Goal: Task Accomplishment & Management: Manage account settings

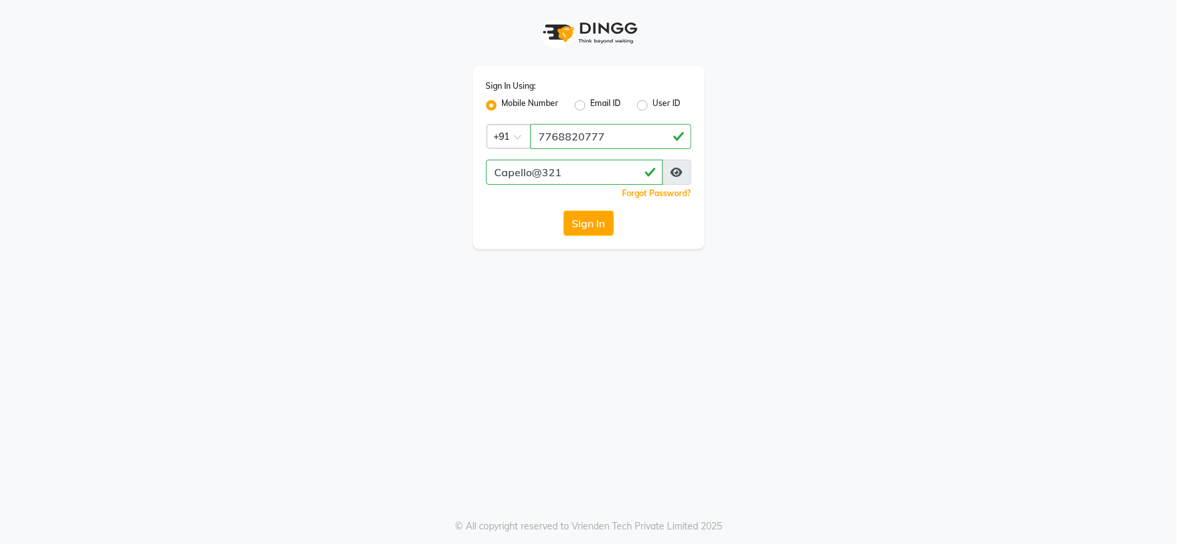
click at [677, 170] on icon at bounding box center [677, 172] width 12 height 11
click at [604, 219] on button "Sign In" at bounding box center [588, 223] width 50 height 25
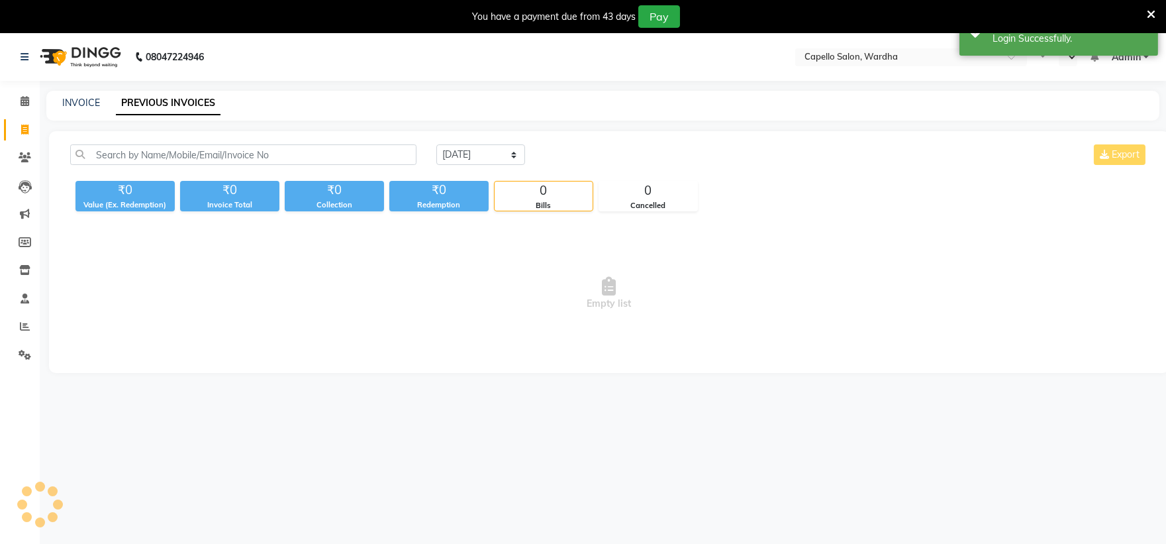
select select "en"
drag, startPoint x: 561, startPoint y: 189, endPoint x: 577, endPoint y: 191, distance: 15.9
click at [563, 189] on div "0" at bounding box center [544, 190] width 98 height 19
click at [577, 191] on div "0" at bounding box center [544, 190] width 98 height 19
click at [646, 197] on div "0" at bounding box center [648, 190] width 98 height 19
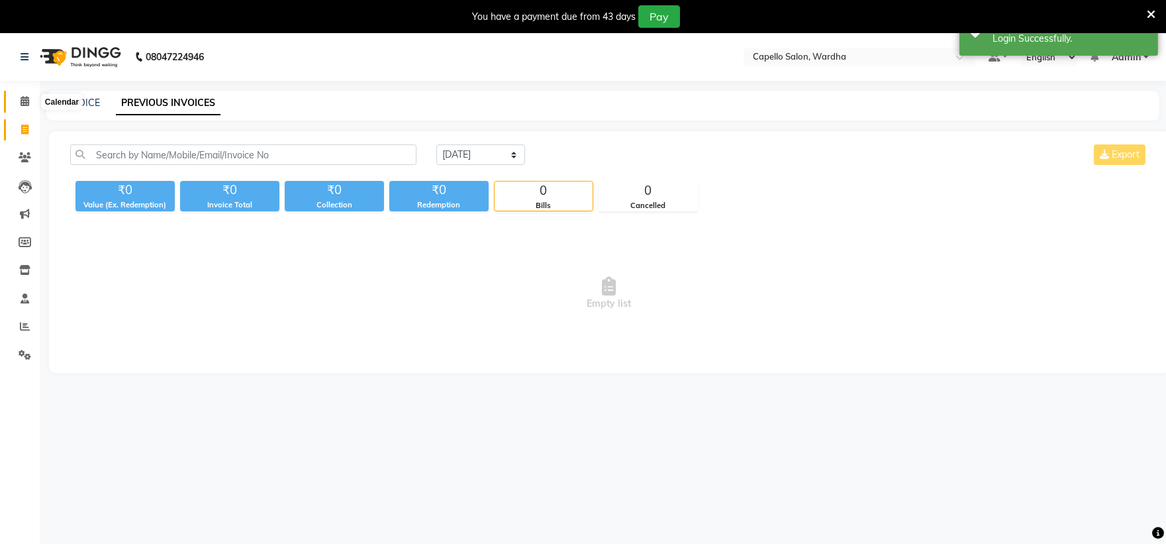
click at [22, 103] on icon at bounding box center [25, 101] width 9 height 10
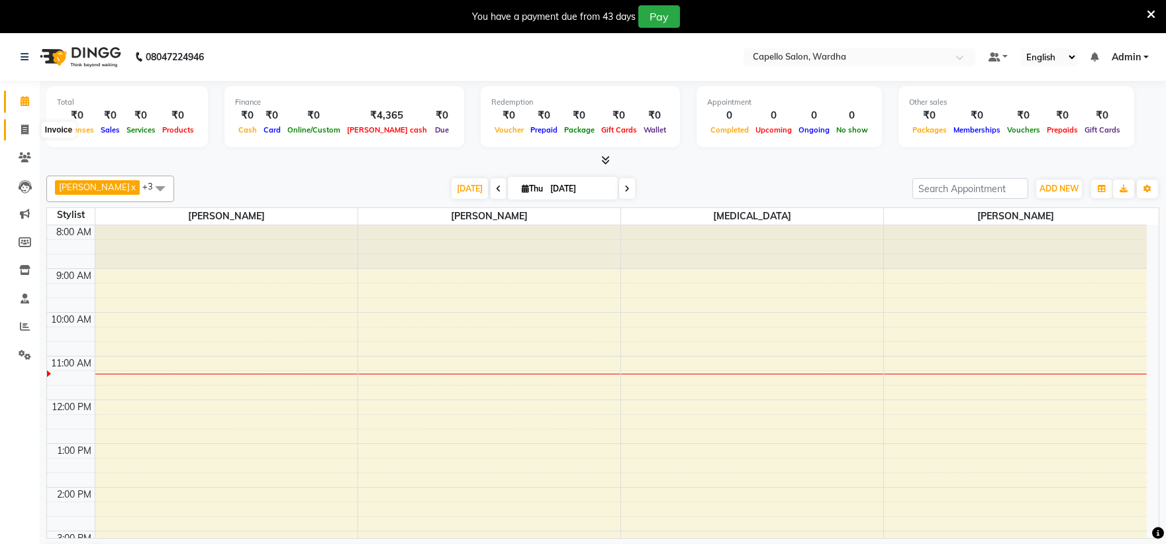
click at [25, 129] on icon at bounding box center [24, 129] width 7 height 10
select select "service"
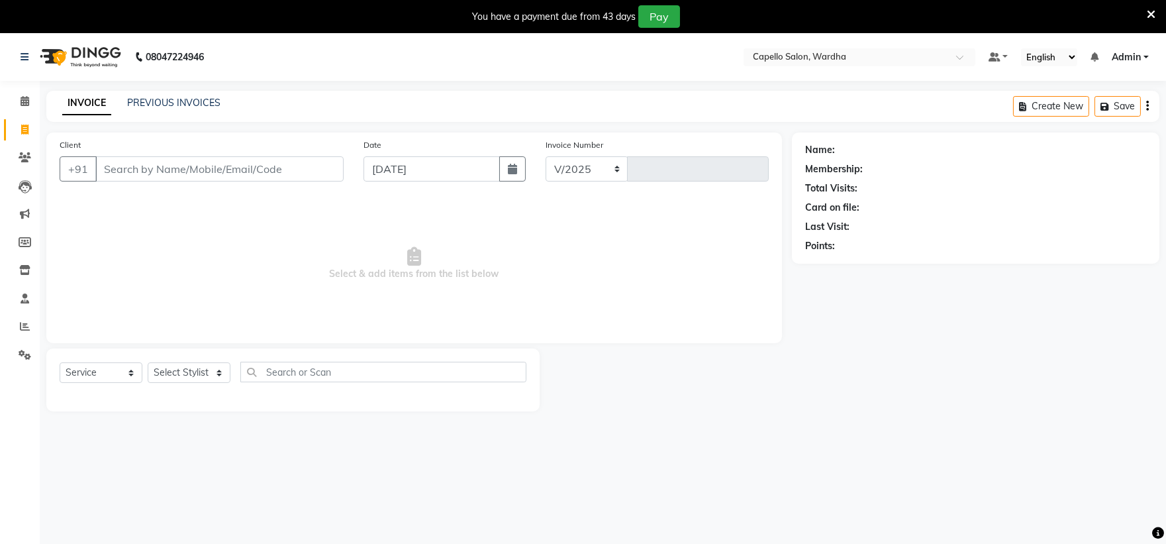
select select "4620"
type input "2087"
click at [25, 129] on icon at bounding box center [24, 129] width 7 height 10
select select "service"
type input "2087"
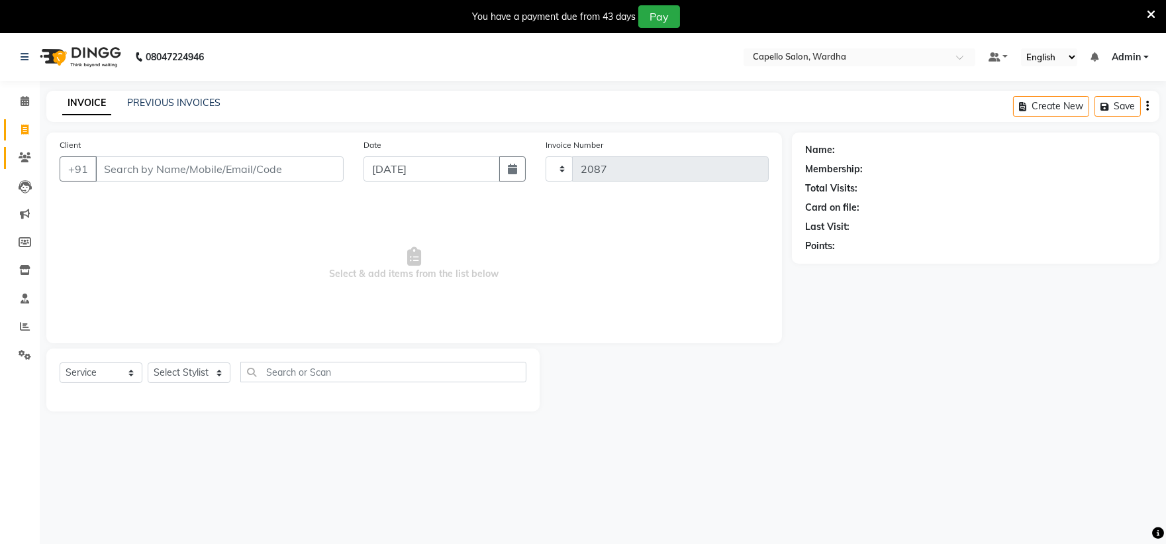
select select "4620"
click at [23, 160] on icon at bounding box center [25, 157] width 13 height 10
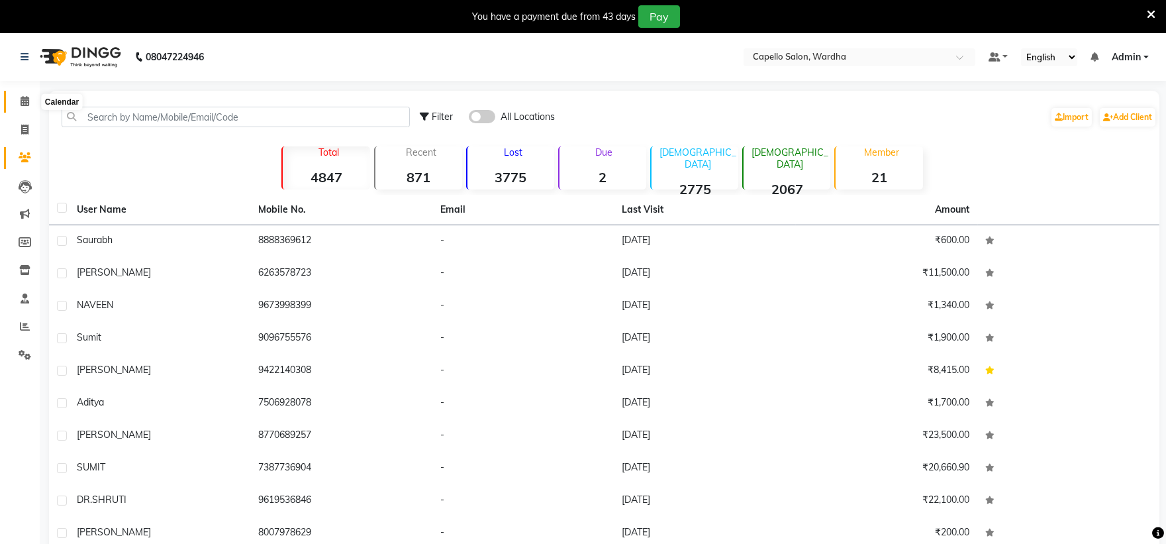
click at [23, 107] on span at bounding box center [24, 101] width 23 height 15
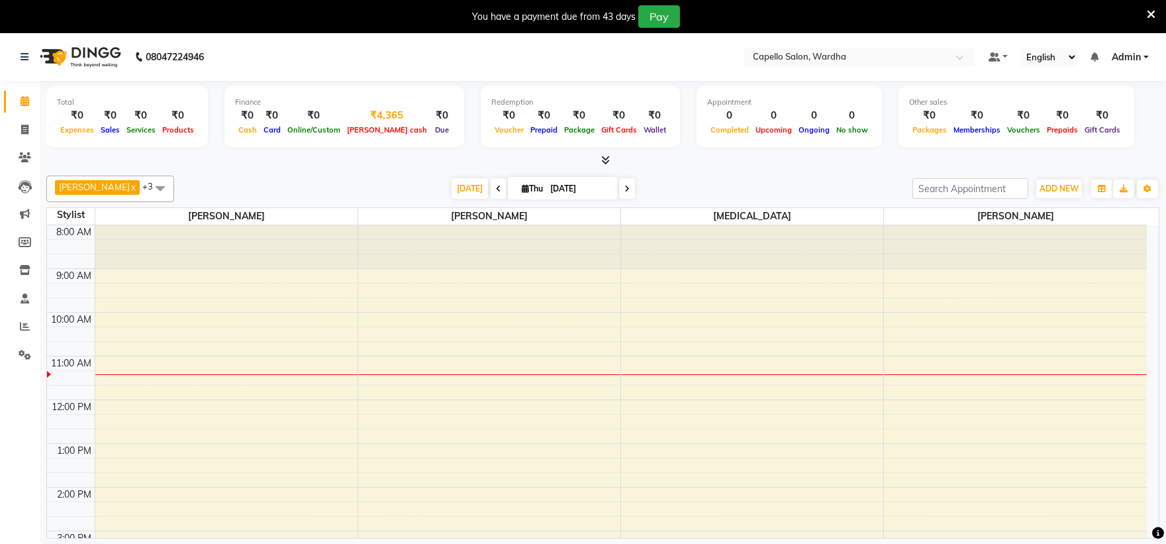
click at [362, 113] on div "₹4,365" at bounding box center [387, 115] width 87 height 15
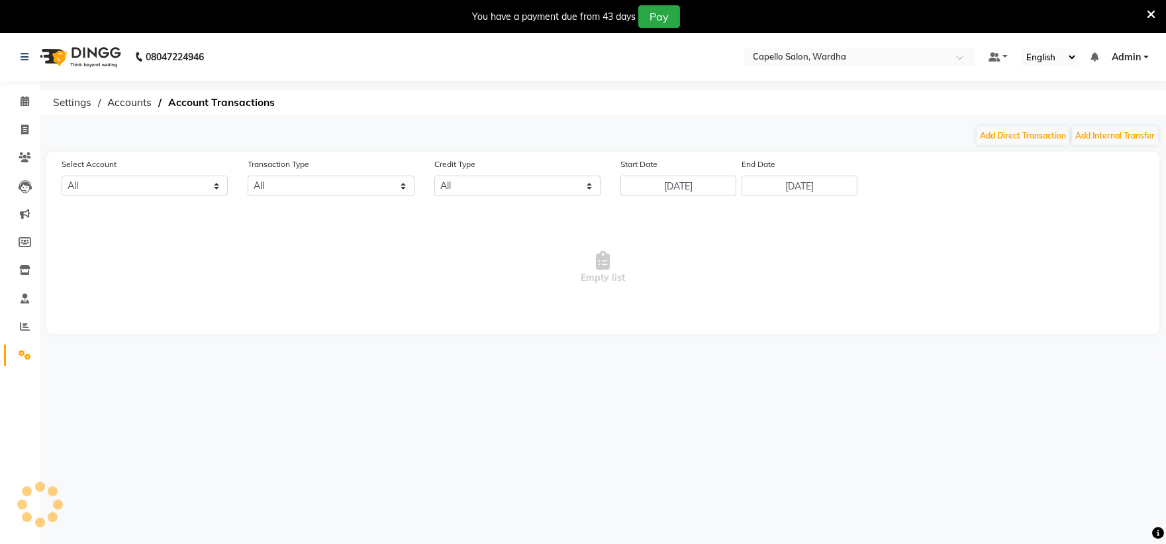
select select "3447"
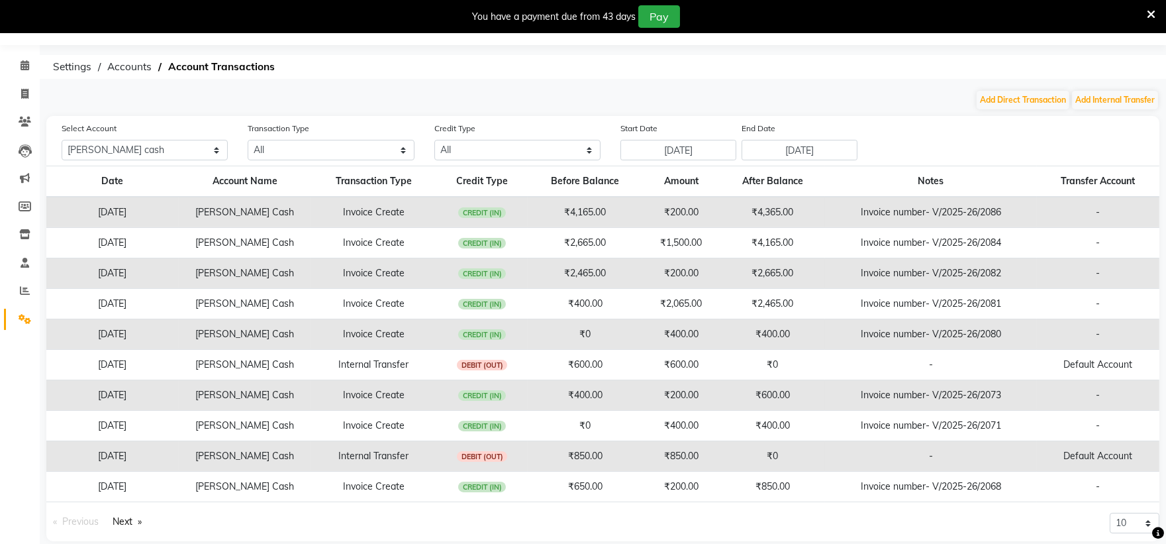
scroll to position [53, 0]
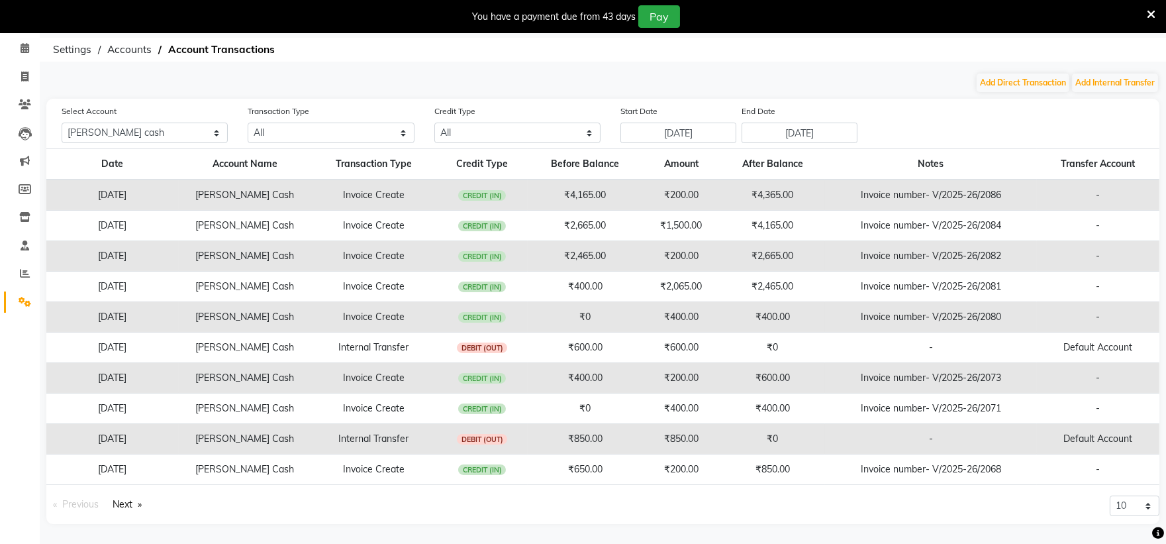
click at [502, 344] on span "DEBIT (OUT)" at bounding box center [482, 347] width 50 height 11
click at [485, 346] on span "DEBIT (OUT)" at bounding box center [482, 347] width 50 height 11
click at [485, 373] on span "CREDIT (IN)" at bounding box center [482, 378] width 48 height 11
click at [485, 374] on span "CREDIT (IN)" at bounding box center [482, 378] width 48 height 11
click at [485, 379] on span "CREDIT (IN)" at bounding box center [482, 378] width 48 height 11
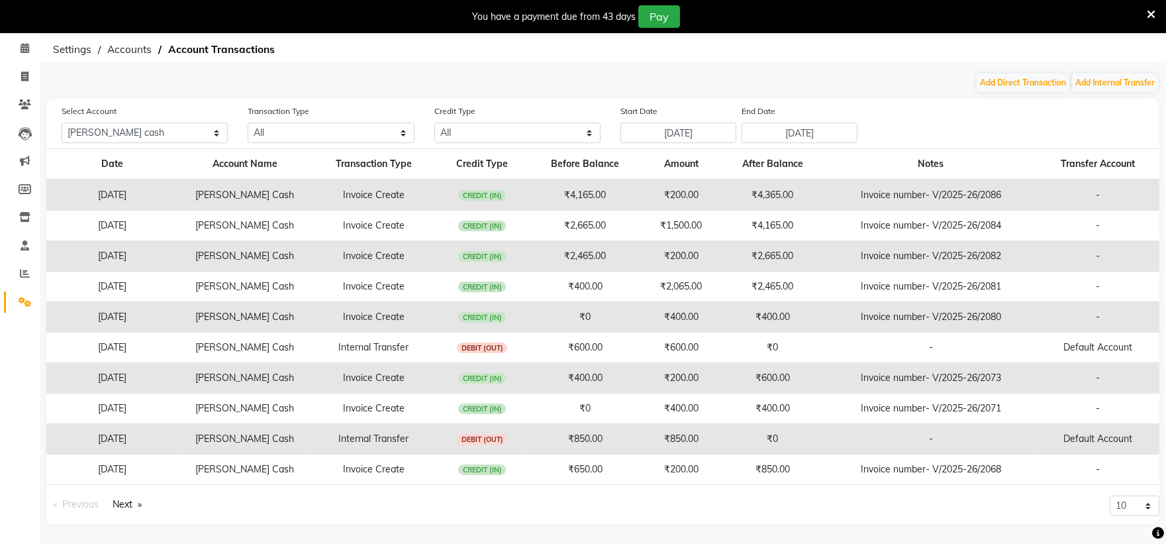
click at [491, 385] on td "CREDIT (IN)" at bounding box center [482, 378] width 92 height 30
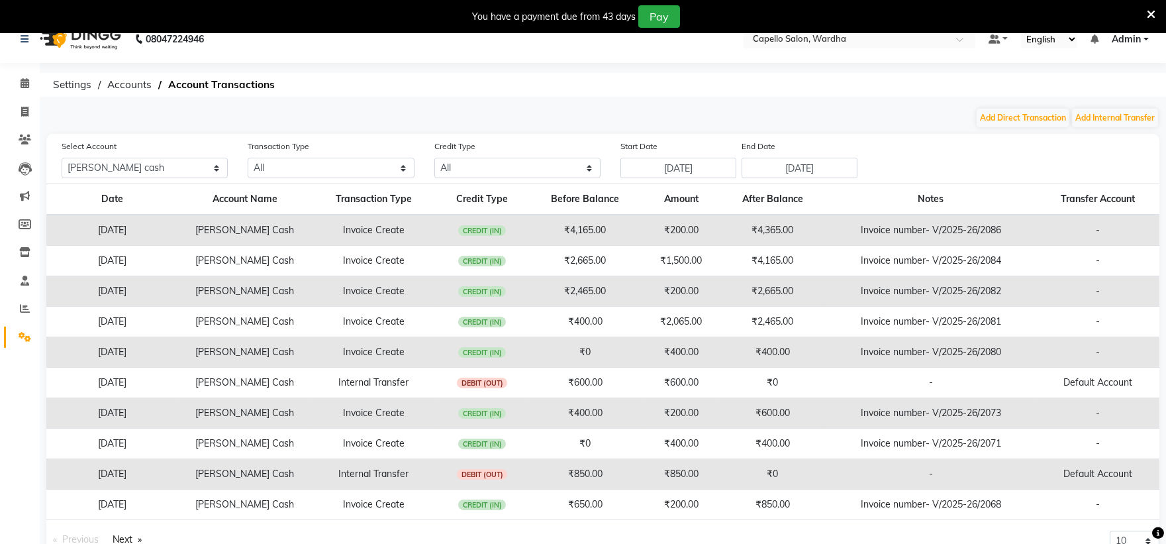
scroll to position [0, 0]
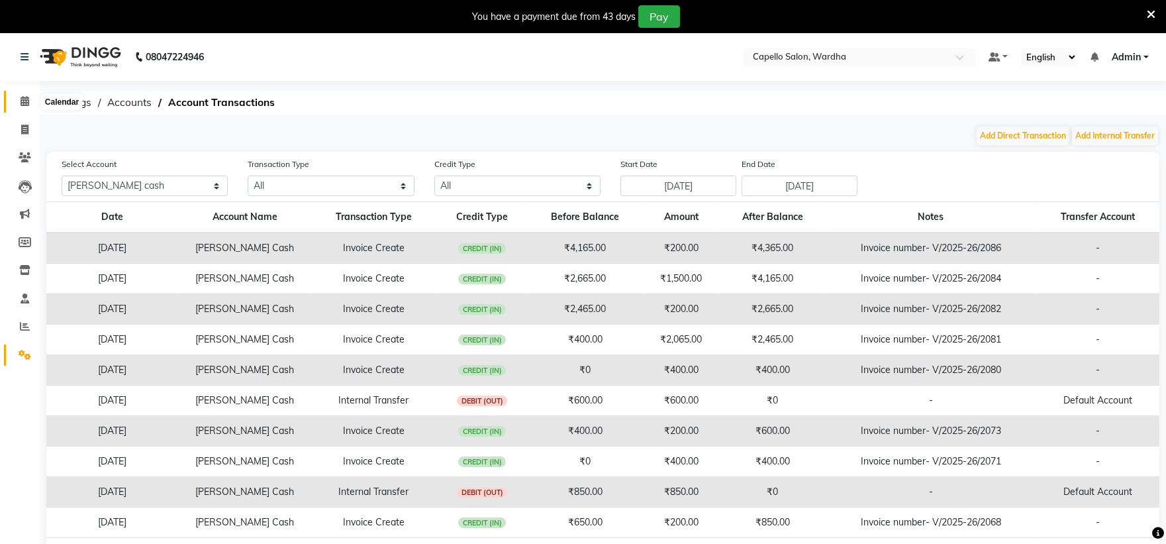
click at [24, 97] on icon at bounding box center [25, 101] width 9 height 10
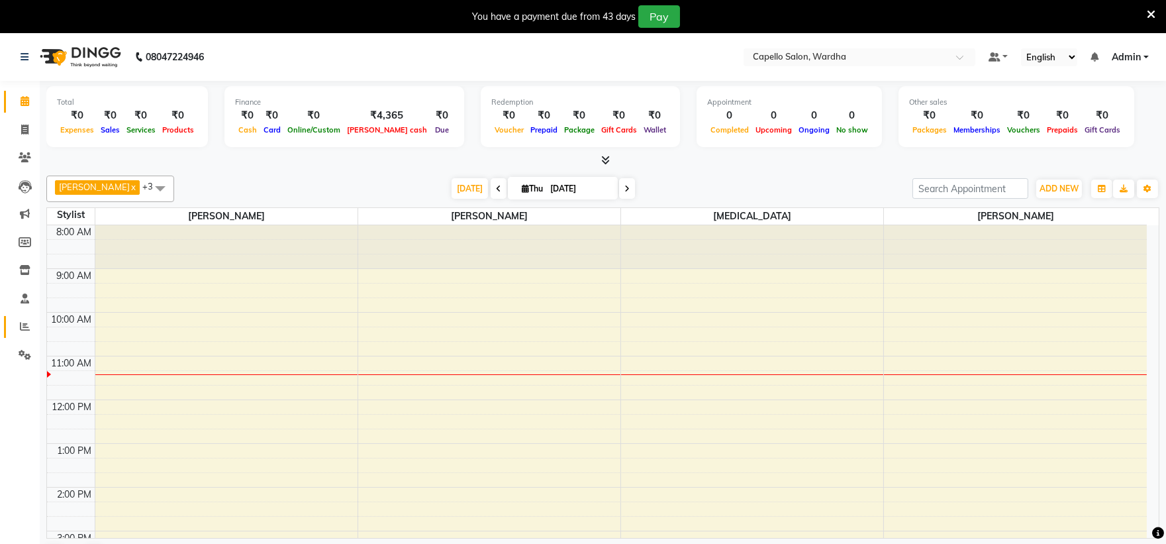
click at [20, 317] on link "Reports" at bounding box center [20, 327] width 32 height 22
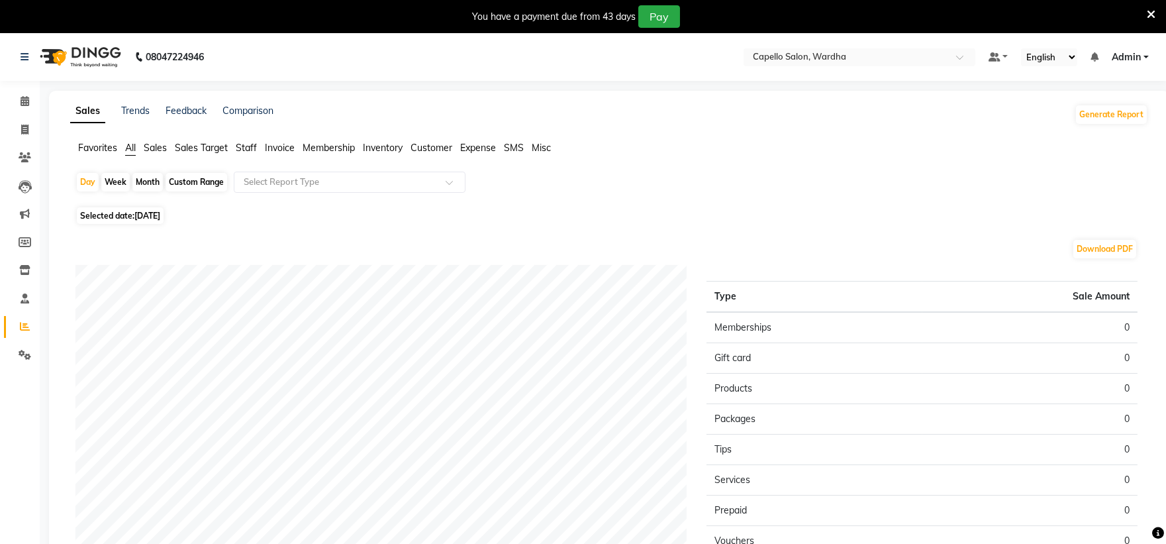
drag, startPoint x: 237, startPoint y: 146, endPoint x: 240, endPoint y: 155, distance: 9.6
click at [236, 146] on span "Staff" at bounding box center [246, 148] width 21 height 12
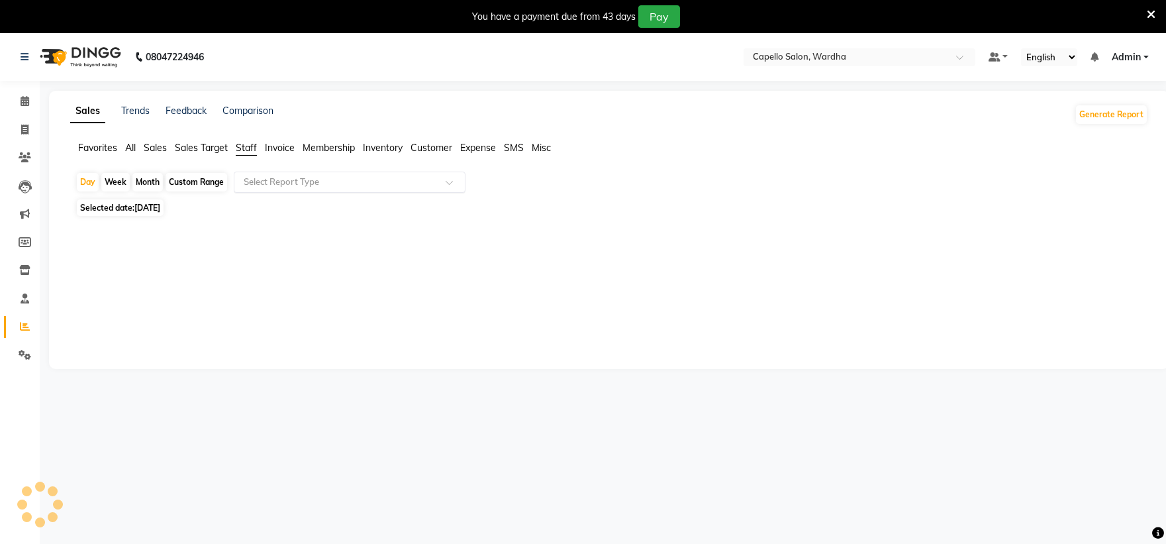
click at [301, 184] on input "text" at bounding box center [336, 181] width 191 height 13
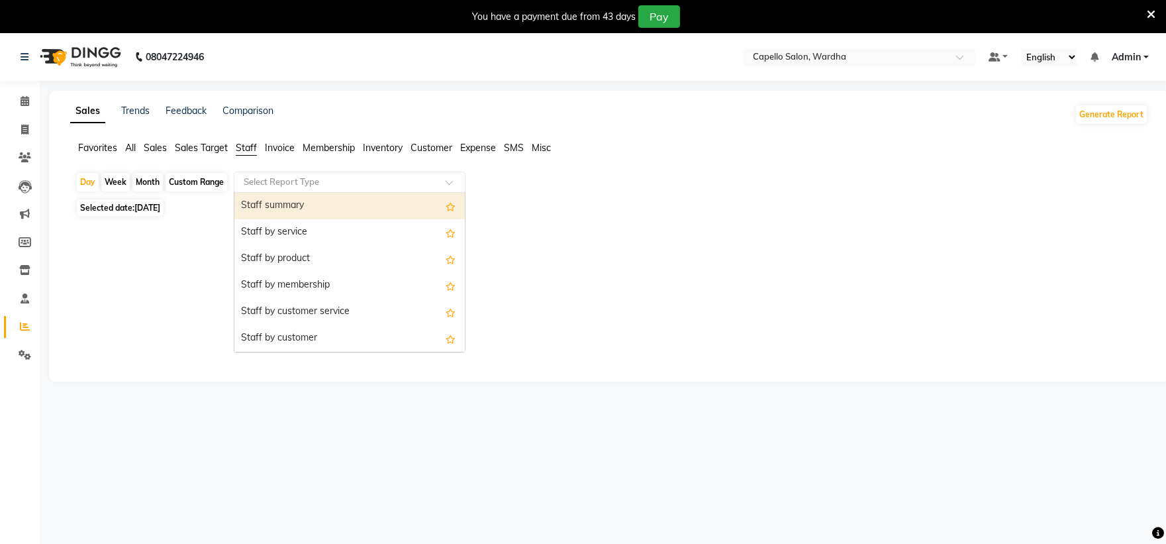
click at [303, 207] on div "Staff summary" at bounding box center [349, 206] width 230 height 26
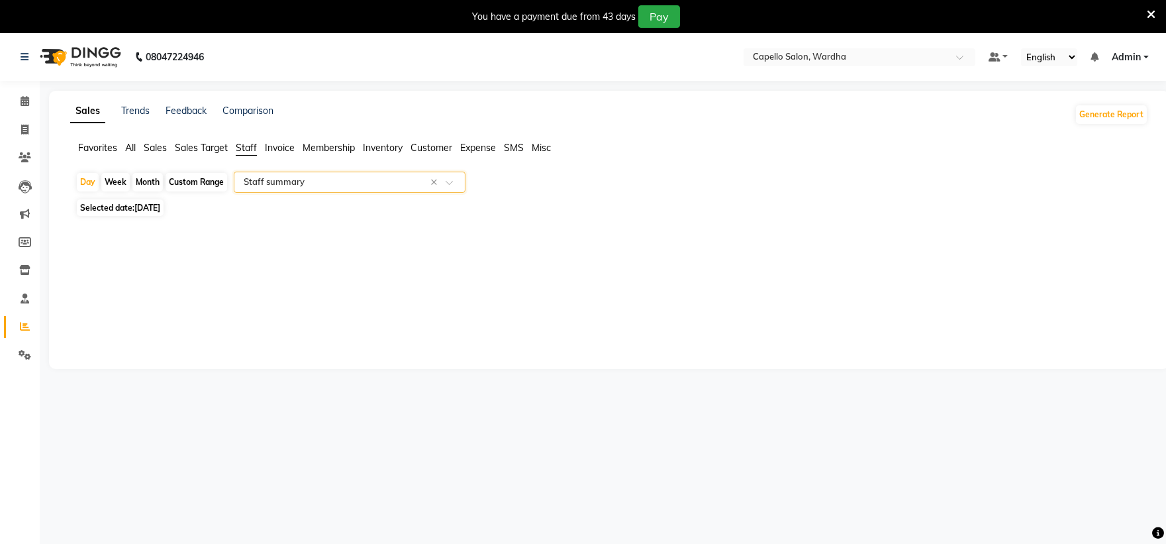
click at [150, 184] on div "Month" at bounding box center [147, 182] width 30 height 19
select select "9"
select select "2025"
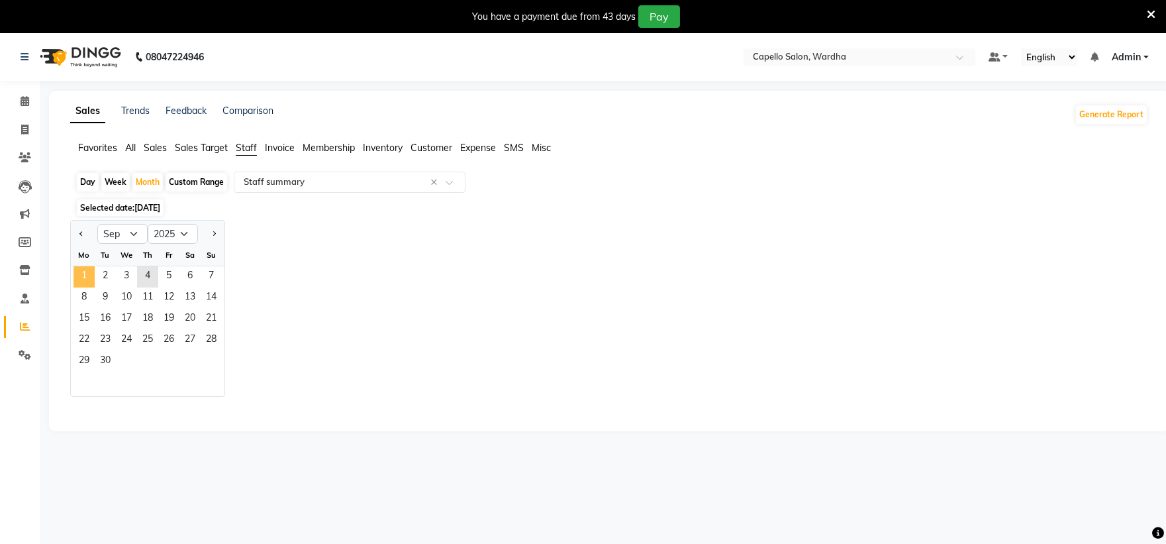
click at [79, 274] on span "1" at bounding box center [83, 276] width 21 height 21
select select "full_report"
select select "csv"
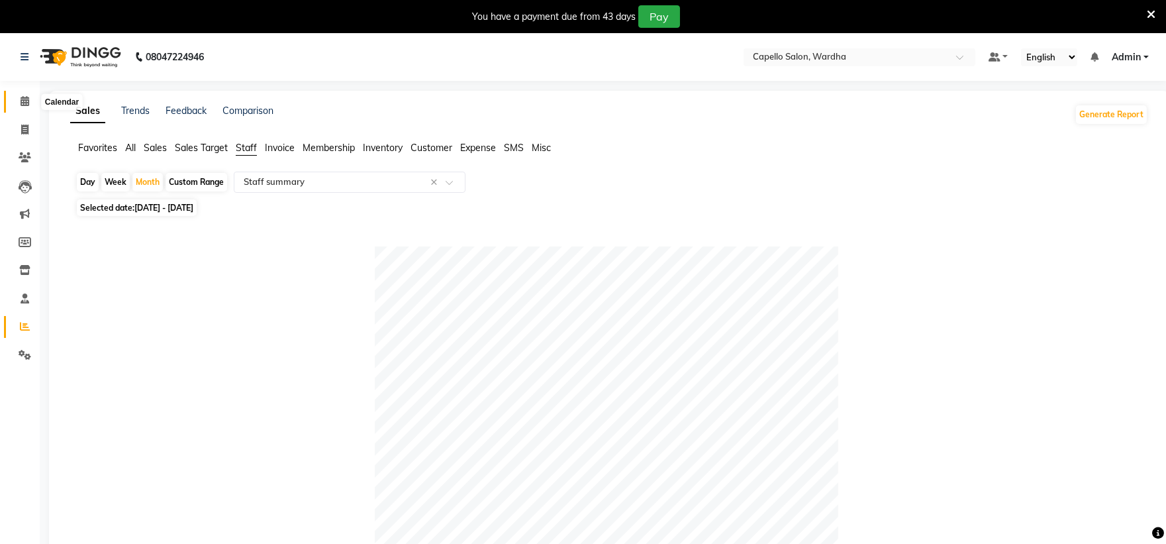
click at [28, 102] on icon at bounding box center [25, 101] width 9 height 10
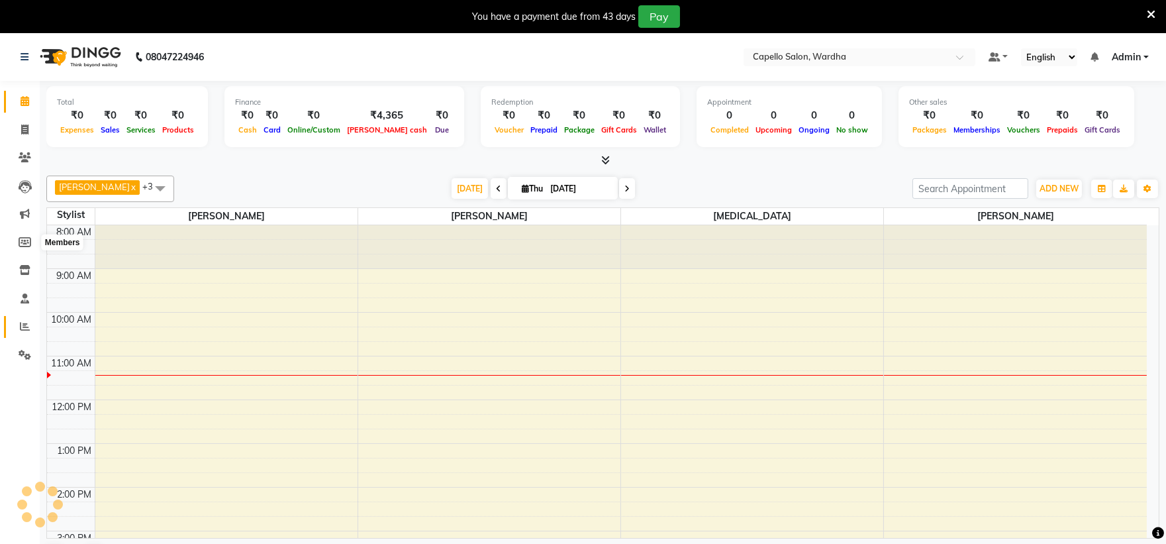
scroll to position [132, 0]
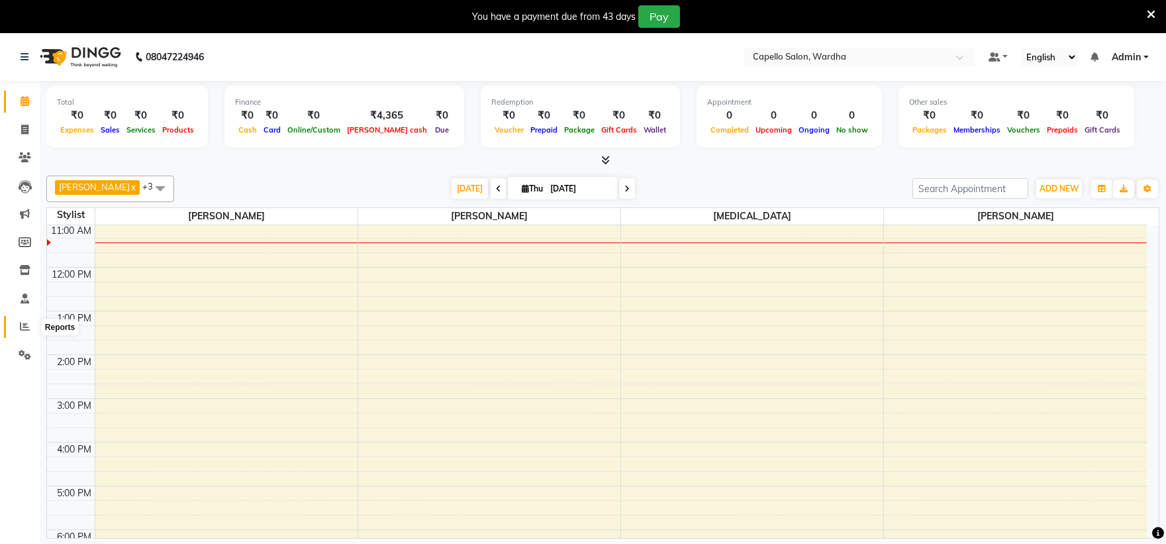
click at [23, 324] on icon at bounding box center [25, 326] width 10 height 10
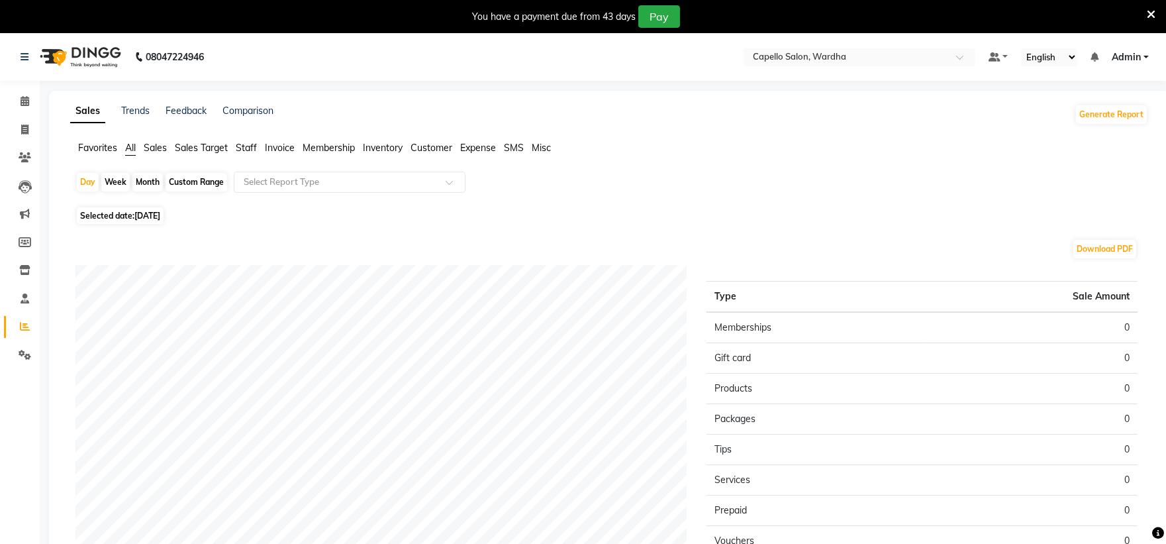
click at [248, 144] on span "Staff" at bounding box center [246, 148] width 21 height 12
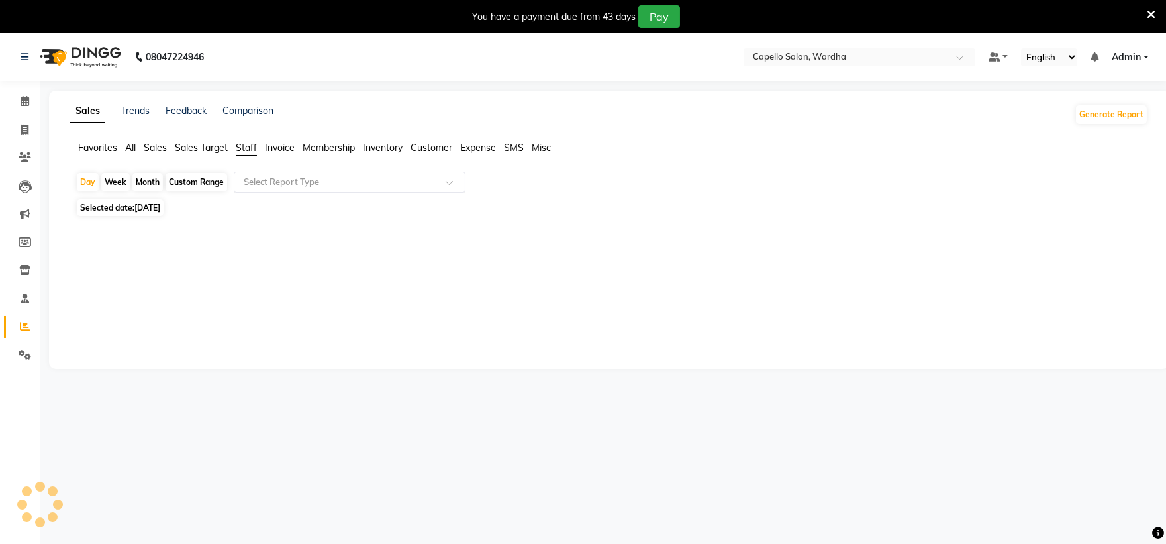
click at [322, 189] on div "Select Report Type" at bounding box center [350, 181] width 232 height 21
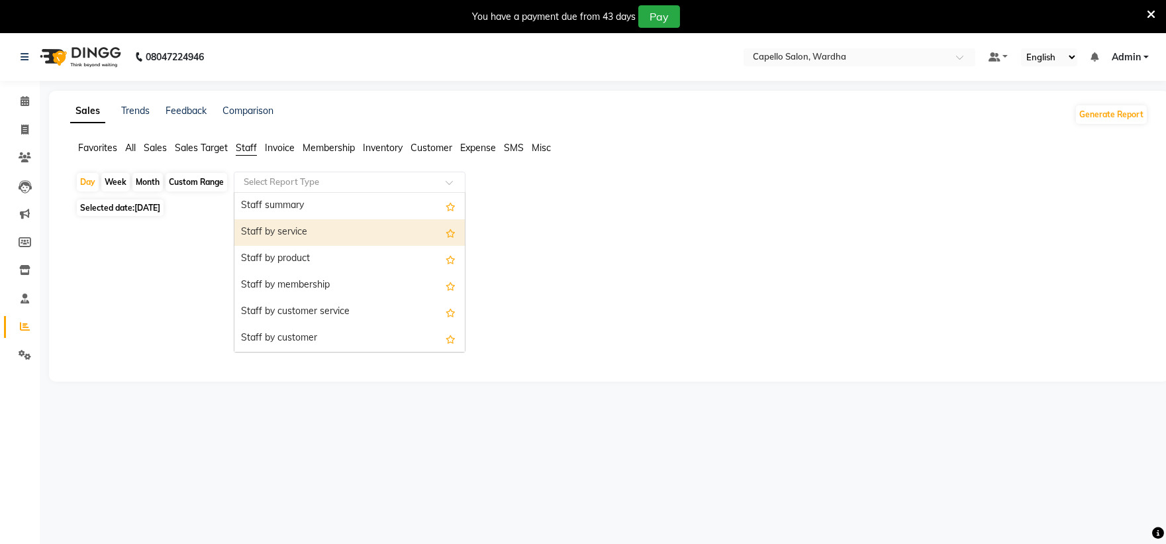
click at [309, 234] on div "Staff by service" at bounding box center [349, 232] width 230 height 26
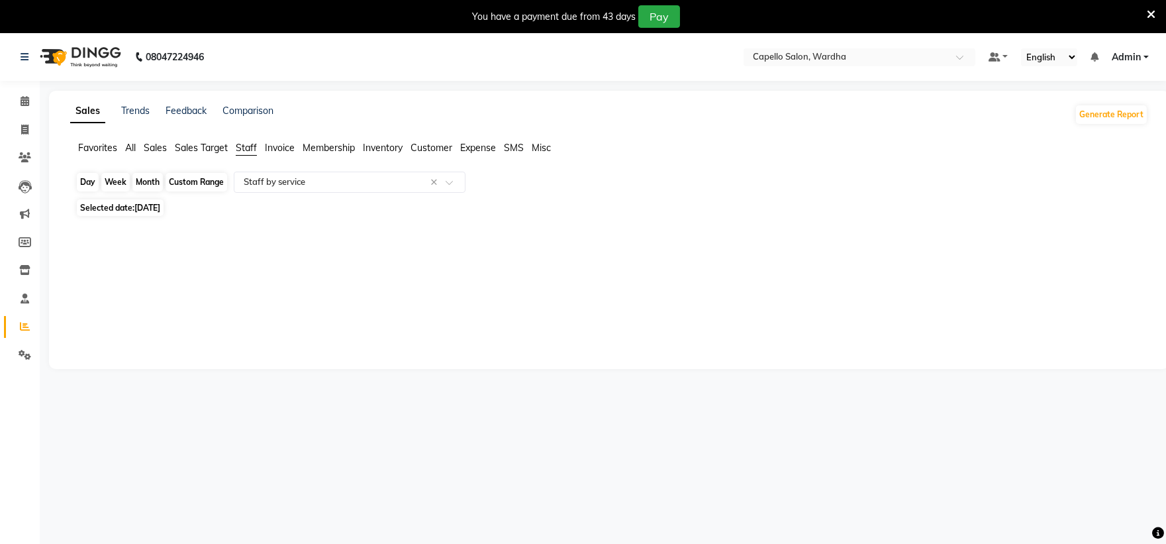
click at [87, 180] on div "Day" at bounding box center [88, 182] width 22 height 19
select select "9"
select select "2025"
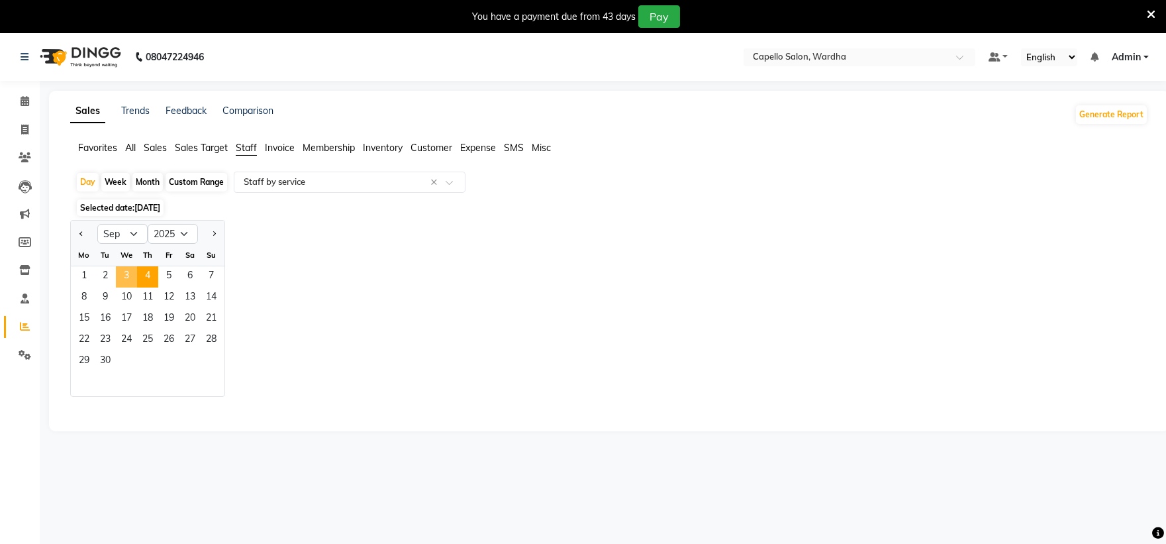
click at [122, 275] on span "3" at bounding box center [126, 276] width 21 height 21
select select "full_report"
select select "csv"
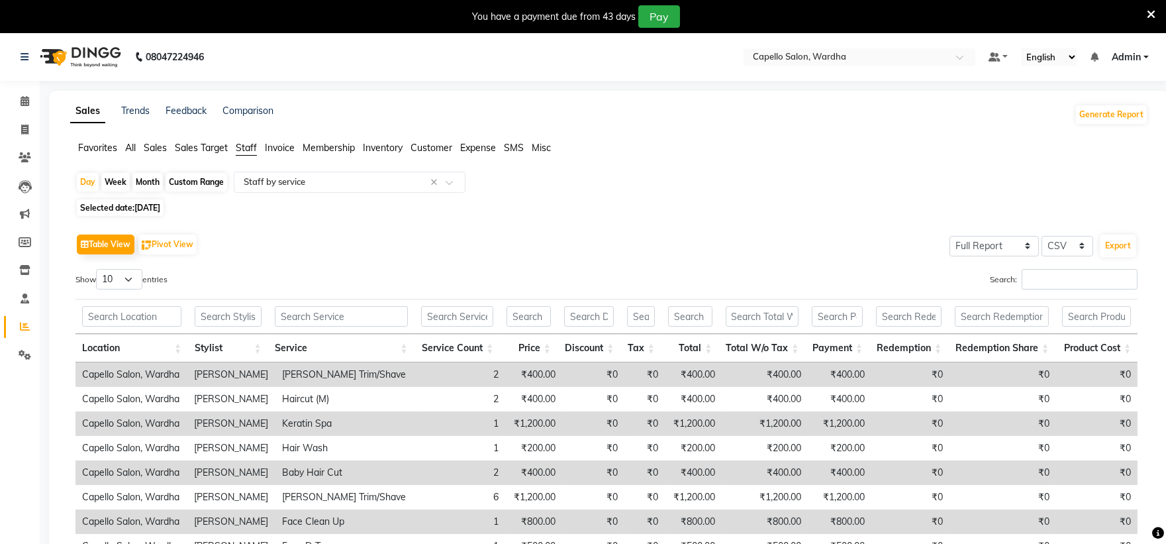
scroll to position [33, 0]
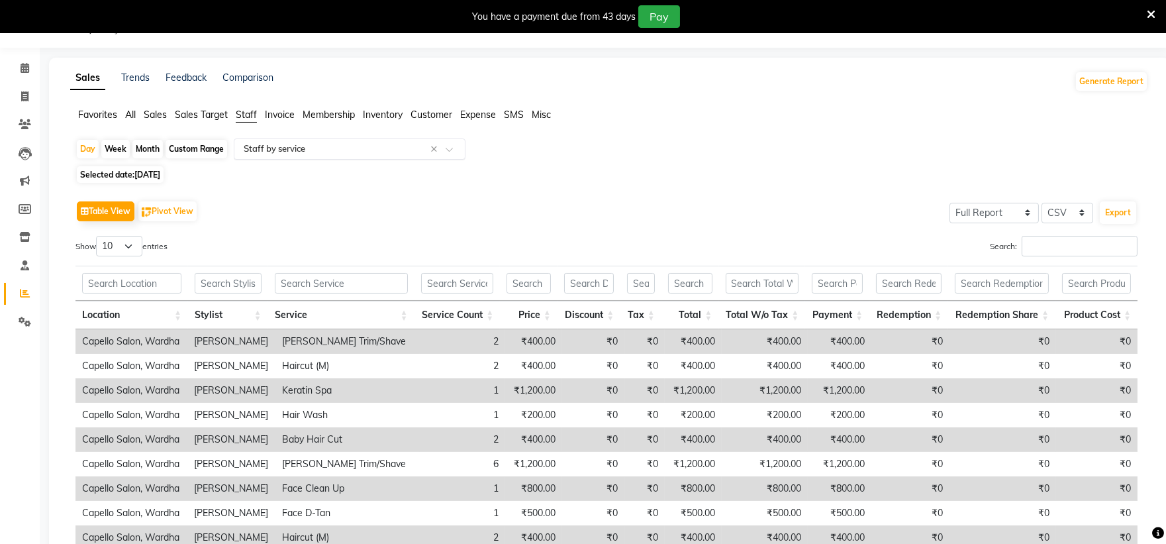
click at [316, 151] on input "text" at bounding box center [336, 148] width 191 height 13
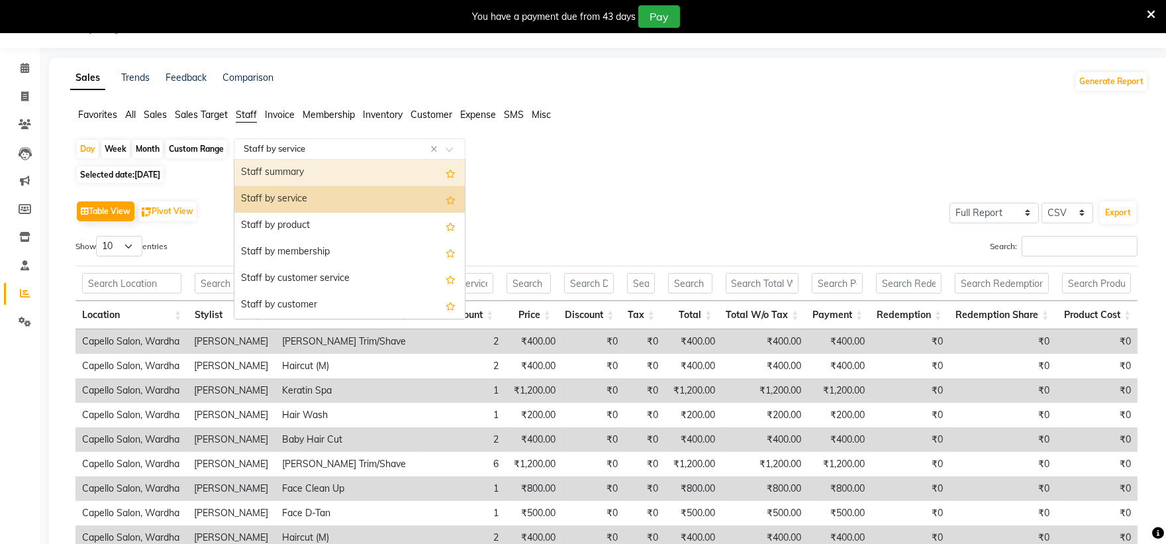
click at [293, 170] on div "Staff summary" at bounding box center [349, 173] width 230 height 26
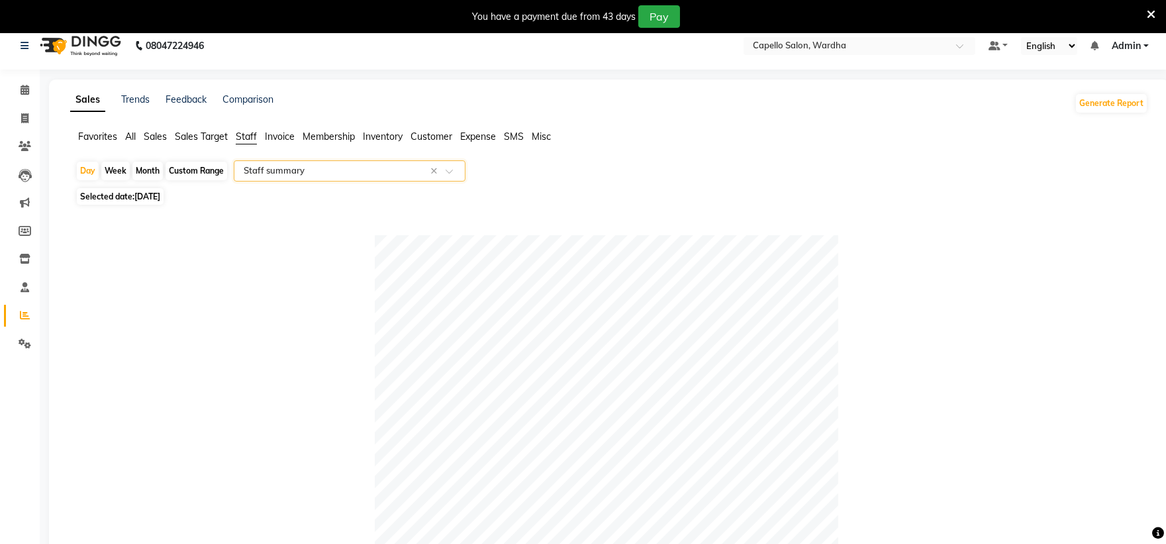
scroll to position [0, 0]
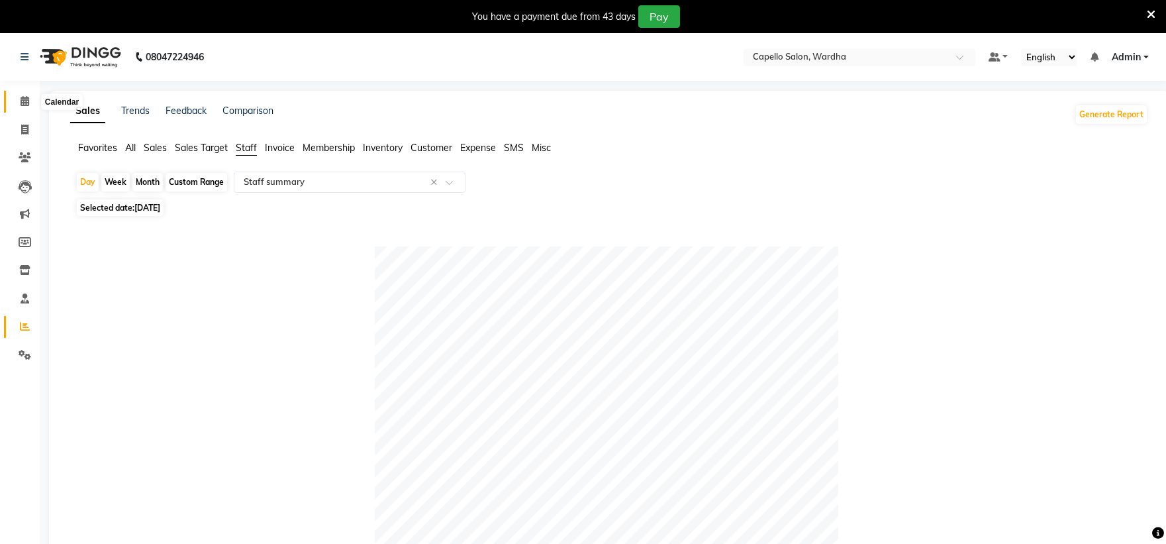
click at [23, 101] on icon at bounding box center [25, 101] width 9 height 10
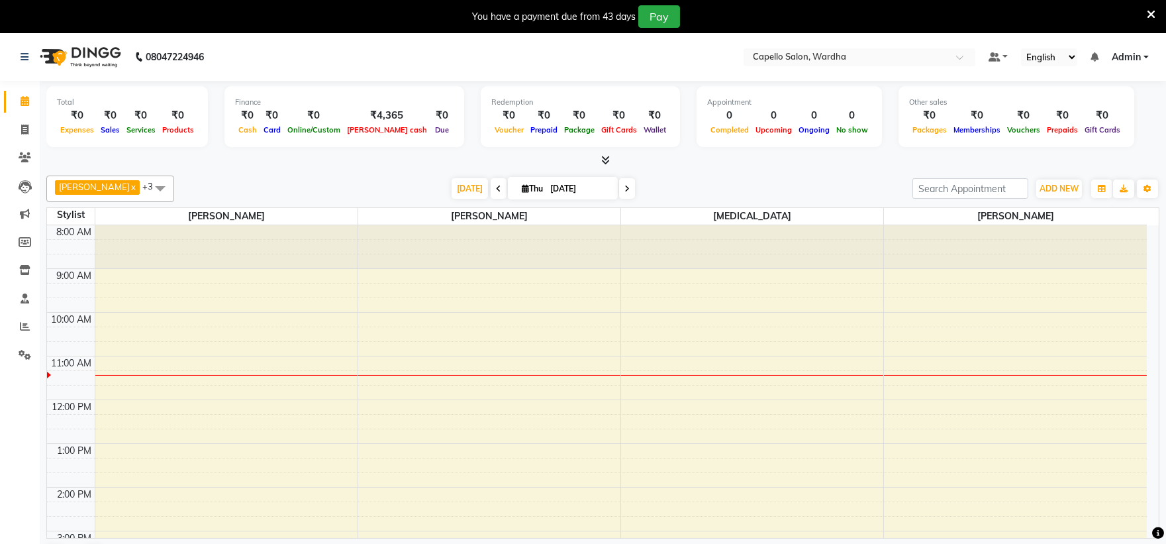
click at [299, 183] on div "[DATE] [DATE]" at bounding box center [543, 189] width 725 height 20
drag, startPoint x: 299, startPoint y: 183, endPoint x: 293, endPoint y: 181, distance: 6.9
click at [293, 181] on div "[DATE] [DATE]" at bounding box center [543, 189] width 725 height 20
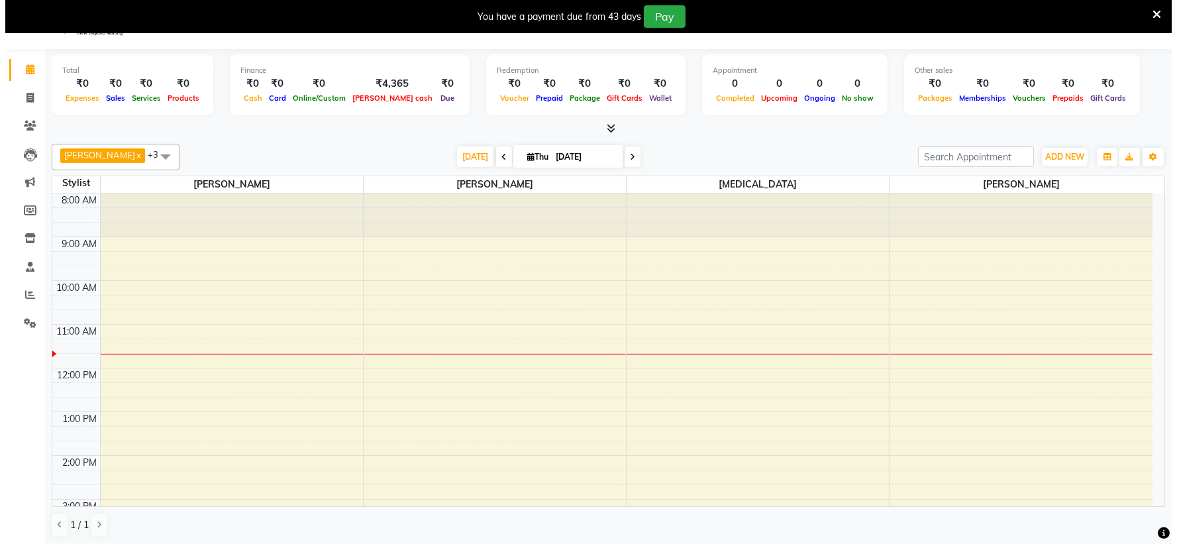
scroll to position [34, 0]
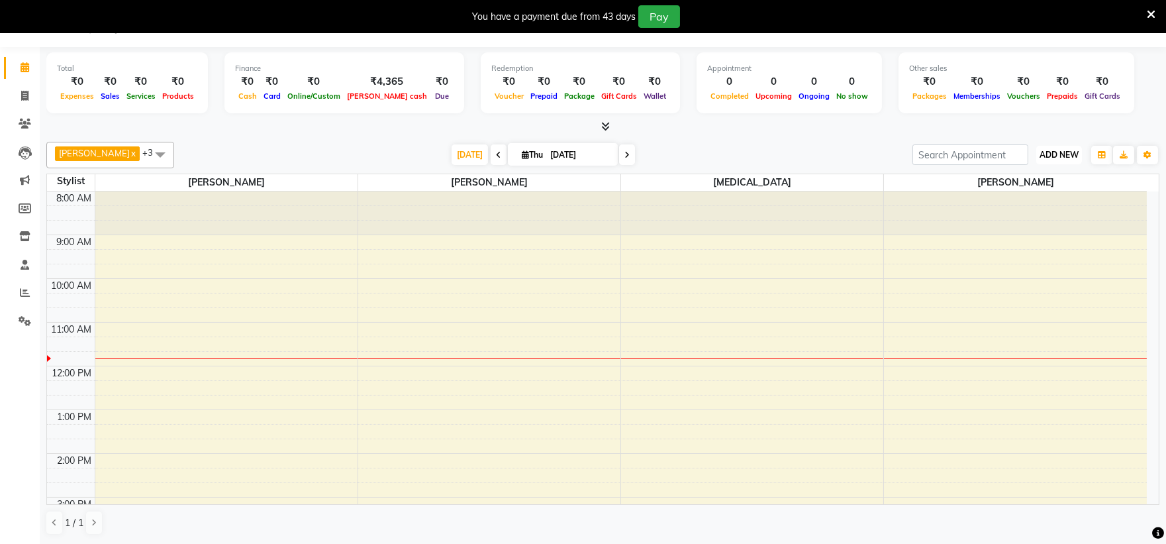
click at [1062, 156] on span "ADD NEW" at bounding box center [1059, 155] width 39 height 10
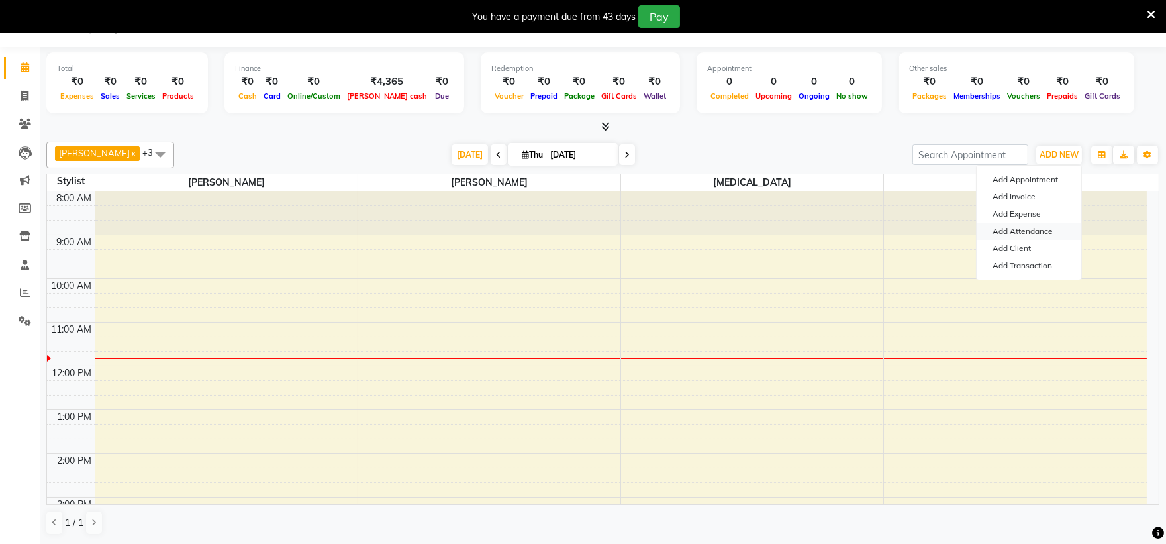
click at [1022, 234] on link "Add Attendance" at bounding box center [1029, 230] width 105 height 17
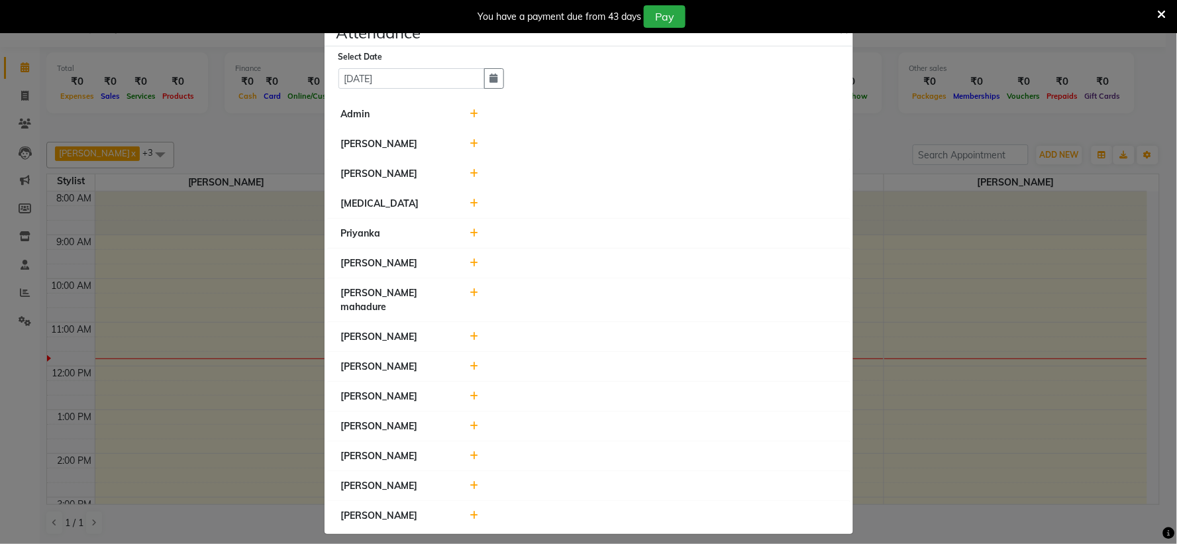
click at [473, 118] on icon at bounding box center [473, 113] width 9 height 9
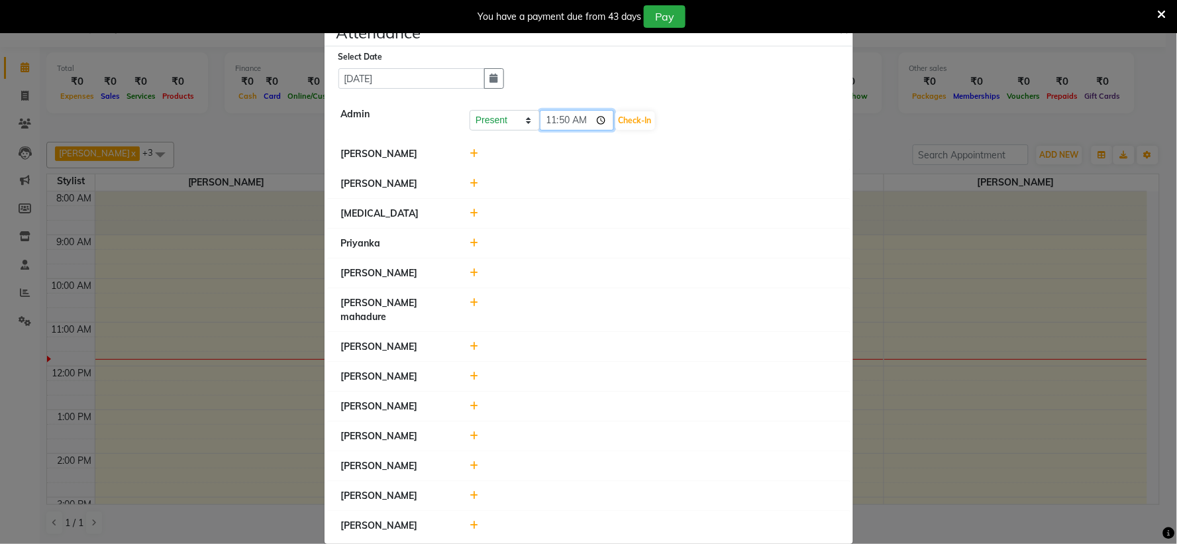
click at [544, 120] on input "11:50" at bounding box center [577, 120] width 74 height 21
type input "10:45"
click at [615, 115] on button "Check-In" at bounding box center [635, 120] width 40 height 19
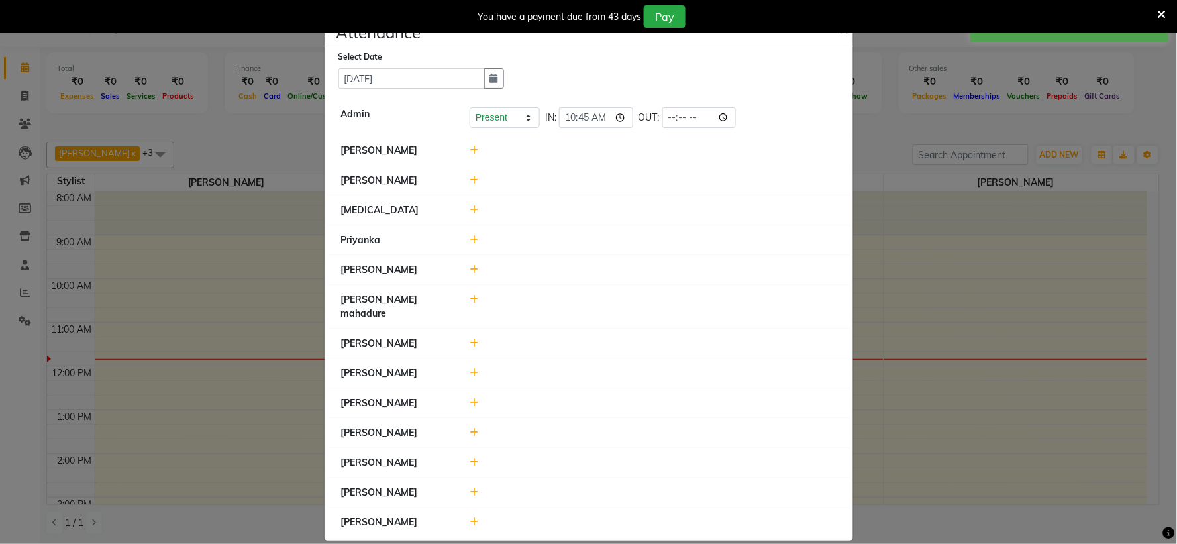
click at [472, 151] on icon at bounding box center [473, 150] width 9 height 9
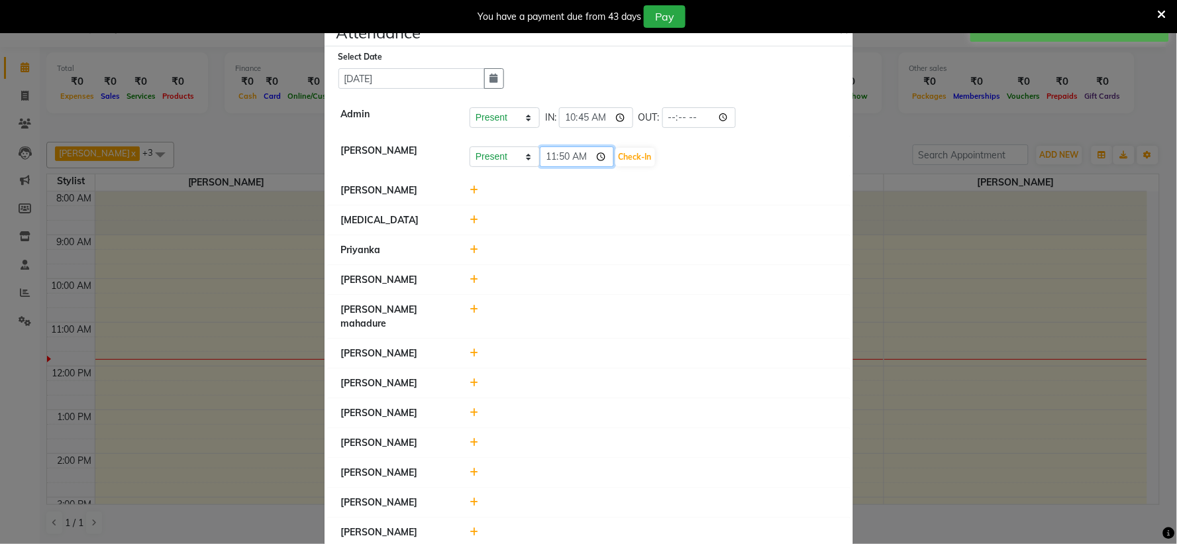
click at [548, 157] on input "11:50" at bounding box center [577, 156] width 74 height 21
type input "11:00"
click at [640, 157] on div "Present Absent Late Half Day Weekly Off 11:00 Check-In" at bounding box center [652, 156] width 367 height 21
click at [634, 162] on div "Present Absent Late Half Day Weekly Off 11:00 Check-In" at bounding box center [652, 156] width 367 height 21
click at [631, 162] on button "Check-In" at bounding box center [635, 157] width 40 height 19
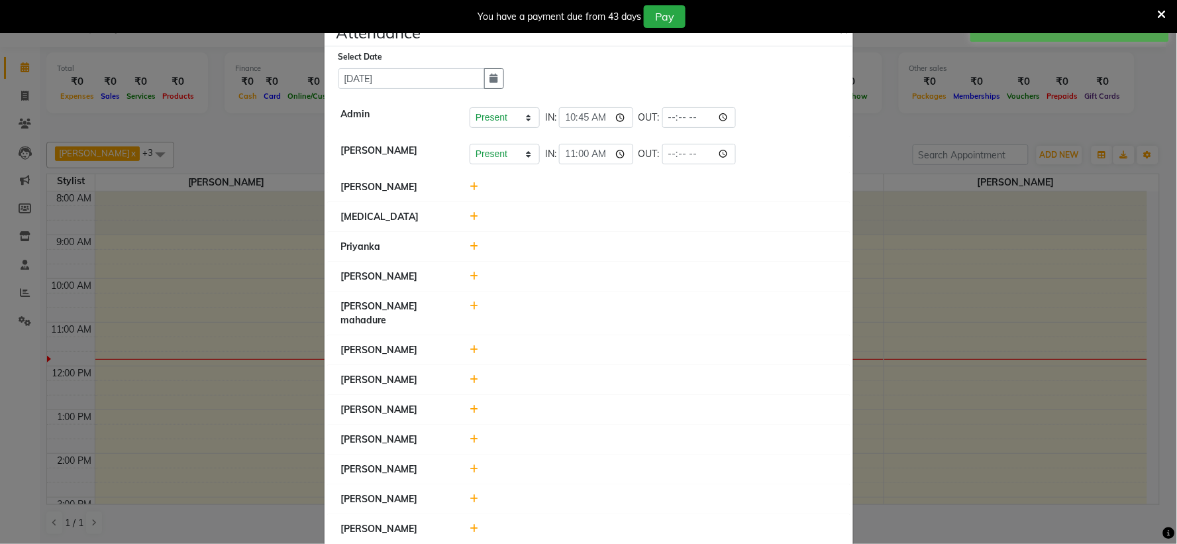
click at [469, 183] on icon at bounding box center [473, 186] width 9 height 9
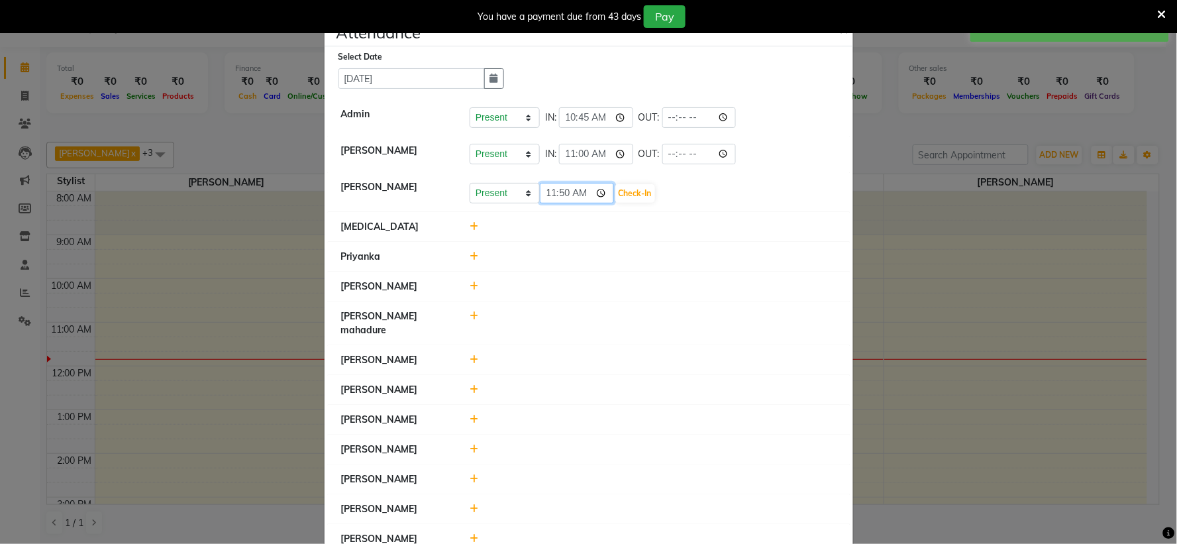
click at [542, 199] on input "11:50" at bounding box center [577, 193] width 74 height 21
type input "11:00"
click at [621, 191] on button "Check-In" at bounding box center [635, 193] width 40 height 19
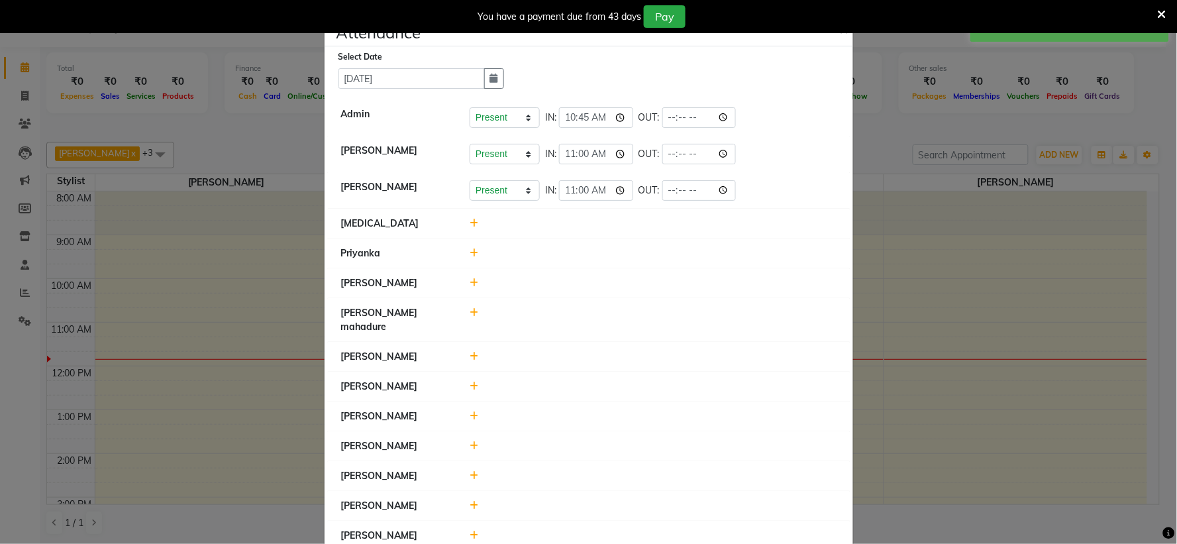
click at [469, 222] on icon at bounding box center [473, 223] width 9 height 9
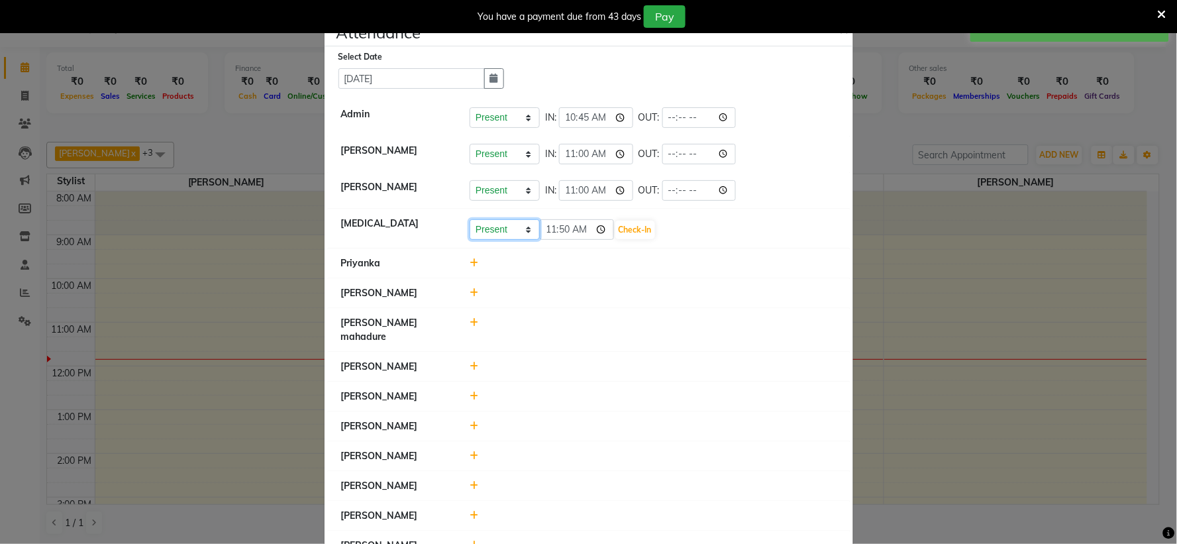
click at [477, 228] on select "Present Absent Late Half Day Weekly Off" at bounding box center [504, 229] width 70 height 21
select select "L"
click at [469, 219] on select "Present Absent Late Half Day Weekly Off" at bounding box center [504, 229] width 70 height 21
click at [546, 234] on input "11:50" at bounding box center [577, 229] width 74 height 21
type input "12:00"
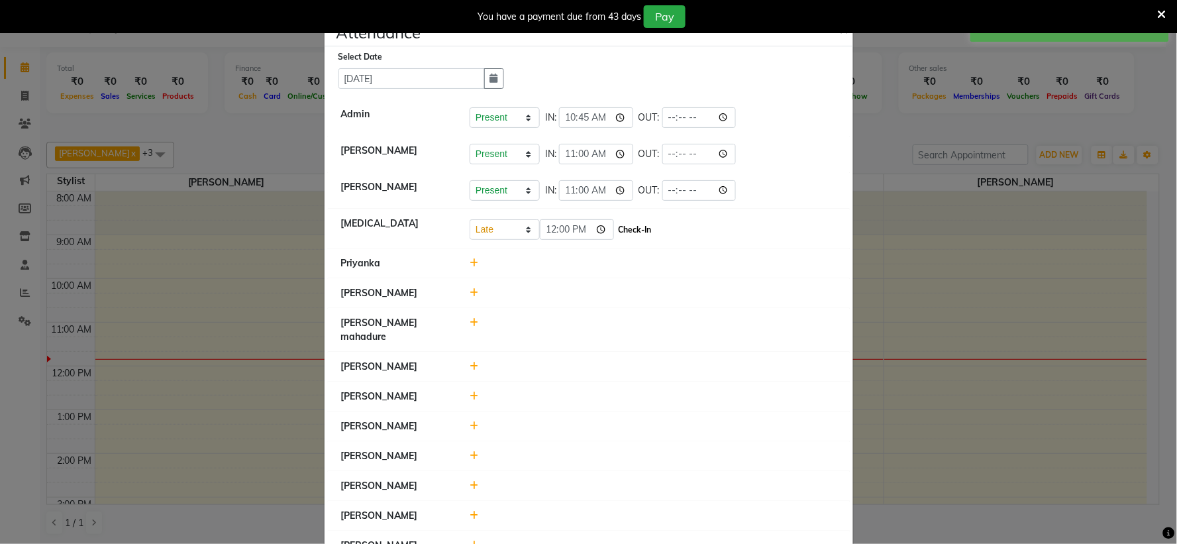
click at [616, 235] on button "Check-In" at bounding box center [635, 229] width 40 height 19
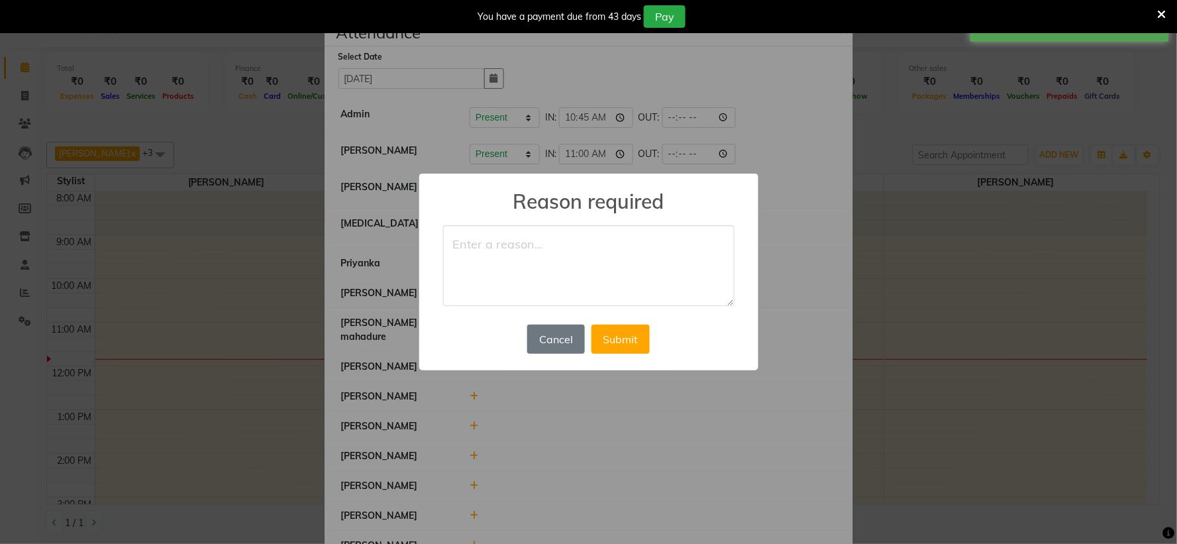
click at [586, 228] on textarea at bounding box center [588, 265] width 291 height 81
click at [571, 249] on textarea at bounding box center [588, 265] width 291 height 81
type textarea "late"
click at [645, 348] on button "Submit" at bounding box center [620, 338] width 58 height 29
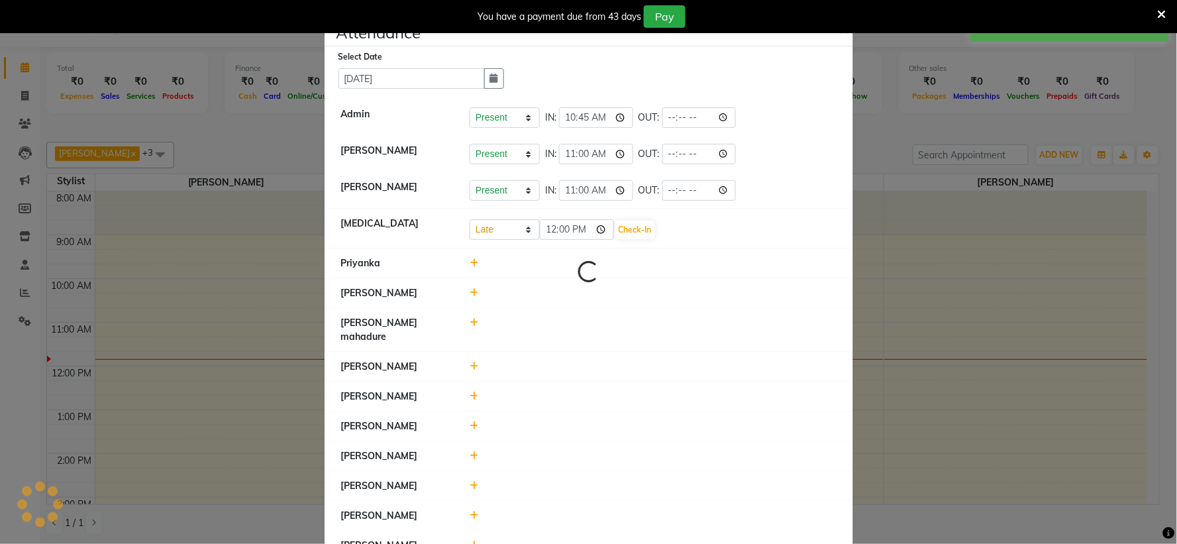
select select "L"
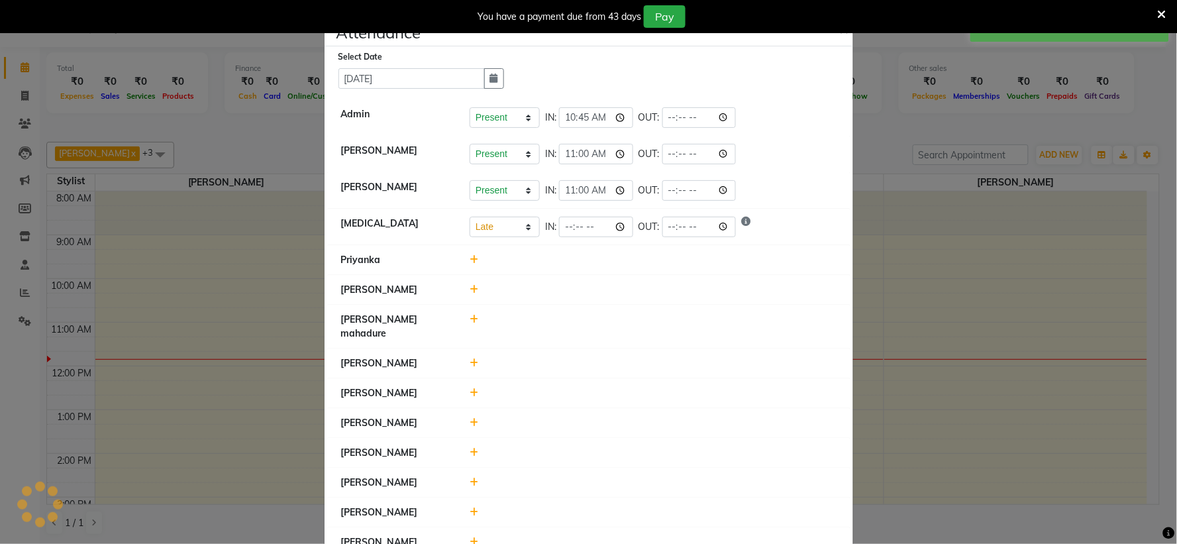
click at [471, 290] on icon at bounding box center [473, 289] width 9 height 9
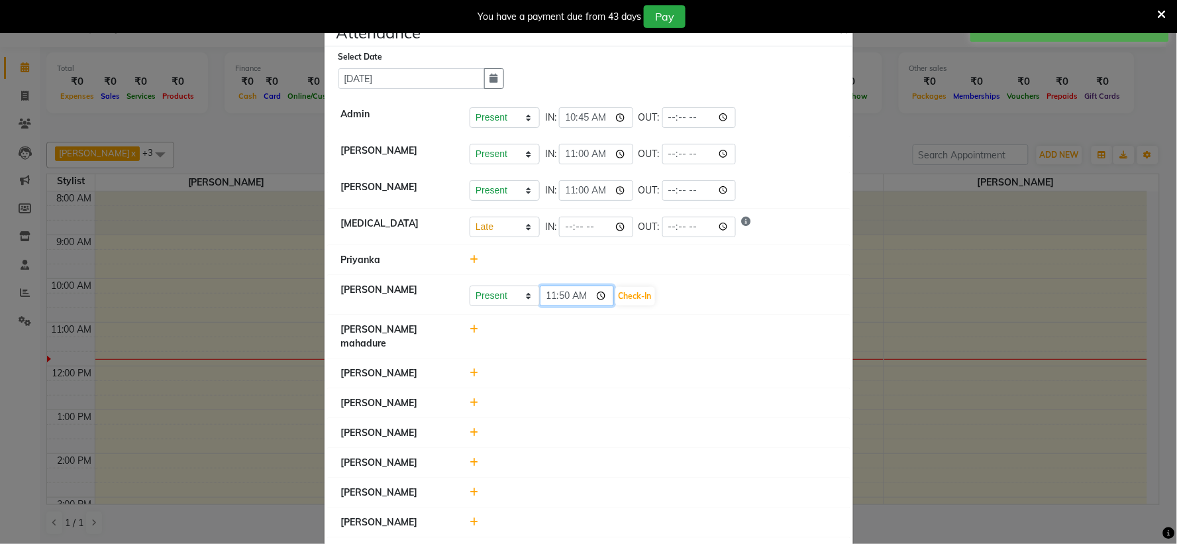
click at [566, 297] on input "11:50" at bounding box center [577, 295] width 74 height 21
type input "11:00"
click at [619, 298] on button "Check-In" at bounding box center [635, 296] width 40 height 19
select select "L"
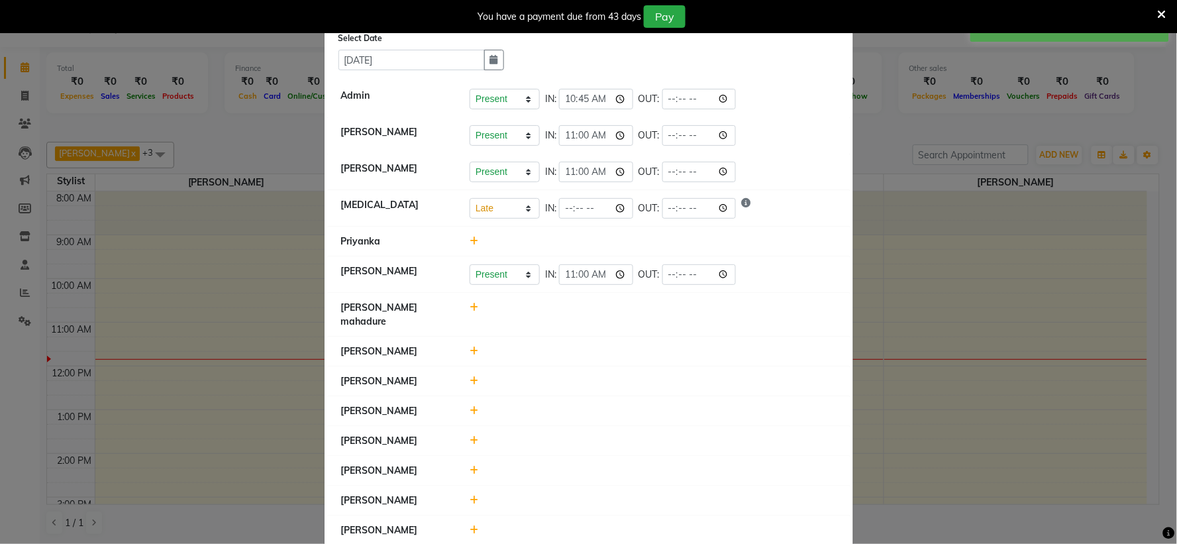
scroll to position [29, 0]
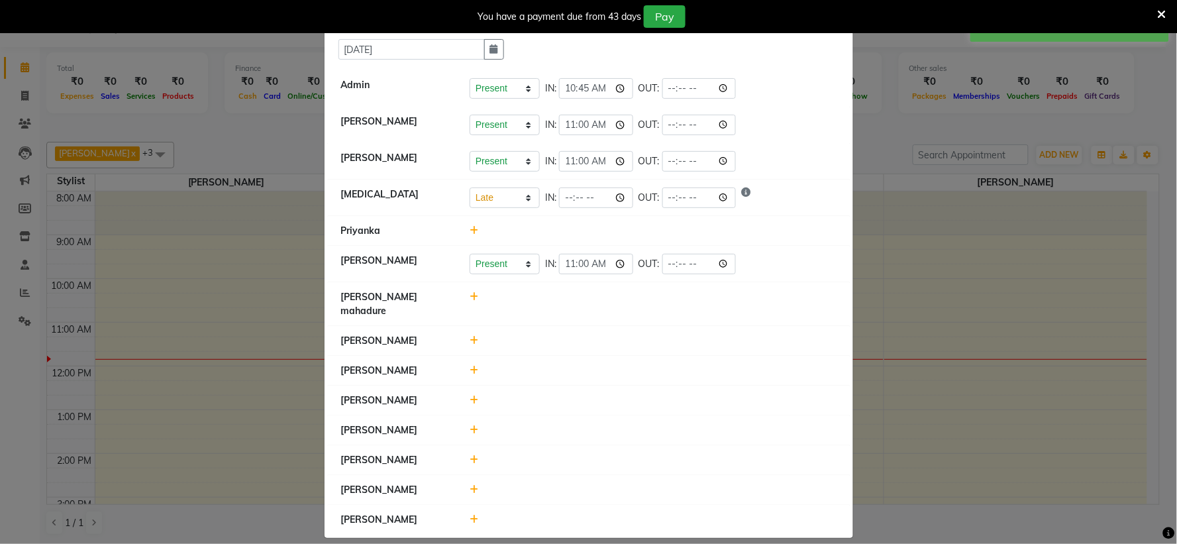
click at [469, 455] on icon at bounding box center [473, 459] width 9 height 9
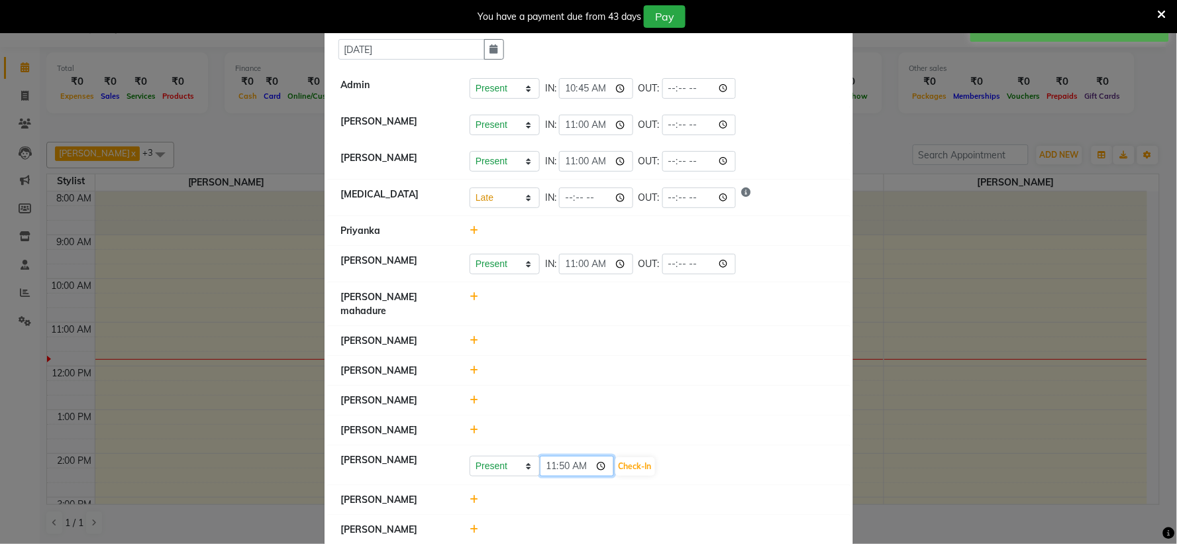
click at [548, 456] on input "11:50" at bounding box center [577, 466] width 74 height 21
type input "11:00"
click at [629, 460] on button "Check-In" at bounding box center [635, 466] width 40 height 19
select select "L"
click at [470, 491] on icon at bounding box center [473, 495] width 9 height 9
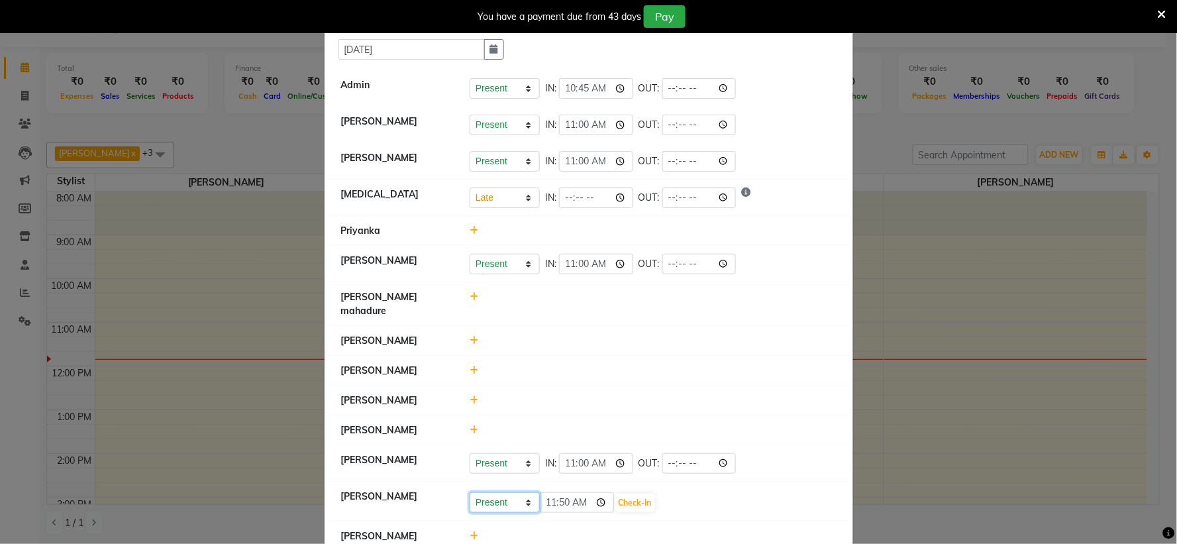
click at [523, 492] on select "Present Absent Late Half Day Weekly Off" at bounding box center [504, 502] width 70 height 21
select select "W"
click at [469, 492] on select "Present Absent Late Half Day Weekly Off" at bounding box center [504, 502] width 70 height 21
click at [550, 493] on button "Save" at bounding box center [554, 502] width 26 height 19
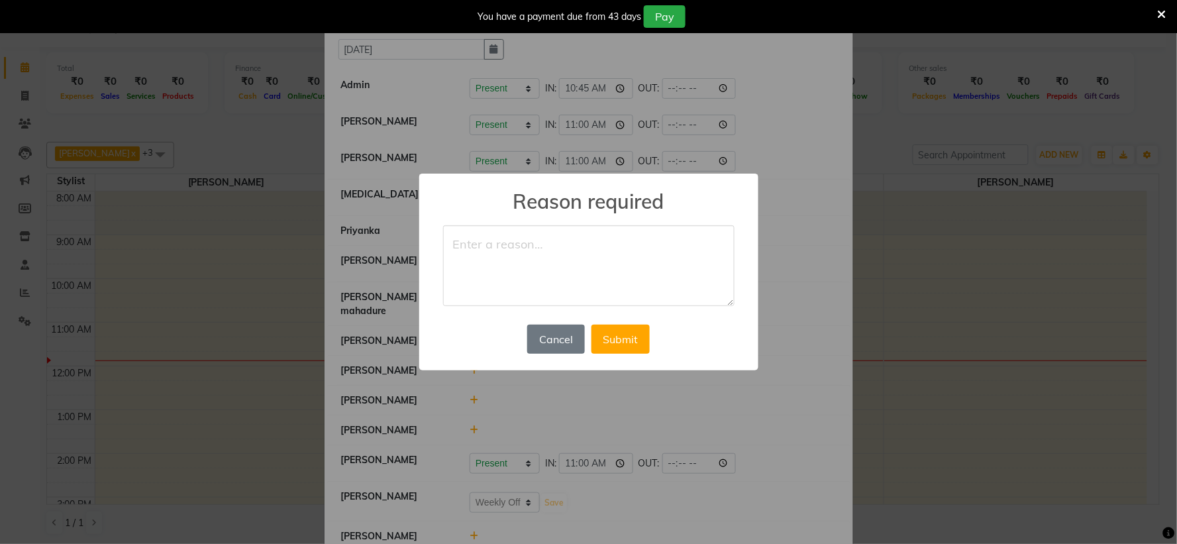
click at [593, 270] on textarea at bounding box center [588, 265] width 291 height 81
type textarea "wo"
click at [626, 344] on button "Submit" at bounding box center [620, 338] width 58 height 29
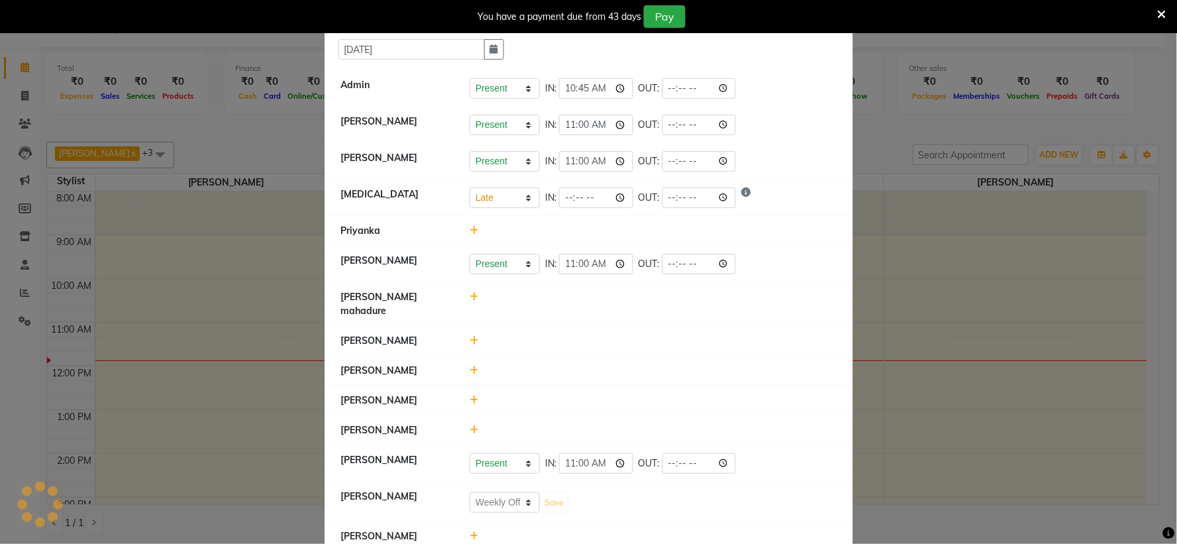
select select "L"
select select "W"
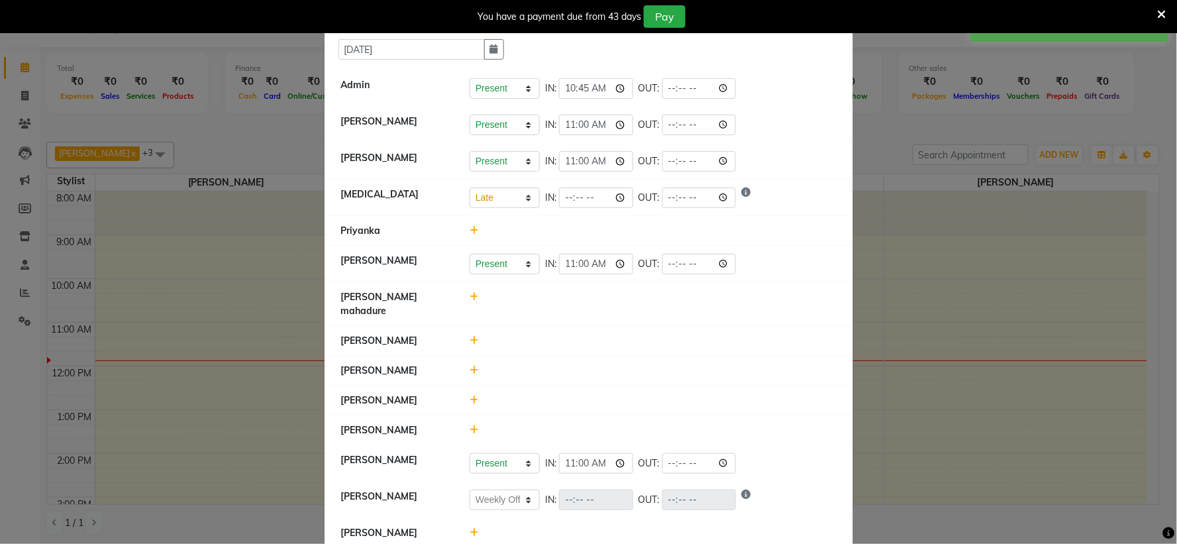
scroll to position [42, 0]
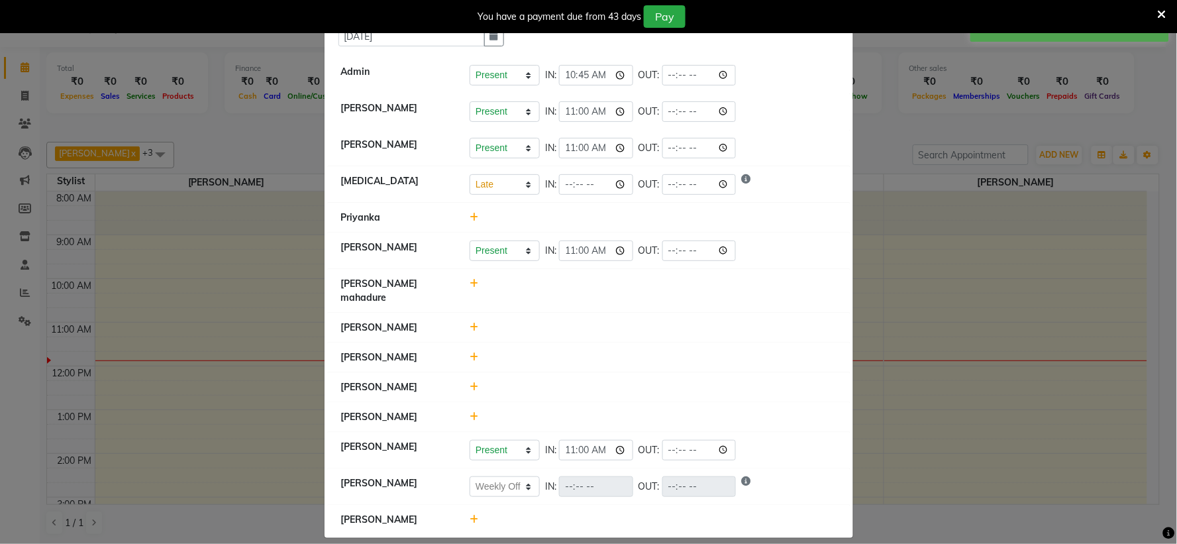
click at [1163, 14] on icon at bounding box center [1161, 15] width 9 height 12
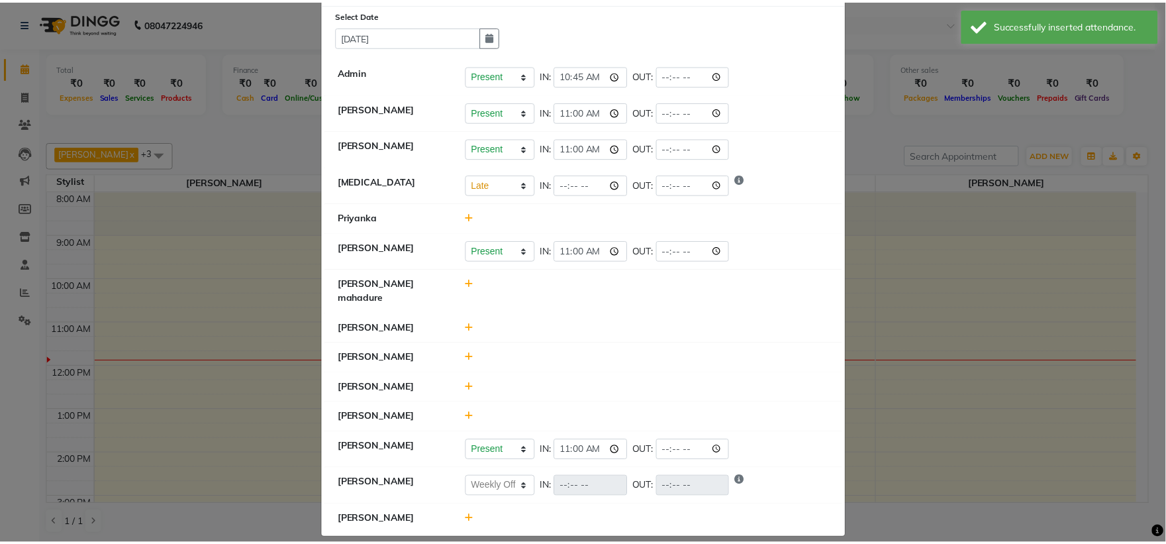
scroll to position [0, 0]
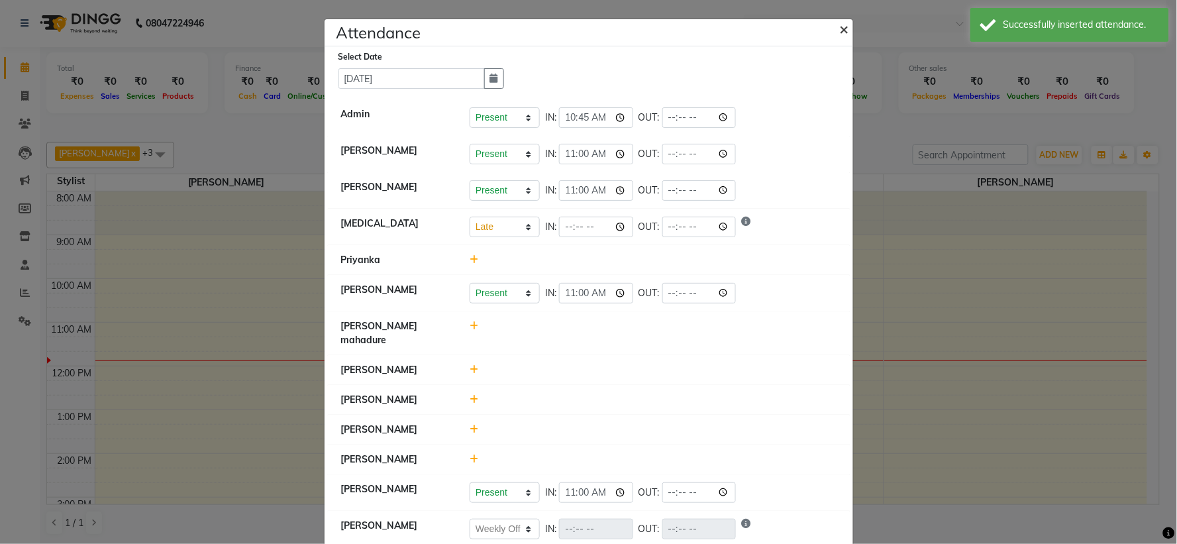
click at [846, 24] on button "×" at bounding box center [845, 28] width 33 height 37
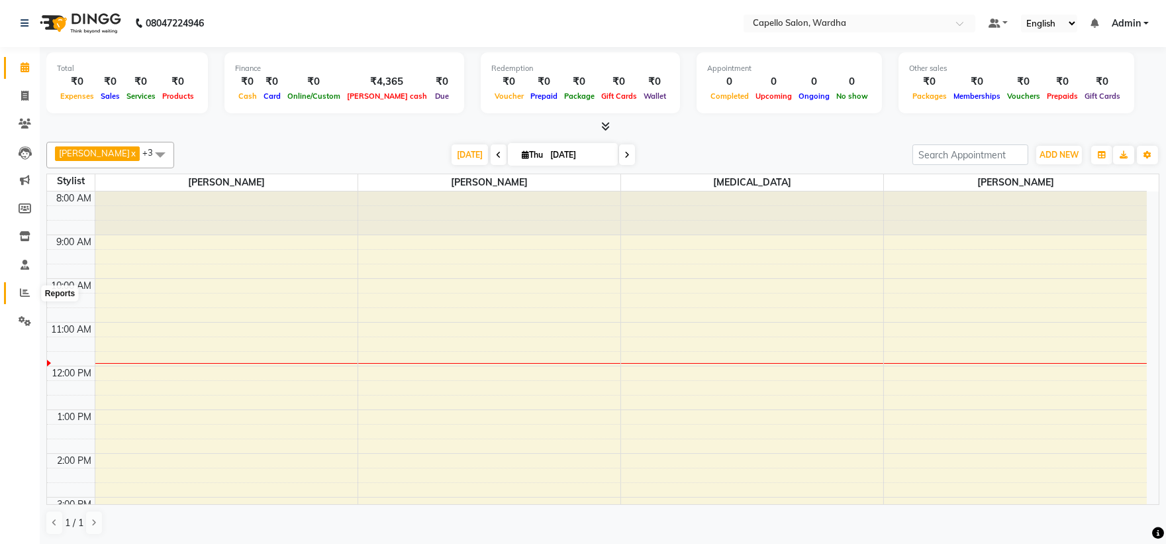
click at [27, 287] on icon at bounding box center [25, 292] width 10 height 10
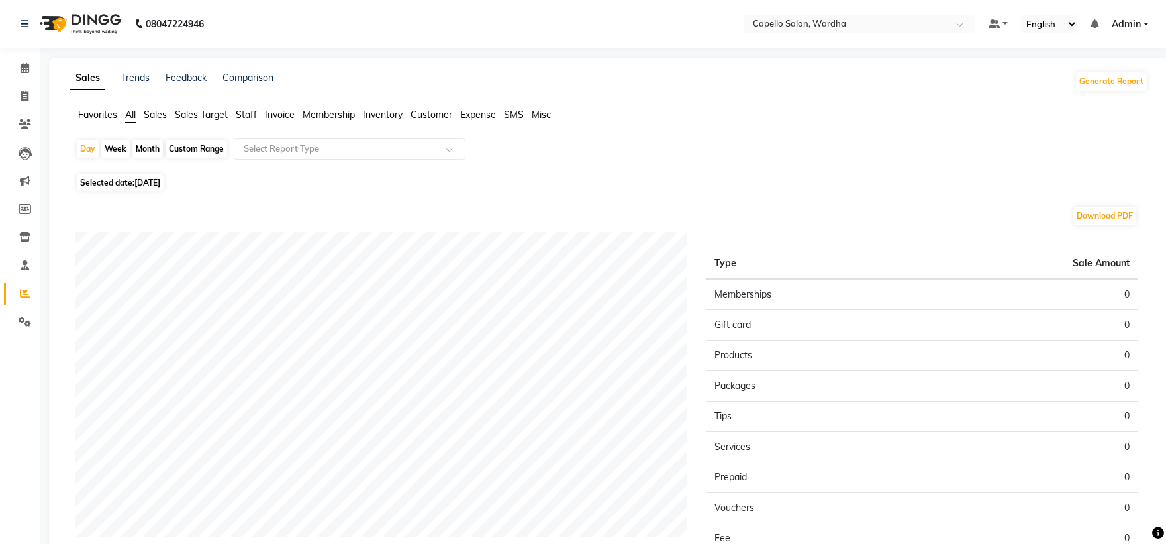
click at [124, 152] on div "Week" at bounding box center [115, 149] width 28 height 19
select select "9"
select select "2025"
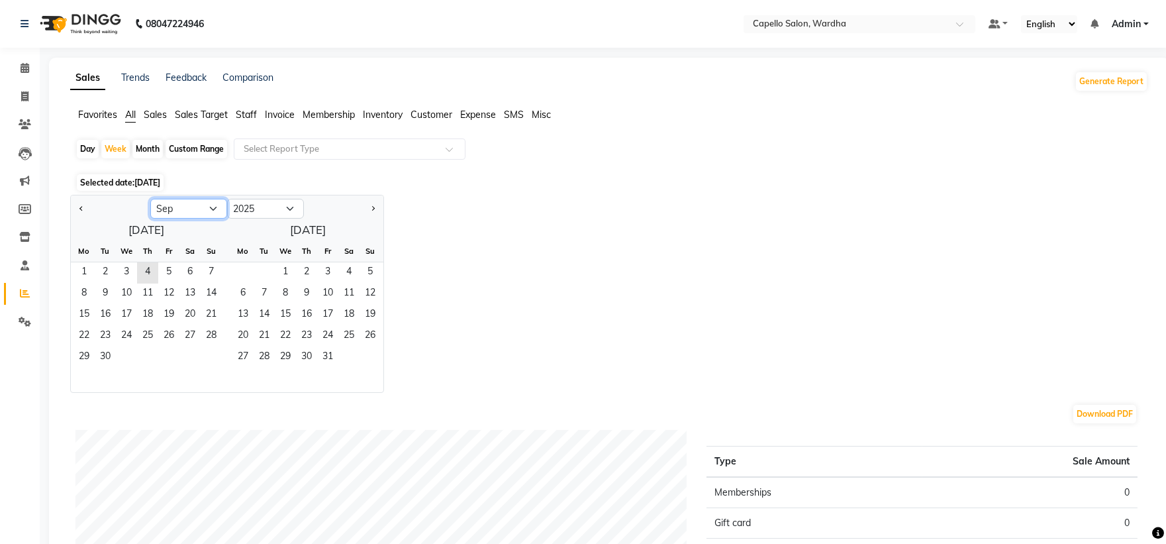
click at [209, 206] on select "Jan Feb Mar Apr May Jun [DATE] Aug Sep Oct Nov Dec" at bounding box center [188, 209] width 77 height 20
select select "8"
click at [150, 199] on select "Jan Feb Mar Apr May Jun [DATE] Aug Sep Oct Nov Dec" at bounding box center [188, 209] width 77 height 20
click at [93, 340] on span "18" at bounding box center [83, 336] width 21 height 21
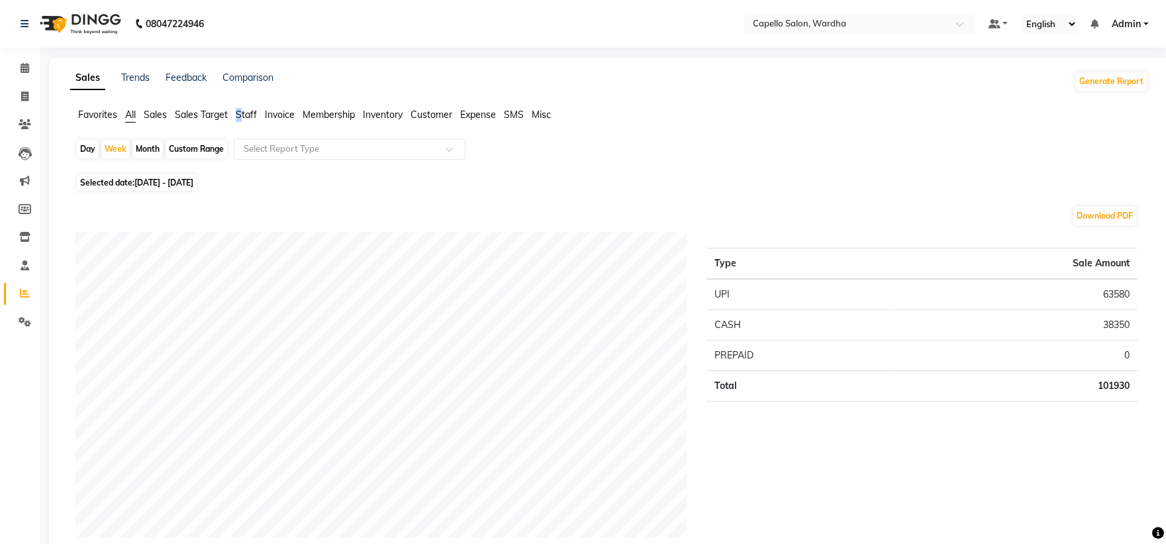
click at [240, 116] on span "Staff" at bounding box center [246, 115] width 21 height 12
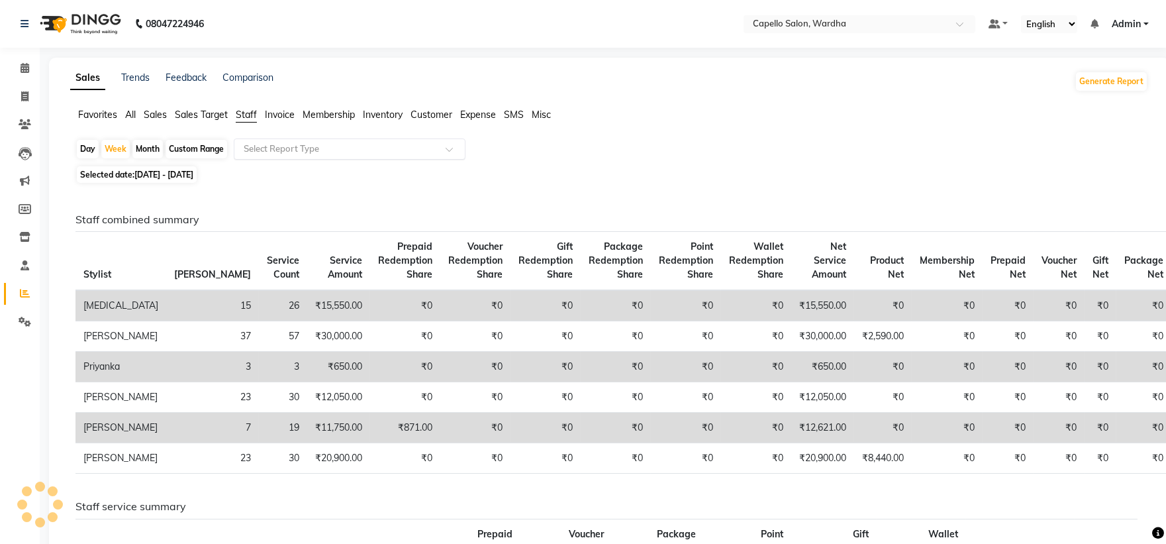
click at [277, 152] on input "text" at bounding box center [336, 148] width 191 height 13
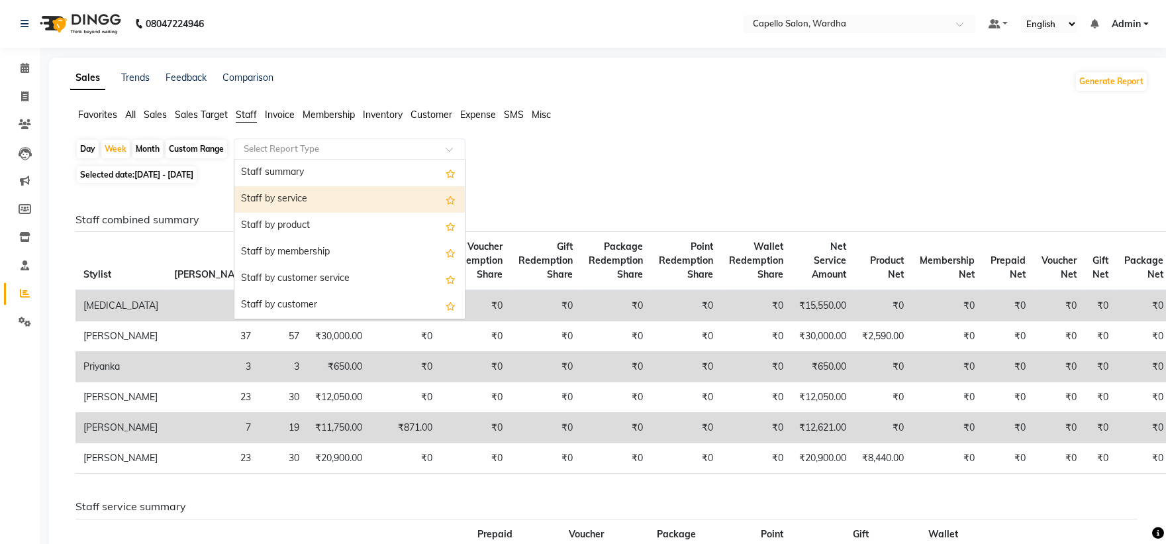
click at [282, 195] on div "Staff by service" at bounding box center [349, 199] width 230 height 26
select select "full_report"
select select "csv"
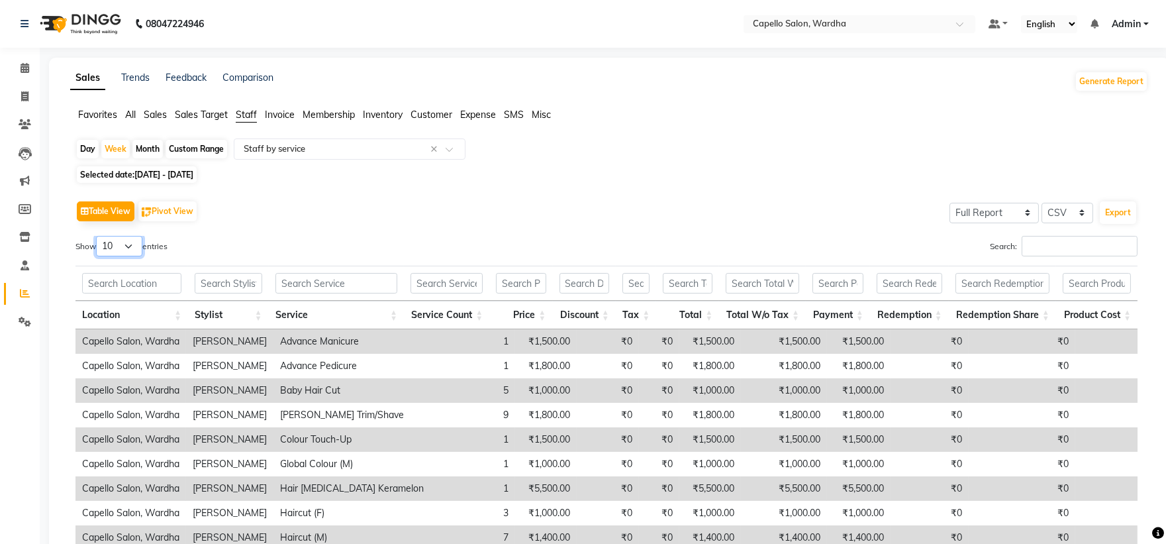
click at [131, 243] on select "10 25 50 100" at bounding box center [119, 246] width 46 height 21
select select "100"
click at [98, 236] on select "10 25 50 100" at bounding box center [119, 246] width 46 height 21
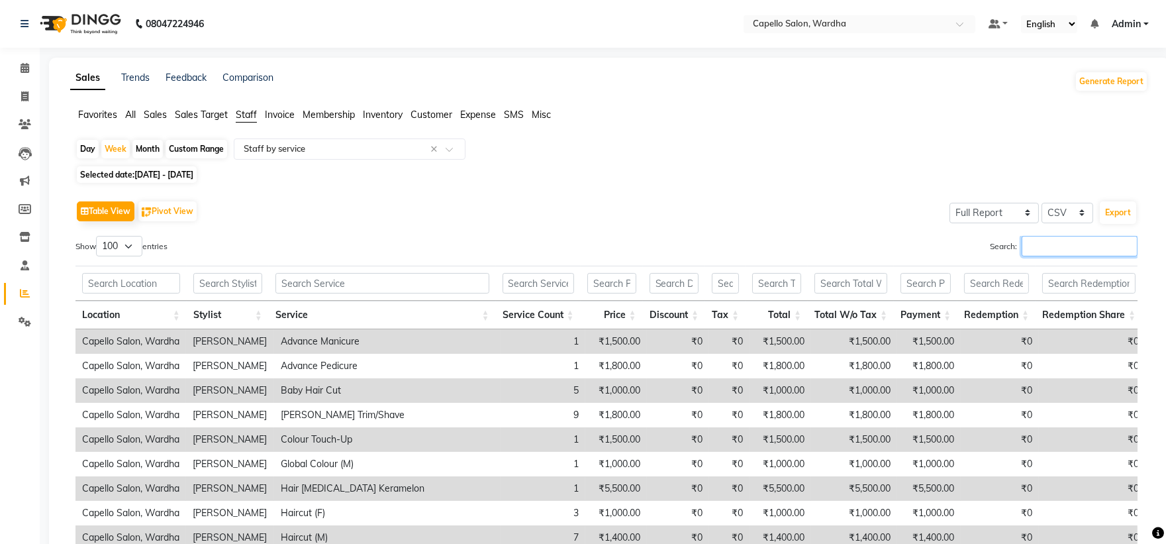
click at [1090, 240] on input "Search:" at bounding box center [1080, 246] width 116 height 21
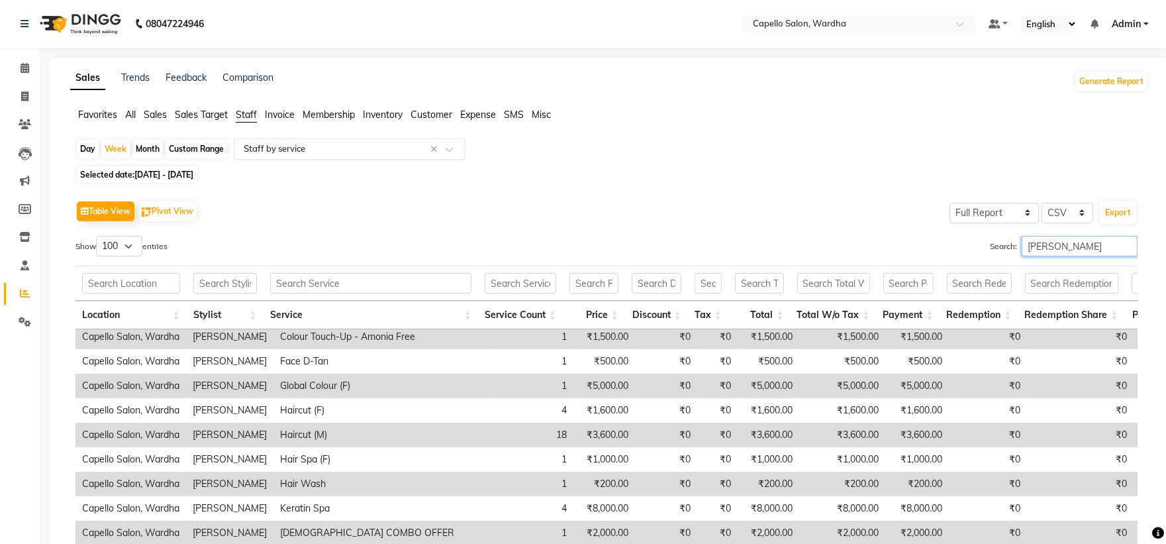
type input "[PERSON_NAME]"
click at [360, 154] on input "text" at bounding box center [336, 148] width 191 height 13
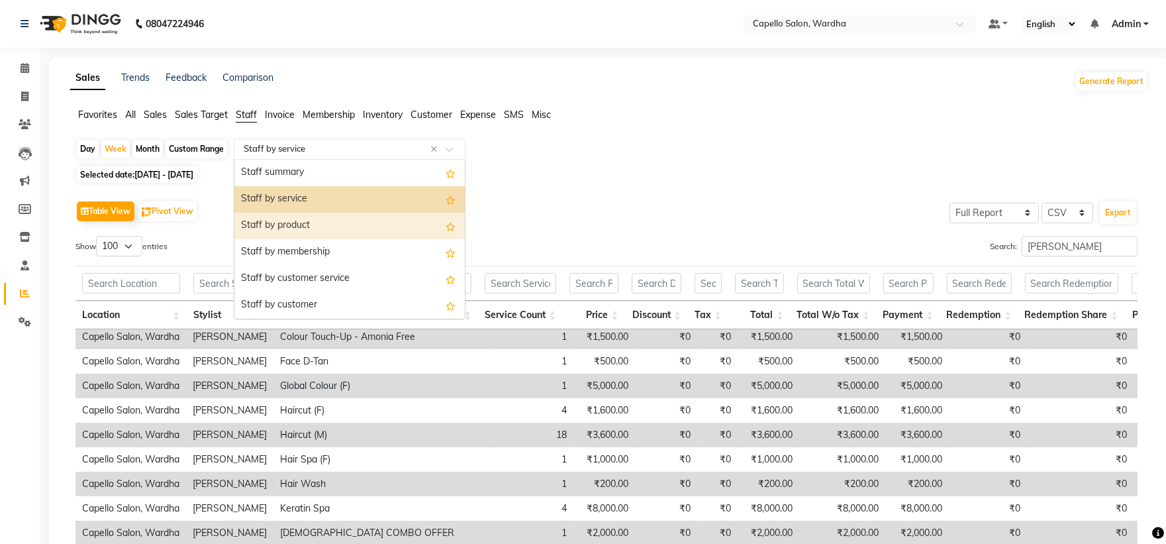
click at [319, 228] on div "Staff by product" at bounding box center [349, 226] width 230 height 26
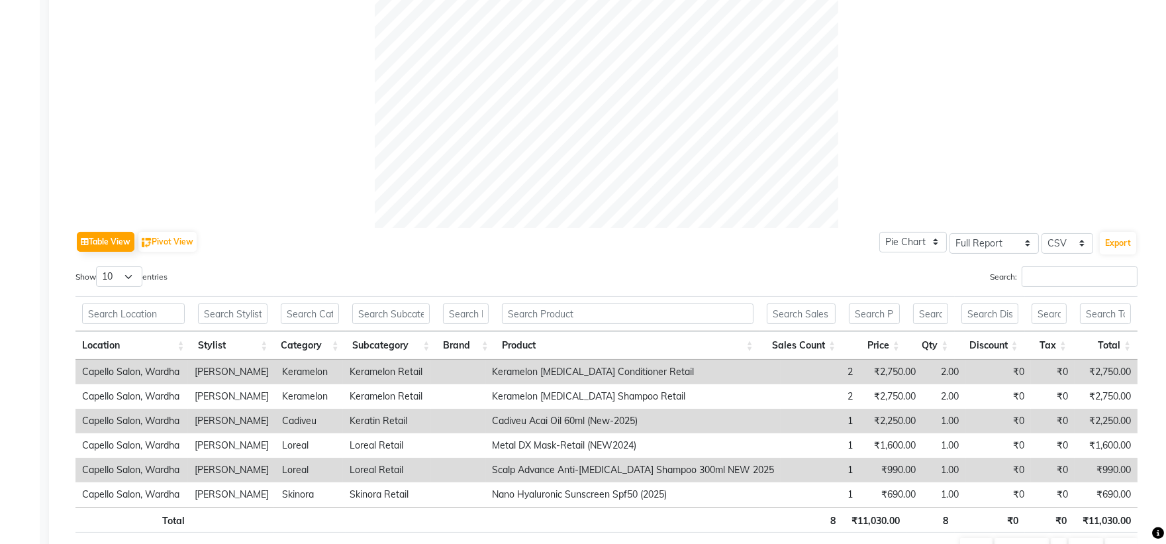
scroll to position [441, 0]
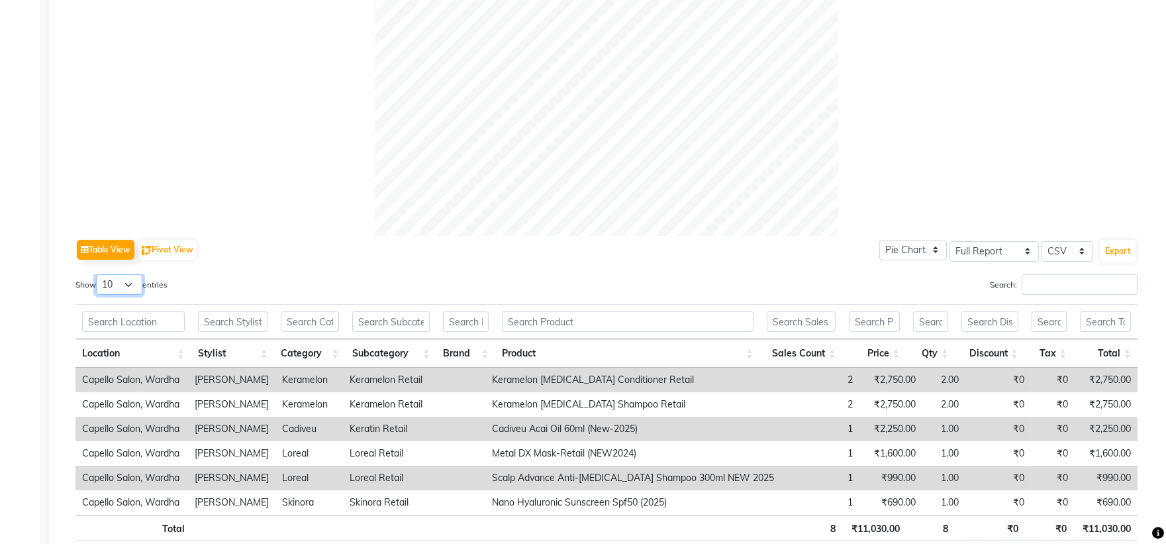
click at [117, 286] on select "10 25 50 100" at bounding box center [119, 284] width 46 height 21
select select "50"
click at [98, 274] on select "10 25 50 100" at bounding box center [119, 284] width 46 height 21
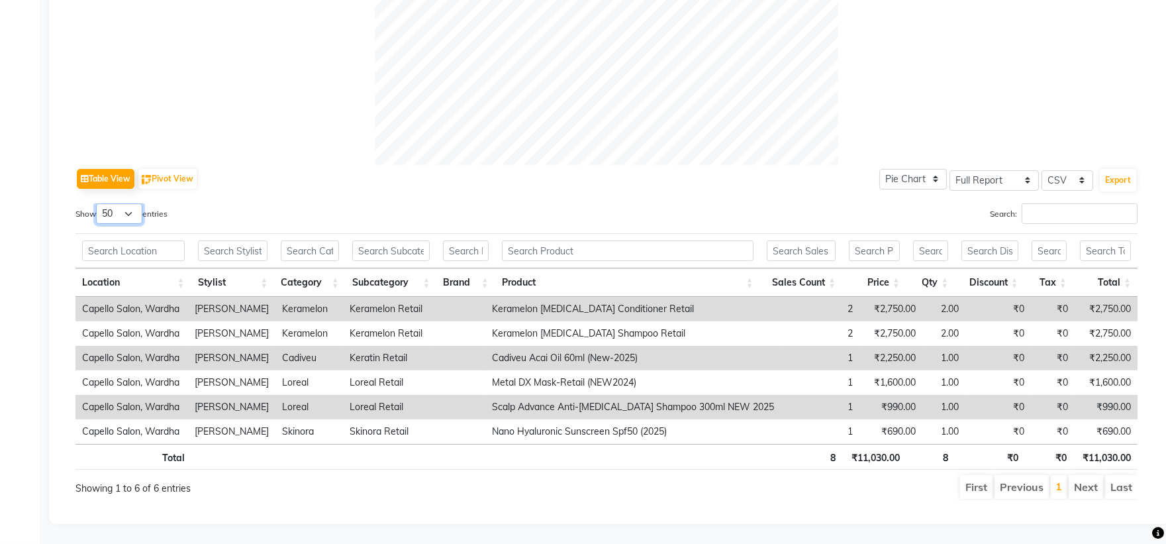
scroll to position [514, 0]
click at [229, 248] on input "text" at bounding box center [233, 250] width 70 height 21
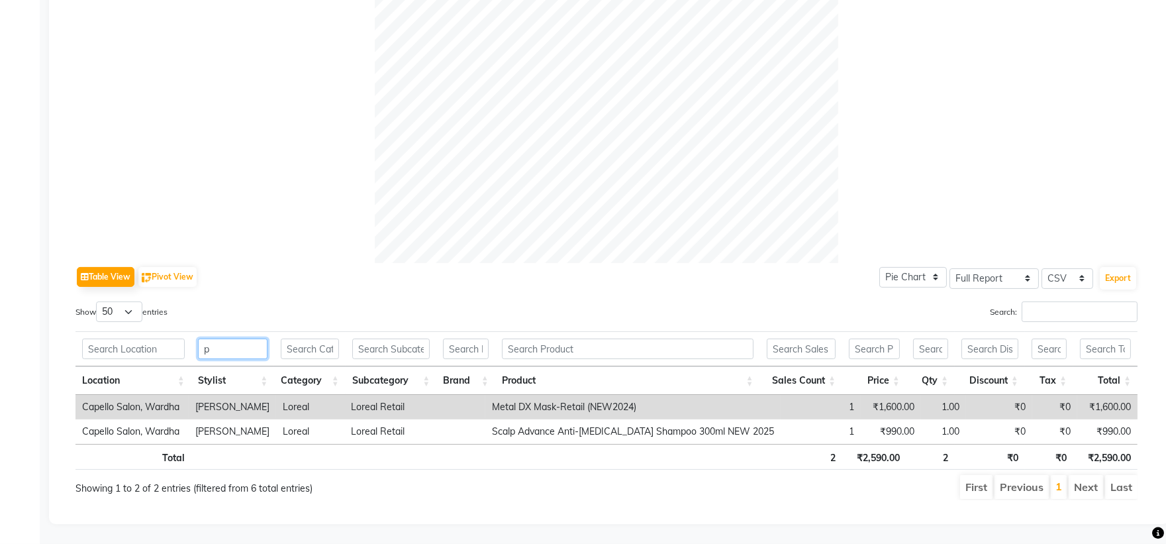
scroll to position [426, 0]
type input "p"
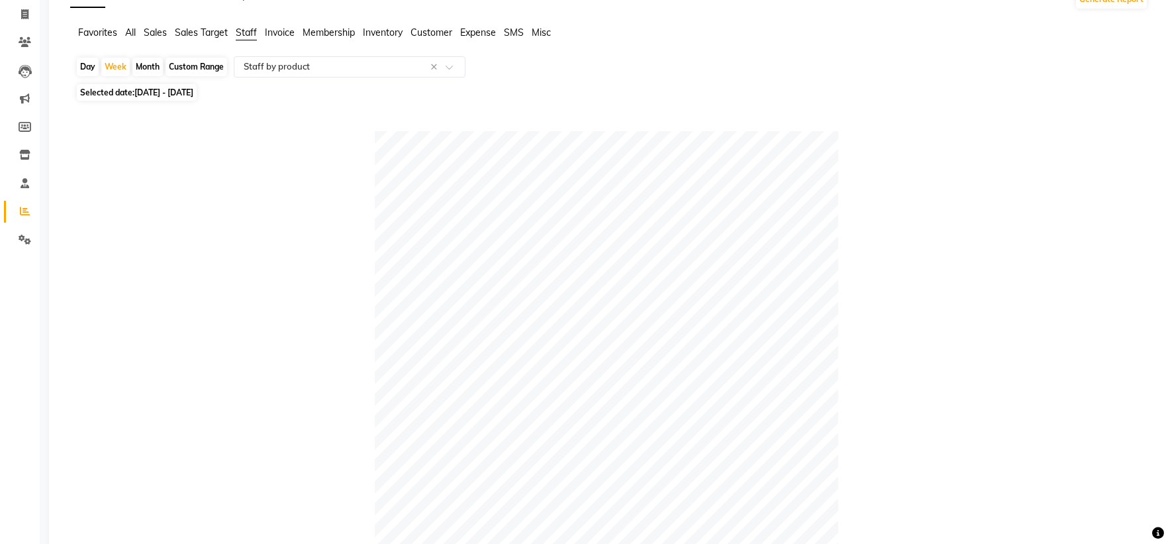
scroll to position [0, 0]
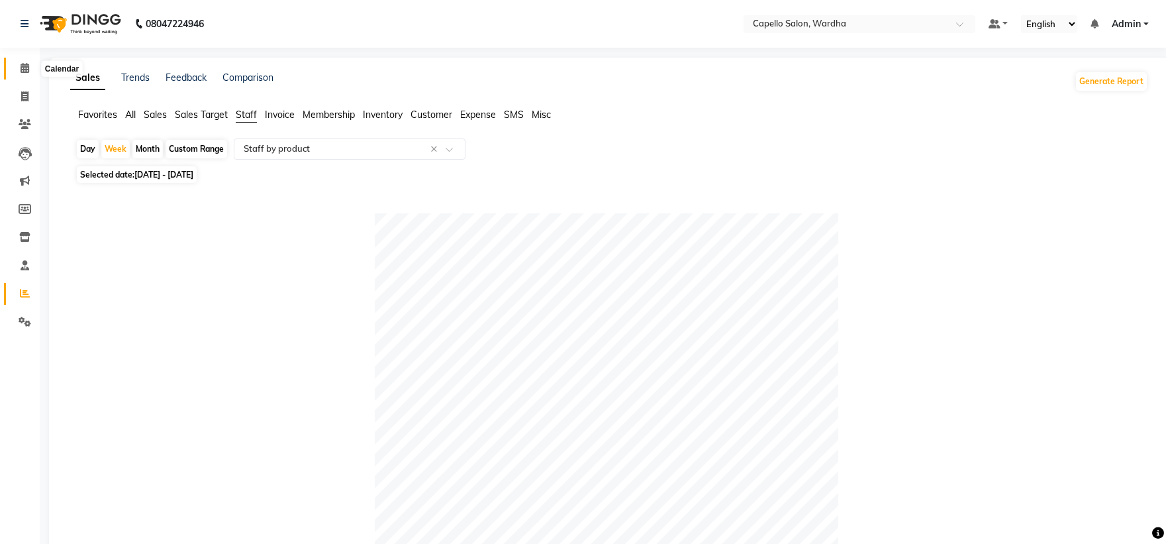
click at [18, 73] on span at bounding box center [24, 68] width 23 height 15
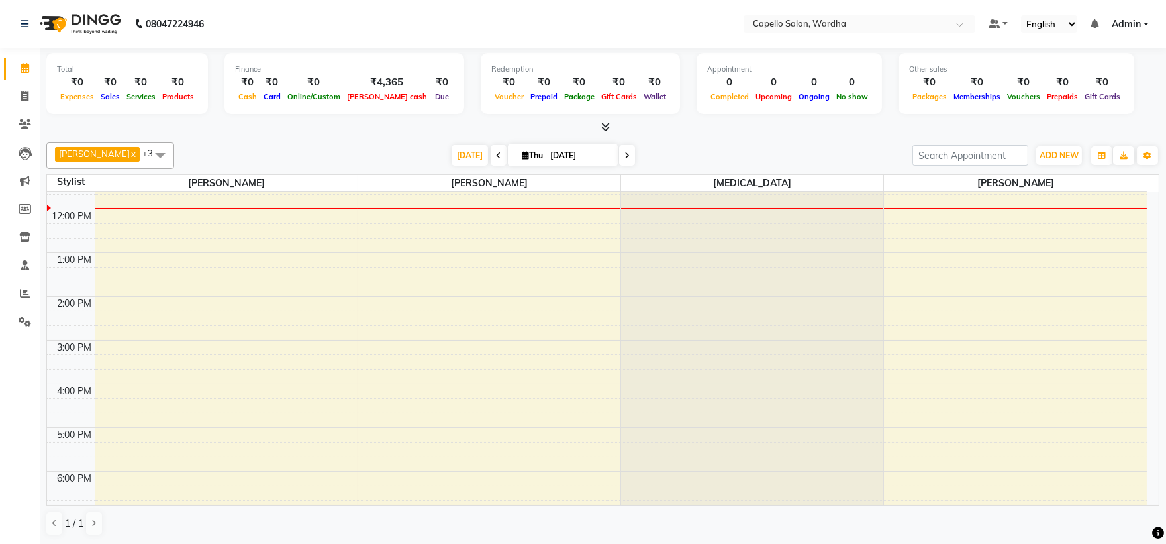
scroll to position [183, 0]
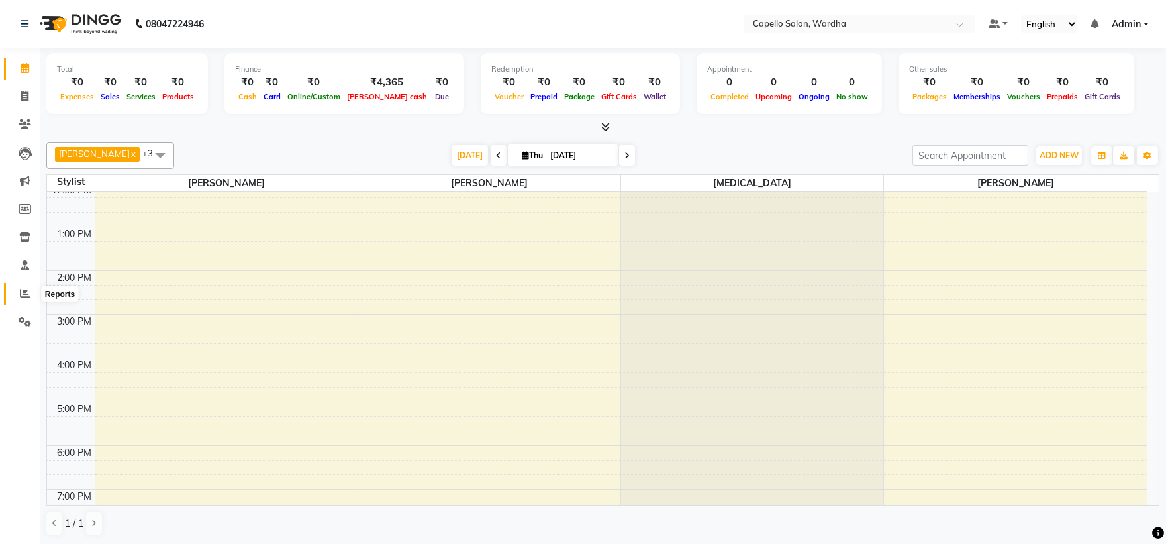
click at [27, 291] on icon at bounding box center [25, 293] width 10 height 10
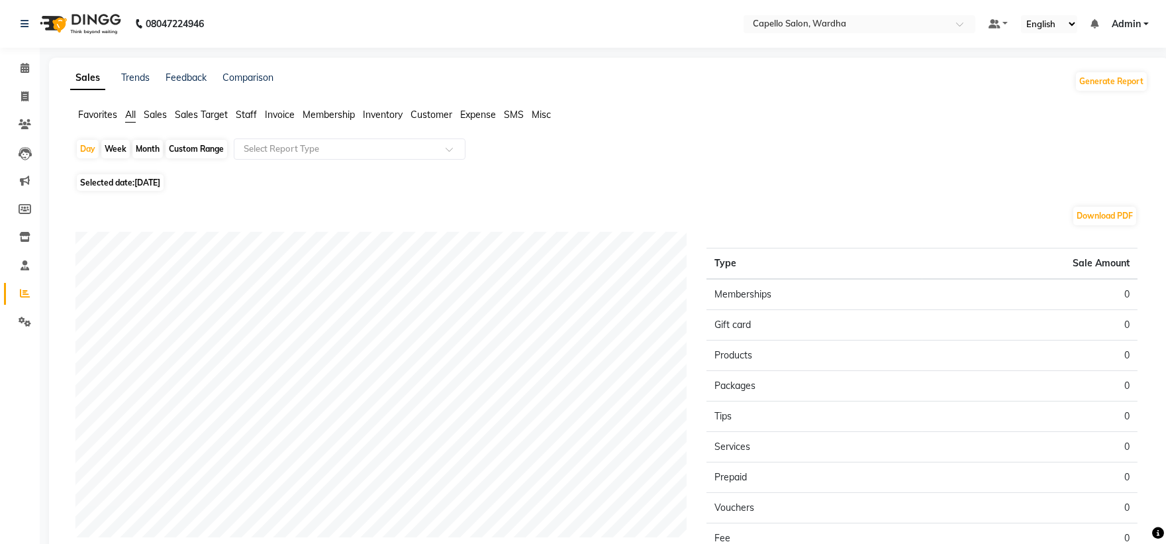
click at [195, 152] on div "Custom Range" at bounding box center [197, 149] width 62 height 19
select select "9"
select select "2025"
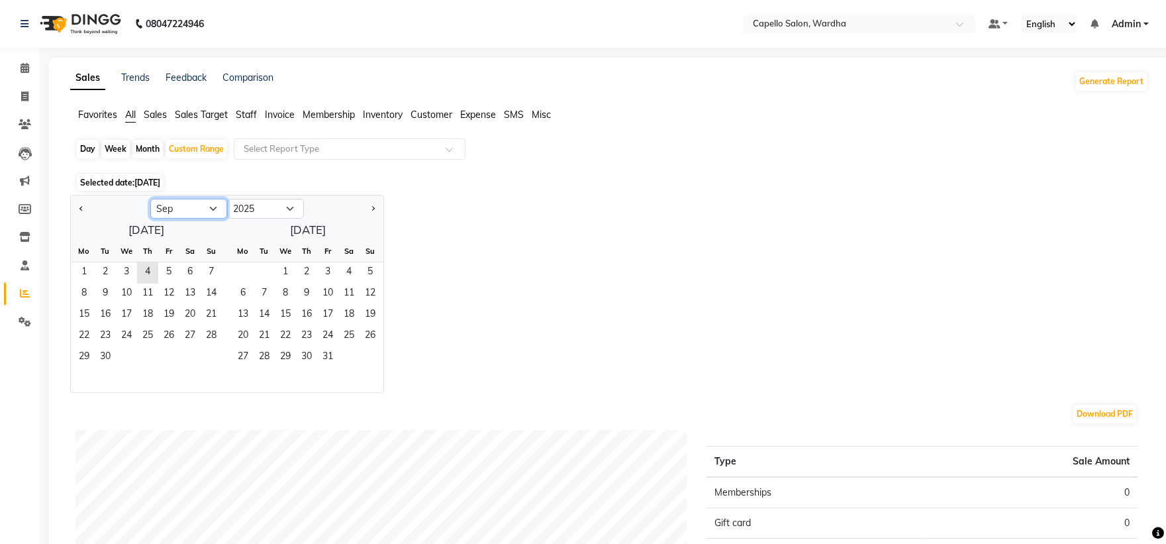
click at [209, 206] on select "Jan Feb Mar Apr May Jun [DATE] Aug Sep Oct Nov Dec" at bounding box center [188, 209] width 77 height 20
select select "8"
click at [150, 199] on select "Jan Feb Mar Apr May Jun [DATE] Aug Sep Oct Nov Dec" at bounding box center [188, 209] width 77 height 20
click at [89, 329] on span "18" at bounding box center [83, 336] width 21 height 21
drag, startPoint x: 116, startPoint y: 148, endPoint x: 116, endPoint y: 166, distance: 17.9
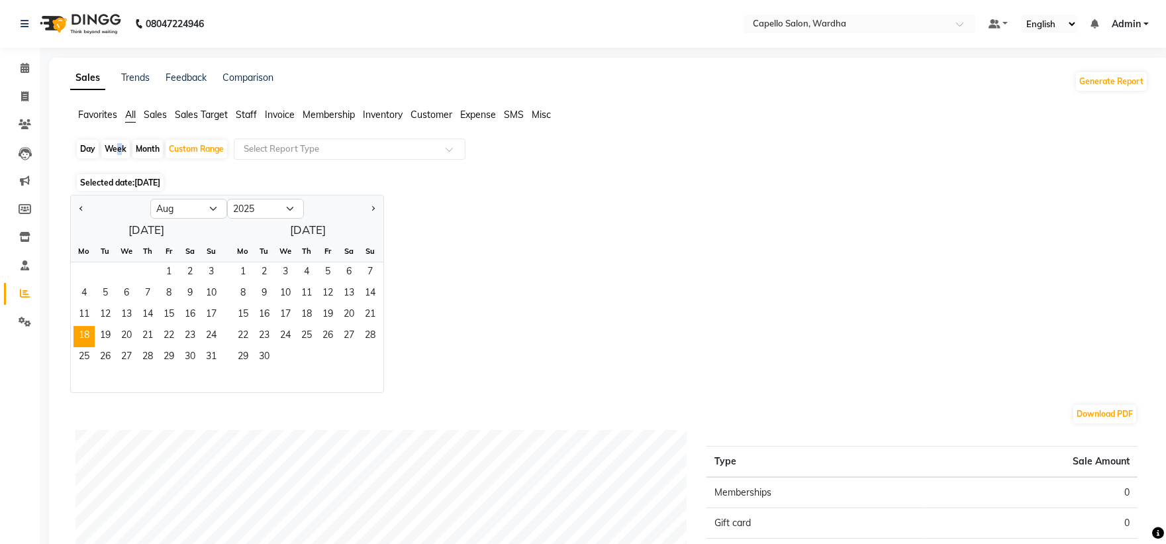
click at [117, 154] on div "Week" at bounding box center [115, 149] width 28 height 19
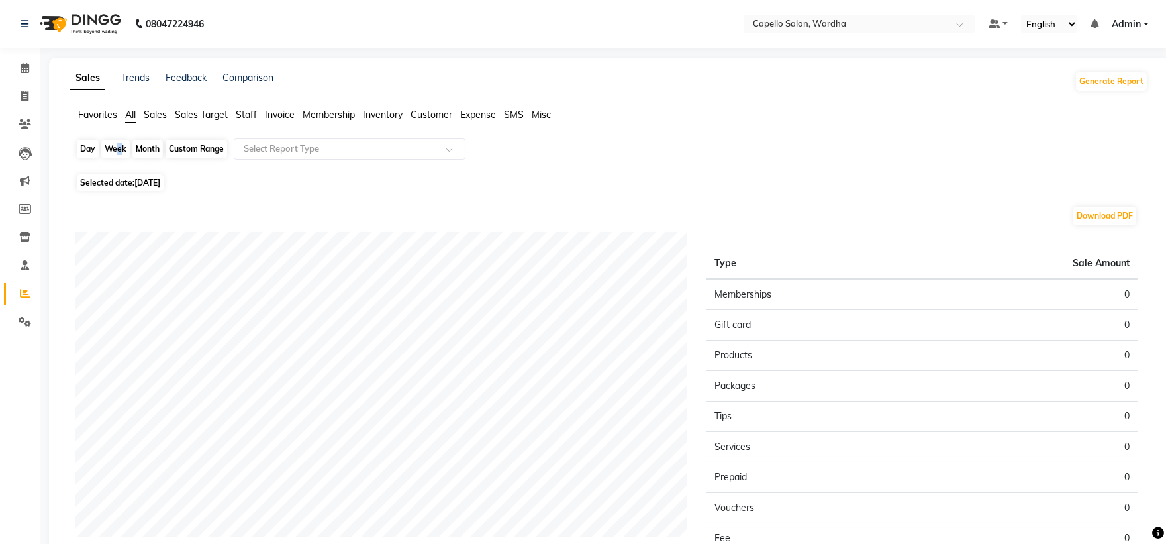
click at [117, 148] on div "Week" at bounding box center [115, 149] width 28 height 19
select select "8"
select select "2025"
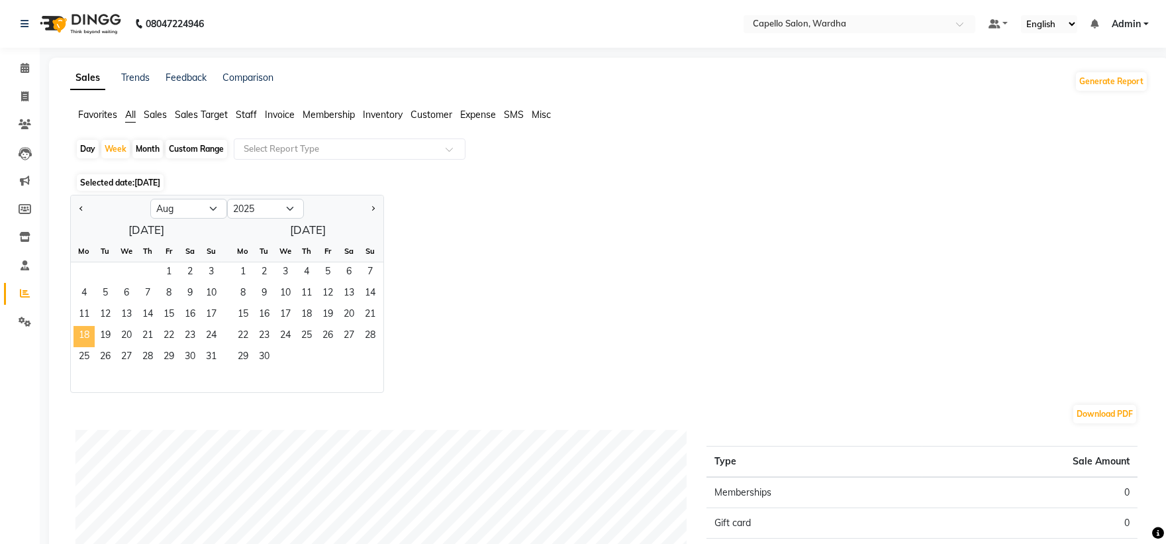
click at [86, 328] on span "18" at bounding box center [83, 336] width 21 height 21
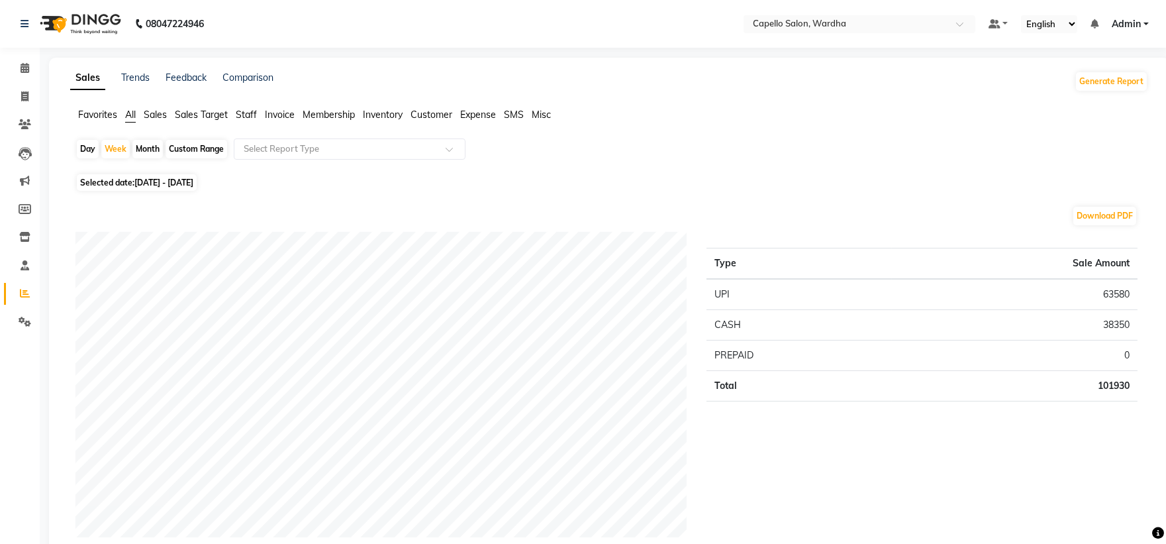
click at [248, 117] on span "Staff" at bounding box center [246, 115] width 21 height 12
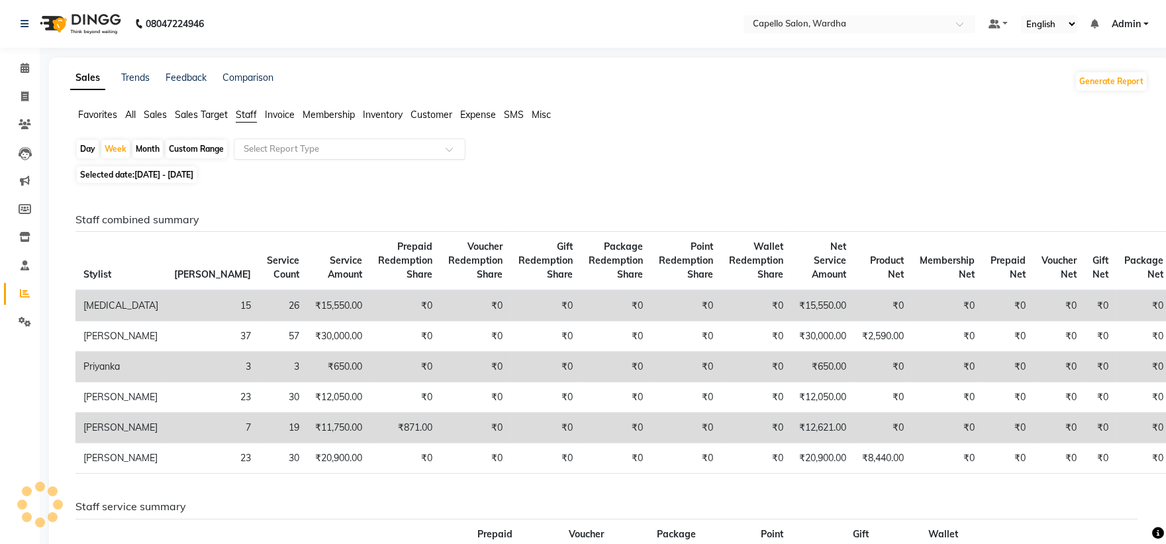
click at [279, 146] on input "text" at bounding box center [336, 148] width 191 height 13
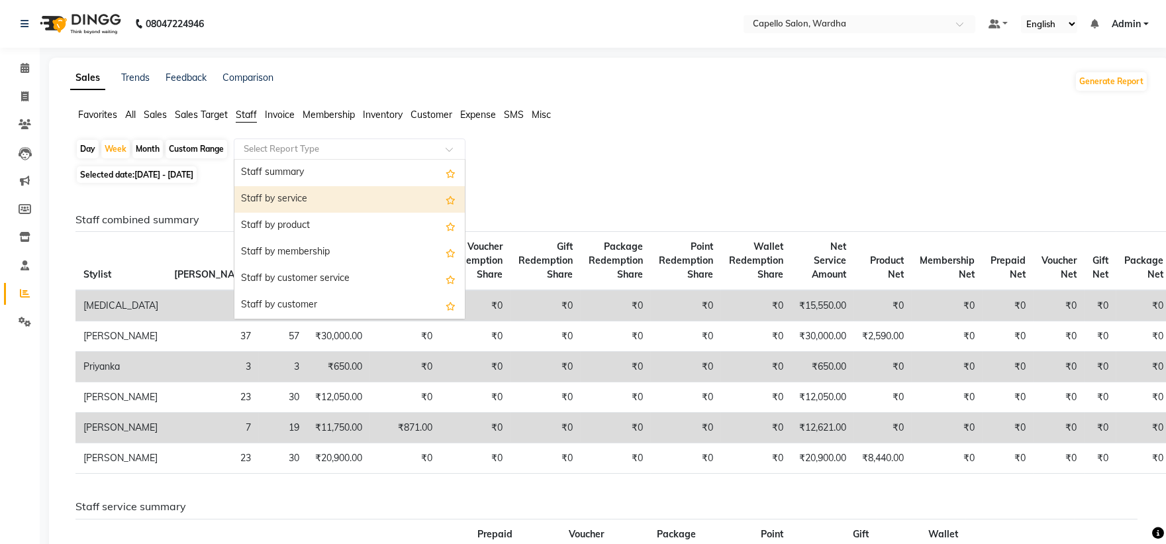
click at [305, 199] on div "Staff by service" at bounding box center [349, 199] width 230 height 26
select select "full_report"
select select "csv"
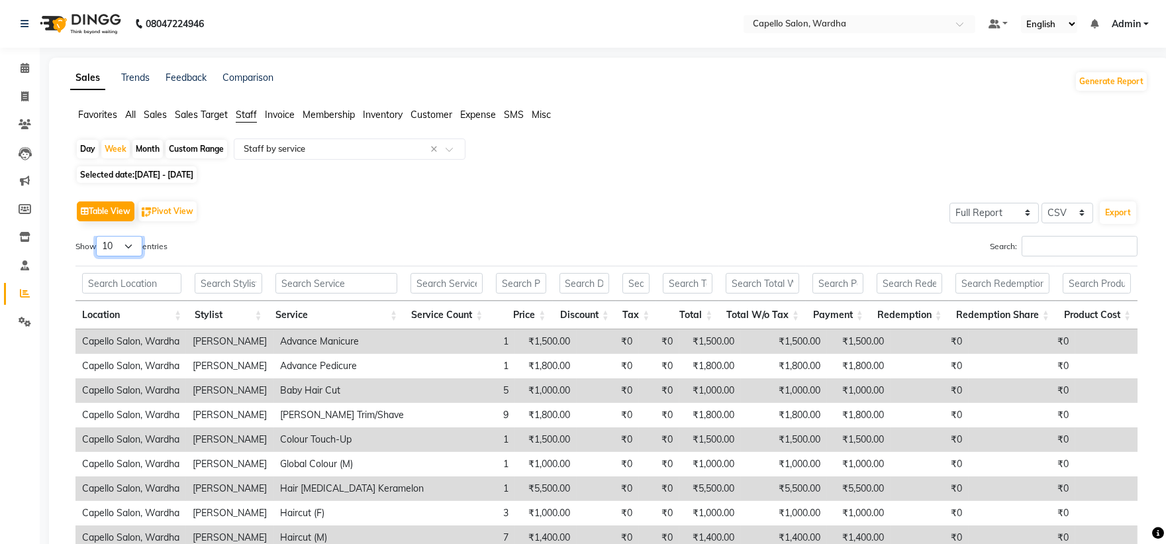
click at [131, 247] on select "10 25 50 100" at bounding box center [119, 246] width 46 height 21
select select "100"
click at [98, 236] on select "10 25 50 100" at bounding box center [119, 246] width 46 height 21
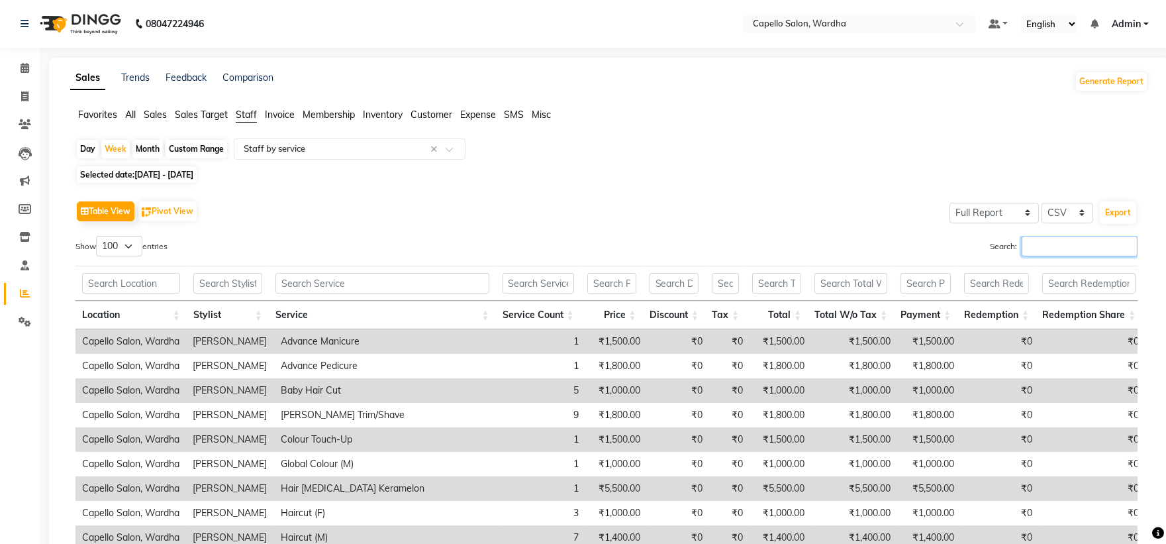
click at [1071, 252] on input "Search:" at bounding box center [1080, 246] width 116 height 21
click at [215, 147] on div "Custom Range" at bounding box center [197, 149] width 62 height 19
select select "8"
select select "2025"
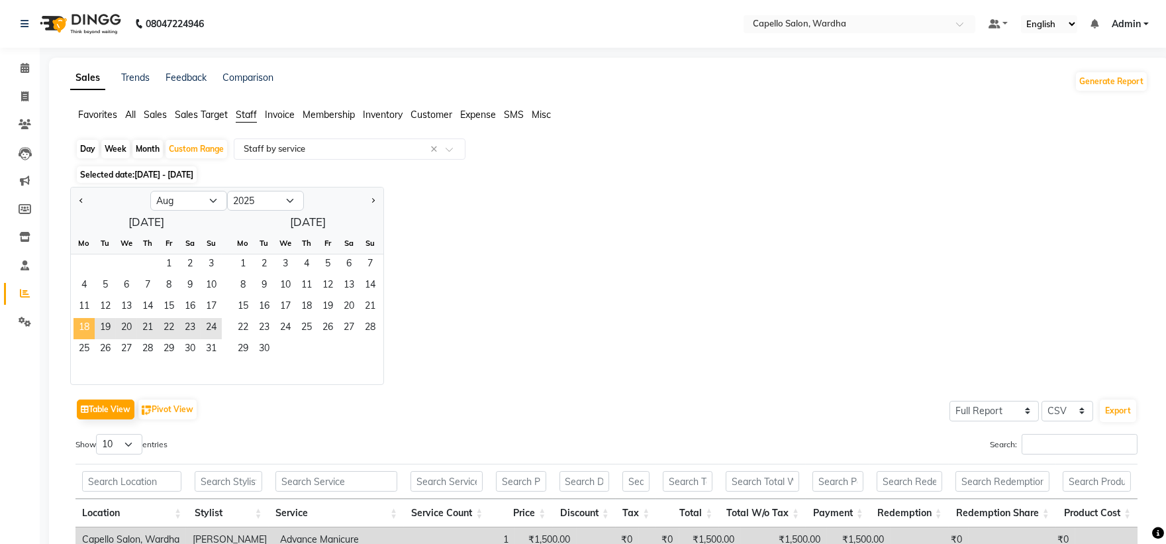
click at [78, 331] on span "18" at bounding box center [83, 328] width 21 height 21
click at [209, 332] on span "24" at bounding box center [211, 328] width 21 height 21
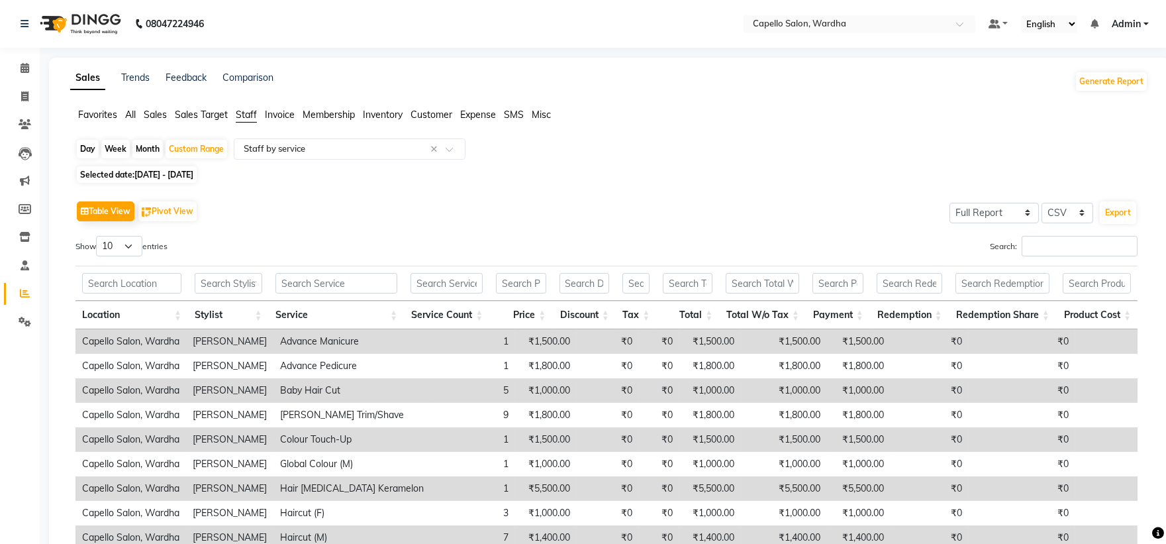
scroll to position [142, 0]
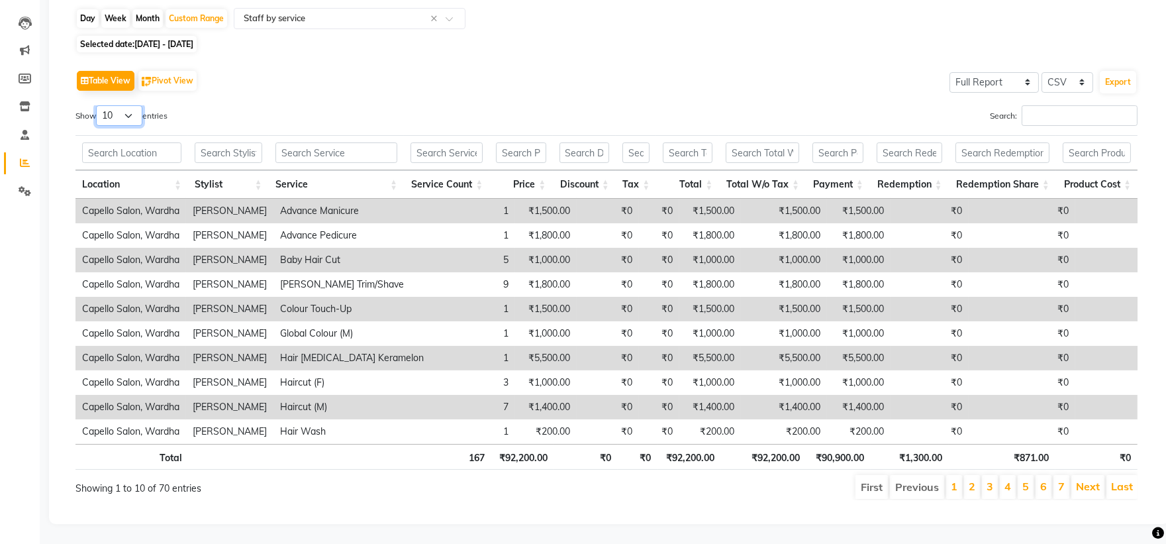
click at [109, 108] on select "10 25 50 100" at bounding box center [119, 115] width 46 height 21
select select "50"
click at [98, 105] on select "10 25 50 100" at bounding box center [119, 115] width 46 height 21
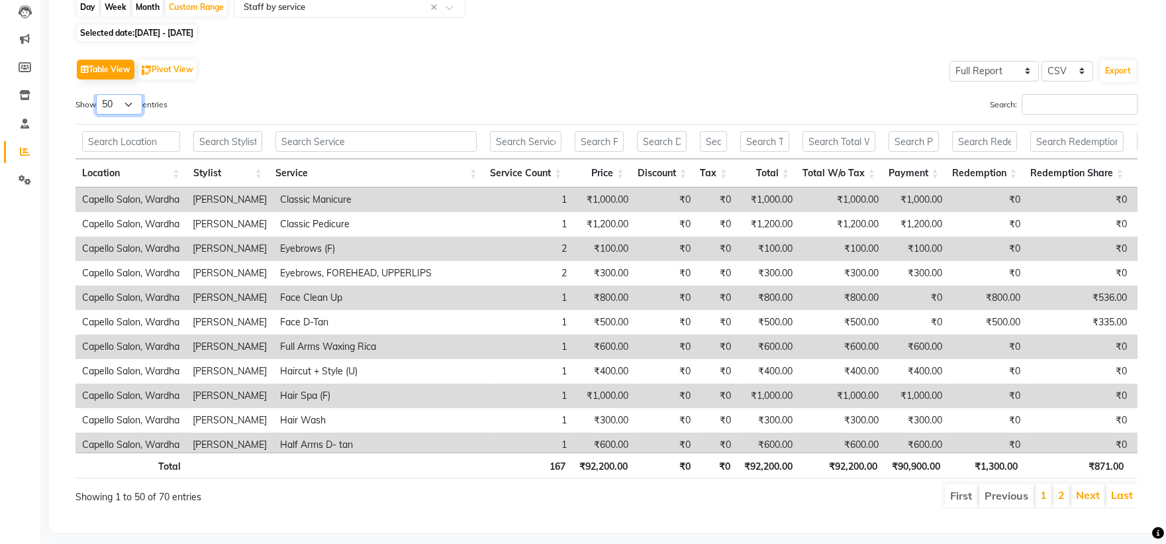
scroll to position [0, 0]
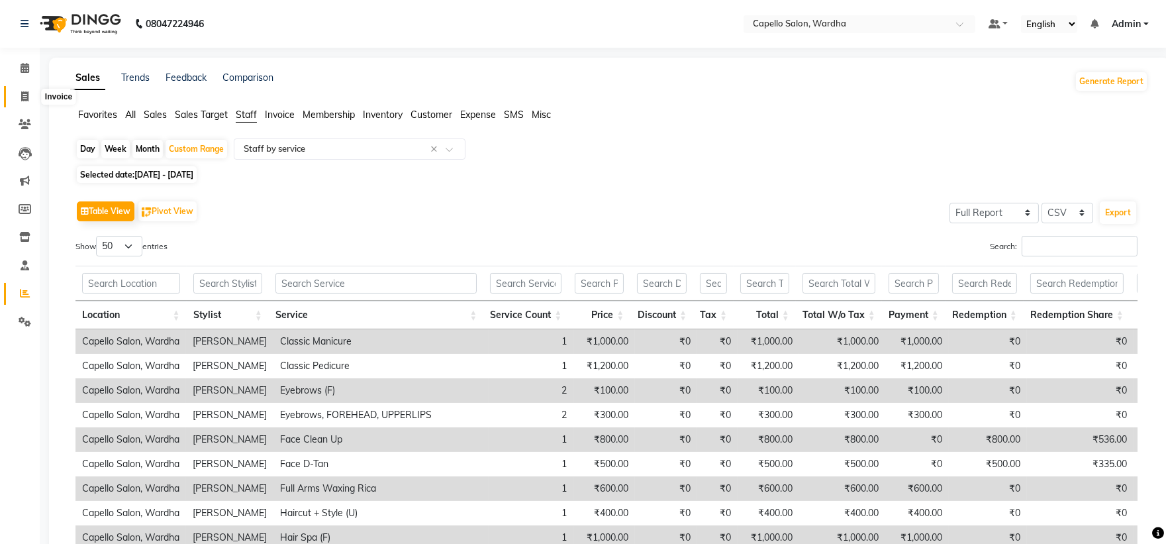
click at [21, 95] on icon at bounding box center [24, 96] width 7 height 10
select select "service"
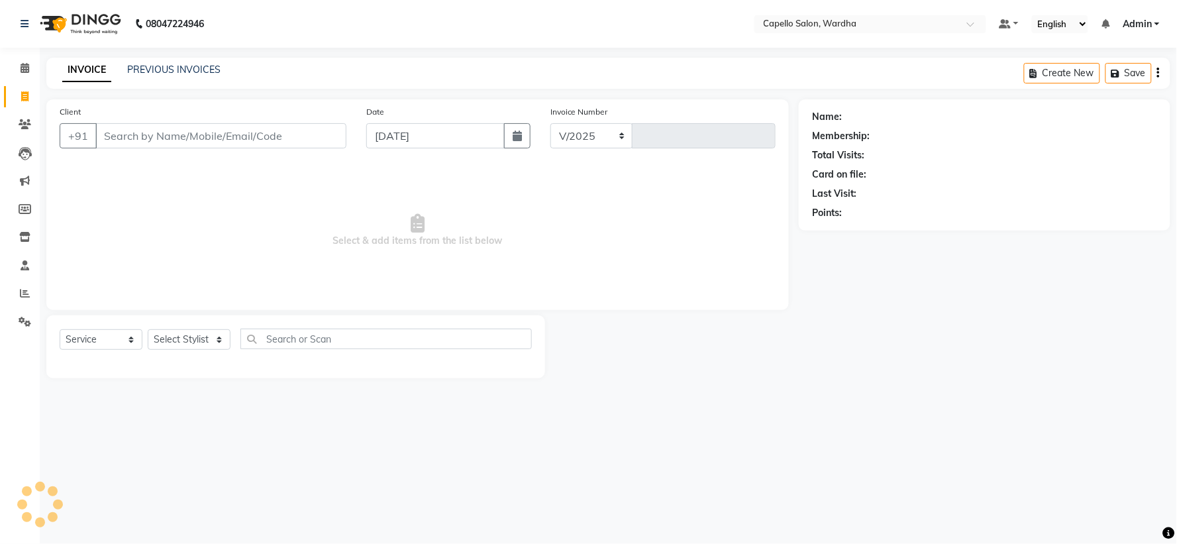
select select "4620"
type input "2087"
click at [134, 77] on div "INVOICE PREVIOUS INVOICES" at bounding box center [141, 70] width 190 height 15
click at [186, 67] on link "PREVIOUS INVOICES" at bounding box center [173, 70] width 93 height 12
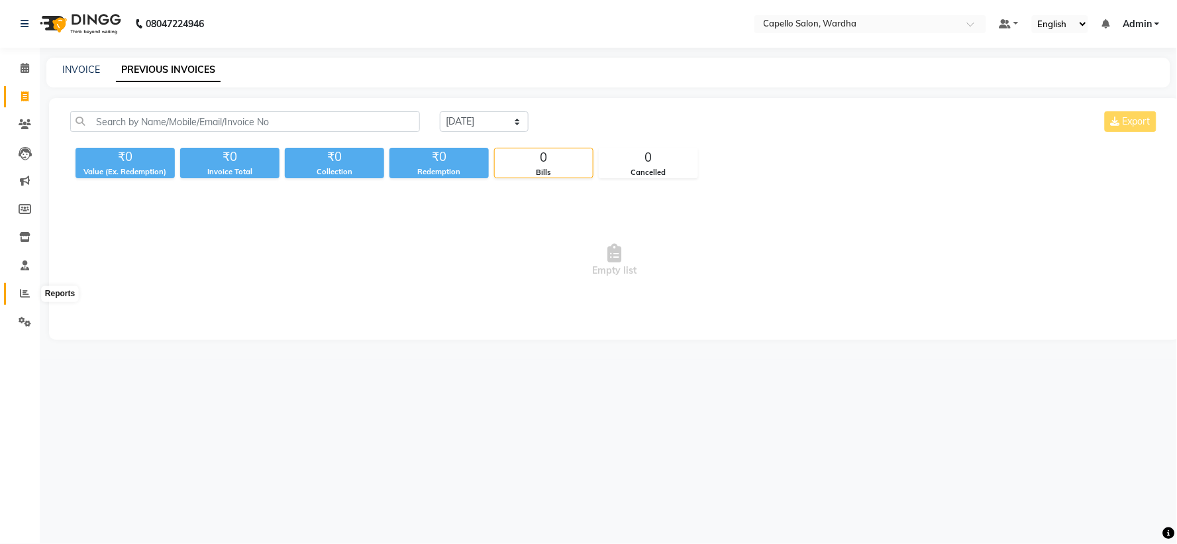
click at [17, 289] on span at bounding box center [24, 293] width 23 height 15
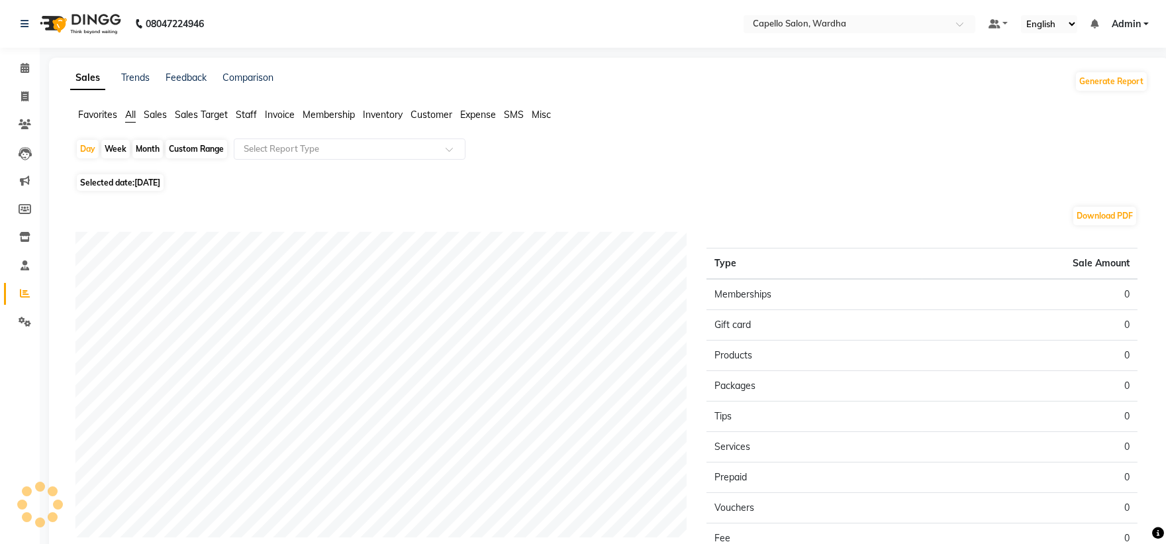
click at [246, 115] on span "Staff" at bounding box center [246, 115] width 21 height 12
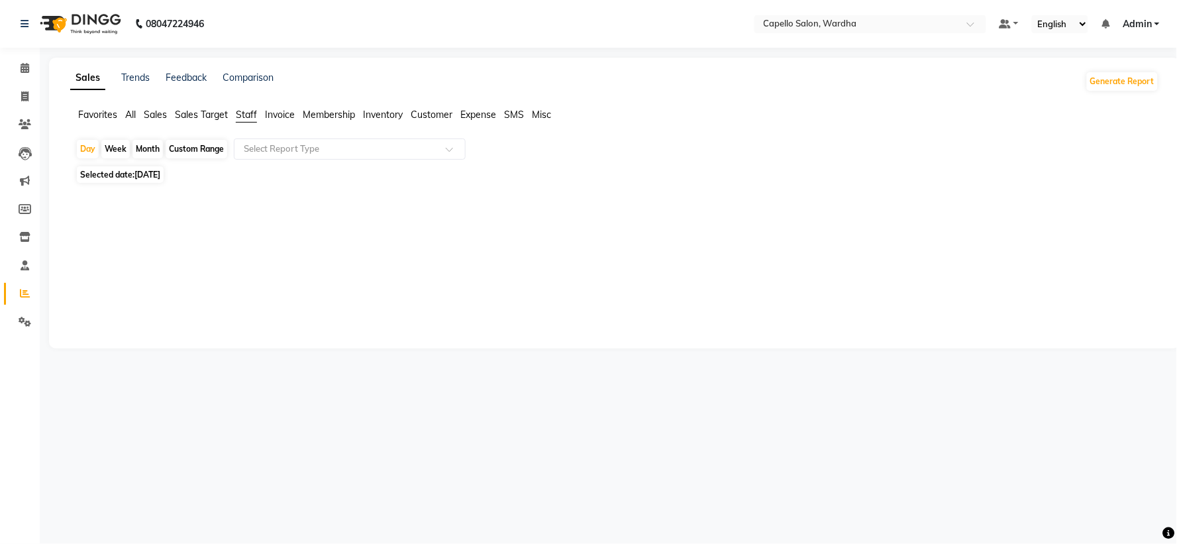
click at [116, 152] on div "Week" at bounding box center [115, 149] width 28 height 19
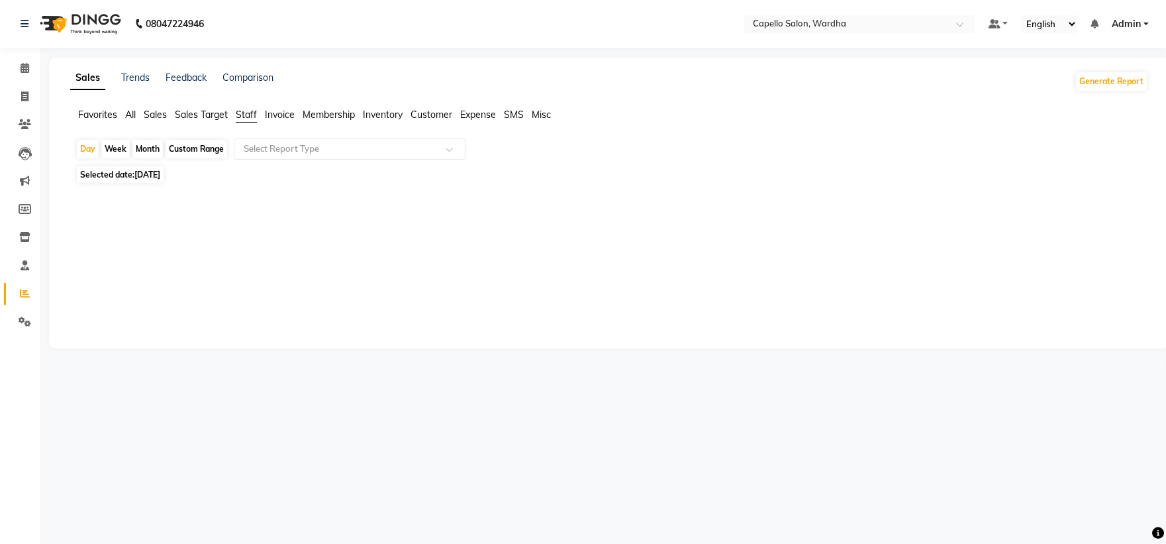
select select "9"
select select "2025"
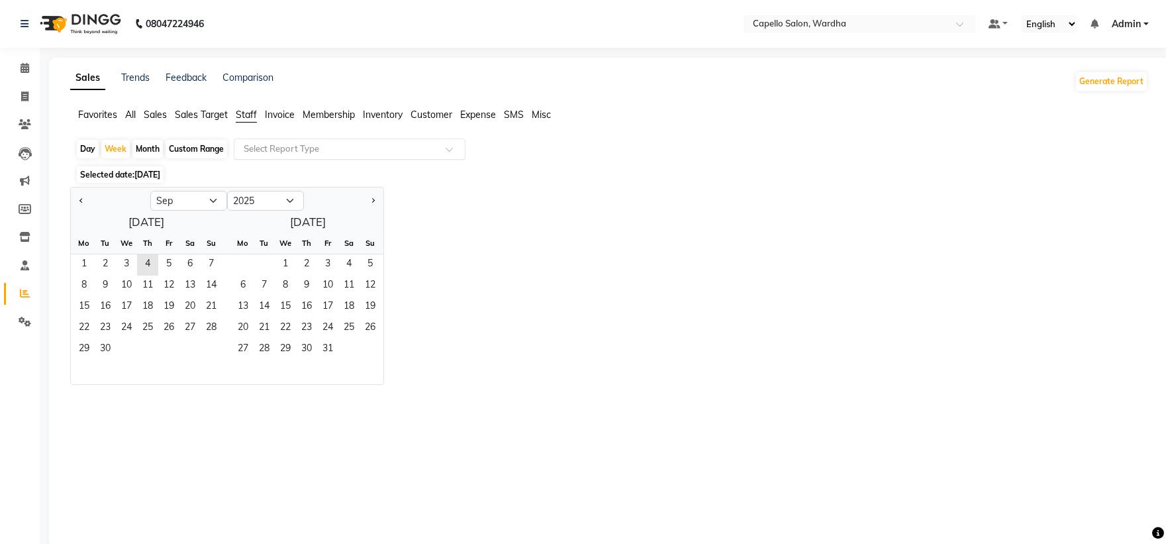
click at [309, 144] on input "text" at bounding box center [336, 148] width 191 height 13
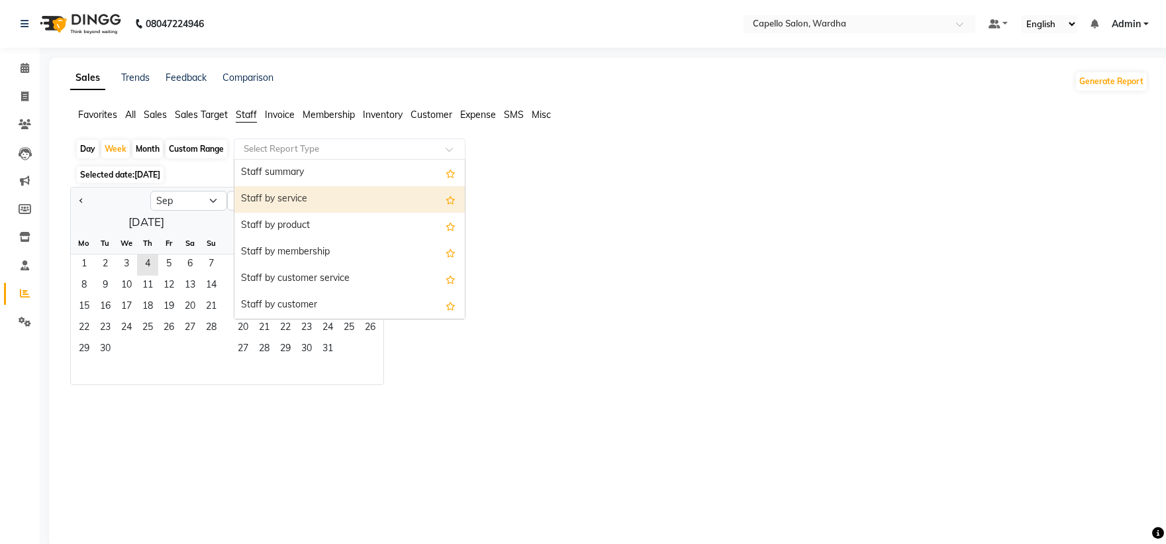
drag, startPoint x: 301, startPoint y: 188, endPoint x: 270, endPoint y: 186, distance: 30.5
click at [300, 188] on div "Staff by service" at bounding box center [349, 199] width 230 height 26
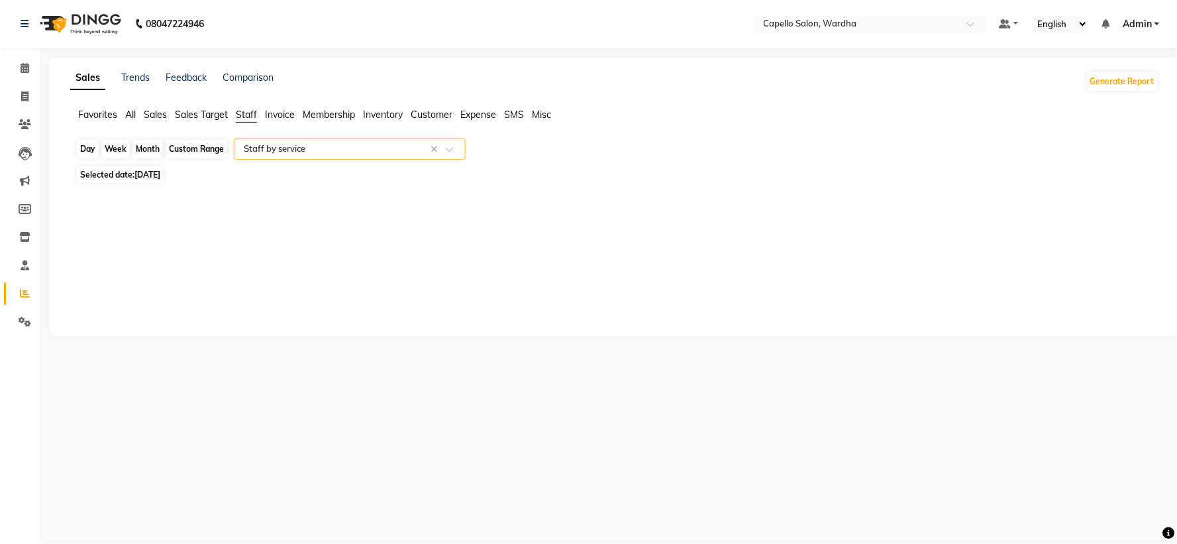
click at [121, 147] on div "Week" at bounding box center [115, 149] width 28 height 19
select select "9"
select select "2025"
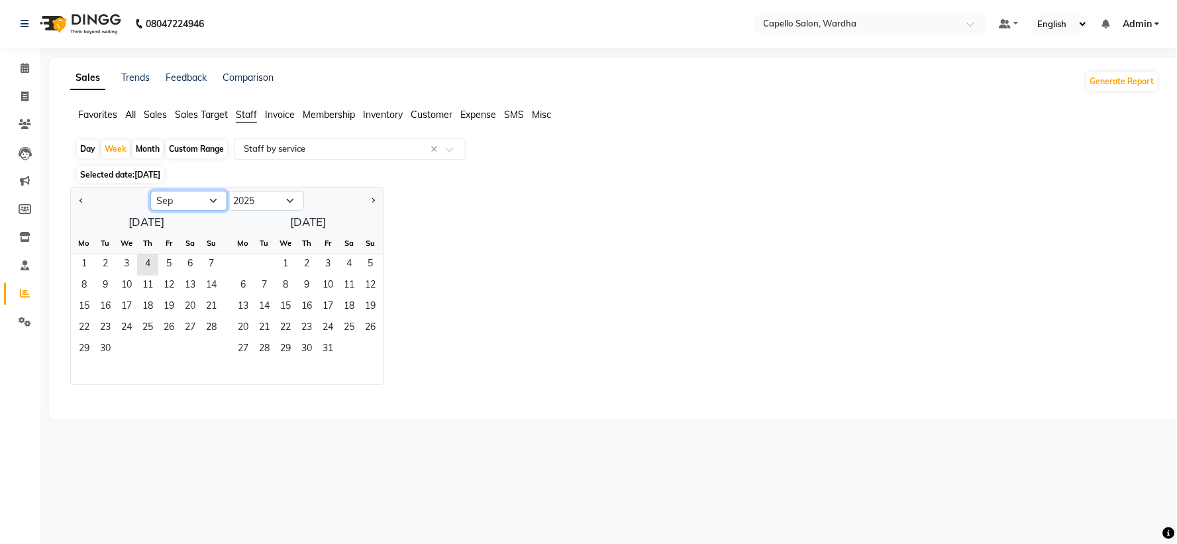
click at [177, 197] on select "Jan Feb Mar Apr May Jun [DATE] Aug Sep Oct Nov Dec" at bounding box center [188, 201] width 77 height 20
select select "8"
click at [150, 191] on select "Jan Feb Mar Apr May Jun [DATE] Aug Sep Oct Nov Dec" at bounding box center [188, 201] width 77 height 20
click at [207, 324] on span "24" at bounding box center [211, 328] width 21 height 21
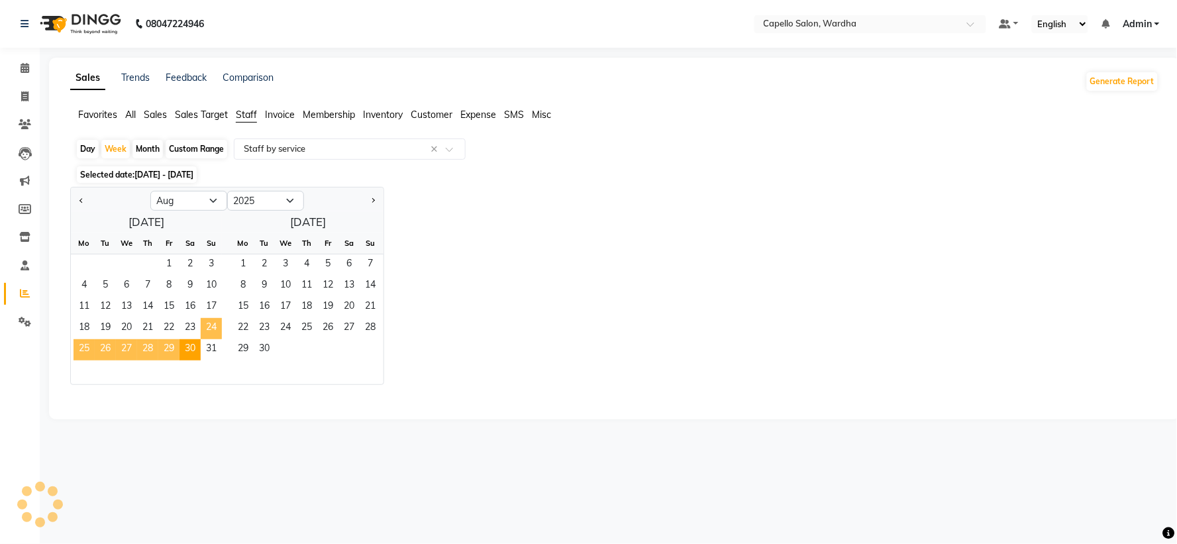
select select "full_report"
select select "csv"
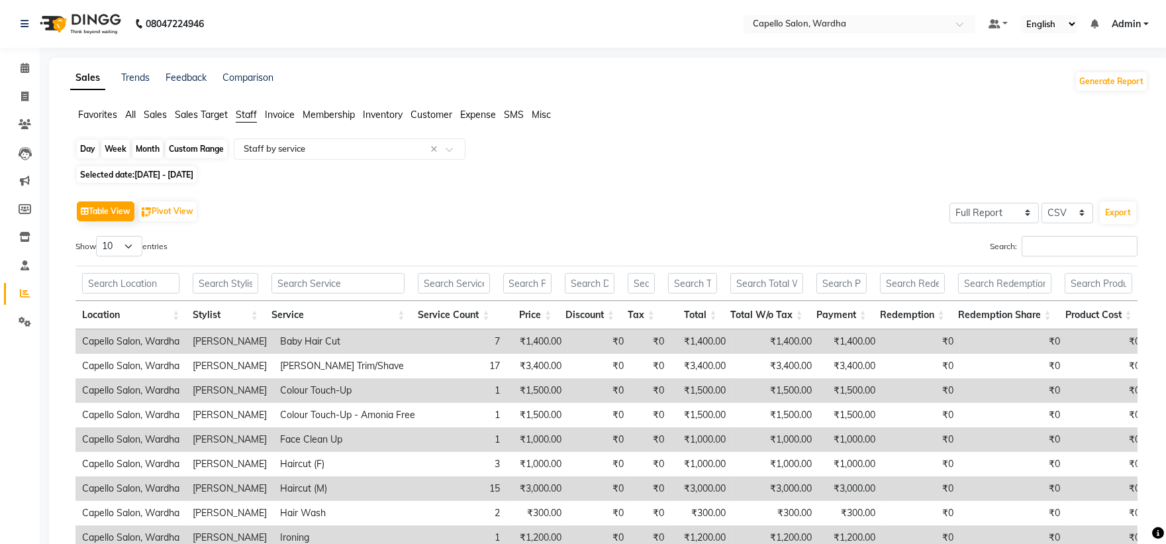
click at [107, 150] on div "Week" at bounding box center [115, 149] width 28 height 19
select select "8"
select select "2025"
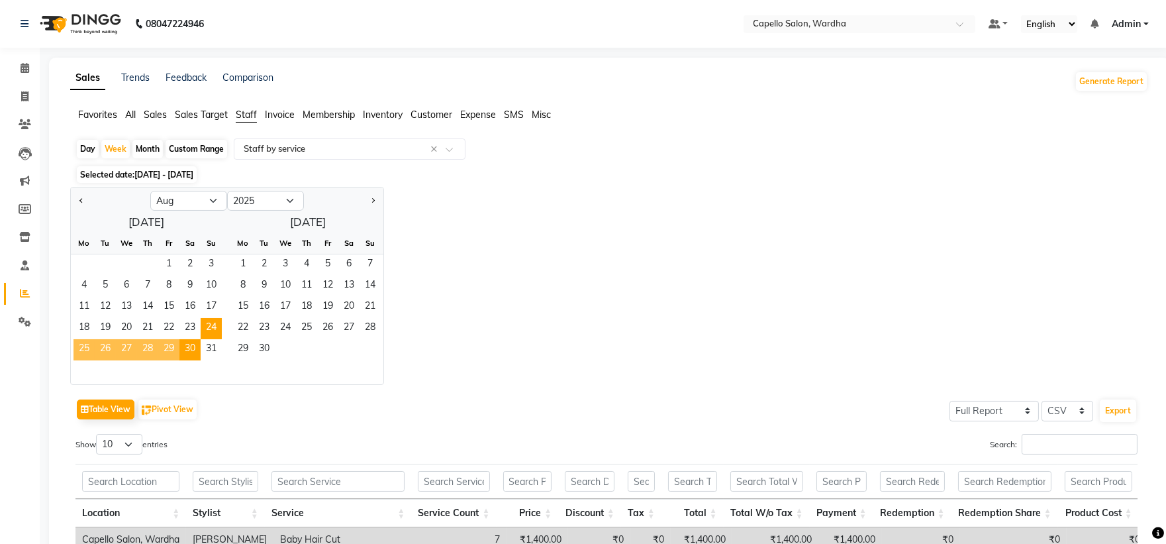
click at [70, 324] on ngb-datepicker "Jan Feb Mar Apr May Jun [DATE] Aug Sep Oct Nov [DATE] 2016 2017 2018 2019 2020 …" at bounding box center [227, 286] width 314 height 198
click at [90, 324] on span "18" at bounding box center [83, 328] width 21 height 21
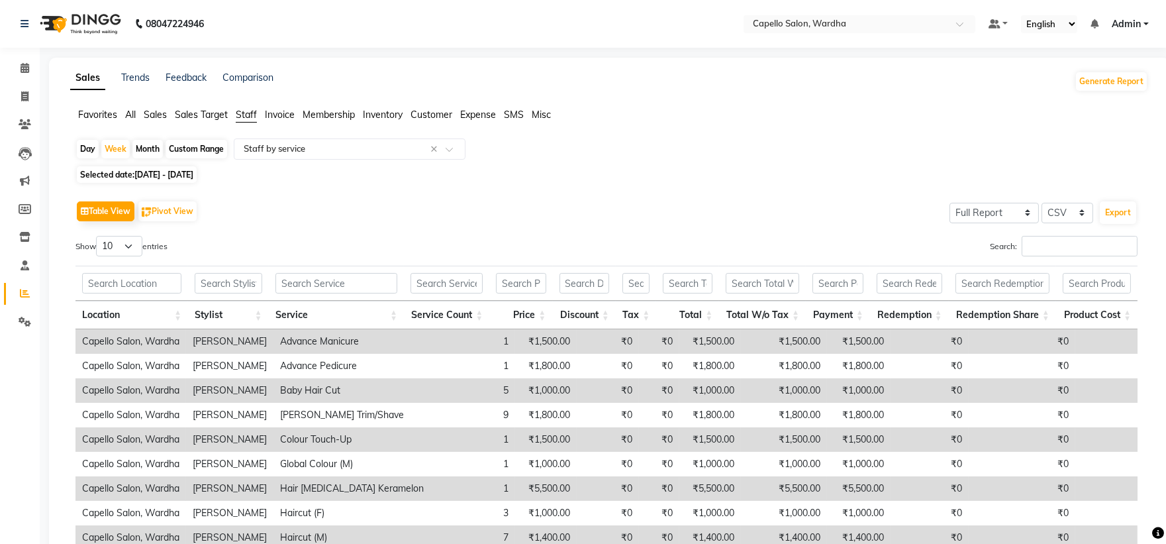
click at [518, 393] on td "₹1,000.00" at bounding box center [546, 390] width 62 height 24
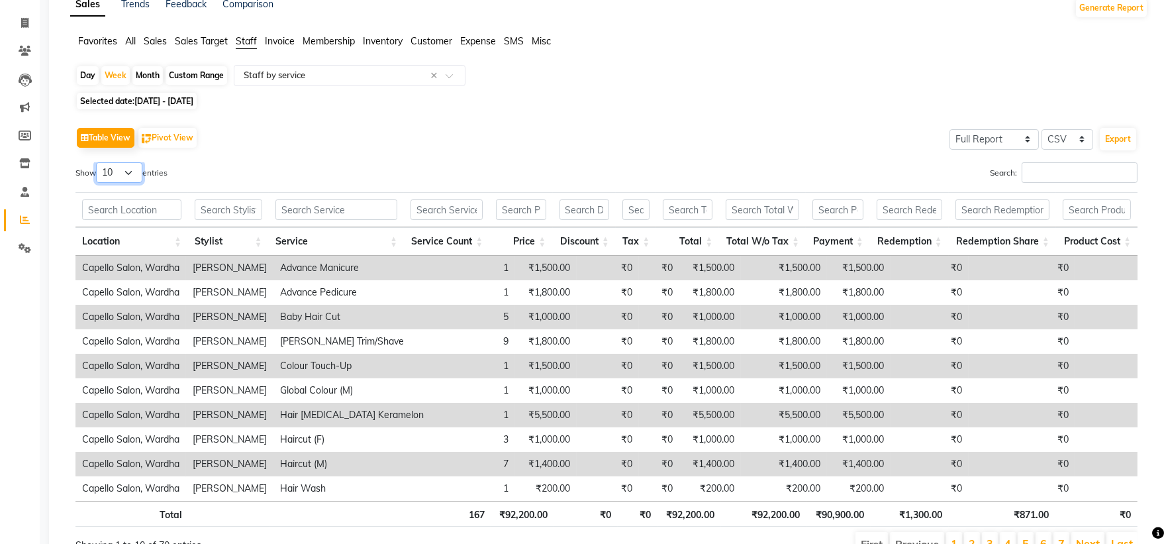
click at [131, 162] on select "10 25 50 100" at bounding box center [119, 172] width 46 height 21
select select "50"
click at [98, 162] on select "10 25 50 100" at bounding box center [119, 172] width 46 height 21
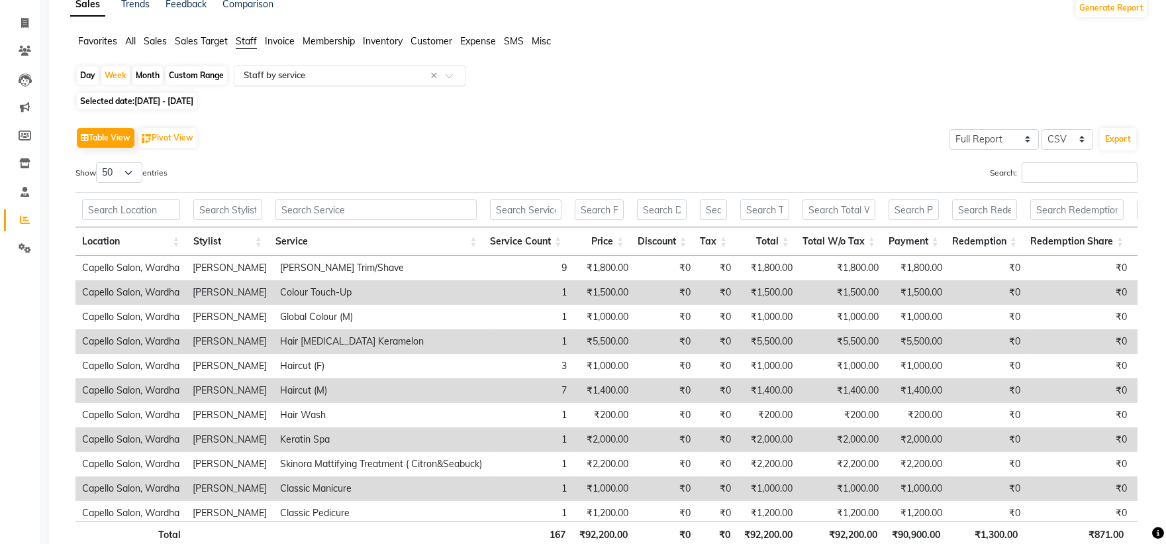
click at [332, 79] on input "text" at bounding box center [336, 75] width 191 height 13
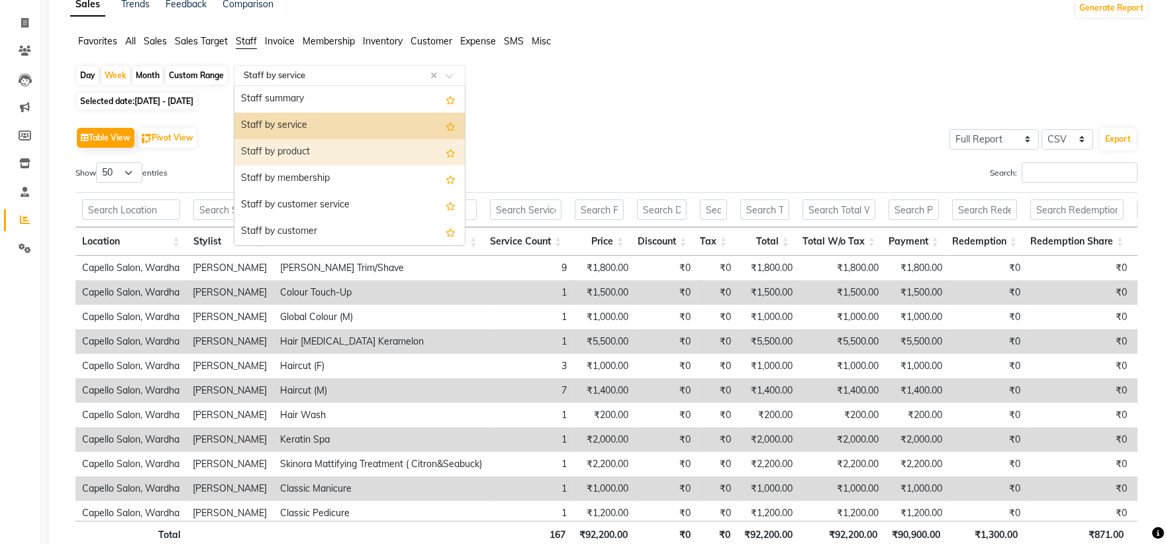
click at [341, 152] on div "Staff by product" at bounding box center [349, 152] width 230 height 26
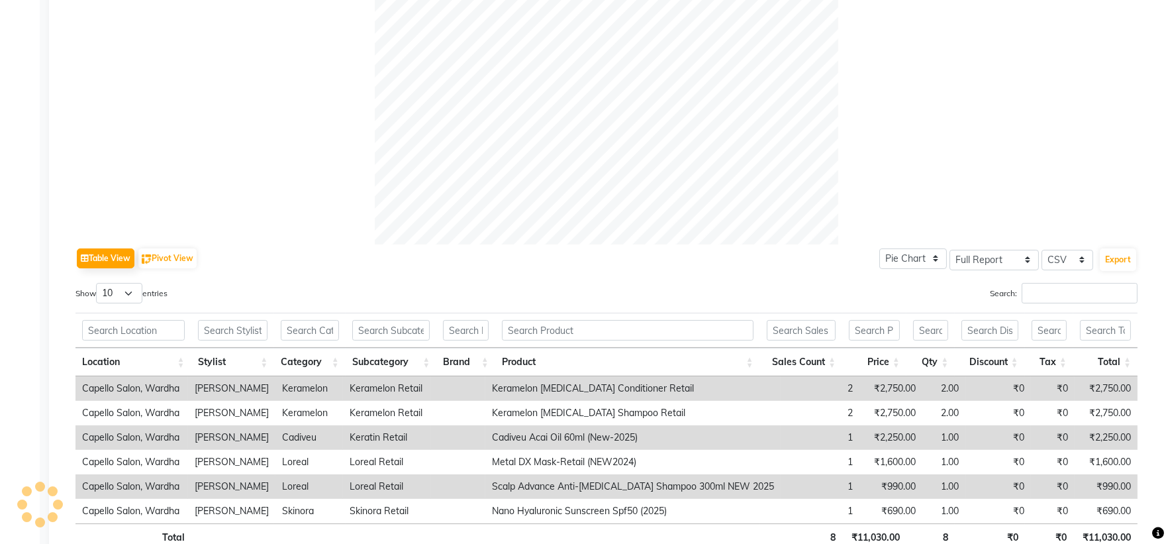
scroll to position [441, 0]
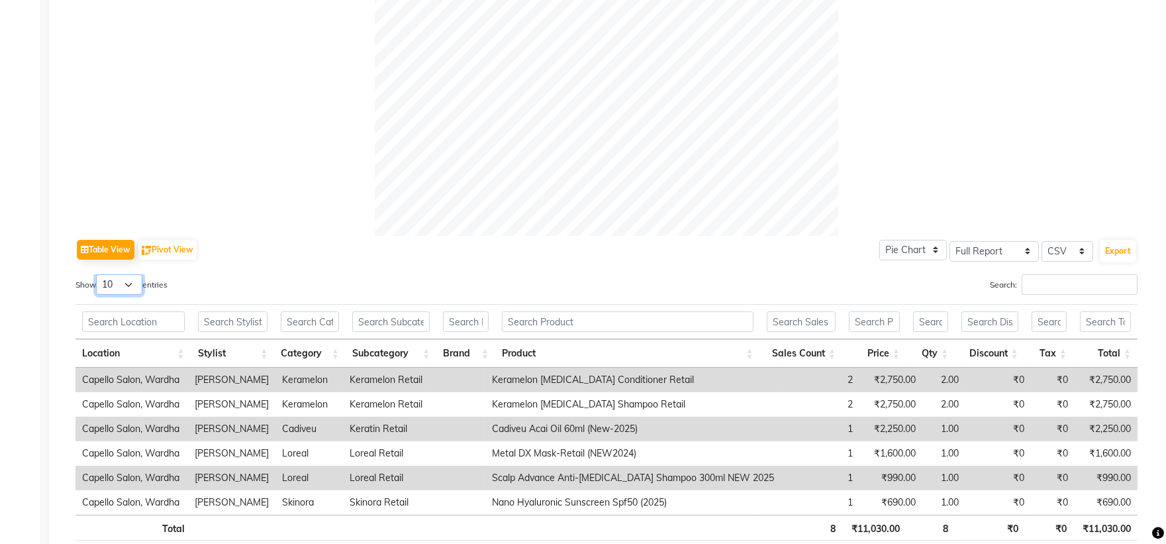
click at [135, 279] on select "10 25 50 100" at bounding box center [119, 284] width 46 height 21
select select "50"
click at [98, 274] on select "10 25 50 100" at bounding box center [119, 284] width 46 height 21
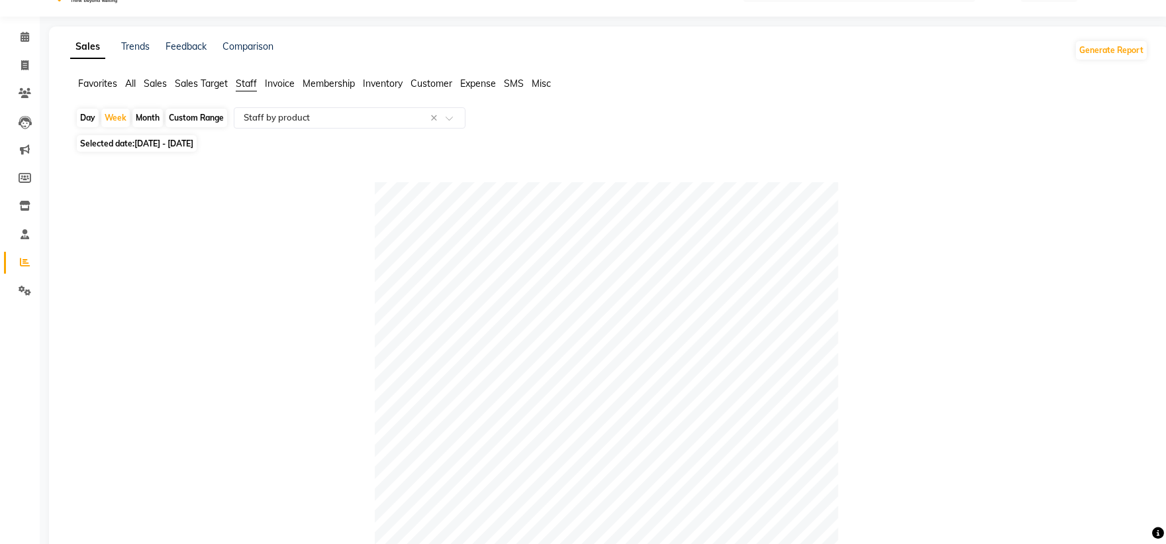
scroll to position [0, 0]
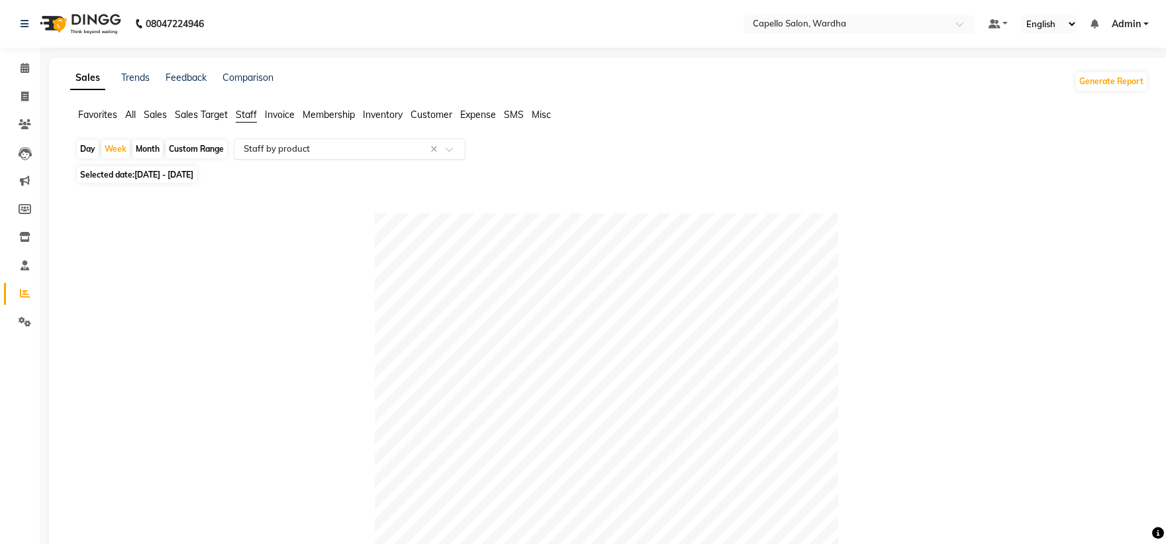
click at [262, 144] on input "text" at bounding box center [336, 148] width 191 height 13
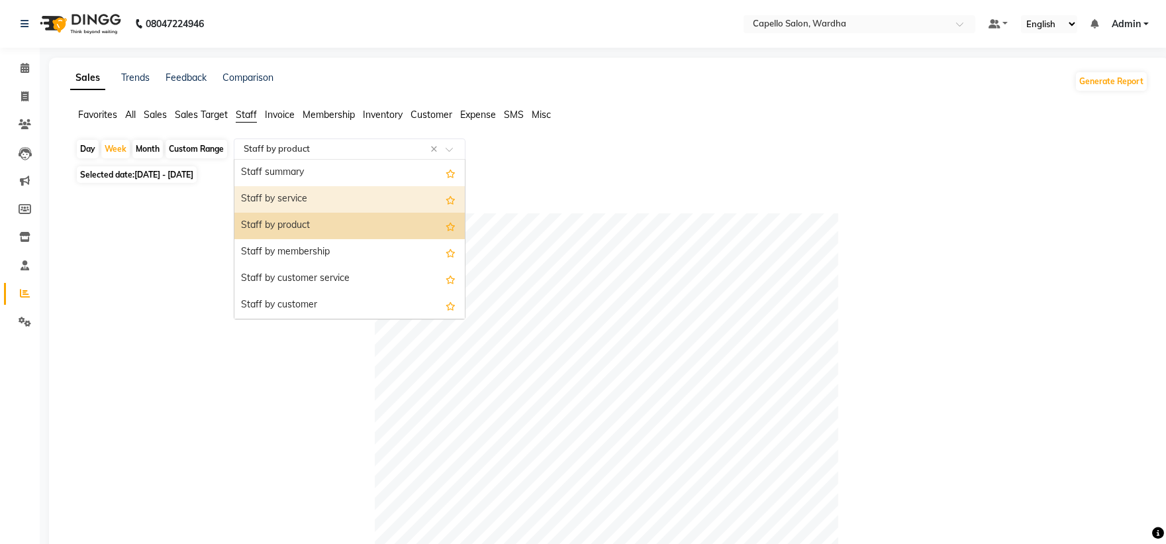
click at [318, 199] on div "Staff by service" at bounding box center [349, 199] width 230 height 26
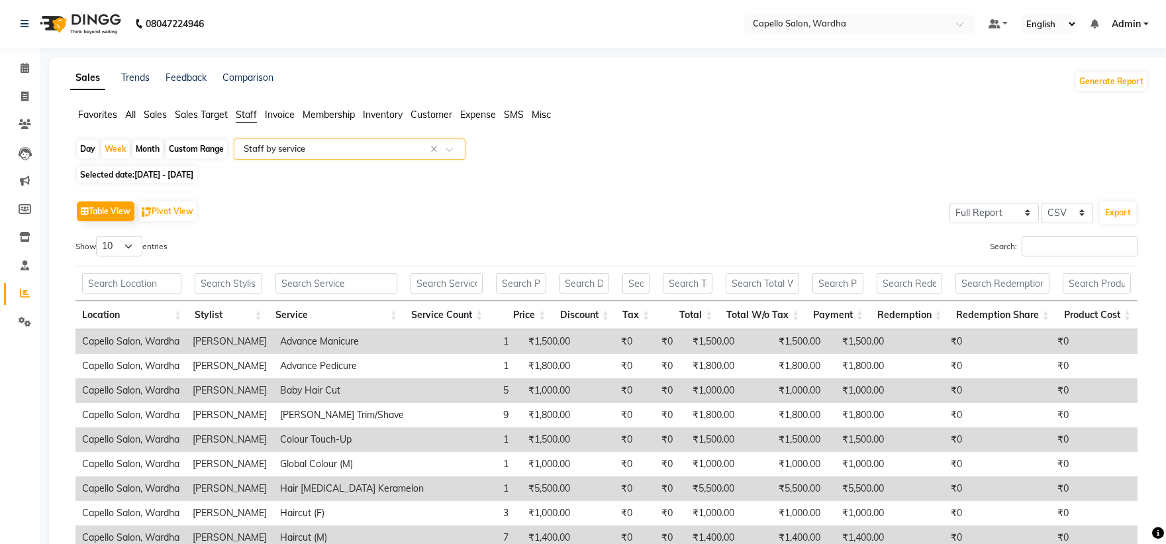
scroll to position [73, 0]
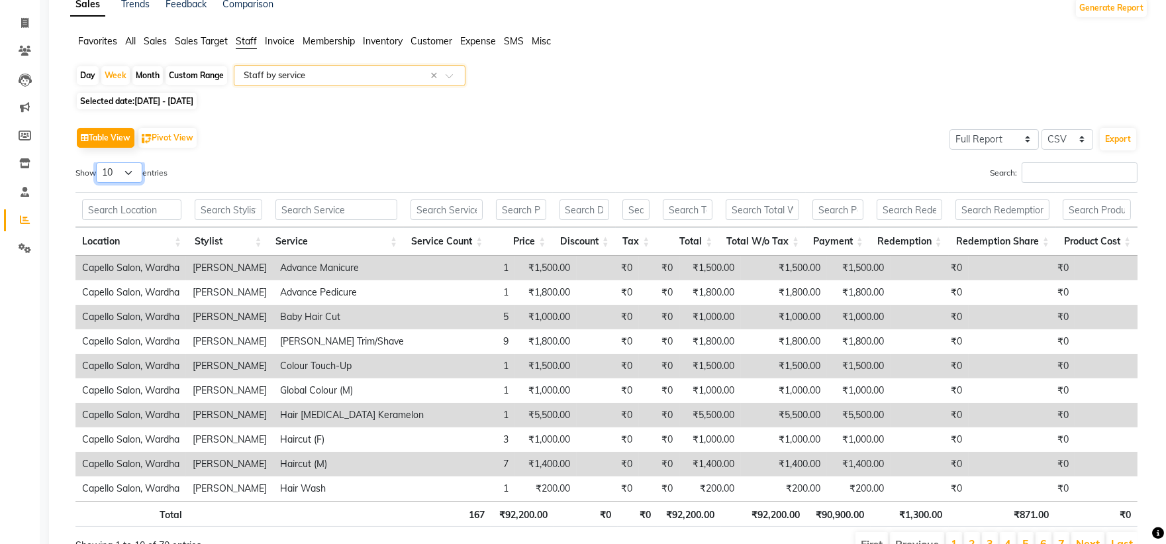
click at [111, 175] on select "10 25 50 100" at bounding box center [119, 172] width 46 height 21
select select "100"
click at [98, 162] on select "10 25 50 100" at bounding box center [119, 172] width 46 height 21
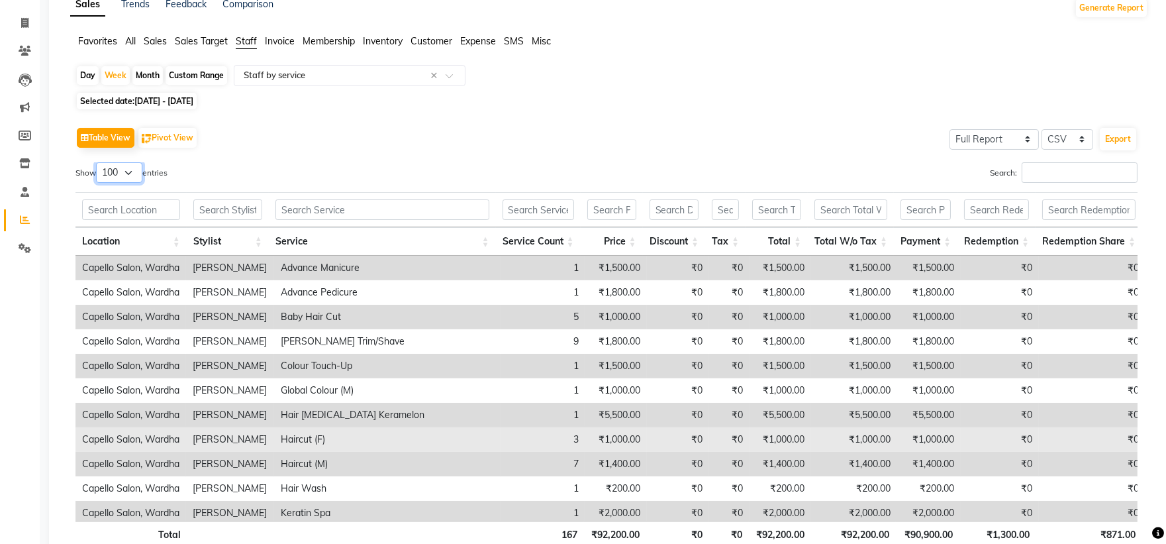
scroll to position [0, 0]
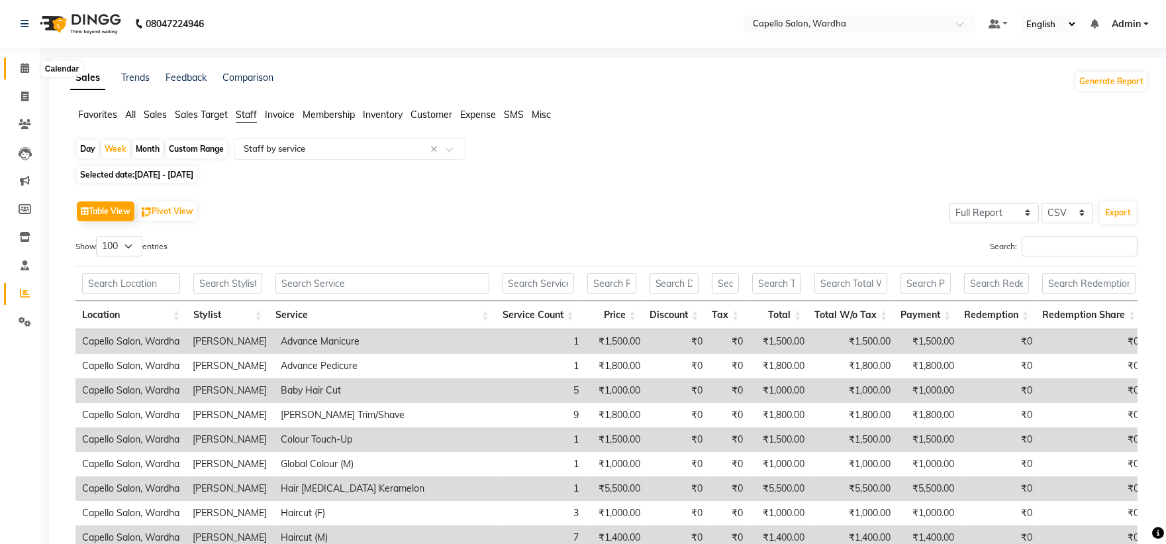
click at [23, 68] on icon at bounding box center [25, 68] width 9 height 10
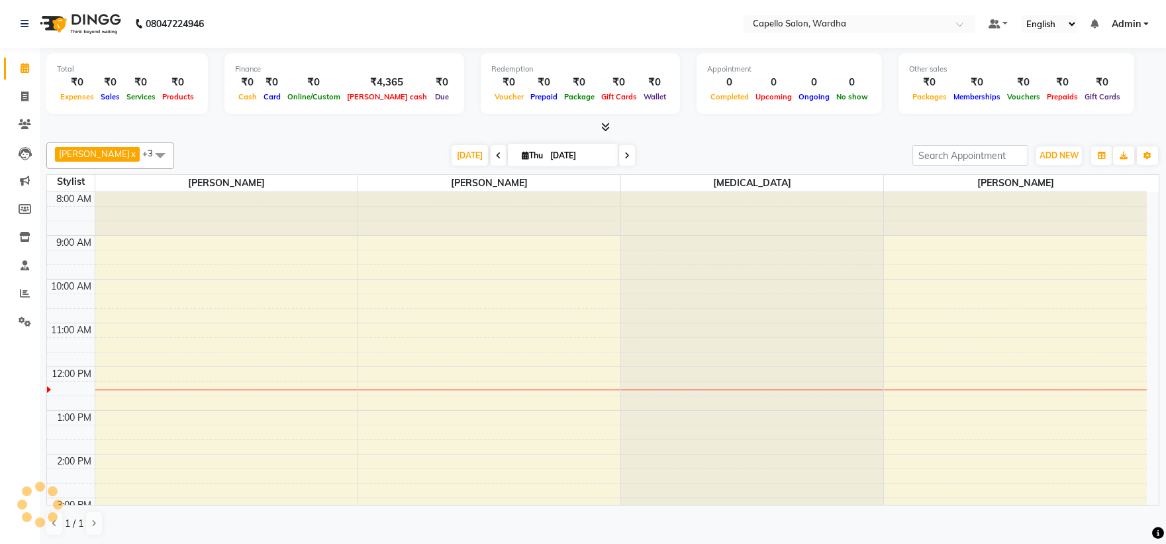
click at [170, 373] on div "8:00 AM 9:00 AM 10:00 AM 11:00 AM 12:00 PM 1:00 PM 2:00 PM 3:00 PM 4:00 PM 5:00…" at bounding box center [597, 475] width 1100 height 567
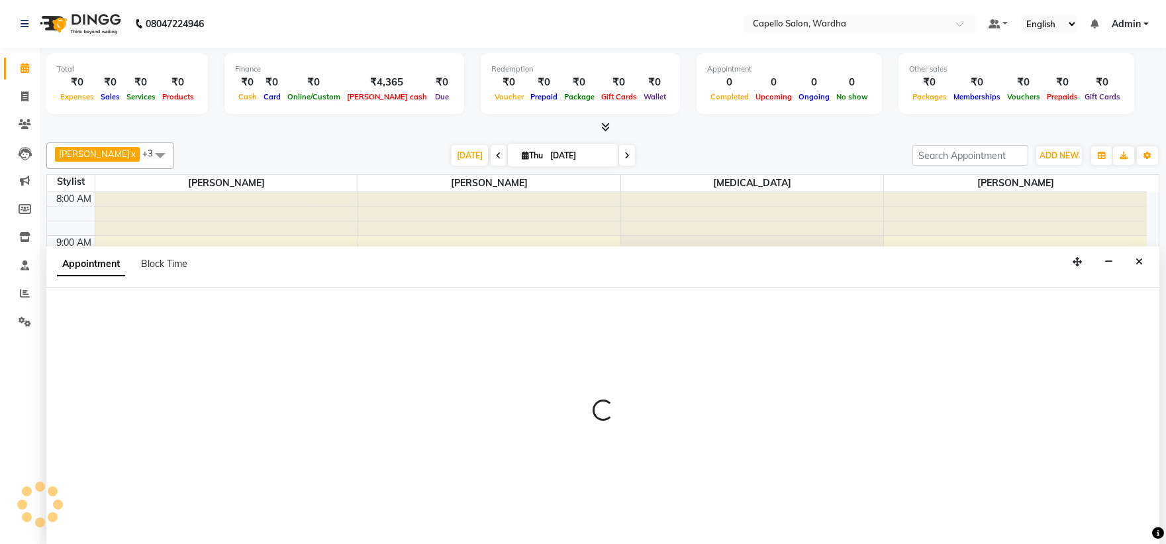
scroll to position [1, 0]
select select "80545"
select select "720"
select select "tentative"
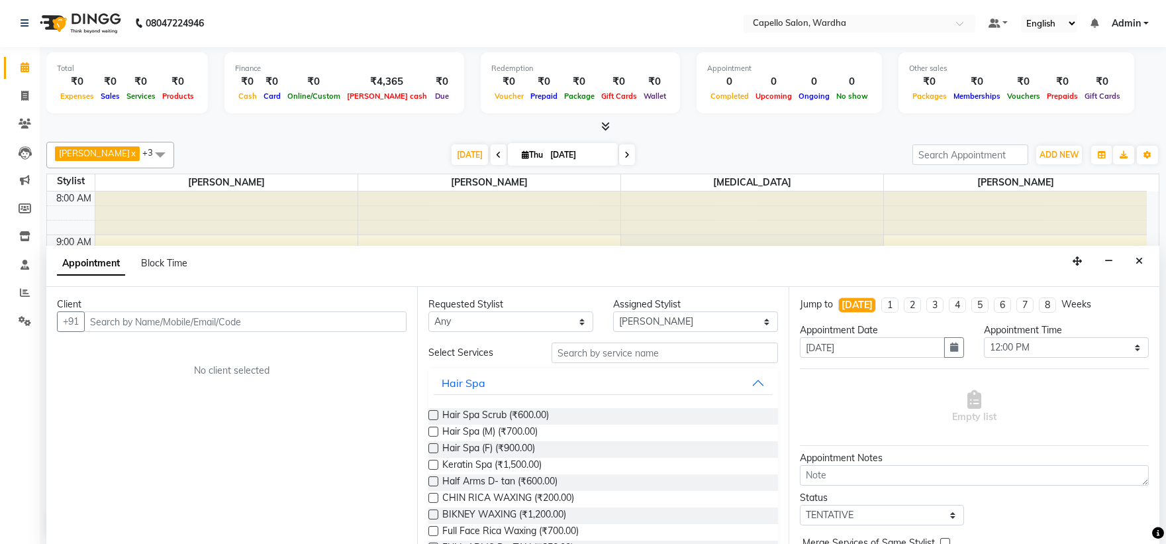
drag, startPoint x: 140, startPoint y: 362, endPoint x: 126, endPoint y: 315, distance: 49.0
click at [126, 315] on input "text" at bounding box center [245, 321] width 322 height 21
click at [126, 320] on input "text" at bounding box center [245, 321] width 322 height 21
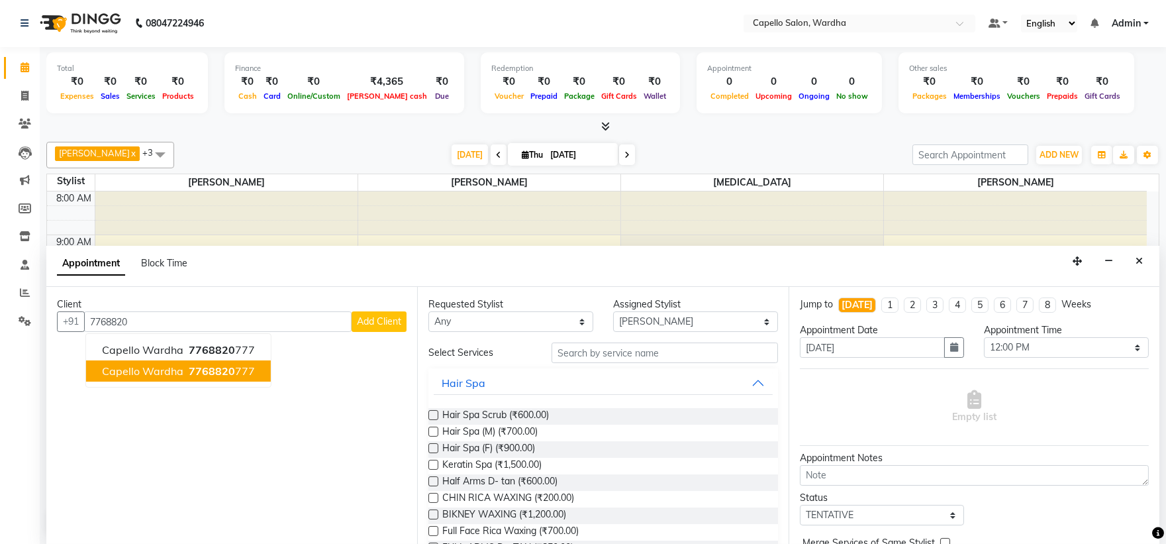
click at [223, 371] on span "7768820" at bounding box center [212, 370] width 46 height 13
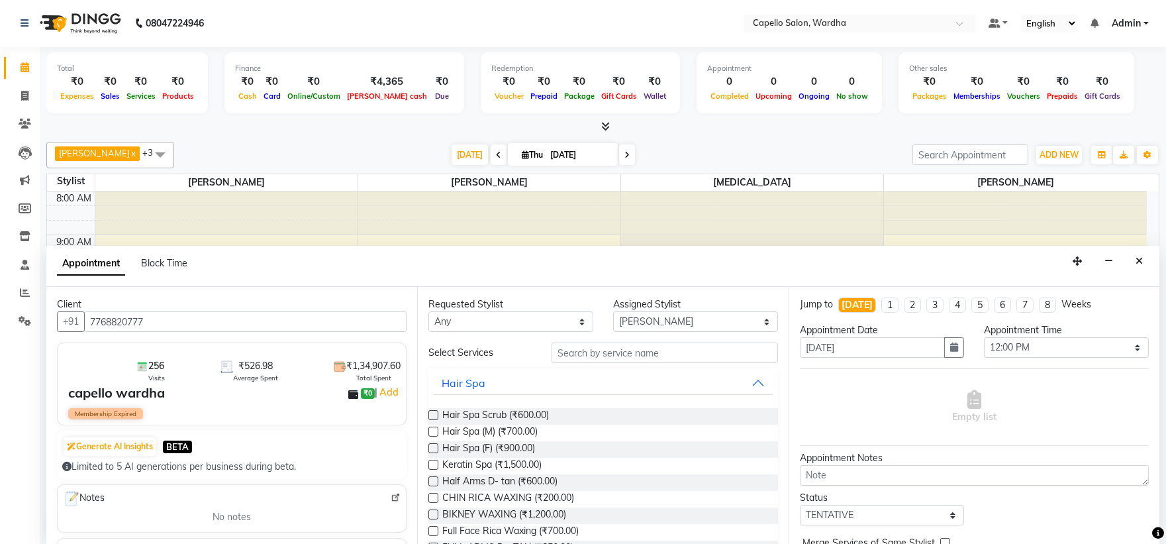
type input "7768820777"
click at [596, 350] on input "text" at bounding box center [665, 352] width 226 height 21
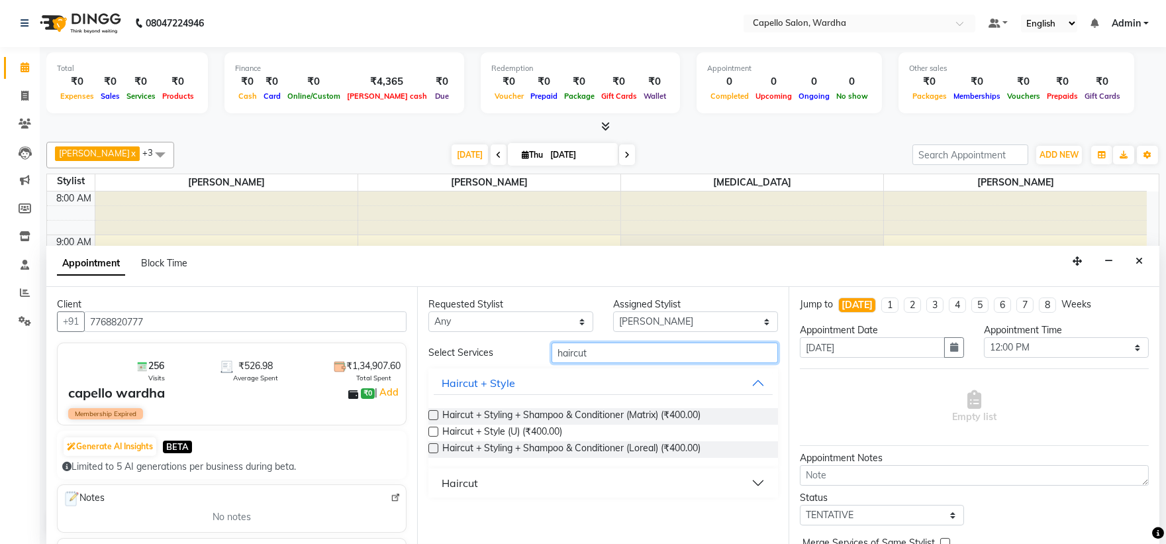
type input "haircut"
click at [464, 478] on div "Haircut" at bounding box center [460, 483] width 36 height 16
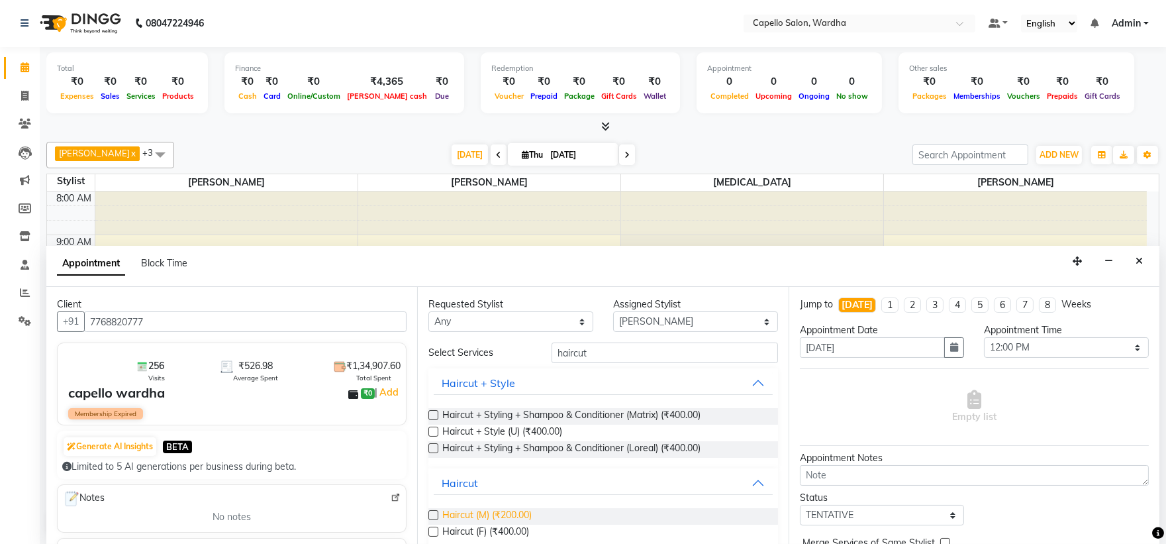
click at [500, 516] on span "Haircut (M) (₹200.00)" at bounding box center [486, 516] width 89 height 17
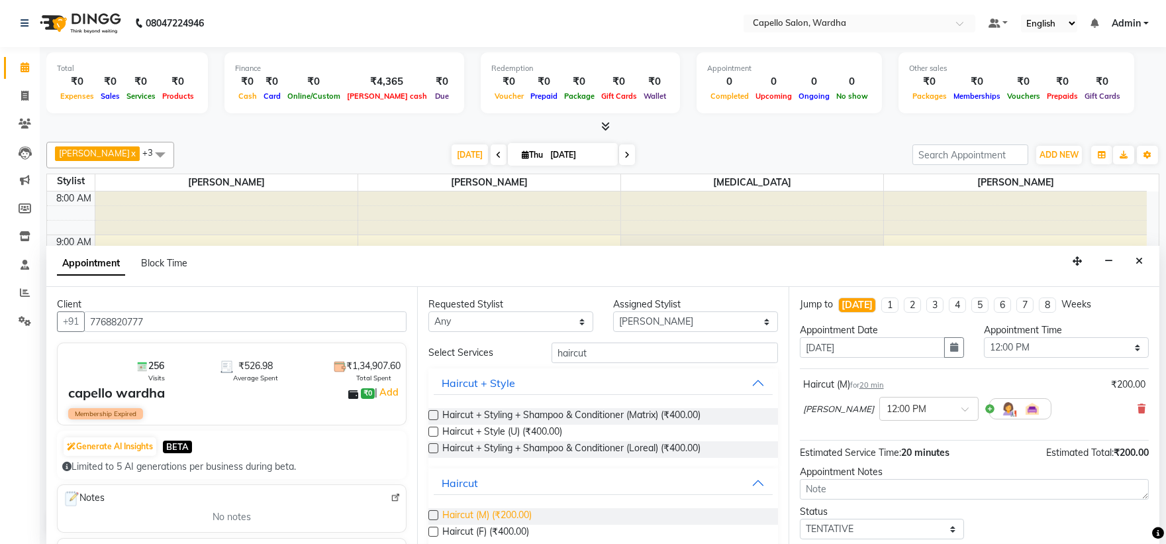
click at [501, 513] on span "Haircut (M) (₹200.00)" at bounding box center [486, 516] width 89 height 17
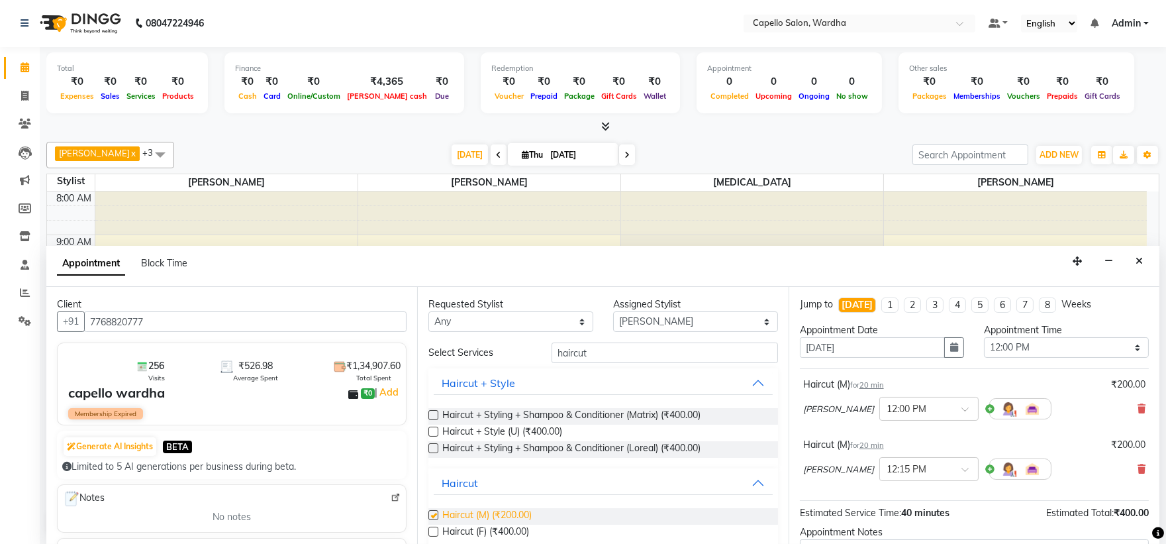
checkbox input "false"
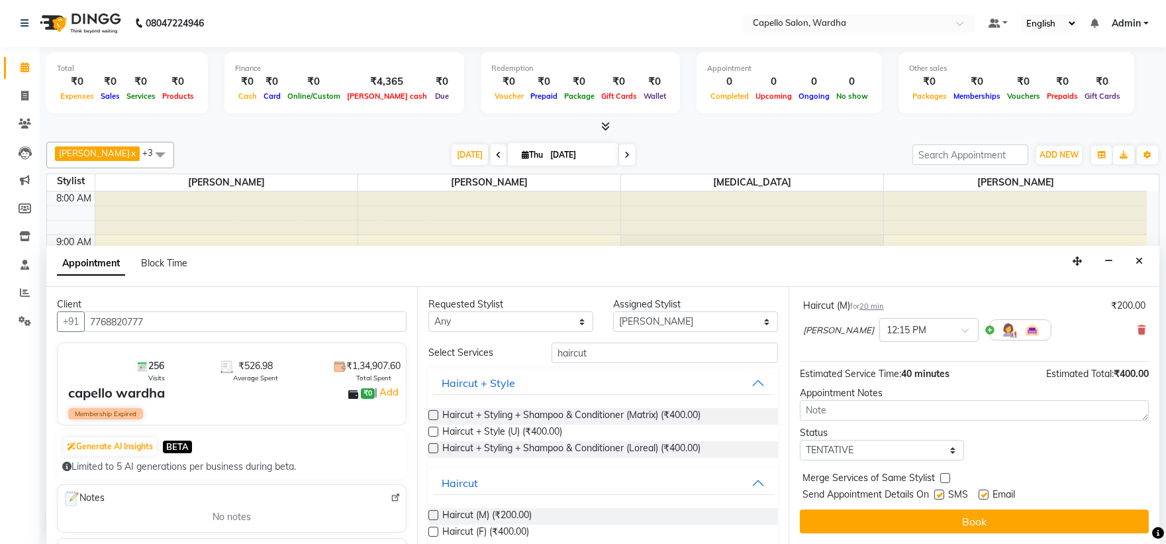
drag, startPoint x: 893, startPoint y: 517, endPoint x: 887, endPoint y: 508, distance: 10.7
click at [893, 514] on button "Book" at bounding box center [974, 521] width 349 height 24
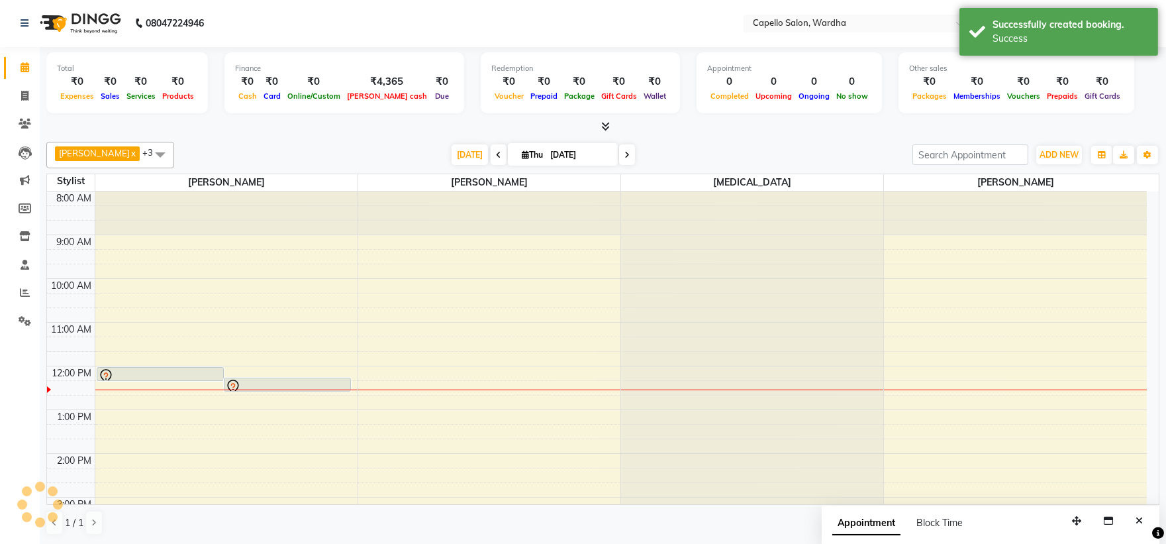
scroll to position [0, 0]
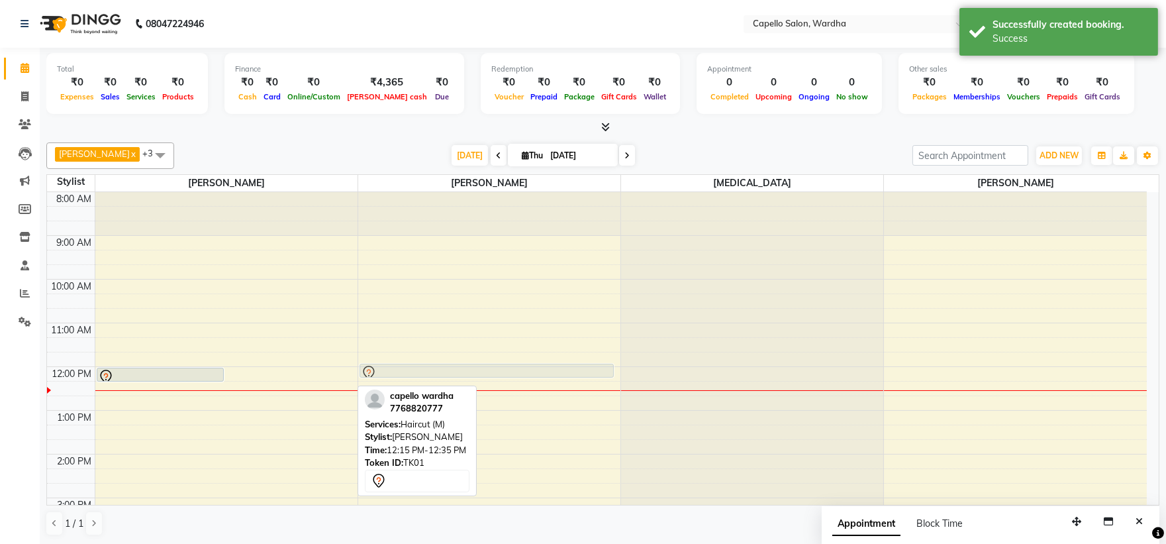
drag, startPoint x: 279, startPoint y: 382, endPoint x: 435, endPoint y: 373, distance: 156.5
click at [435, 373] on tr "capello wardha, TK01, 12:00 PM-12:20 PM, Haircut (M) capello wardha, TK01, 12:1…" at bounding box center [597, 475] width 1100 height 567
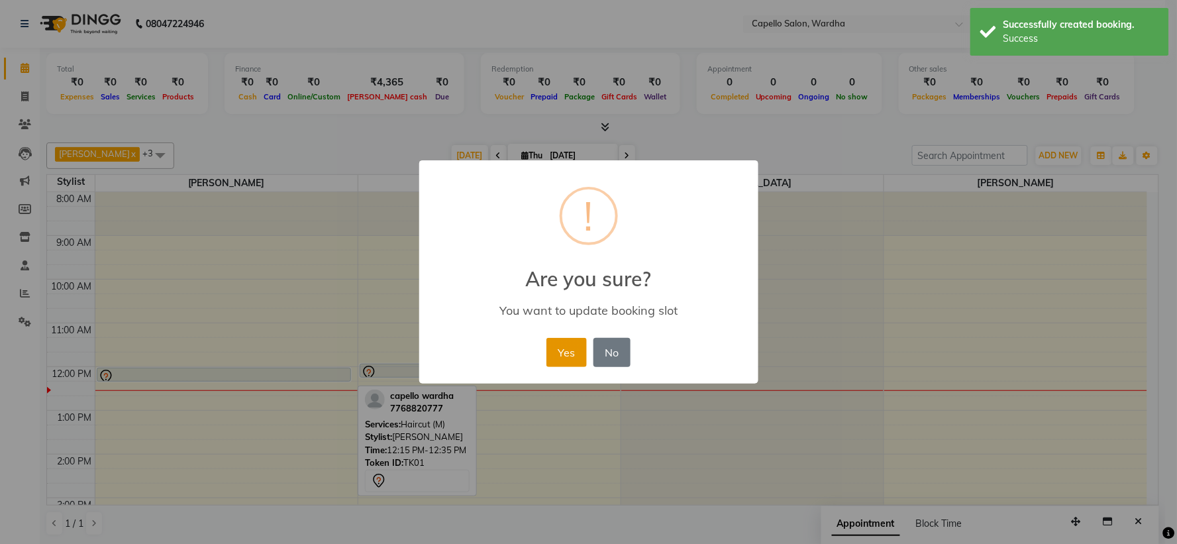
click at [567, 354] on button "Yes" at bounding box center [566, 352] width 40 height 29
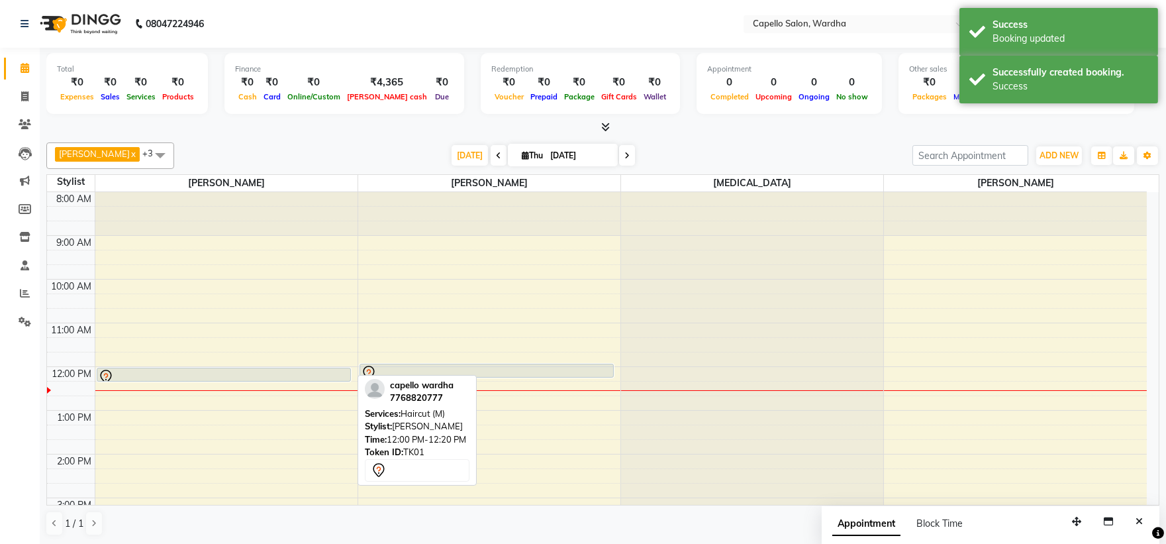
click at [223, 376] on div at bounding box center [224, 377] width 252 height 16
click at [269, 375] on div at bounding box center [224, 377] width 252 height 16
select select "7"
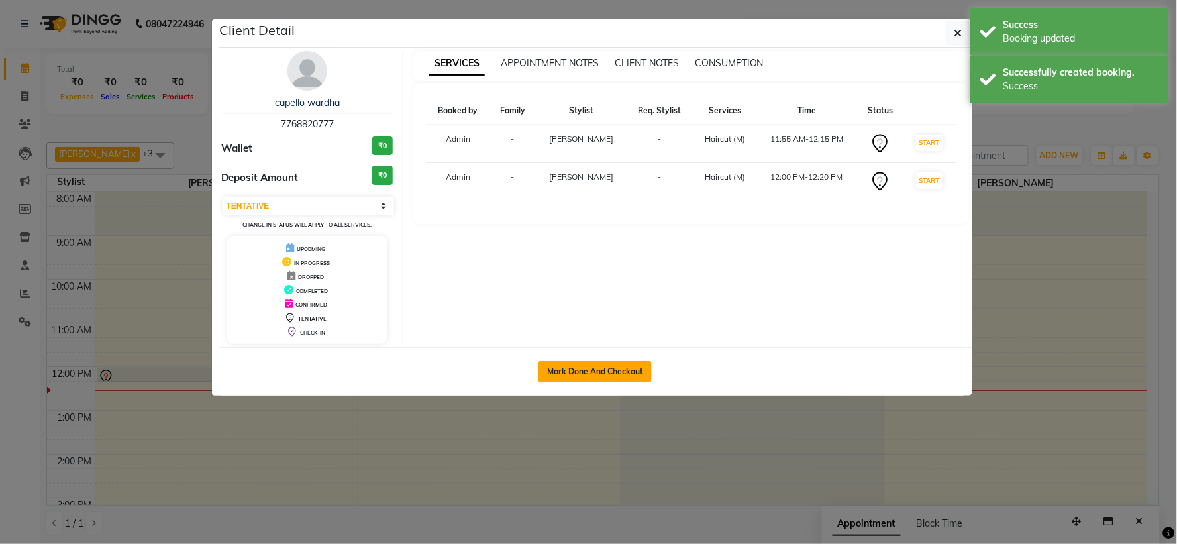
click at [599, 371] on button "Mark Done And Checkout" at bounding box center [594, 371] width 113 height 21
select select "service"
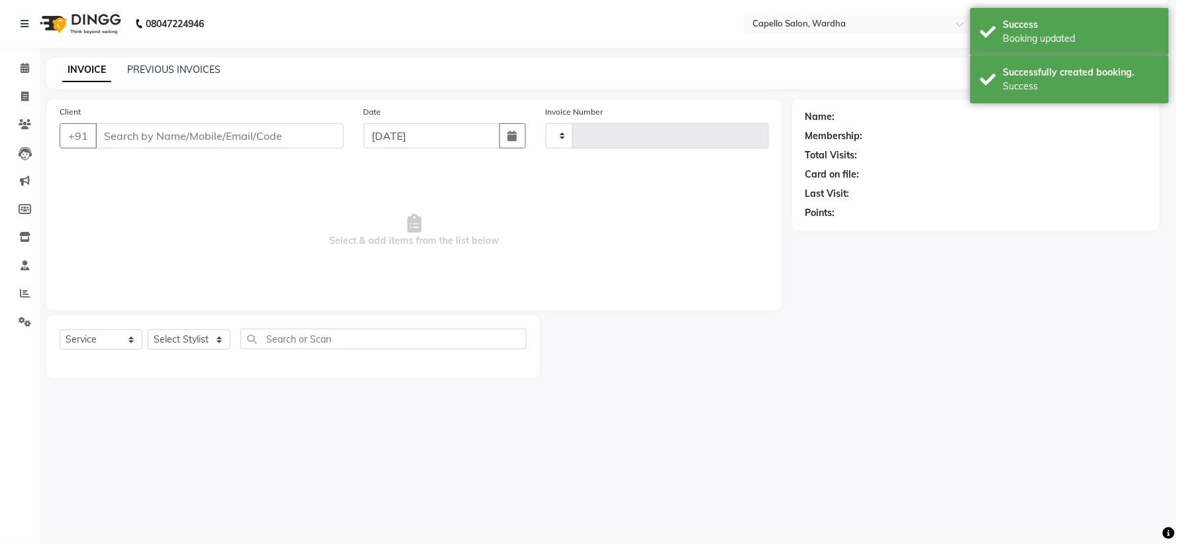
type input "2087"
select select "4620"
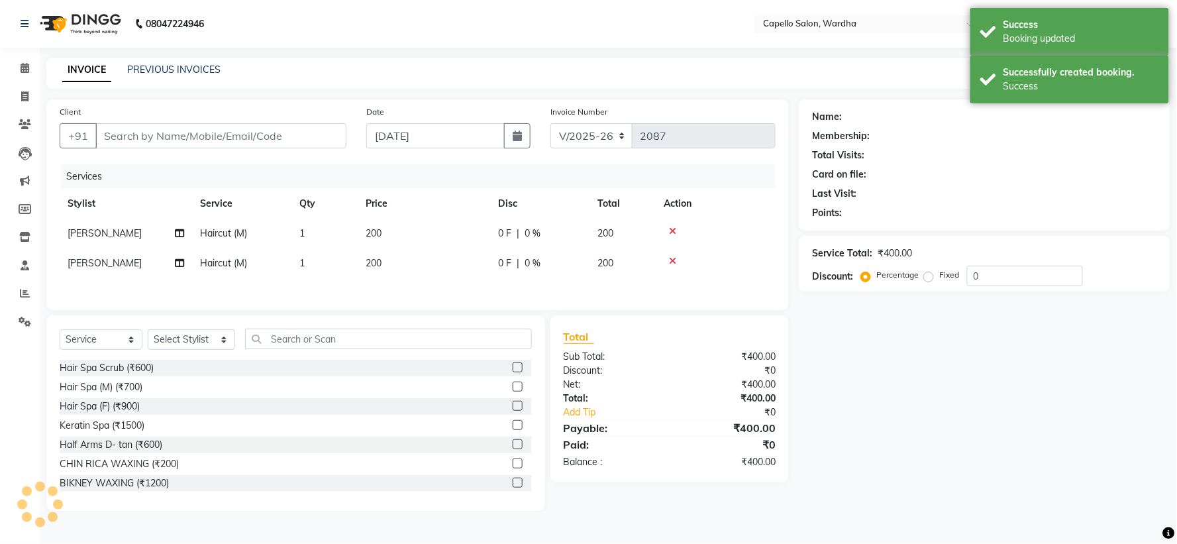
type input "7768820777"
select select "80545"
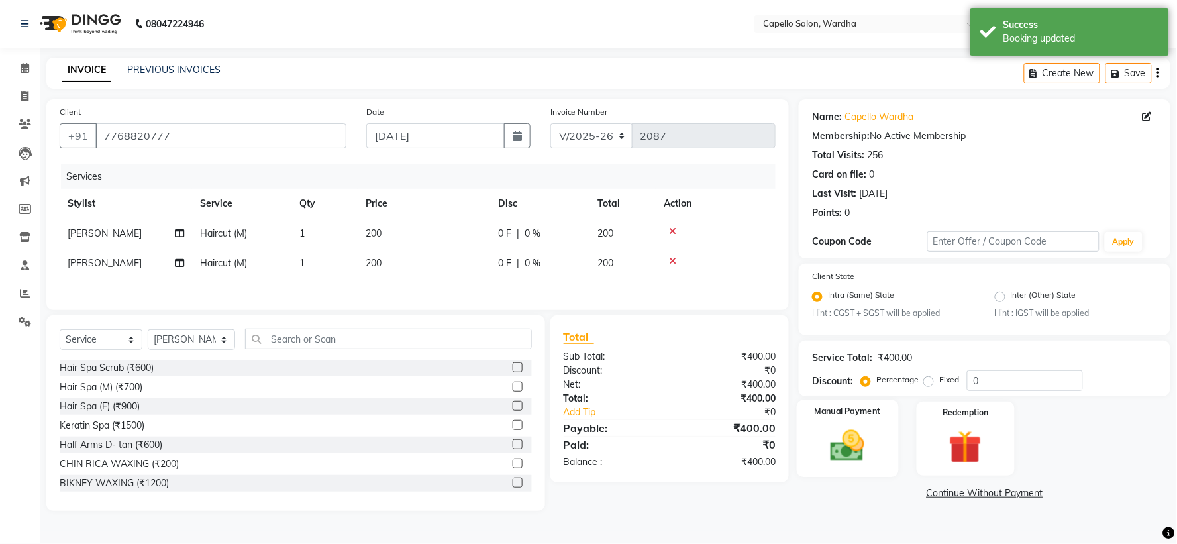
click at [877, 464] on div "Manual Payment" at bounding box center [848, 438] width 102 height 77
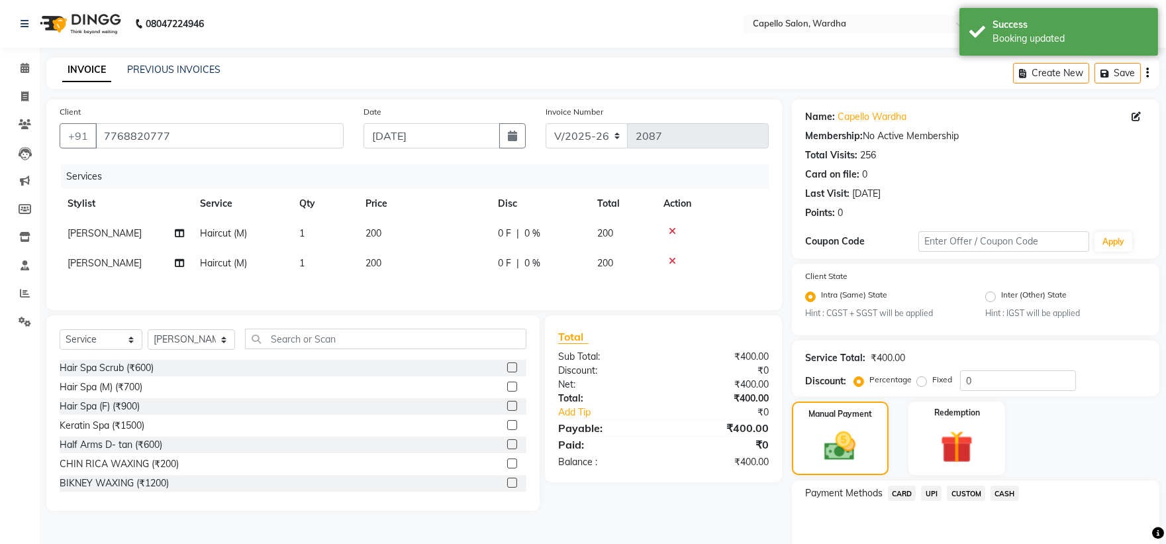
scroll to position [63, 0]
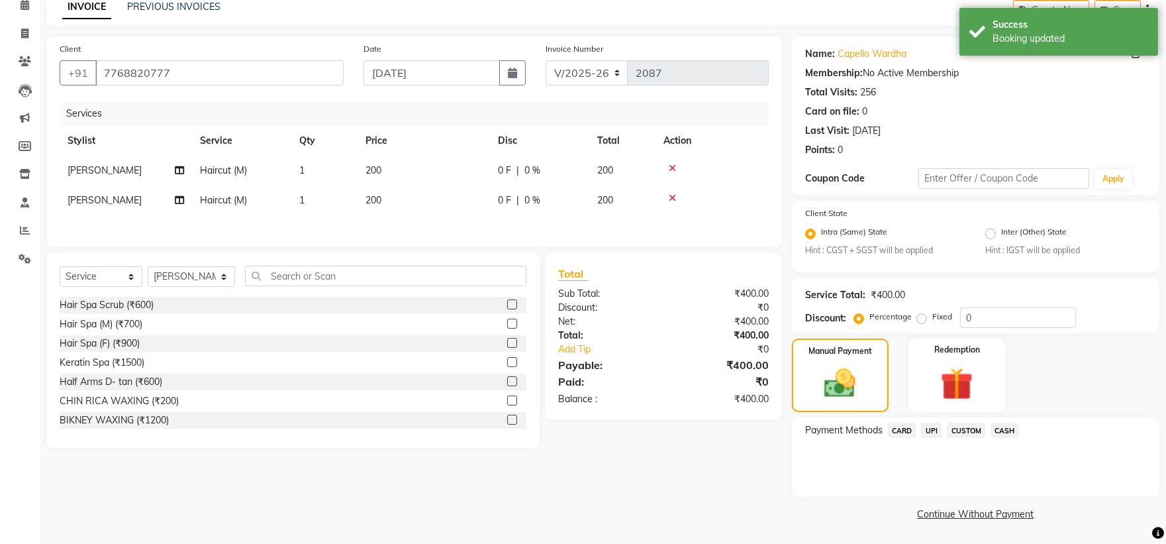
click at [1005, 432] on span "CASH" at bounding box center [1005, 429] width 28 height 15
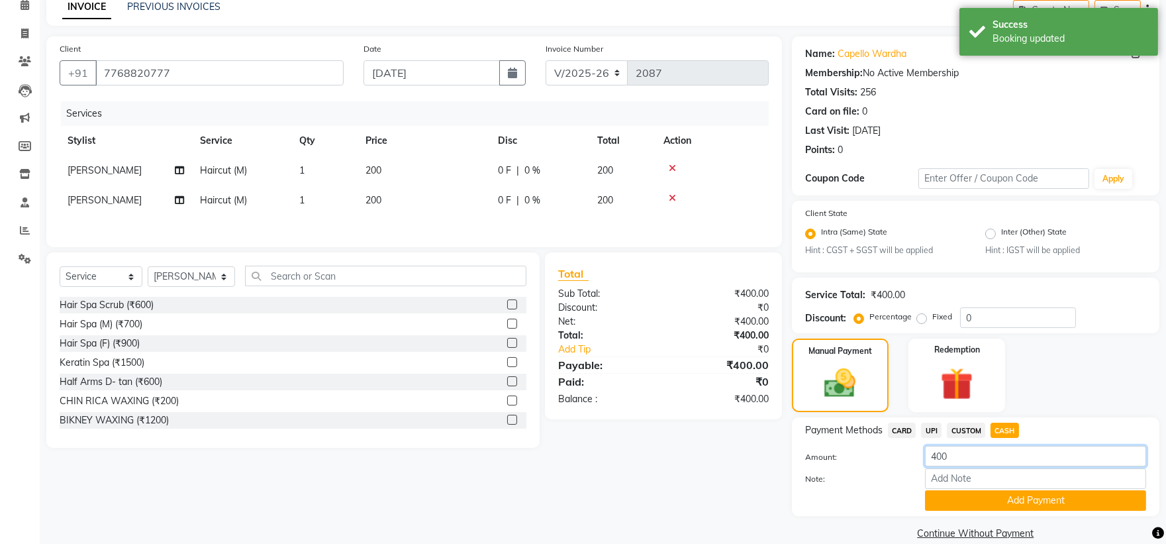
click at [998, 452] on input "400" at bounding box center [1035, 456] width 221 height 21
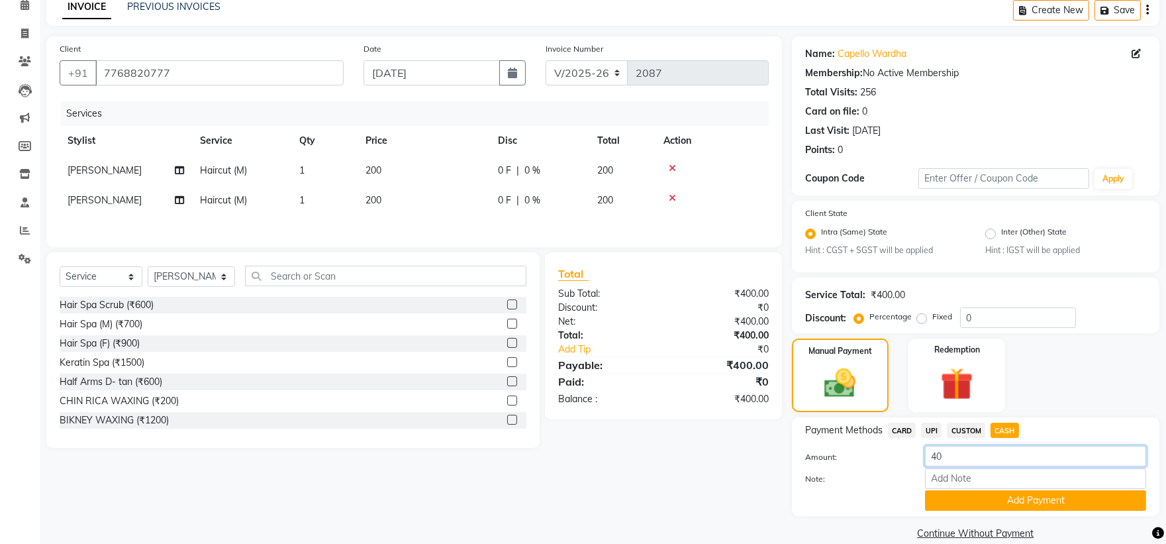
type input "4"
type input "200"
click at [1000, 499] on button "Add Payment" at bounding box center [1035, 500] width 221 height 21
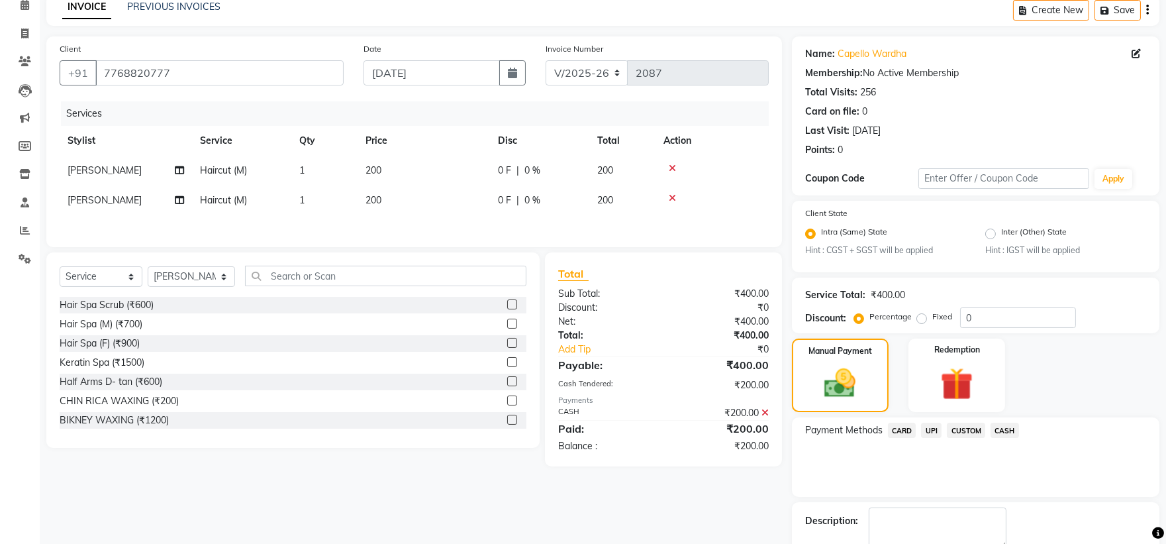
click at [937, 430] on span "UPI" at bounding box center [931, 429] width 21 height 15
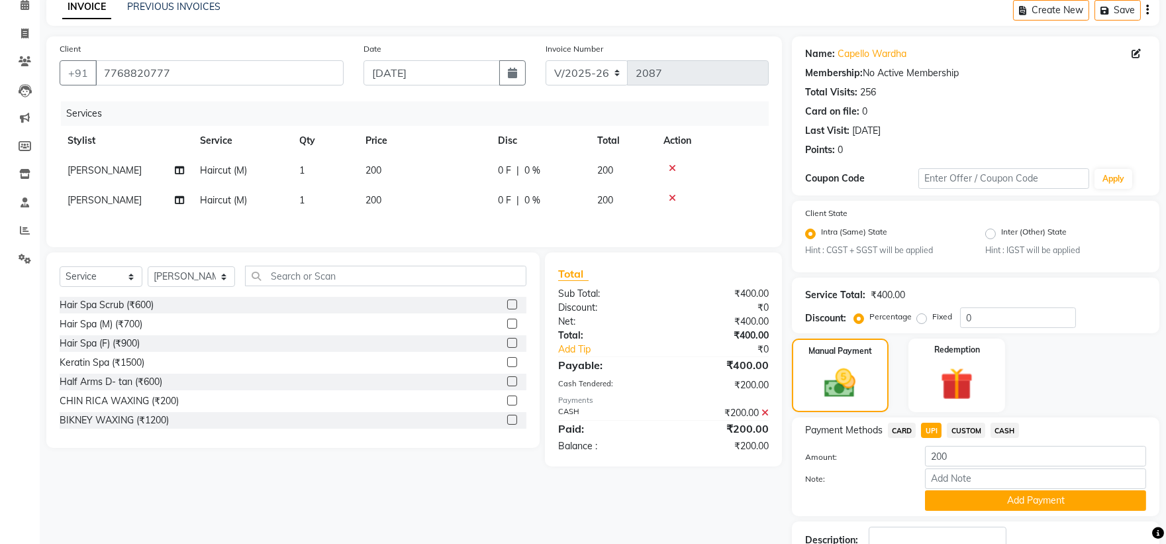
click at [983, 508] on button "Add Payment" at bounding box center [1035, 500] width 221 height 21
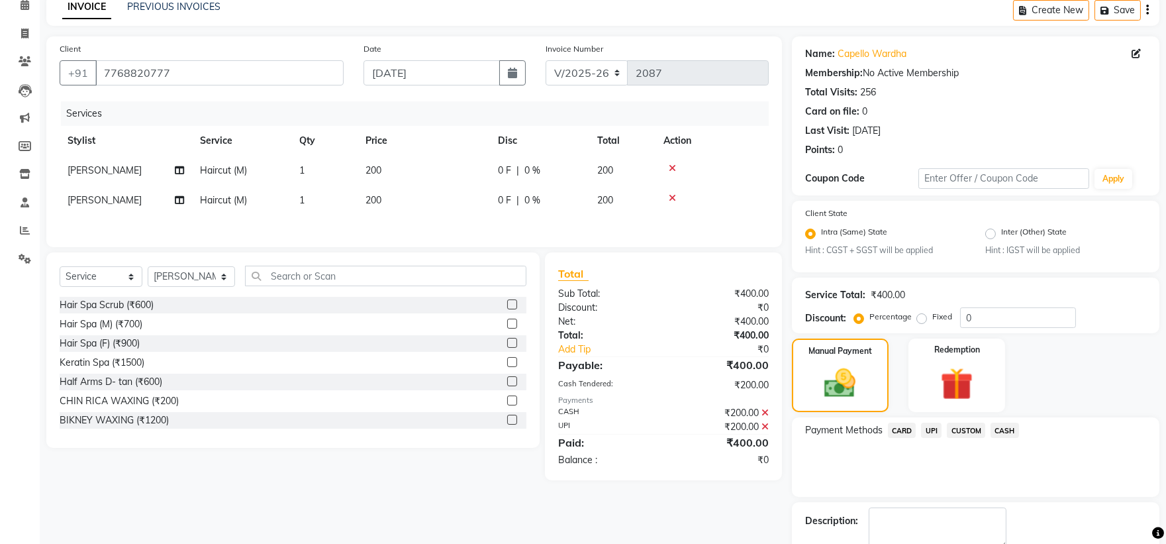
scroll to position [138, 0]
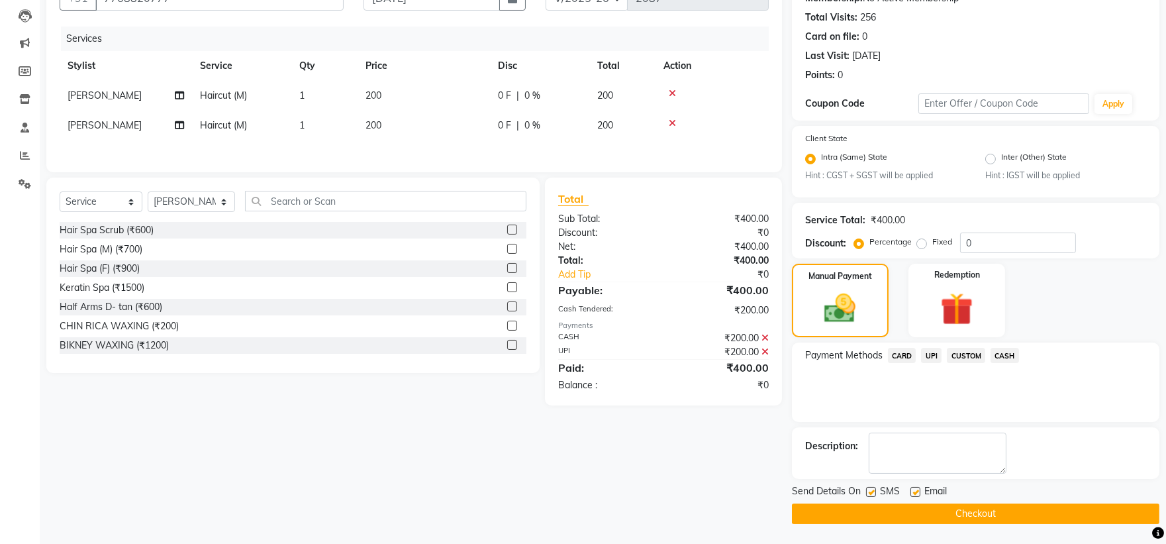
click at [889, 525] on main "INVOICE PREVIOUS INVOICES Create New Save Client [PHONE_NUMBER] Date [DATE] Inv…" at bounding box center [603, 232] width 1126 height 624
click at [908, 518] on button "Checkout" at bounding box center [975, 513] width 367 height 21
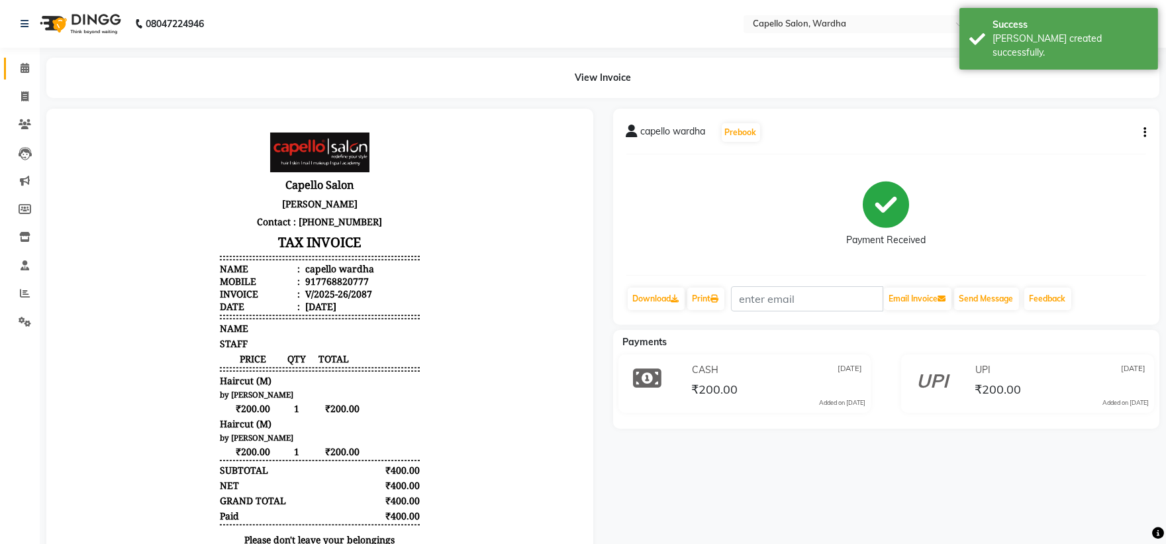
click at [9, 68] on link "Calendar" at bounding box center [20, 69] width 32 height 22
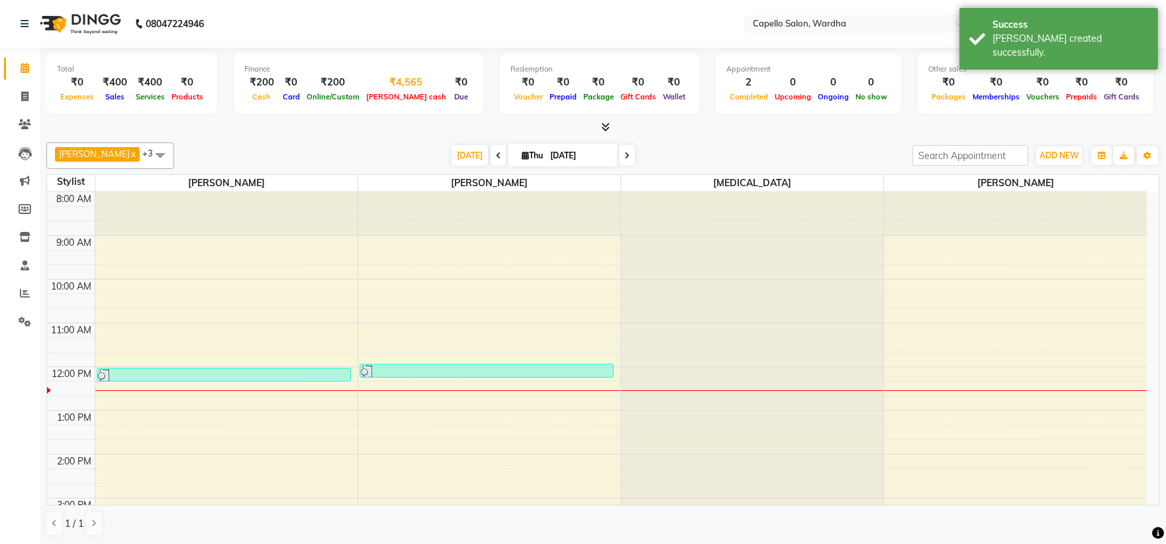
click at [395, 83] on div "₹4,565" at bounding box center [406, 82] width 87 height 15
select select "3447"
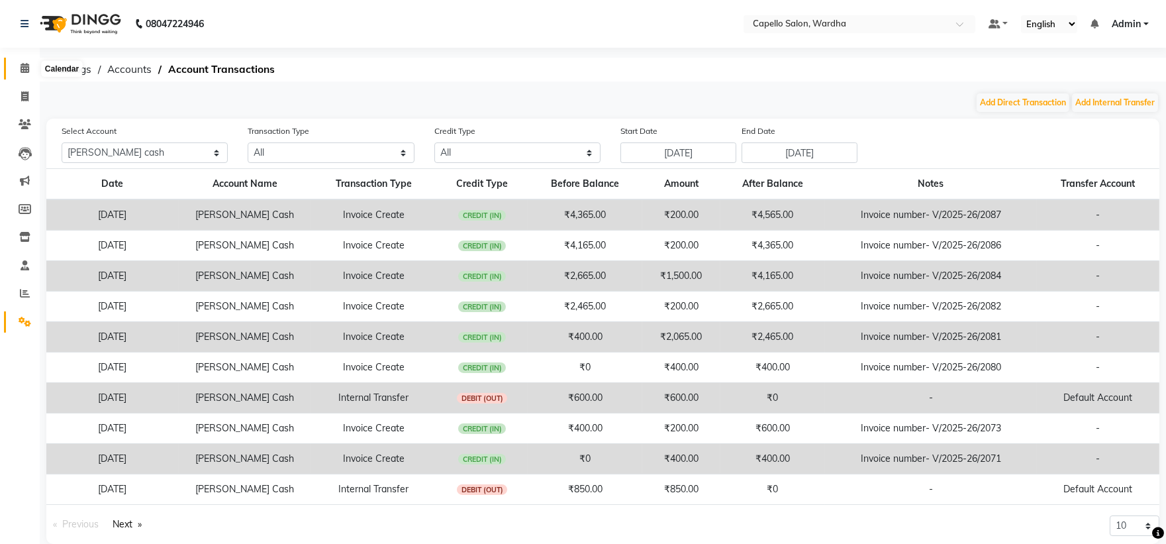
click at [19, 62] on span at bounding box center [24, 68] width 23 height 15
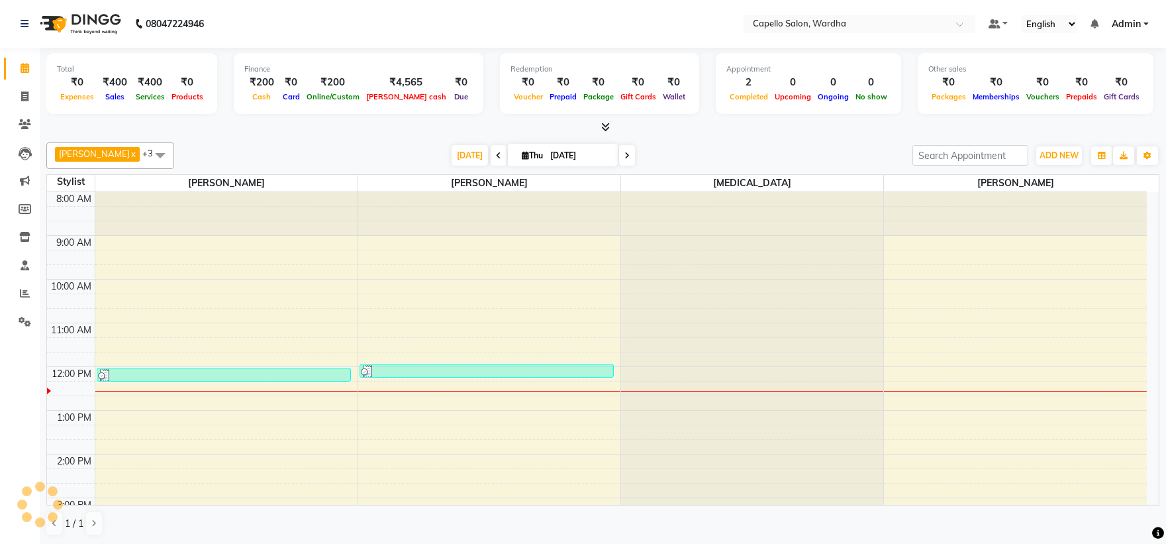
scroll to position [175, 0]
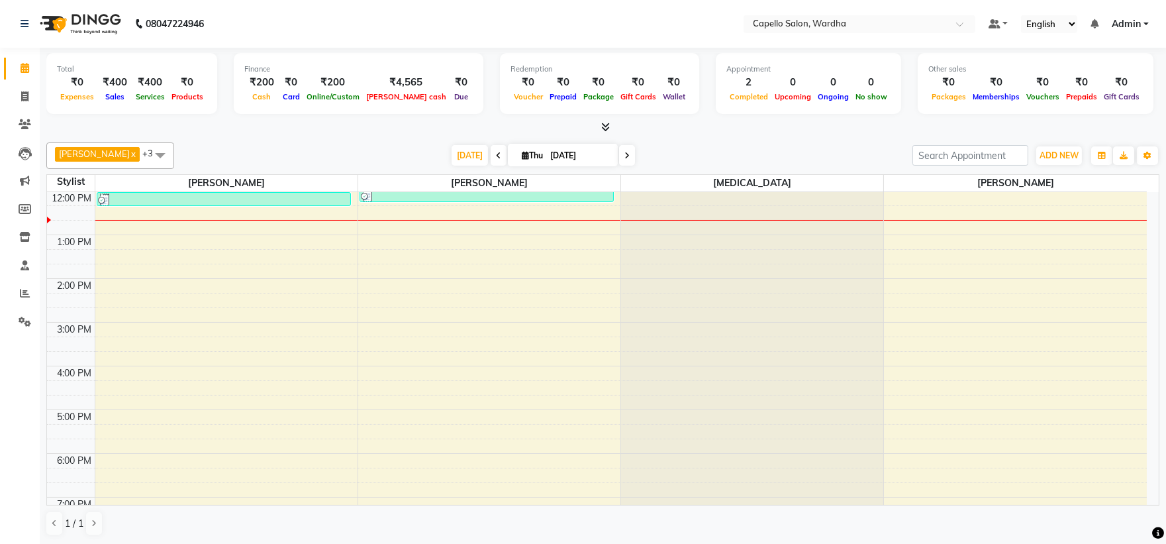
click at [603, 128] on icon at bounding box center [605, 127] width 9 height 10
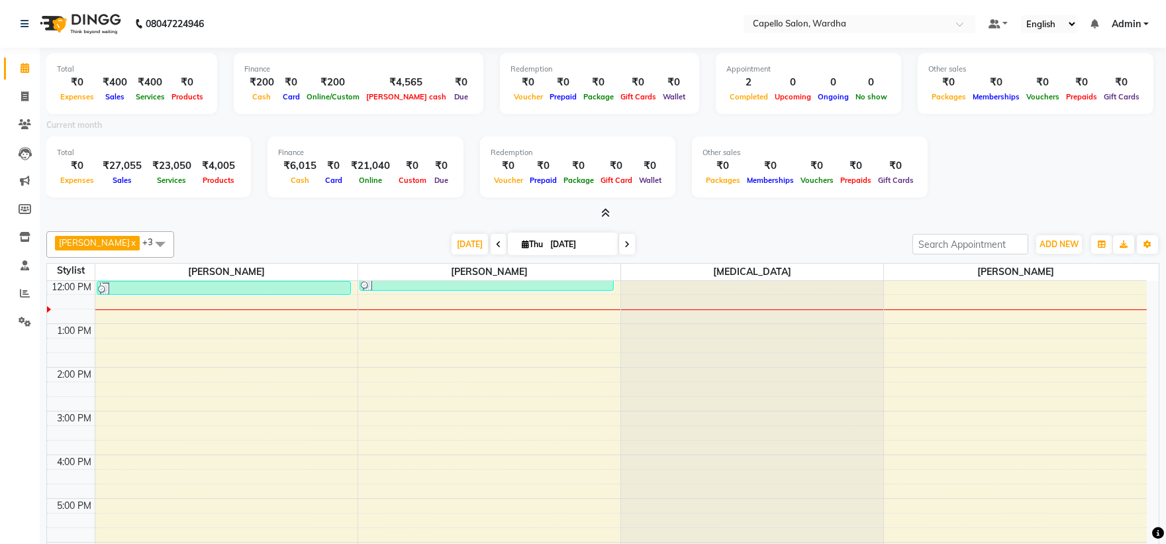
click at [846, 234] on div "[DATE] [DATE]" at bounding box center [543, 244] width 725 height 20
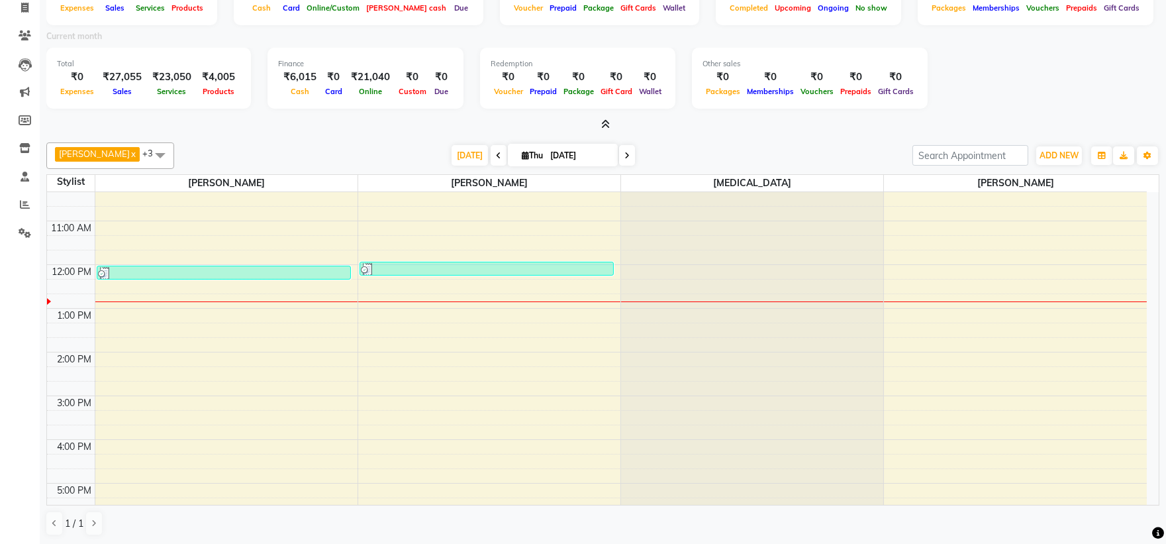
scroll to position [0, 0]
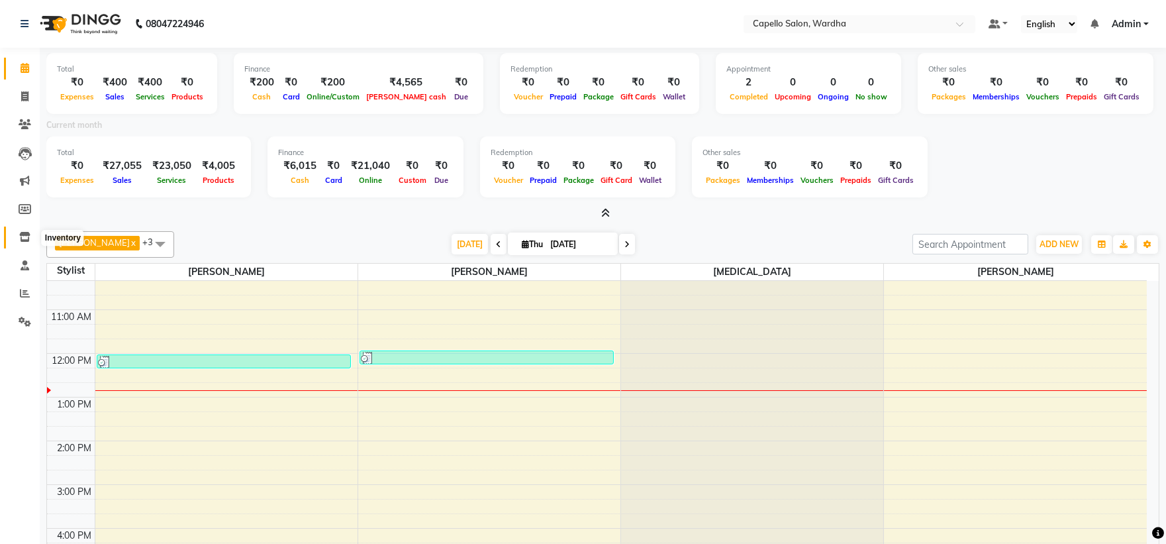
click at [25, 242] on icon at bounding box center [24, 237] width 11 height 10
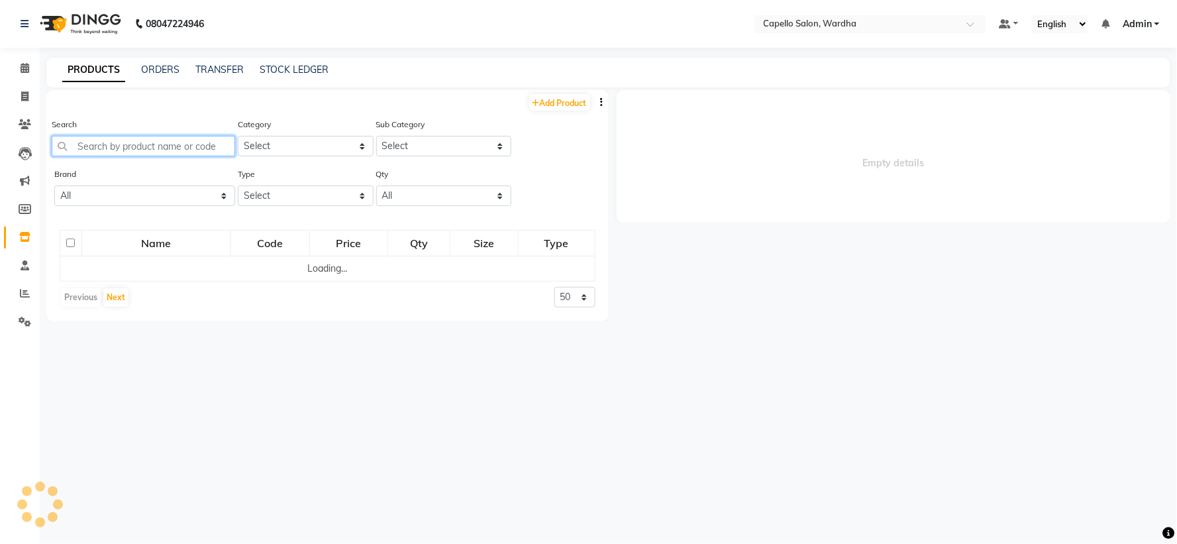
select select
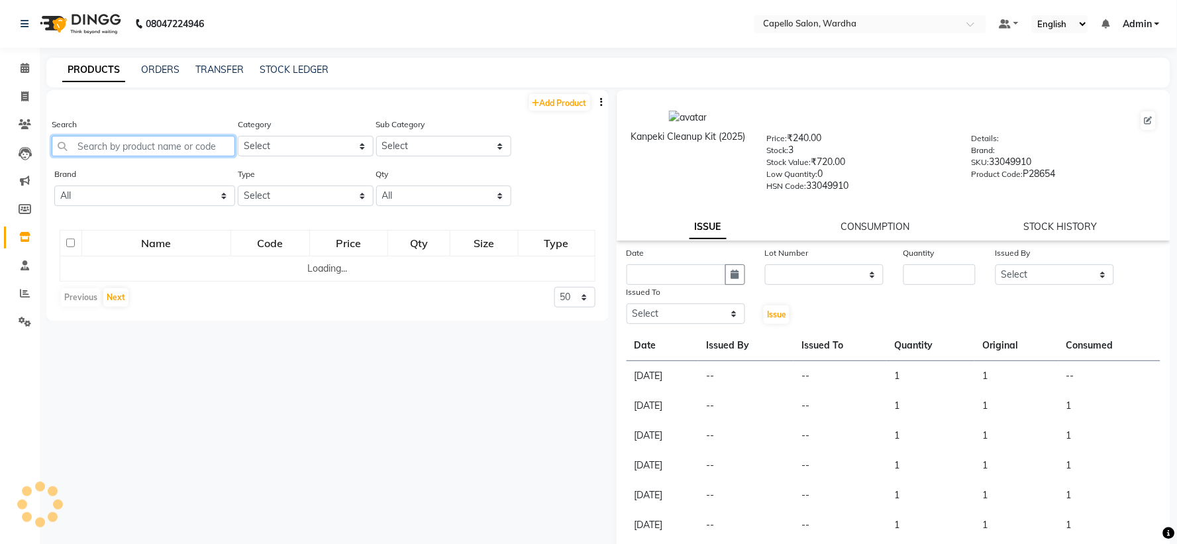
click at [116, 147] on input "text" at bounding box center [143, 146] width 183 height 21
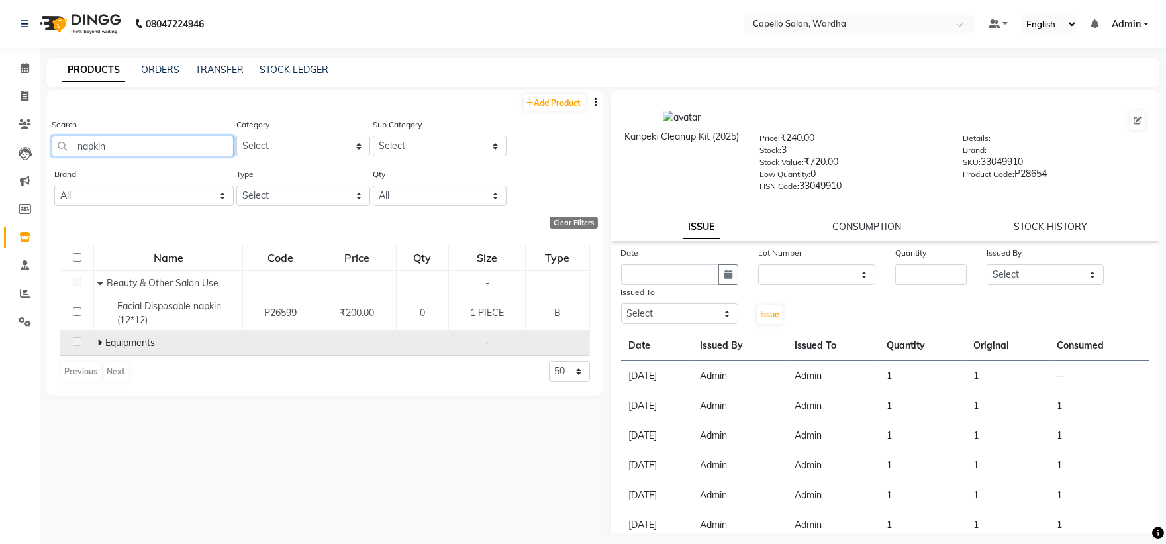
type input "napkin"
click at [98, 344] on icon at bounding box center [99, 342] width 5 height 9
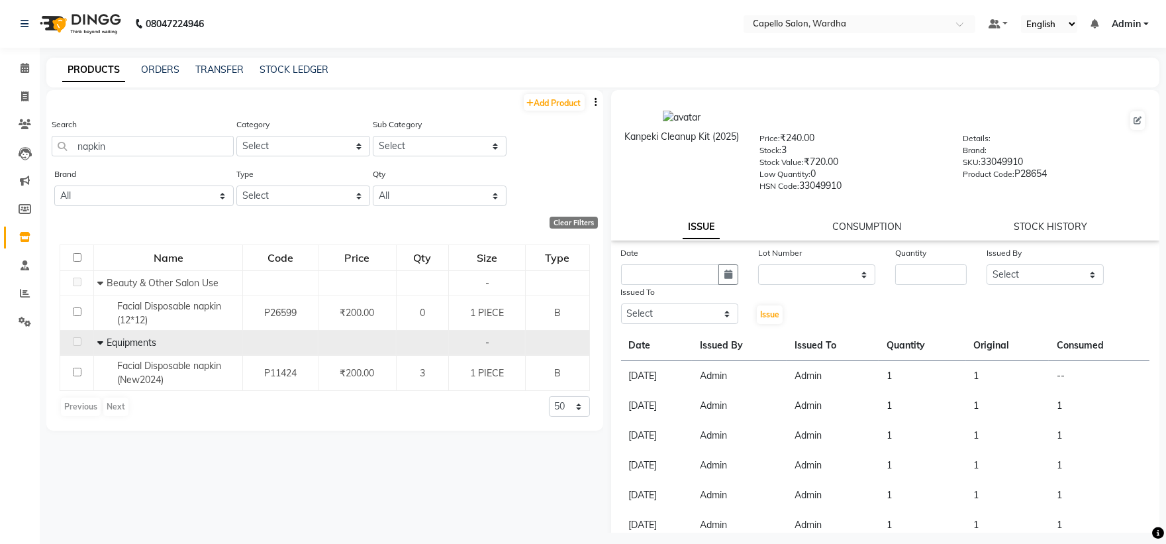
click at [28, 81] on li "Calendar" at bounding box center [20, 68] width 40 height 28
click at [18, 296] on span at bounding box center [24, 293] width 23 height 15
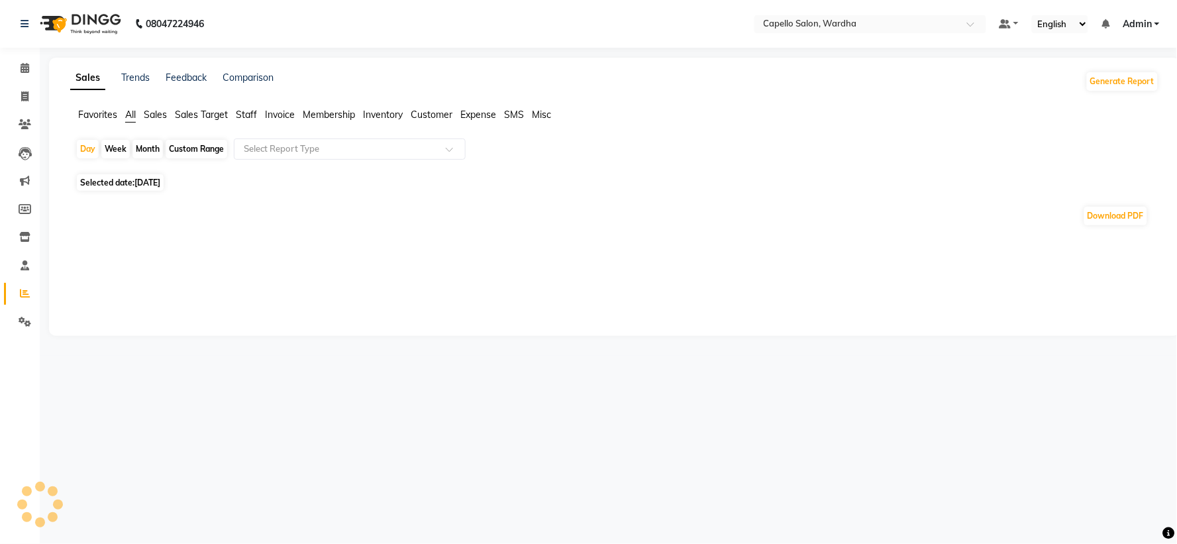
click at [148, 154] on div "Month" at bounding box center [147, 149] width 30 height 19
select select "9"
select select "2025"
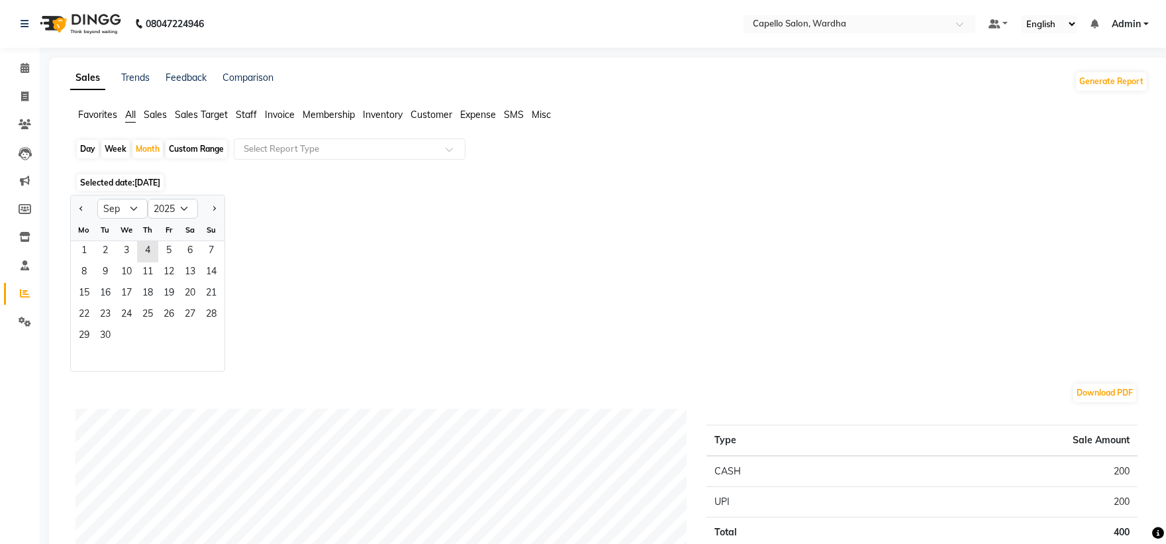
click at [91, 148] on div "Day" at bounding box center [88, 149] width 22 height 19
select select "9"
select select "2025"
click at [129, 206] on select "Jan Feb Mar Apr May Jun [DATE] Aug Sep Oct Nov Dec" at bounding box center [122, 209] width 50 height 20
select select "7"
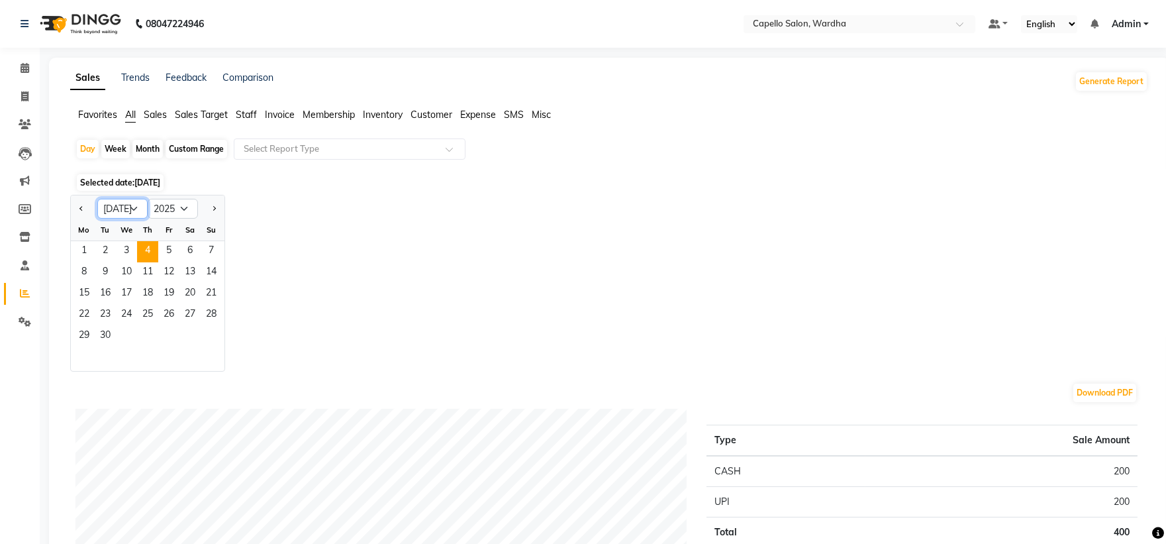
click at [97, 199] on select "Jan Feb Mar Apr May Jun [DATE] Aug Sep Oct Nov Dec" at bounding box center [122, 209] width 50 height 20
click at [156, 330] on span "31" at bounding box center [147, 336] width 21 height 21
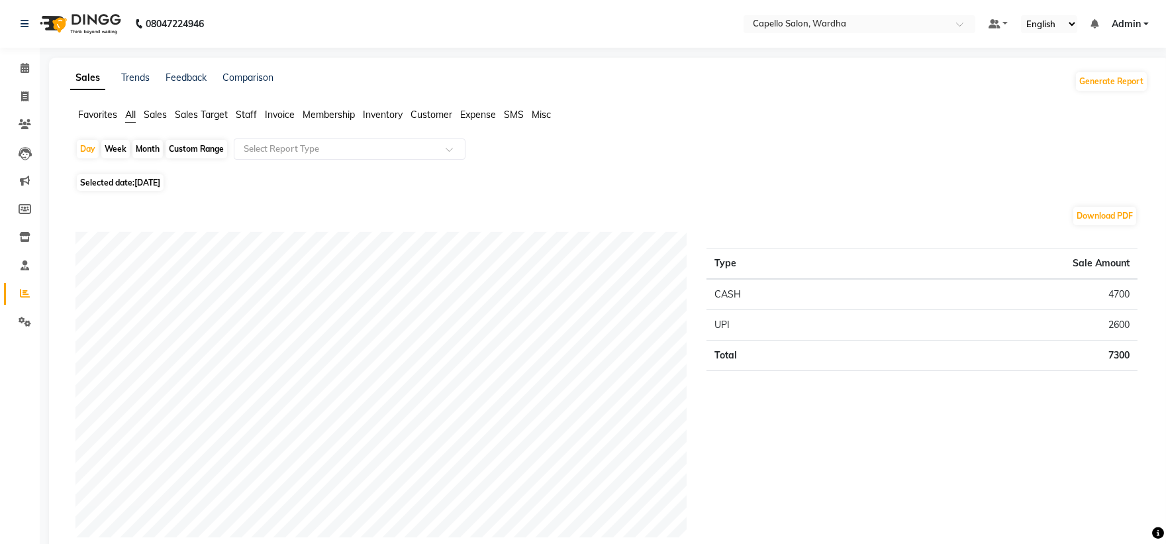
click at [252, 118] on span "Staff" at bounding box center [246, 115] width 21 height 12
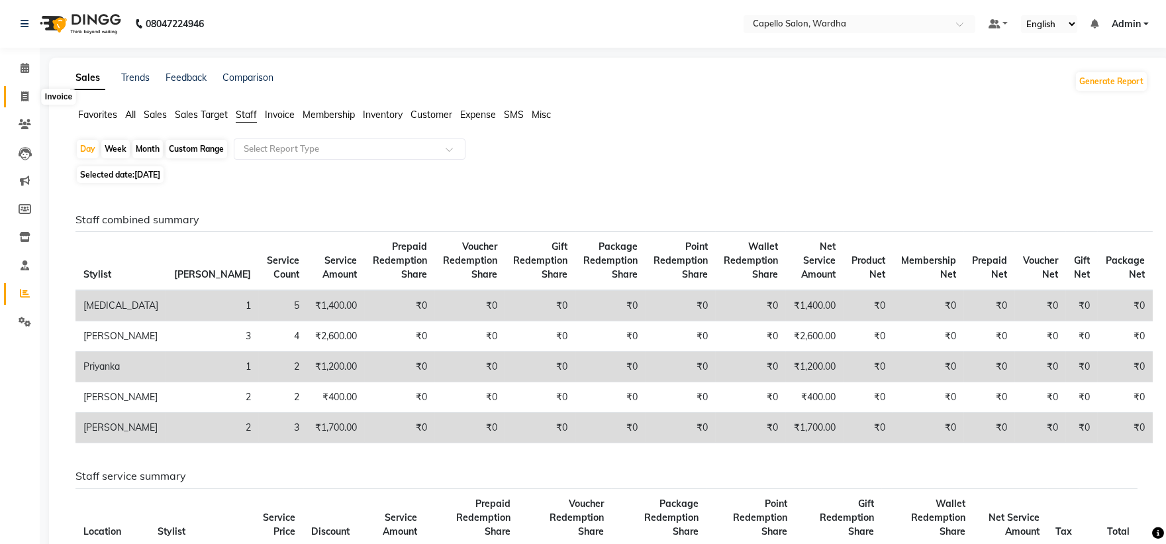
click at [15, 99] on span at bounding box center [24, 96] width 23 height 15
select select "4620"
select select "service"
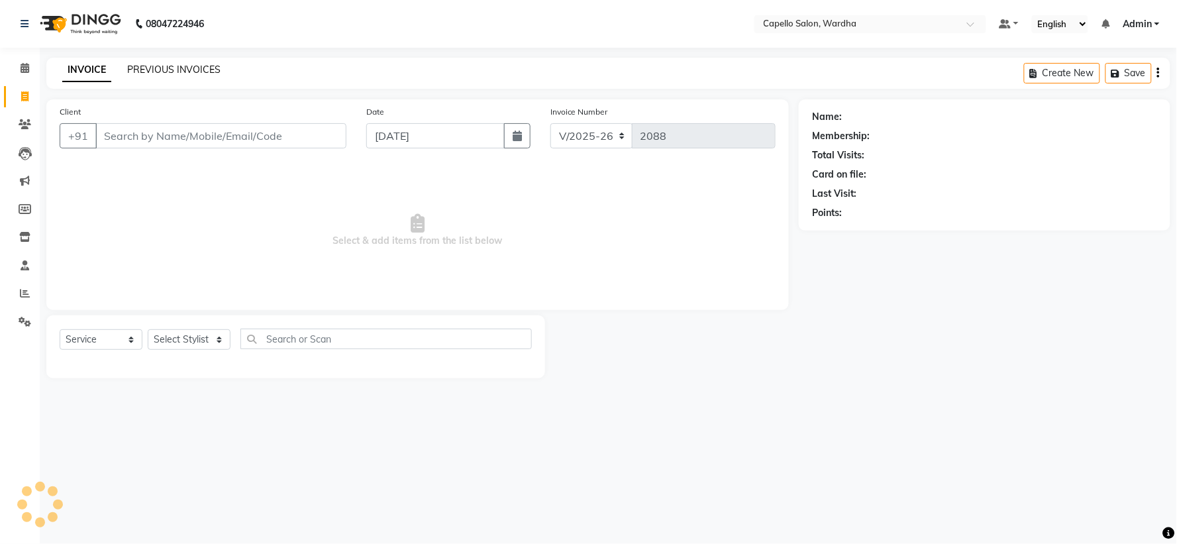
click at [156, 70] on link "PREVIOUS INVOICES" at bounding box center [173, 70] width 93 height 12
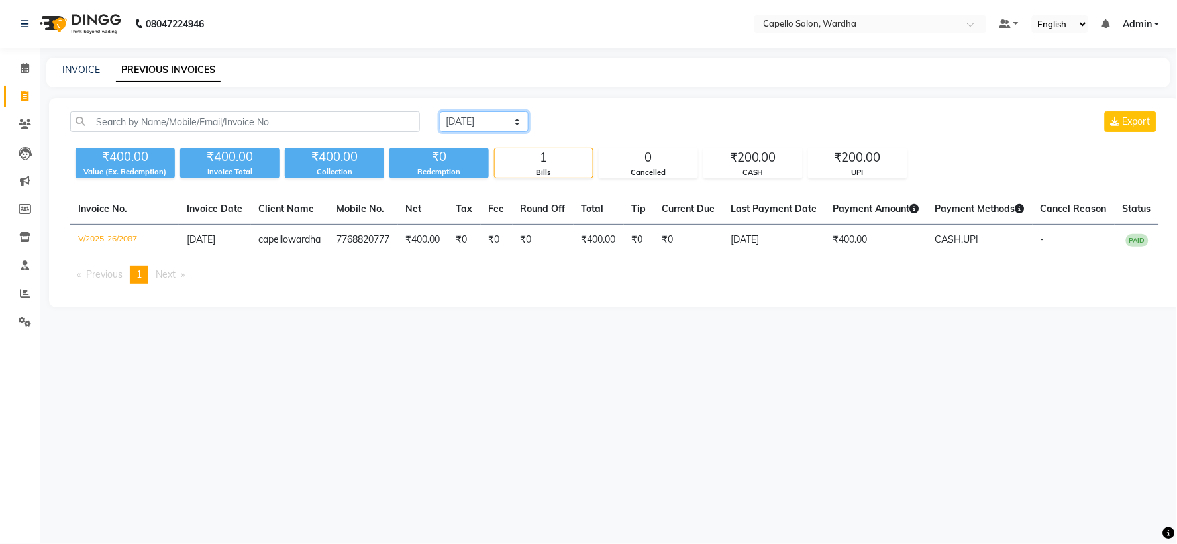
click at [467, 121] on select "[DATE] [DATE] Custom Range" at bounding box center [484, 121] width 89 height 21
select select "range"
click at [440, 111] on select "[DATE] [DATE] Custom Range" at bounding box center [484, 121] width 89 height 21
click at [619, 128] on input "[DATE]" at bounding box center [592, 122] width 93 height 19
select select "9"
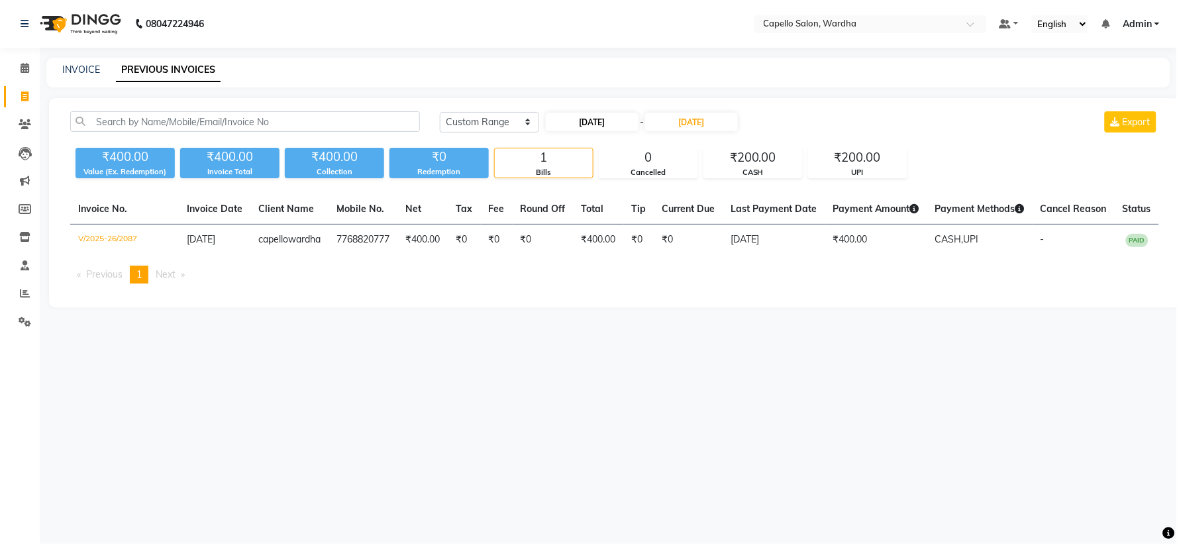
select select "2025"
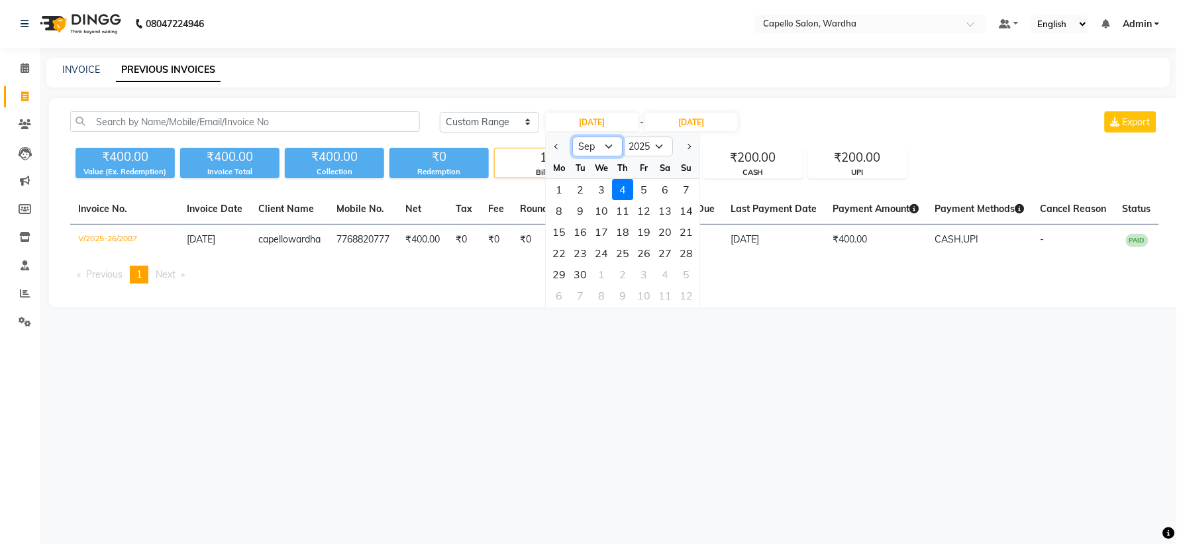
click at [592, 150] on select "Jan Feb Mar Apr May Jun [DATE] Aug Sep Oct Nov Dec" at bounding box center [597, 146] width 50 height 20
select select "7"
click at [572, 136] on select "Jan Feb Mar Apr May Jun [DATE] Aug Sep Oct Nov Dec" at bounding box center [597, 146] width 50 height 20
click at [625, 273] on div "31" at bounding box center [622, 274] width 21 height 21
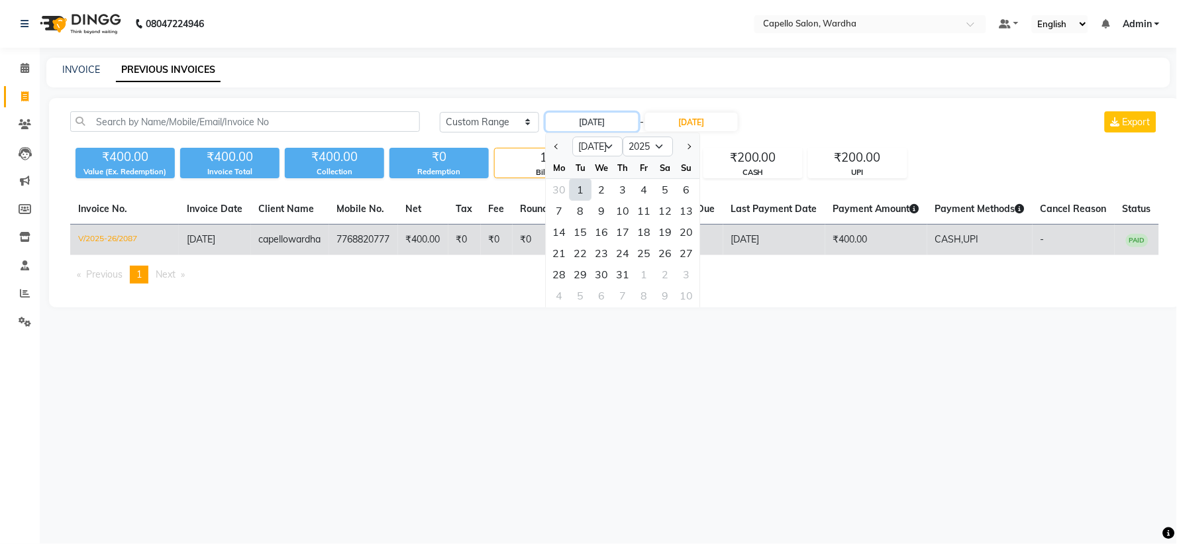
type input "[DATE]"
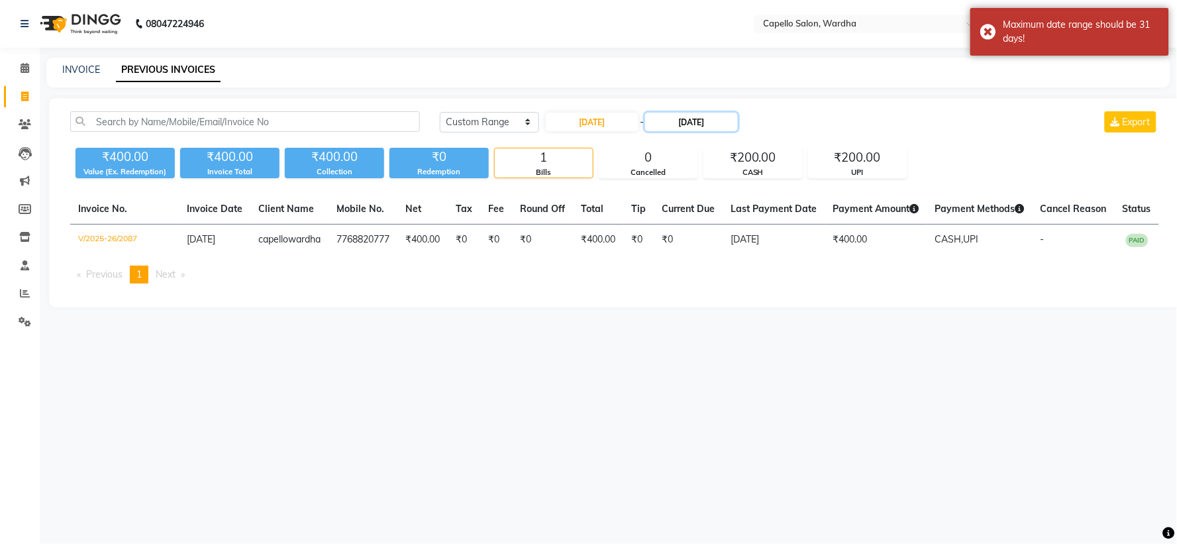
click at [710, 121] on input "[DATE]" at bounding box center [691, 122] width 93 height 19
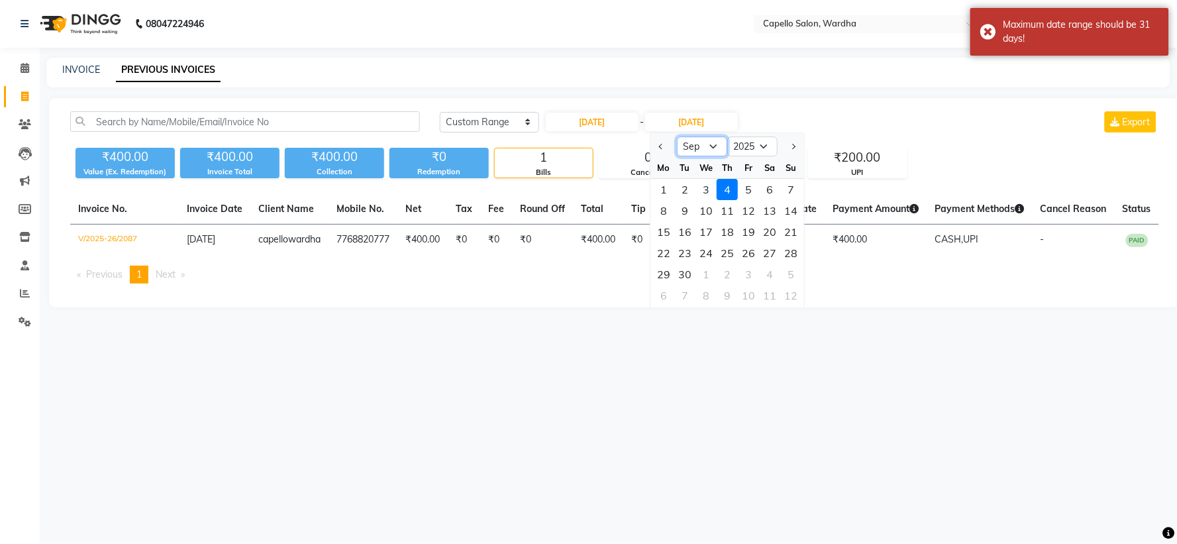
click at [701, 149] on select "[DATE] Aug Sep Oct Nov Dec" at bounding box center [702, 146] width 50 height 20
select select "8"
click at [677, 136] on select "[DATE] Aug Sep Oct Nov Dec" at bounding box center [702, 146] width 50 height 20
click at [788, 270] on div "31" at bounding box center [790, 274] width 21 height 21
type input "[DATE]"
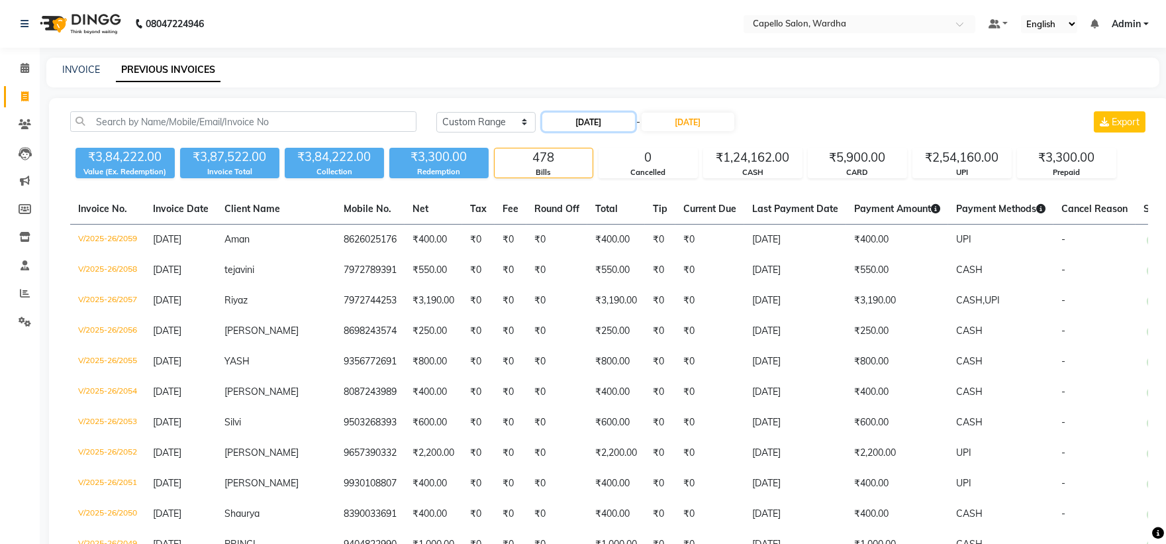
click at [580, 119] on input "[DATE]" at bounding box center [588, 122] width 93 height 19
select select "7"
select select "2025"
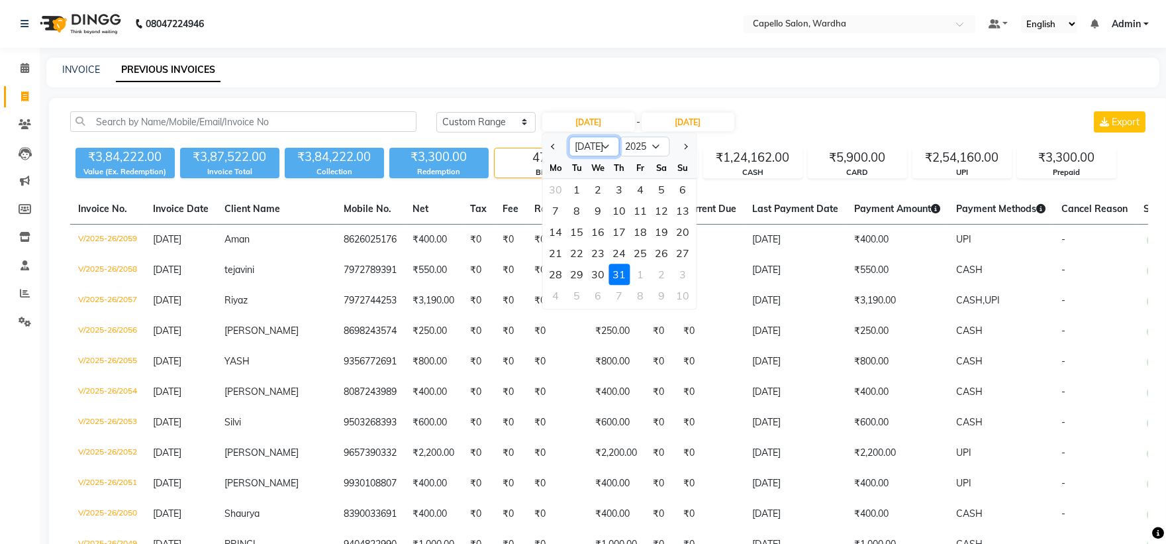
click at [587, 149] on select "Jan Feb Mar Apr May Jun [DATE] Aug Sep Oct Nov Dec" at bounding box center [594, 146] width 50 height 20
select select "8"
click at [569, 136] on select "Jan Feb Mar Apr May Jun [DATE] Aug Sep Oct Nov Dec" at bounding box center [594, 146] width 50 height 20
click at [619, 189] on div "31" at bounding box center [619, 189] width 21 height 21
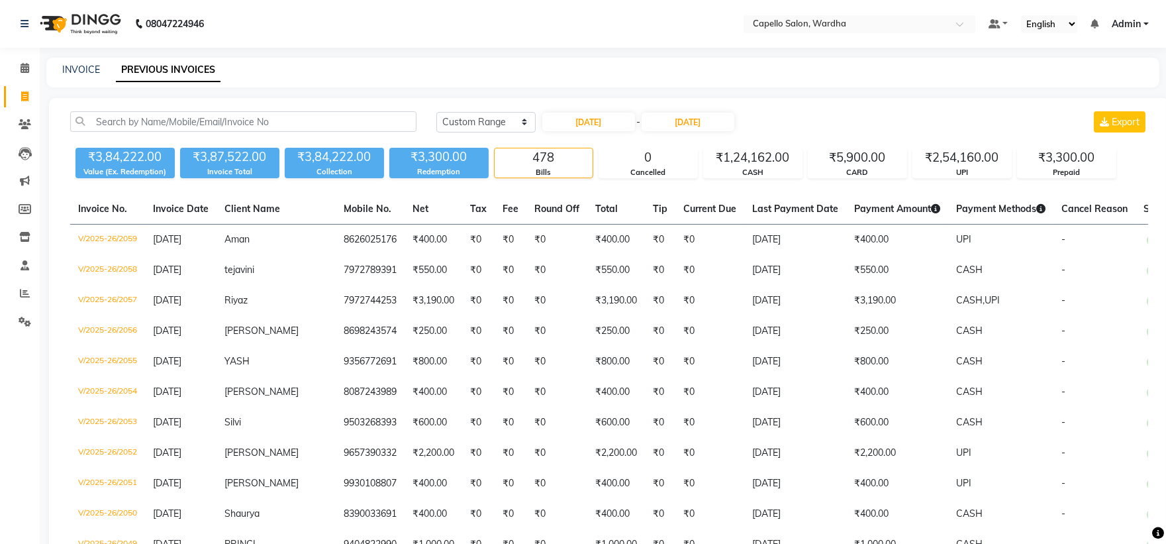
click at [573, 132] on div "[DATE] [DATE] Custom Range [DATE] - [DATE] Export" at bounding box center [792, 126] width 732 height 31
click at [581, 128] on input "[DATE]" at bounding box center [588, 122] width 93 height 19
select select "7"
select select "2025"
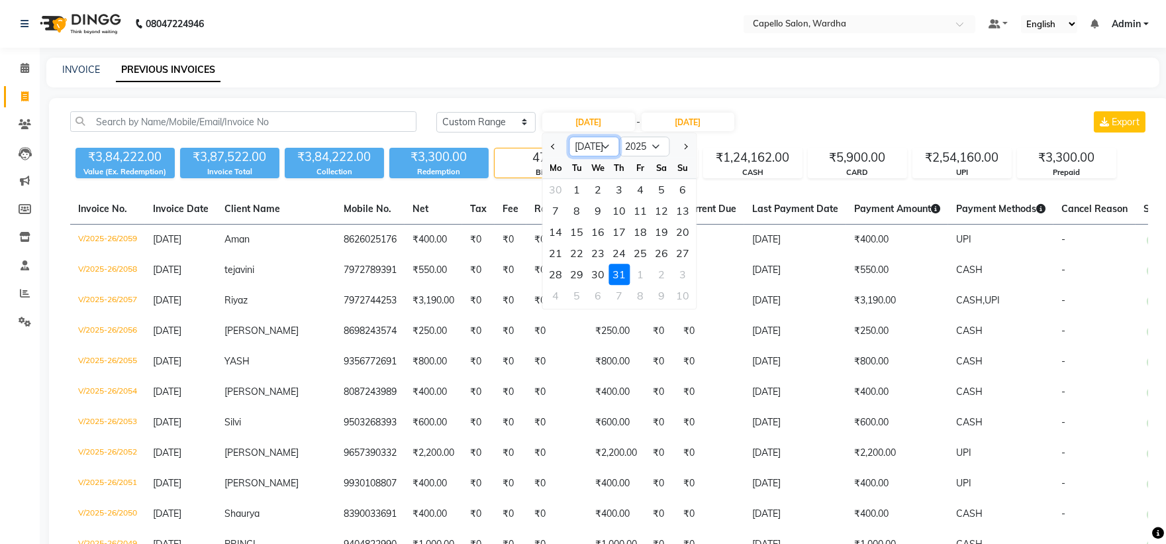
click at [603, 150] on select "Jan Feb Mar Apr May Jun [DATE] Aug Sep Oct Nov Dec" at bounding box center [594, 146] width 50 height 20
select select "8"
click at [569, 136] on select "Jan Feb Mar Apr May Jun [DATE] Aug Sep Oct Nov Dec" at bounding box center [594, 146] width 50 height 20
click at [689, 273] on div "31" at bounding box center [682, 274] width 21 height 21
type input "[DATE]"
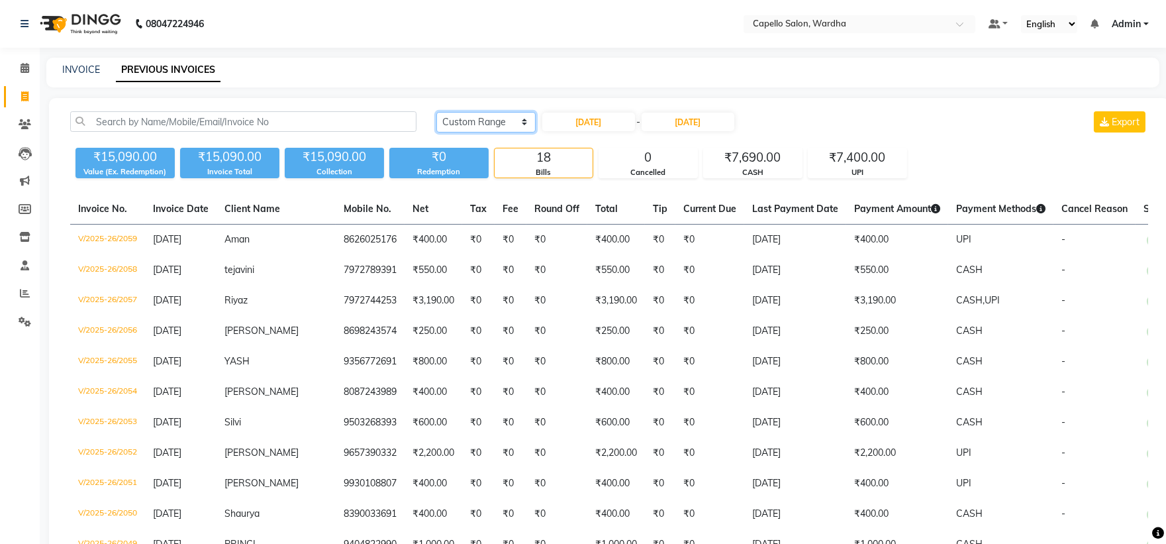
click at [477, 119] on select "[DATE] [DATE] Custom Range" at bounding box center [485, 122] width 99 height 21
click at [436, 112] on select "[DATE] [DATE] Custom Range" at bounding box center [485, 122] width 99 height 21
click at [616, 117] on input "[DATE]" at bounding box center [588, 122] width 93 height 19
select select "8"
select select "2025"
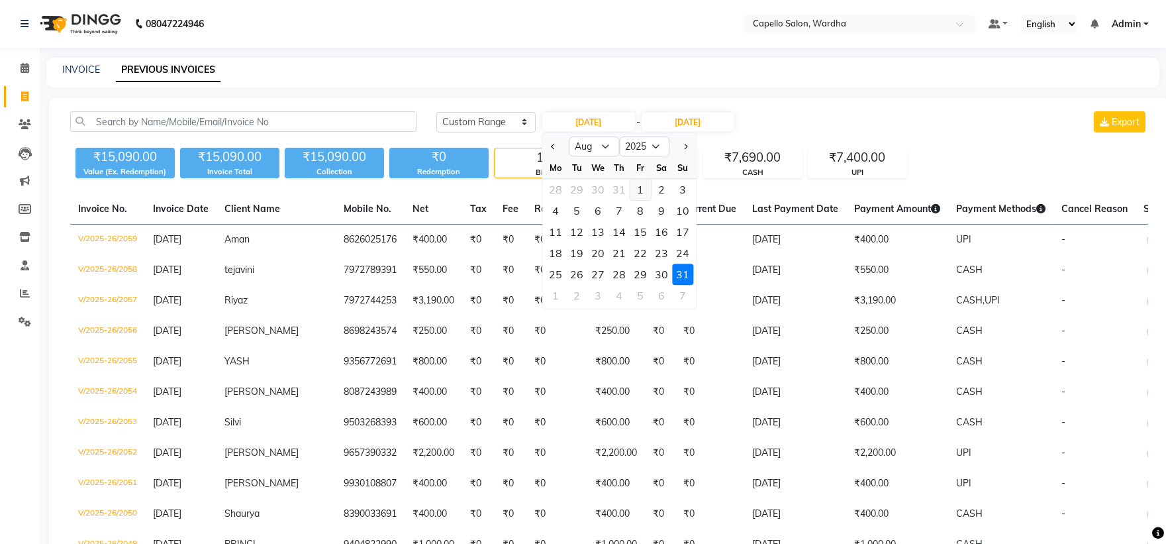
click at [637, 192] on div "1" at bounding box center [640, 189] width 21 height 21
type input "[DATE]"
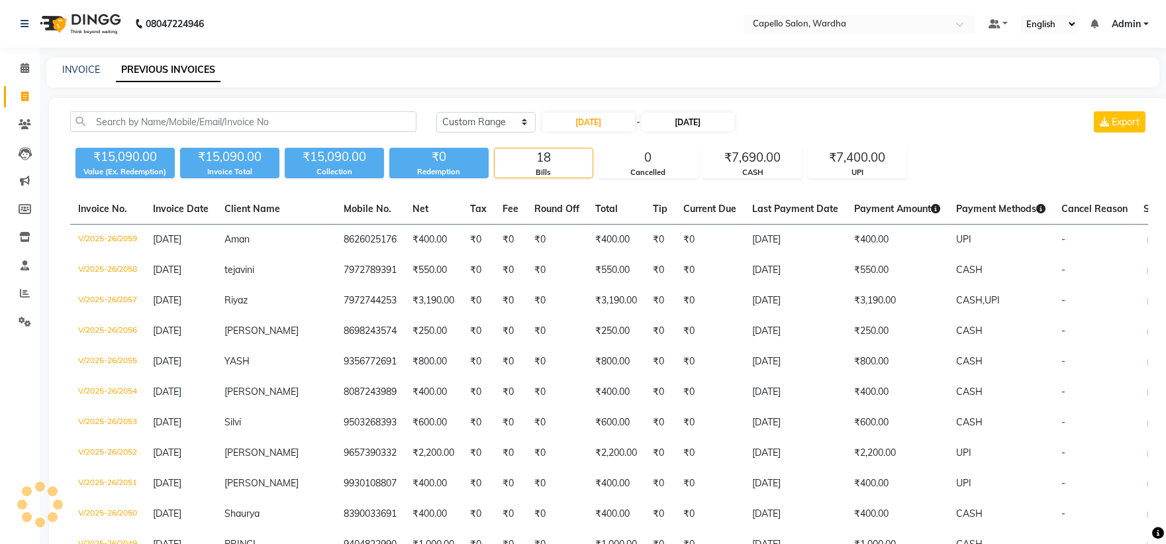
click at [710, 113] on div "[DATE] - [DATE]" at bounding box center [638, 121] width 195 height 21
click at [711, 122] on input "[DATE]" at bounding box center [688, 122] width 93 height 19
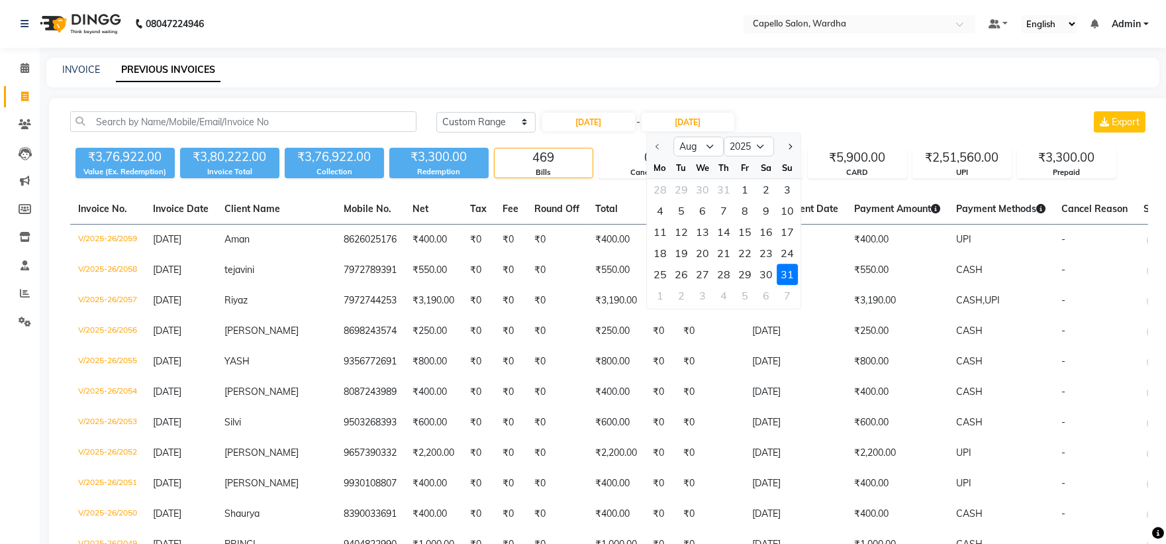
click at [791, 275] on div "31" at bounding box center [787, 274] width 21 height 21
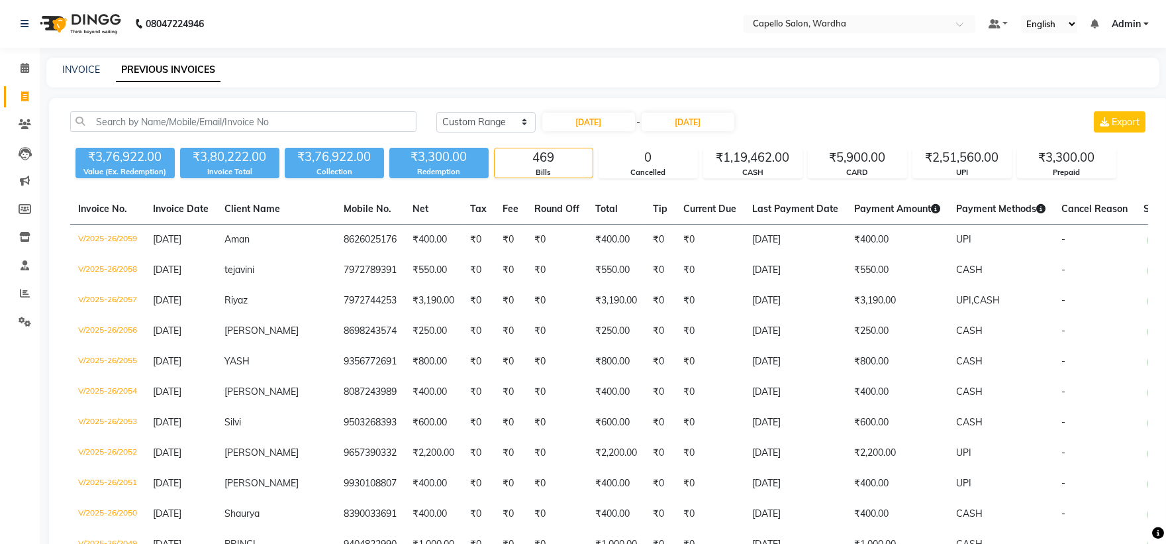
click at [804, 87] on div "INVOICE PREVIOUS INVOICES" at bounding box center [602, 73] width 1113 height 30
click at [23, 243] on span at bounding box center [24, 237] width 23 height 15
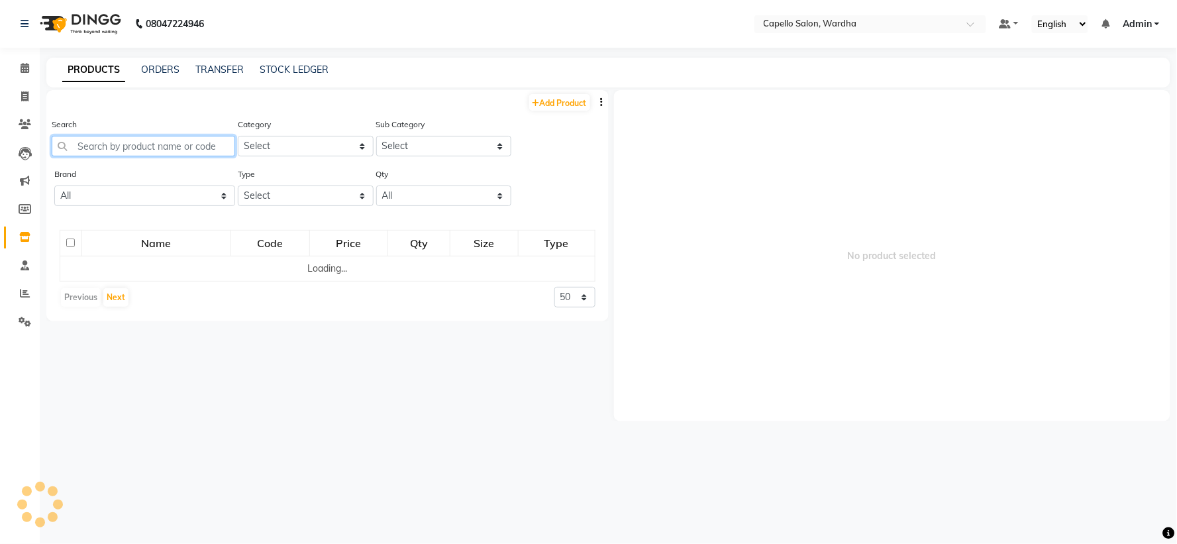
click at [113, 153] on input "text" at bounding box center [143, 146] width 183 height 21
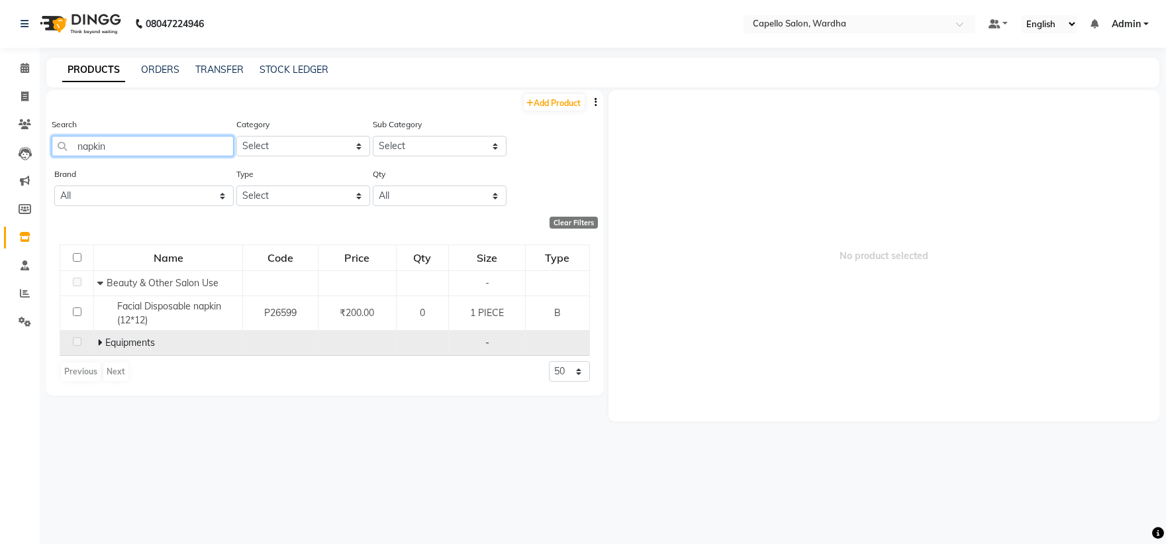
type input "napkin"
click at [98, 346] on icon at bounding box center [99, 342] width 5 height 9
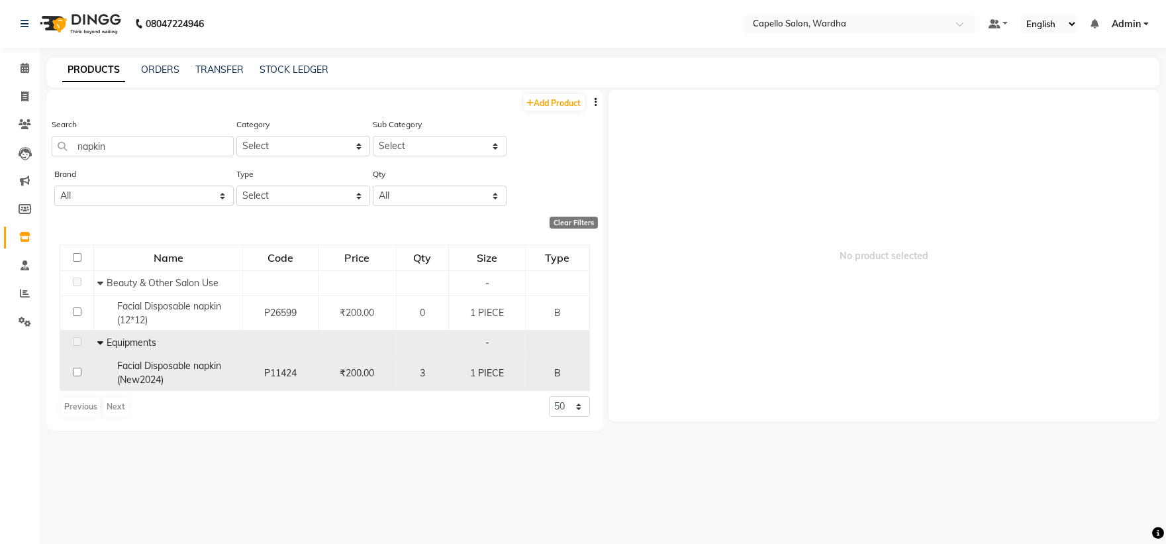
click at [183, 385] on div "Facial Disposable napkin (New2024)" at bounding box center [168, 373] width 142 height 28
select select
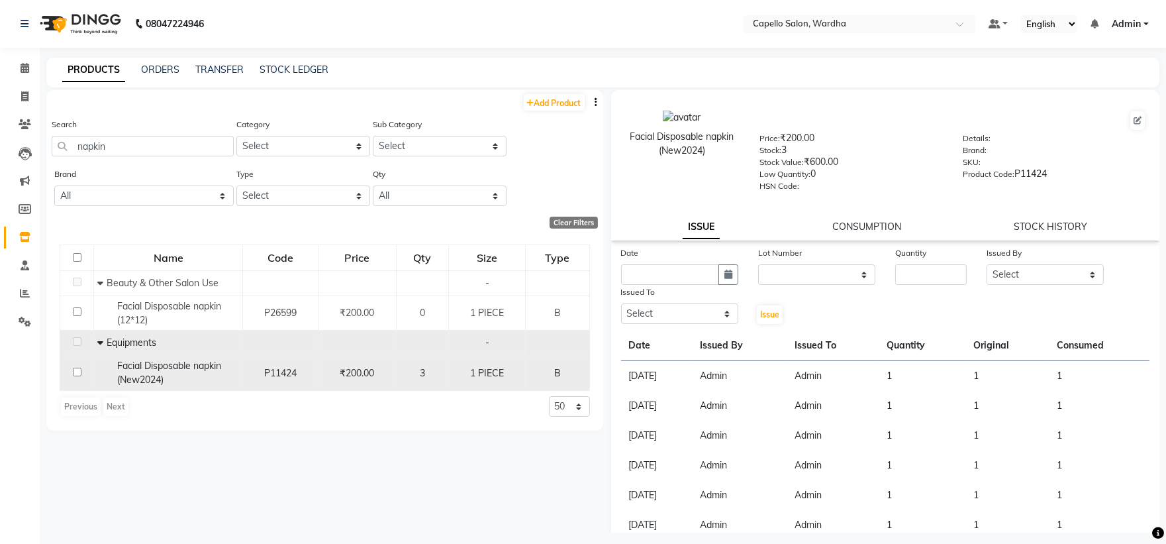
click at [194, 368] on span "Facial Disposable napkin (New2024)" at bounding box center [169, 373] width 104 height 26
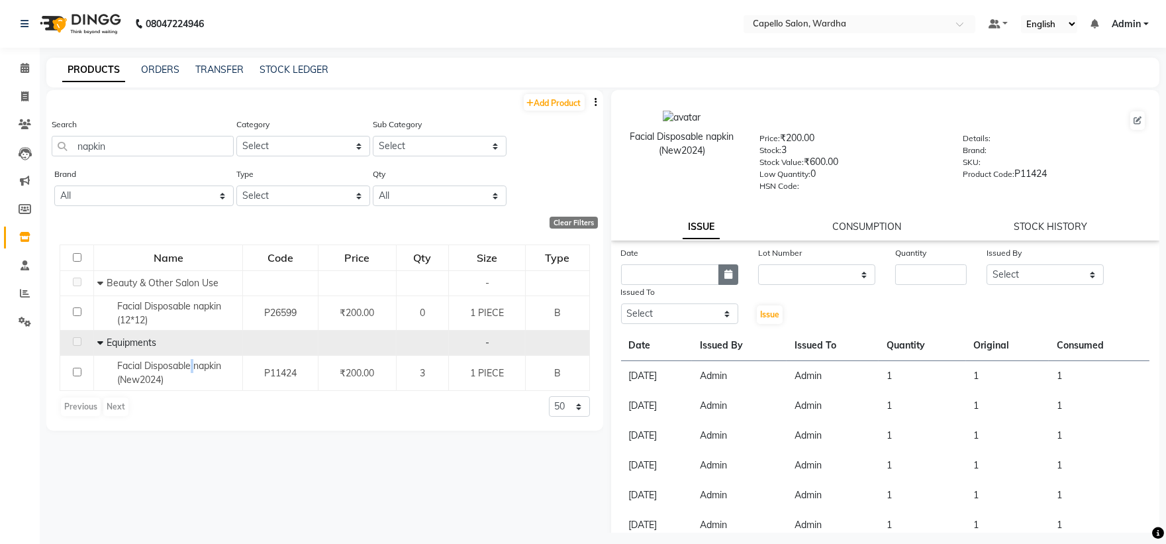
click at [725, 275] on icon "button" at bounding box center [728, 273] width 8 height 9
select select "9"
select select "2025"
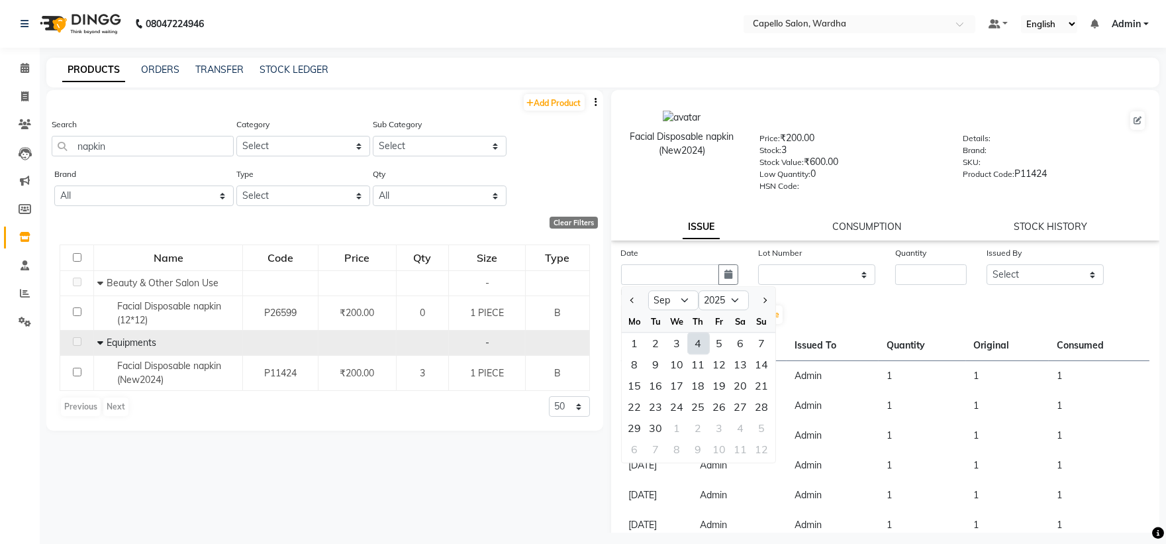
click at [706, 342] on div "4" at bounding box center [698, 342] width 21 height 21
type input "[DATE]"
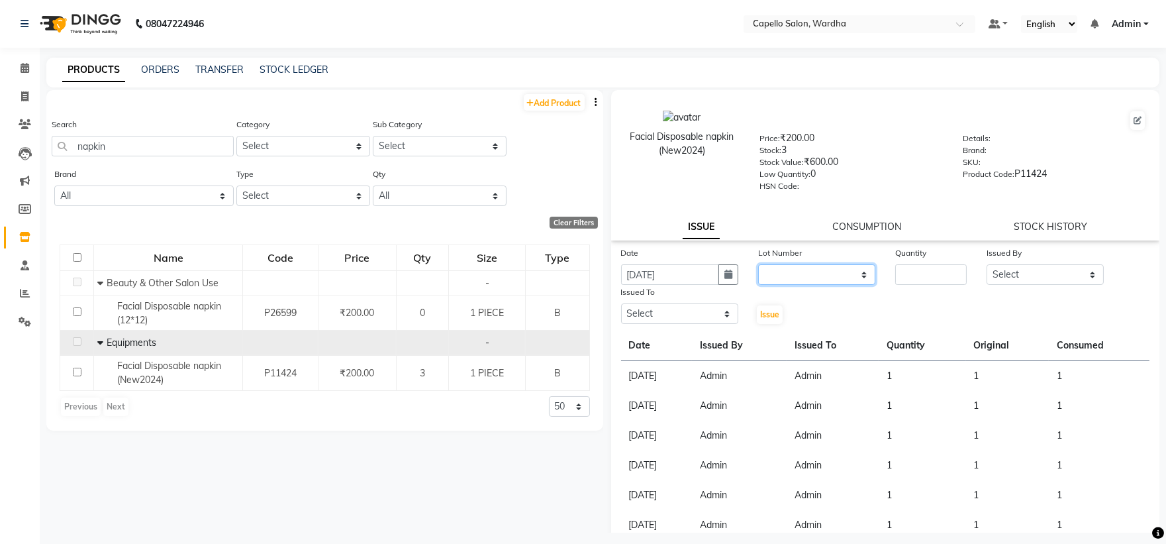
click at [808, 273] on select "None" at bounding box center [816, 274] width 117 height 21
select select "0: null"
click at [758, 265] on select "None" at bounding box center [816, 274] width 117 height 21
click at [925, 282] on input "number" at bounding box center [931, 274] width 72 height 21
type input "1"
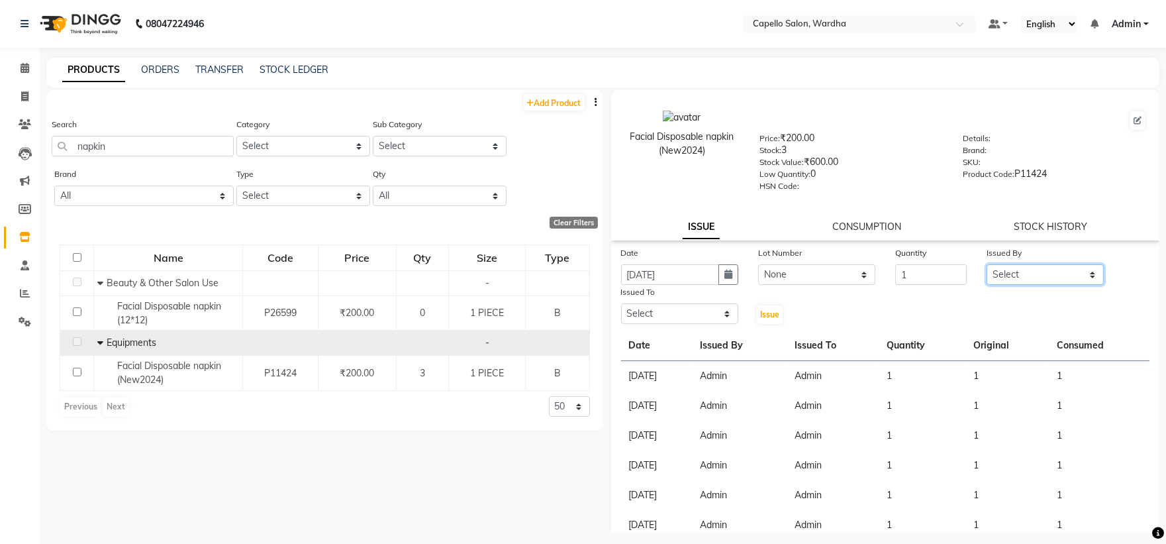
click at [987, 280] on select "Select Admin [PERSON_NAME] [PERSON_NAME] nitim [PERSON_NAME] [PERSON_NAME] maha…" at bounding box center [1045, 274] width 117 height 21
select select "26829"
click at [987, 265] on select "Select Admin [PERSON_NAME] [PERSON_NAME] nitim [PERSON_NAME] [PERSON_NAME] maha…" at bounding box center [1045, 274] width 117 height 21
click at [687, 313] on select "Select Admin [PERSON_NAME] [PERSON_NAME] nitim [PERSON_NAME] [PERSON_NAME] maha…" at bounding box center [679, 313] width 117 height 21
select select "26829"
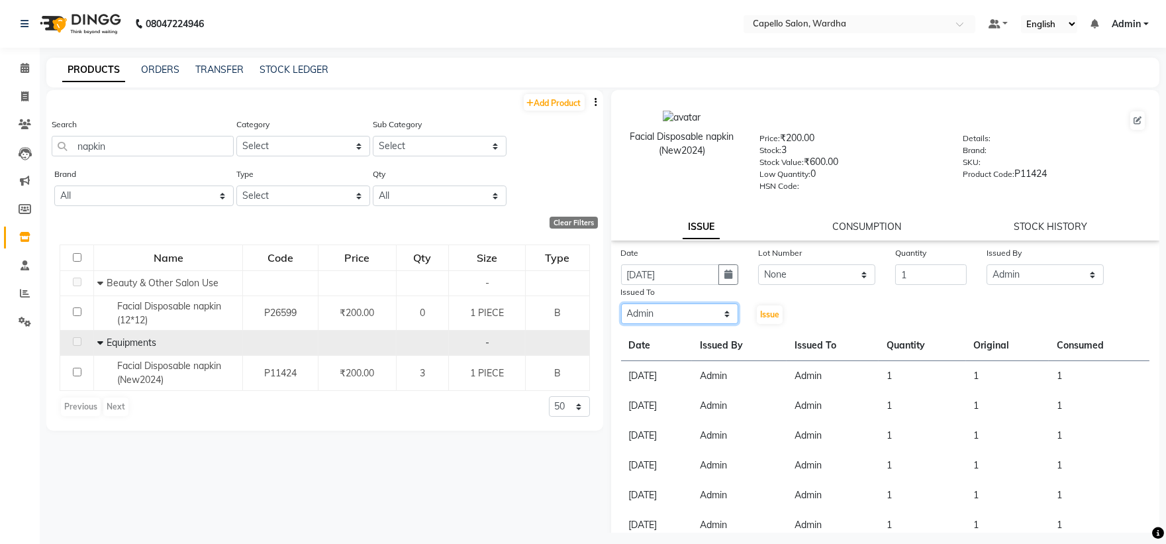
click at [621, 304] on select "Select Admin [PERSON_NAME] [PERSON_NAME] nitim [PERSON_NAME] [PERSON_NAME] maha…" at bounding box center [679, 313] width 117 height 21
click at [760, 309] on span "Issue" at bounding box center [769, 314] width 19 height 10
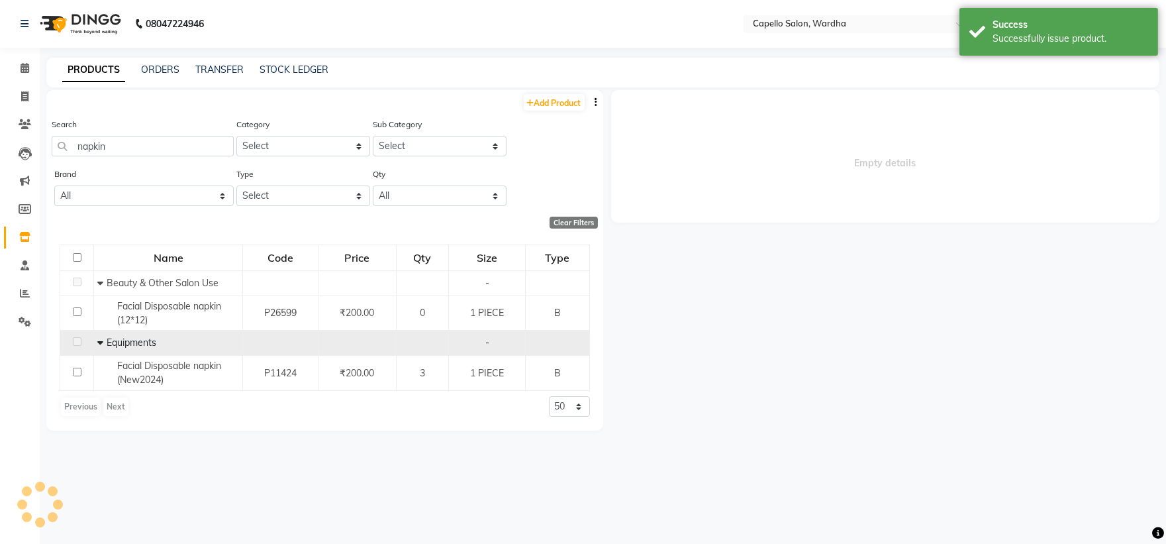
select select
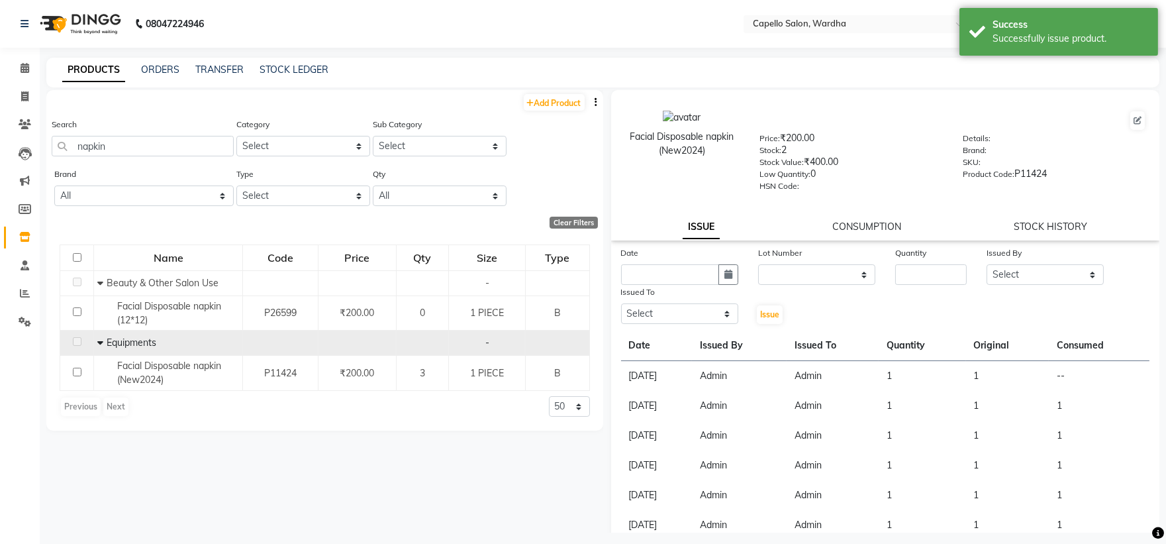
click at [863, 220] on link "CONSUMPTION" at bounding box center [866, 226] width 69 height 12
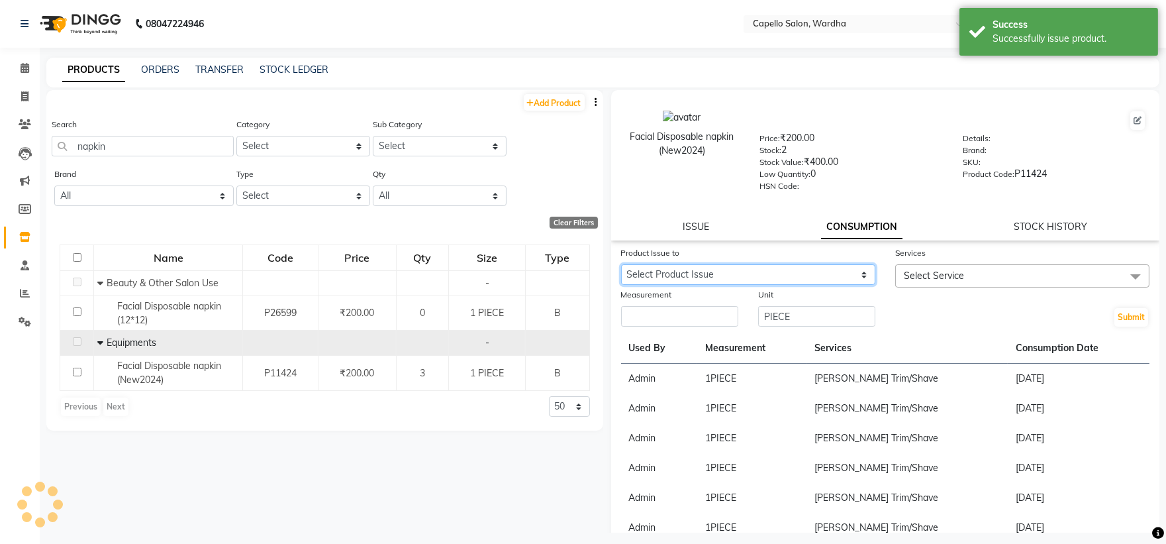
click at [679, 273] on select "Select Product Issue [DATE], Issued to: Admin, Balance: 1" at bounding box center [748, 274] width 254 height 21
select select "1203833"
click at [621, 265] on select "Select Product Issue [DATE], Issued to: Admin, Balance: 1" at bounding box center [748, 274] width 254 height 21
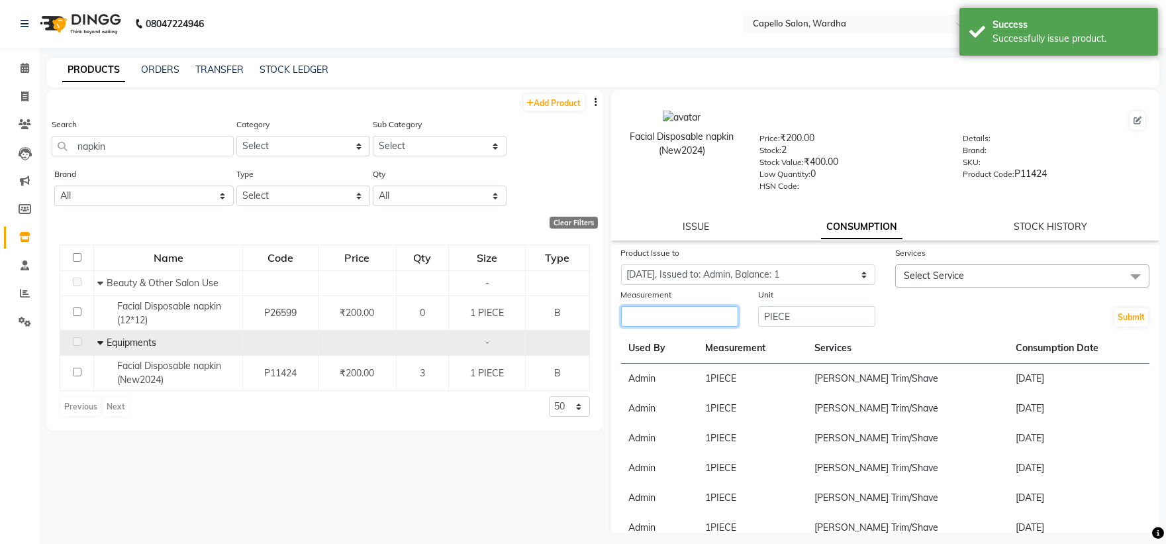
click at [685, 309] on input "number" at bounding box center [679, 316] width 117 height 21
type input "1"
click at [930, 273] on span "Select Service" at bounding box center [934, 275] width 60 height 12
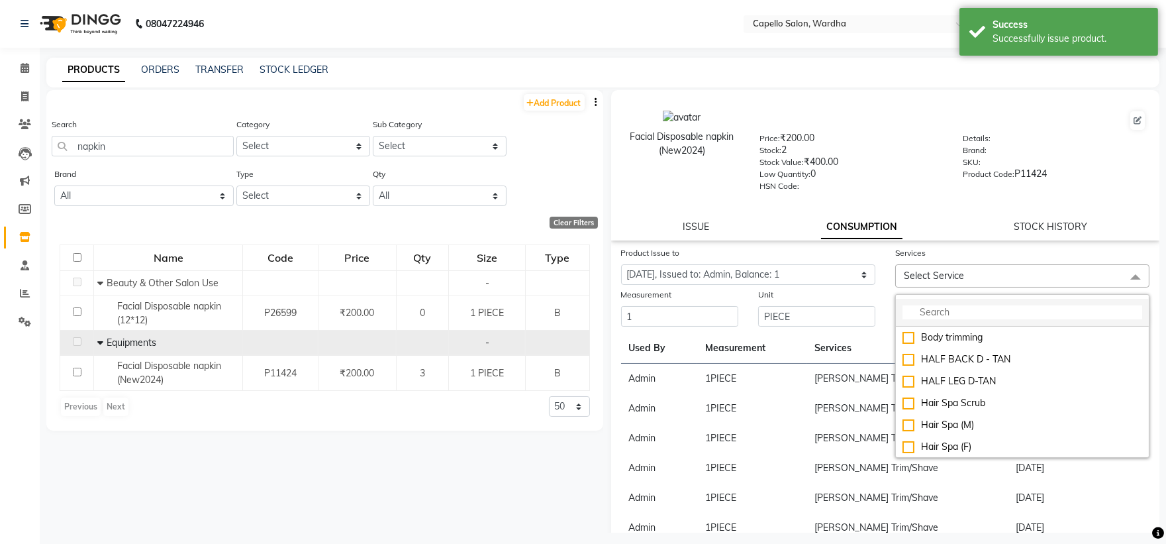
click at [938, 313] on input "multiselect-search" at bounding box center [1022, 312] width 240 height 14
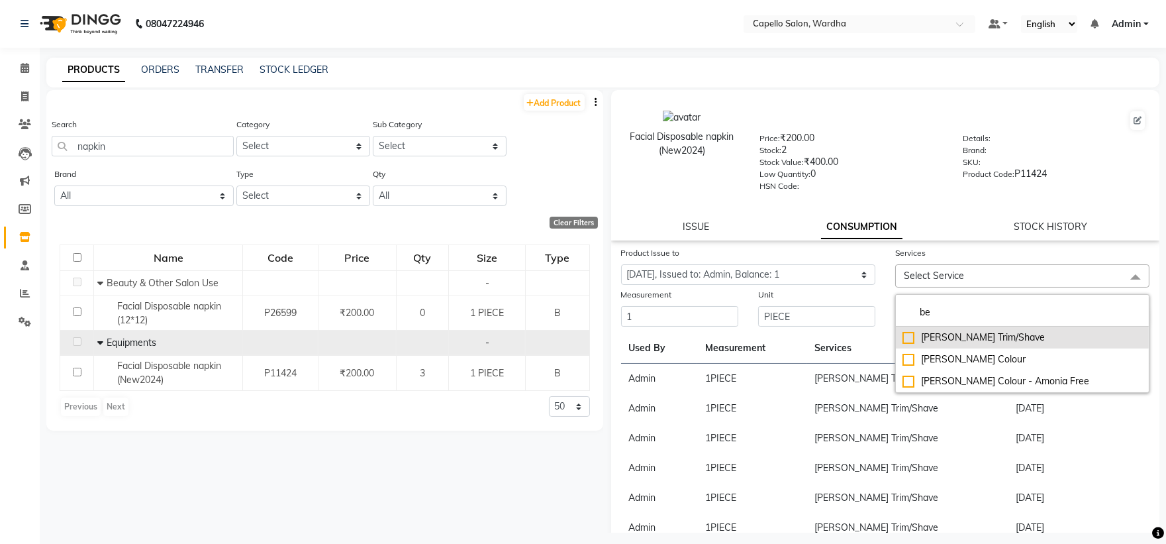
type input "be"
click at [951, 339] on div "[PERSON_NAME] Trim/Shave" at bounding box center [1022, 337] width 240 height 14
checkbox input "true"
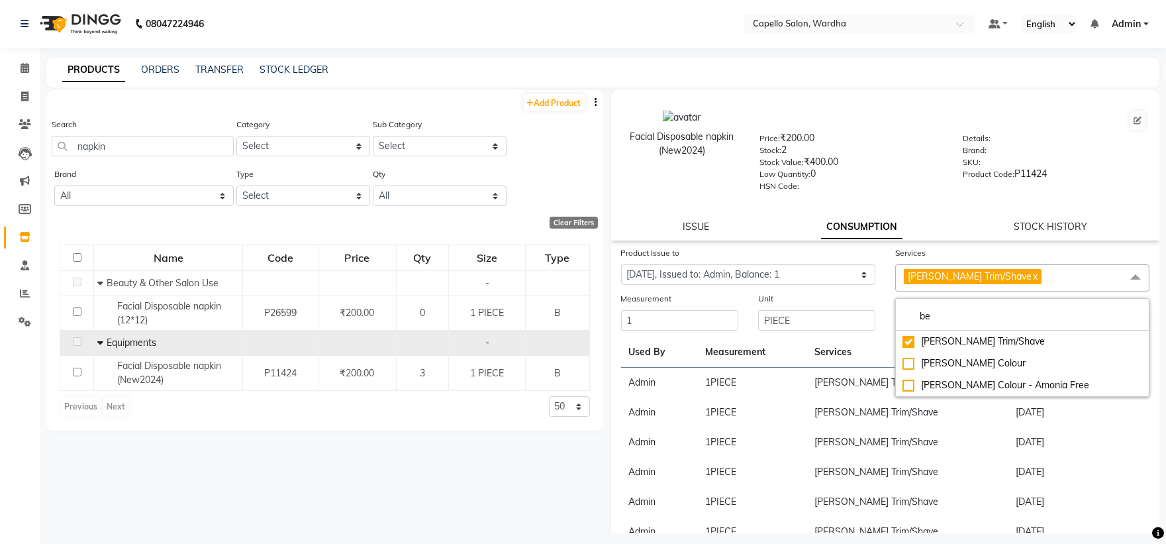
click at [936, 166] on div "Price: ₹200.00 Stock: 2 Stock Value: ₹400.00 Low Quantity: 0 HSN Code:" at bounding box center [851, 161] width 203 height 60
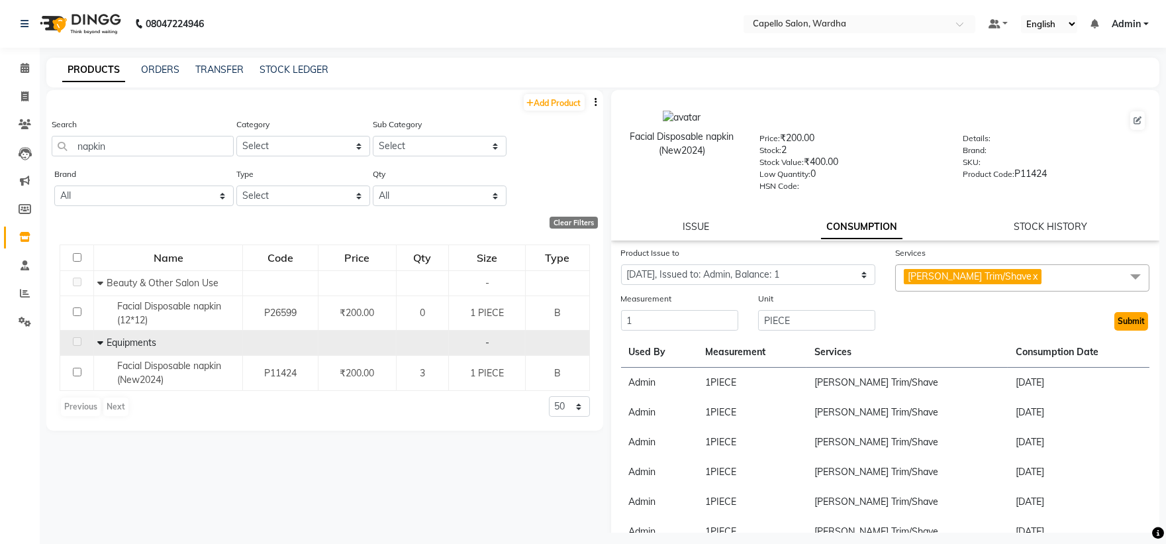
click at [1134, 320] on button "Submit" at bounding box center [1131, 321] width 34 height 19
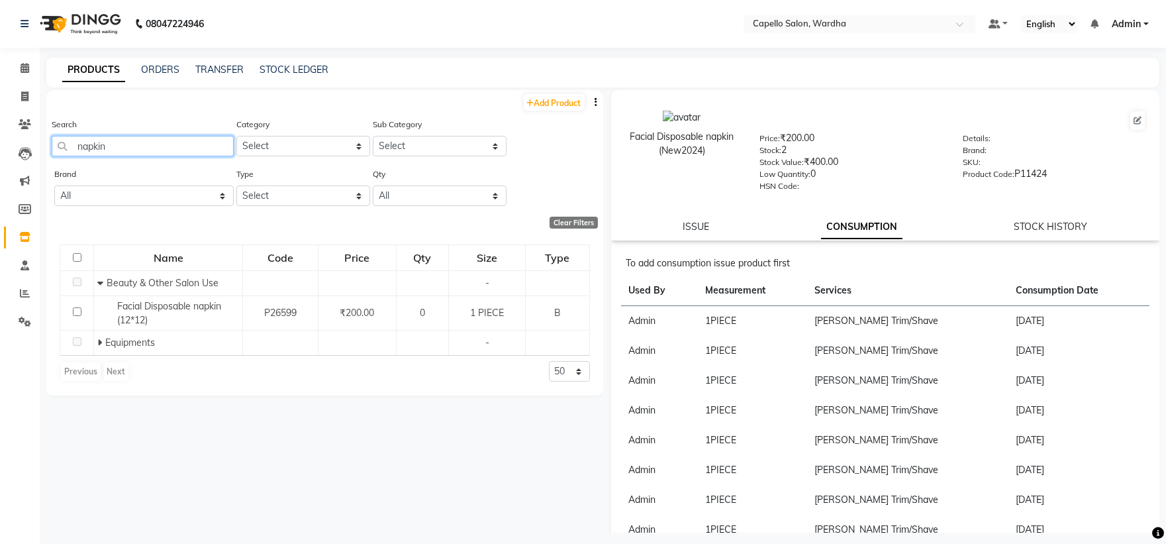
click at [200, 144] on input "napkin" at bounding box center [143, 146] width 182 height 21
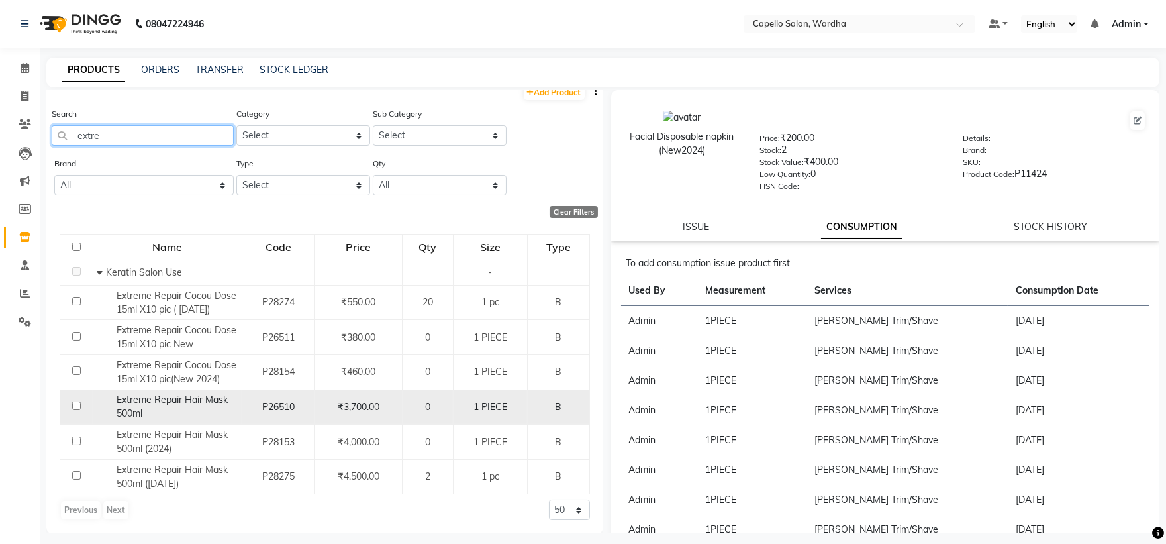
scroll to position [12, 0]
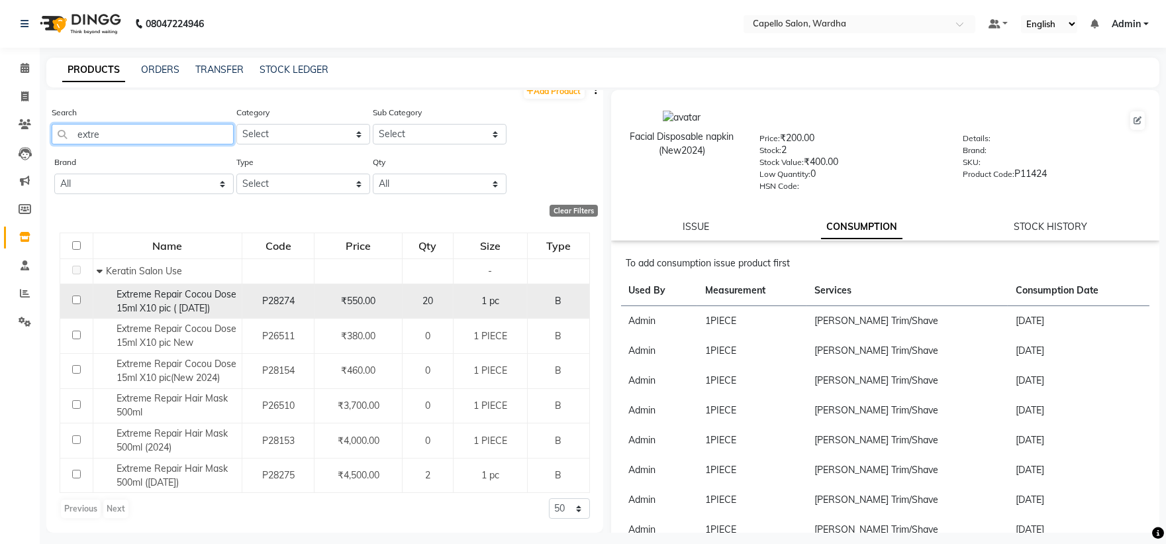
type input "extre"
click at [213, 299] on span "Extreme Repair Cocou Dose 15ml X10 pic ( [DATE])" at bounding box center [177, 301] width 120 height 26
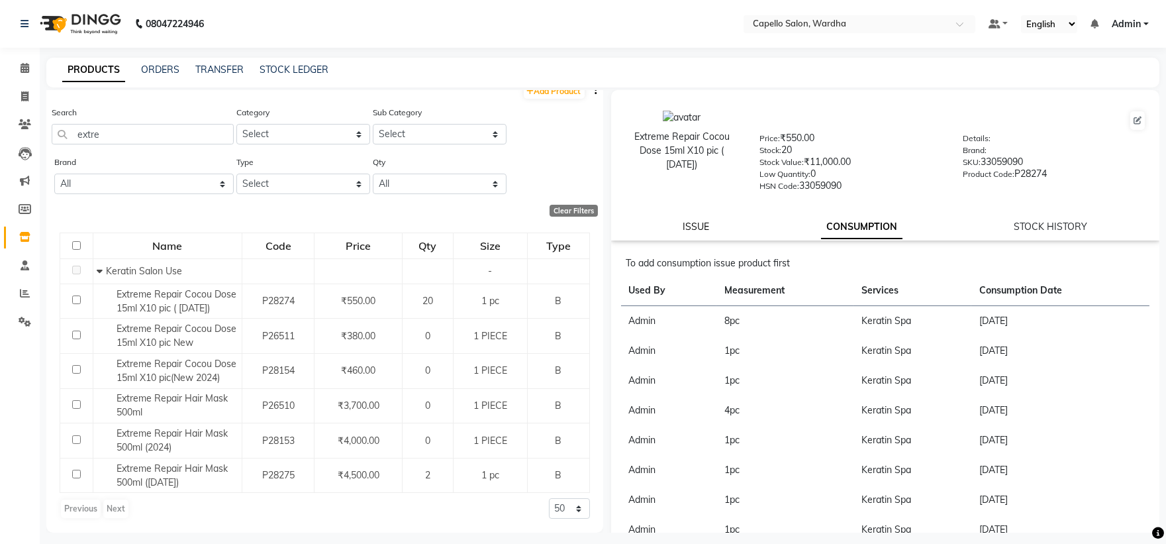
click at [683, 229] on link "ISSUE" at bounding box center [696, 226] width 26 height 12
select select
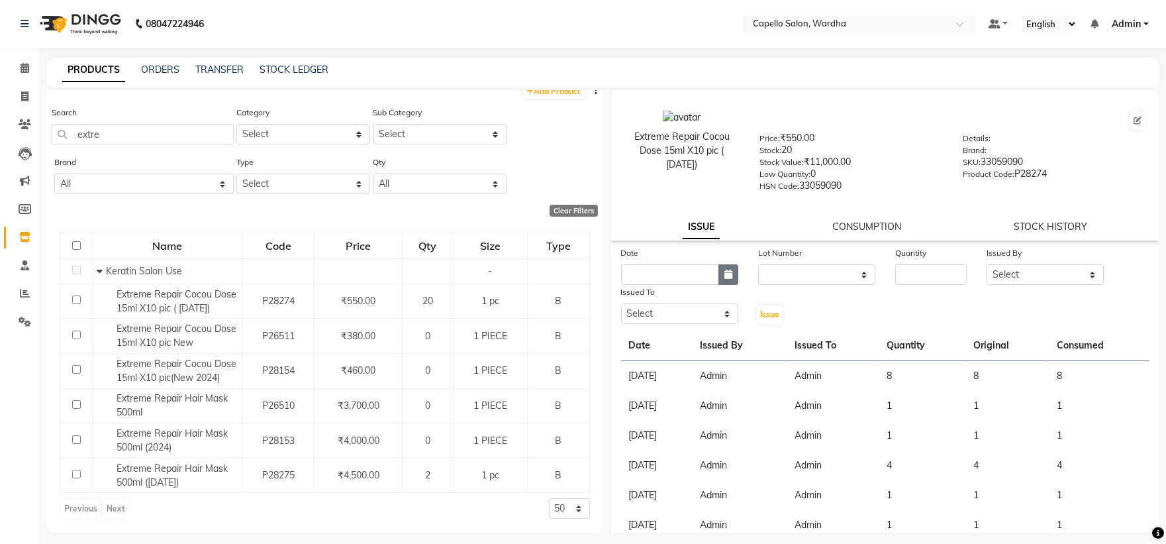
click at [730, 269] on button "button" at bounding box center [728, 274] width 20 height 21
select select "9"
select select "2025"
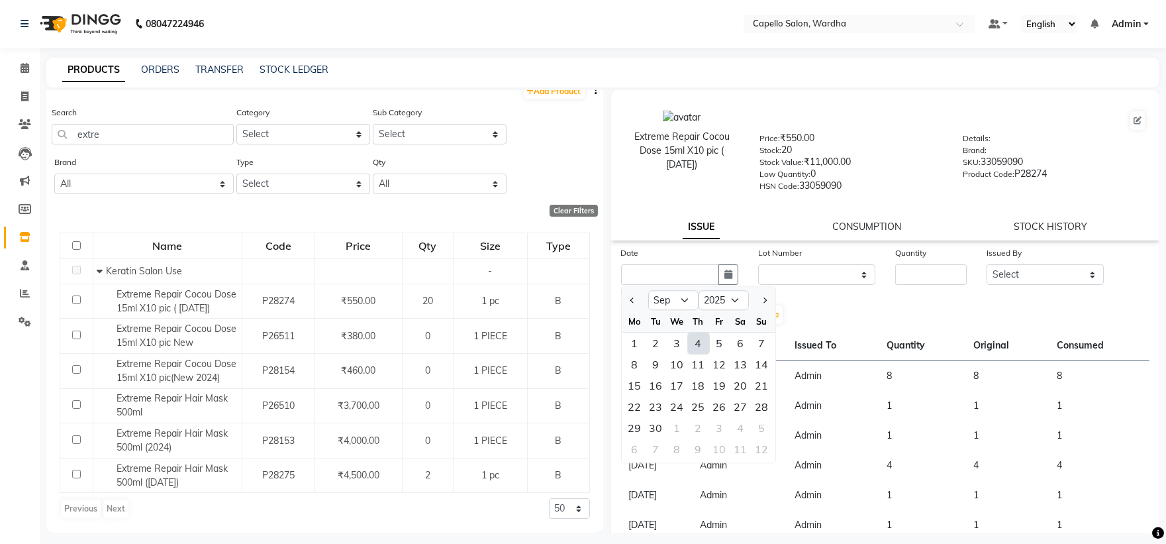
click at [697, 342] on div "4" at bounding box center [698, 342] width 21 height 21
type input "[DATE]"
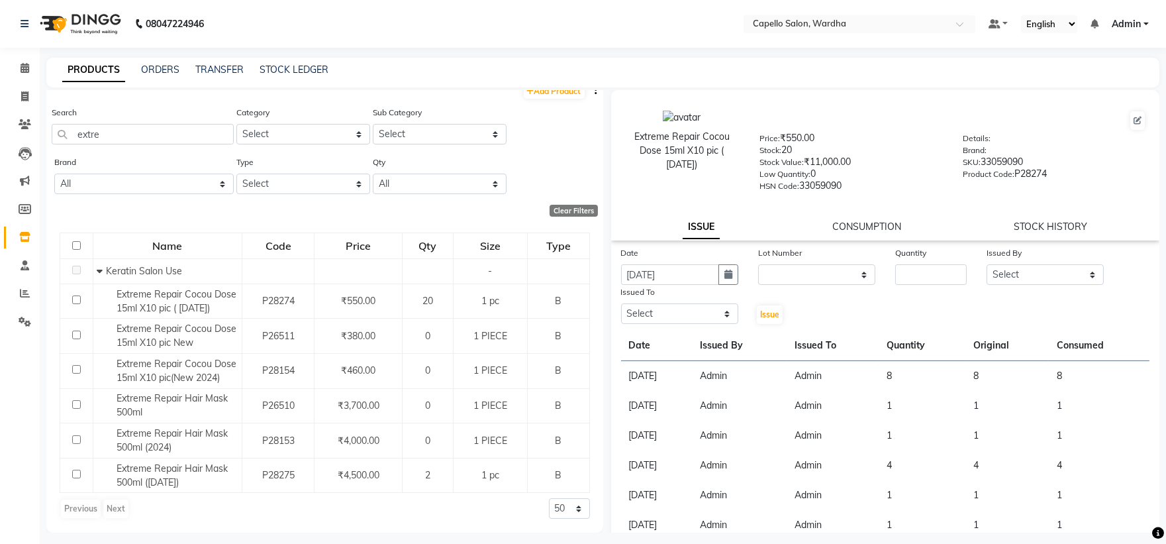
click at [815, 264] on div "Lot Number" at bounding box center [816, 255] width 117 height 19
click at [808, 273] on select "None" at bounding box center [816, 274] width 117 height 21
select select "0: null"
click at [758, 265] on select "None" at bounding box center [816, 274] width 117 height 21
click at [930, 278] on input "number" at bounding box center [931, 274] width 72 height 21
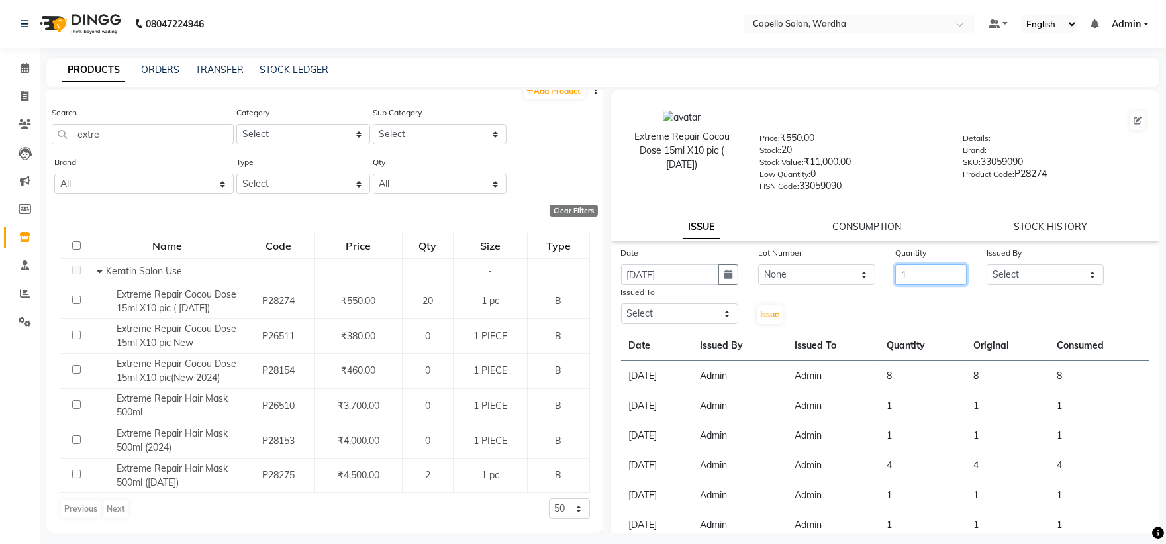
type input "1"
click at [1071, 273] on select "Select Admin [PERSON_NAME] [PERSON_NAME] nitim [PERSON_NAME] [PERSON_NAME] maha…" at bounding box center [1045, 274] width 117 height 21
select select "26829"
click at [987, 265] on select "Select Admin [PERSON_NAME] [PERSON_NAME] nitim [PERSON_NAME] [PERSON_NAME] maha…" at bounding box center [1045, 274] width 117 height 21
click at [930, 279] on input "1" at bounding box center [931, 274] width 72 height 21
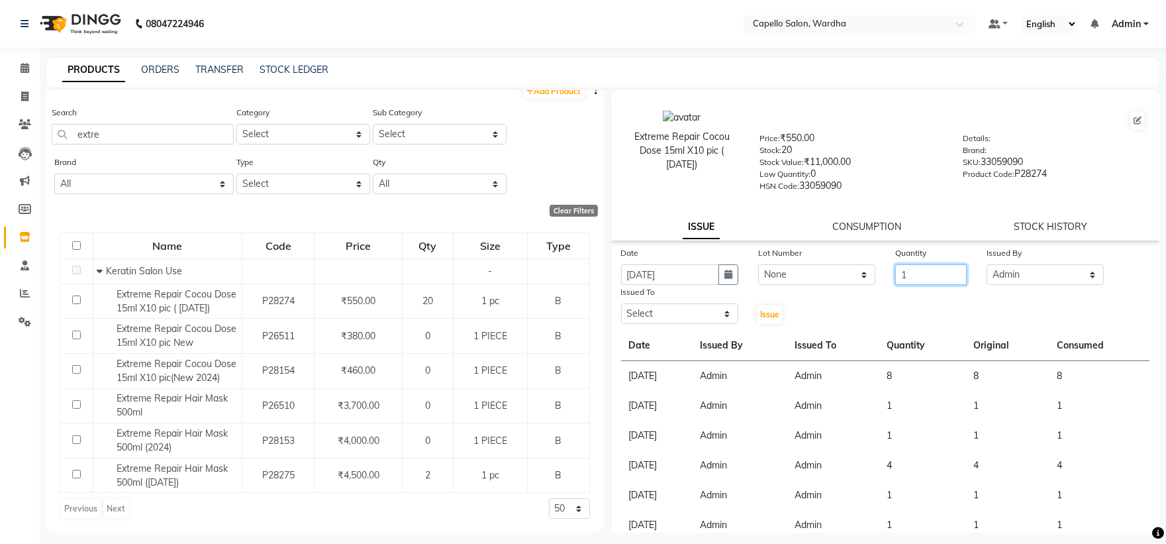
click at [930, 279] on input "1" at bounding box center [931, 274] width 72 height 21
type input "1"
type input "2"
click at [657, 311] on select "Select Admin [PERSON_NAME] [PERSON_NAME] nitim [PERSON_NAME] [PERSON_NAME] maha…" at bounding box center [679, 313] width 117 height 21
select select "26829"
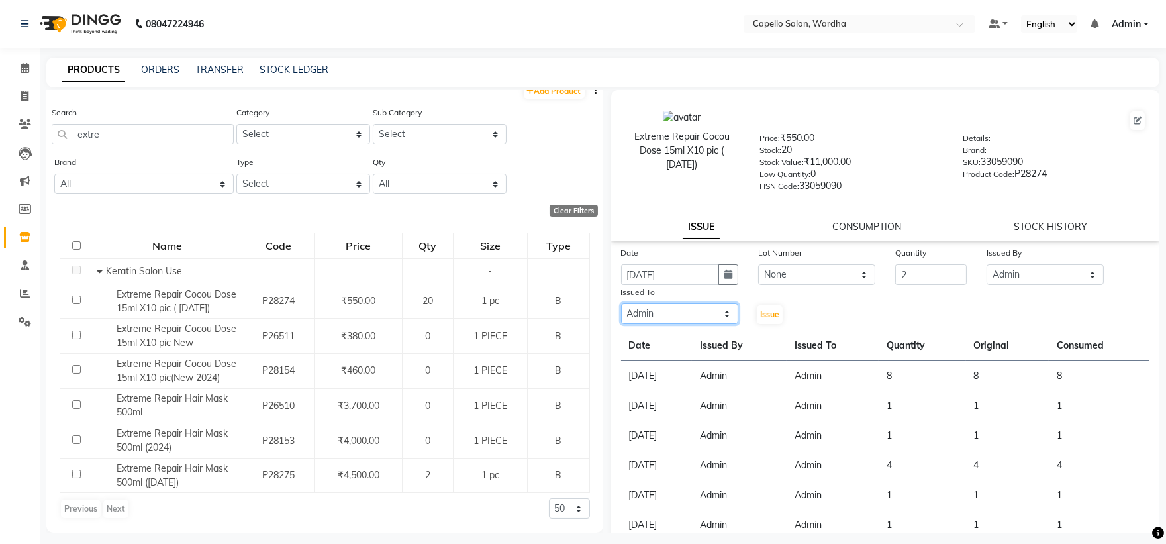
click at [621, 304] on select "Select Admin [PERSON_NAME] [PERSON_NAME] nitim [PERSON_NAME] [PERSON_NAME] maha…" at bounding box center [679, 313] width 117 height 21
click at [760, 317] on span "Issue" at bounding box center [769, 314] width 19 height 10
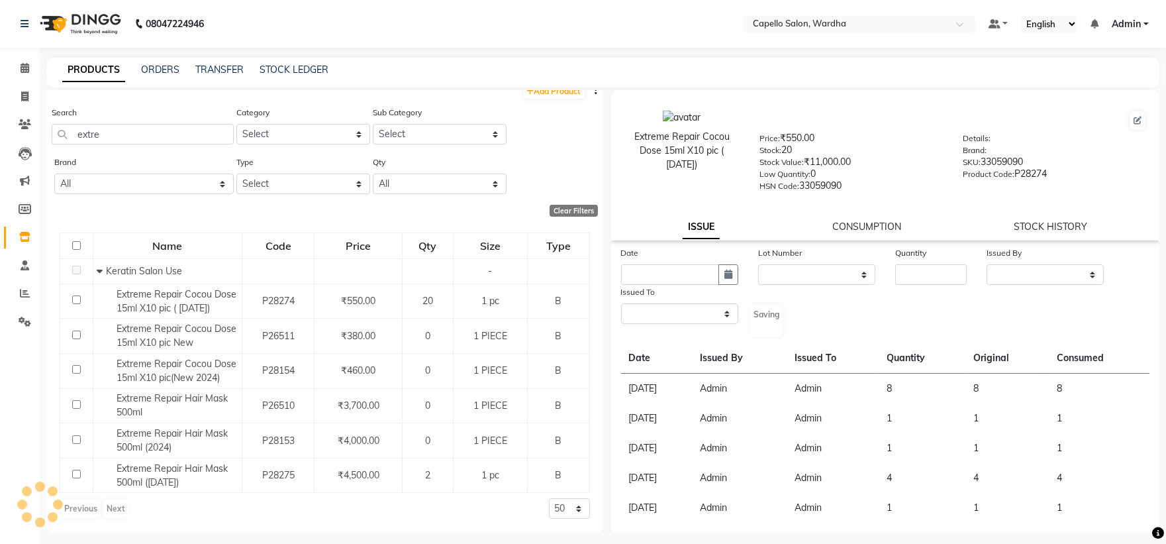
select select
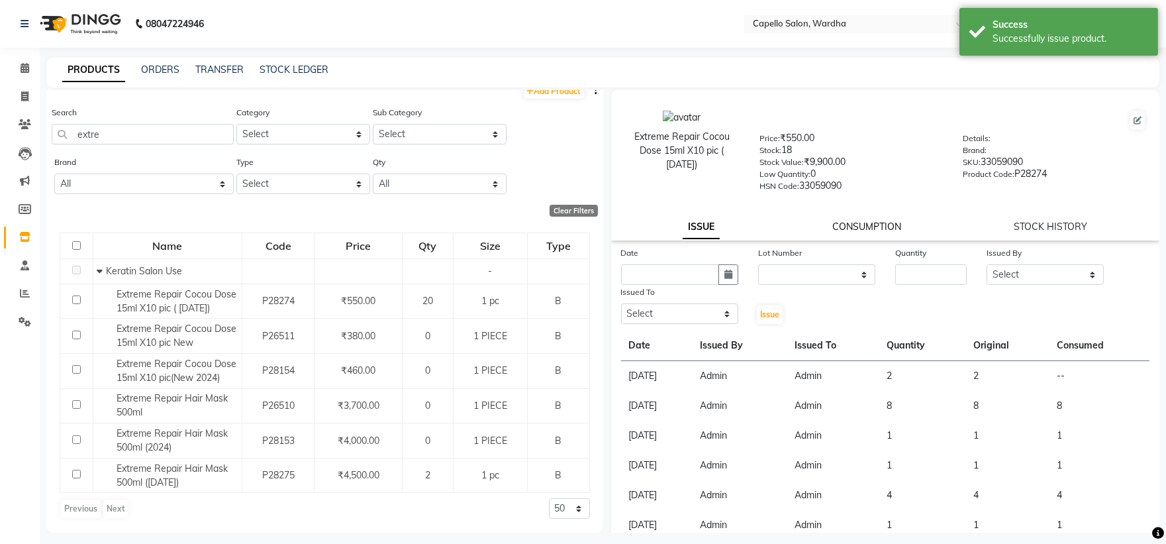
click at [873, 225] on link "CONSUMPTION" at bounding box center [866, 226] width 69 height 12
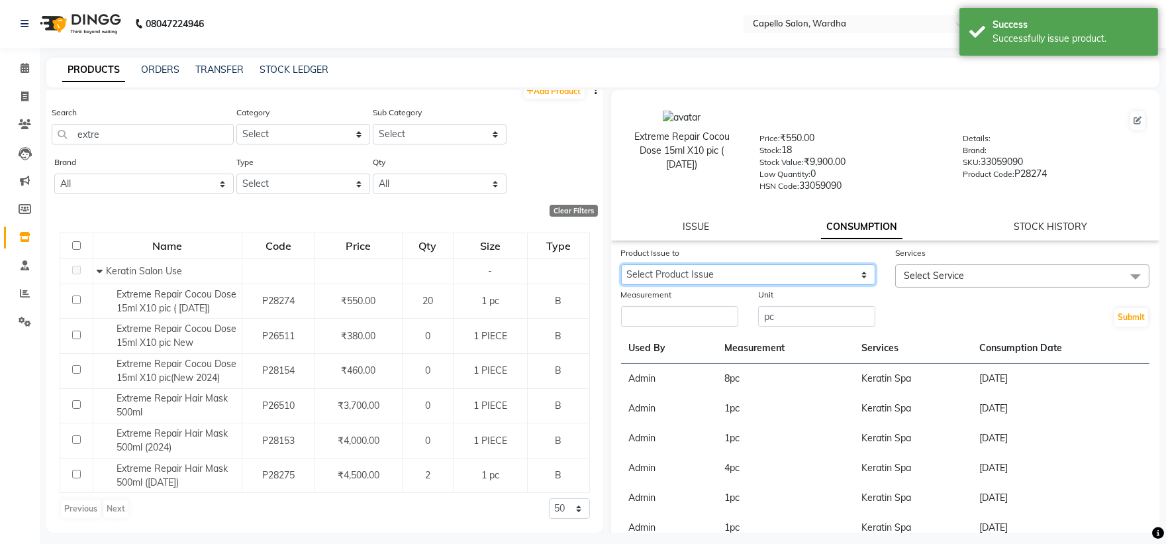
click at [749, 269] on select "Select Product Issue [DATE], Issued to: Admin, Balance: 2" at bounding box center [748, 274] width 254 height 21
select select "1203841"
click at [621, 265] on select "Select Product Issue [DATE], Issued to: Admin, Balance: 2" at bounding box center [748, 274] width 254 height 21
click at [705, 315] on input "number" at bounding box center [679, 316] width 117 height 21
type input "2"
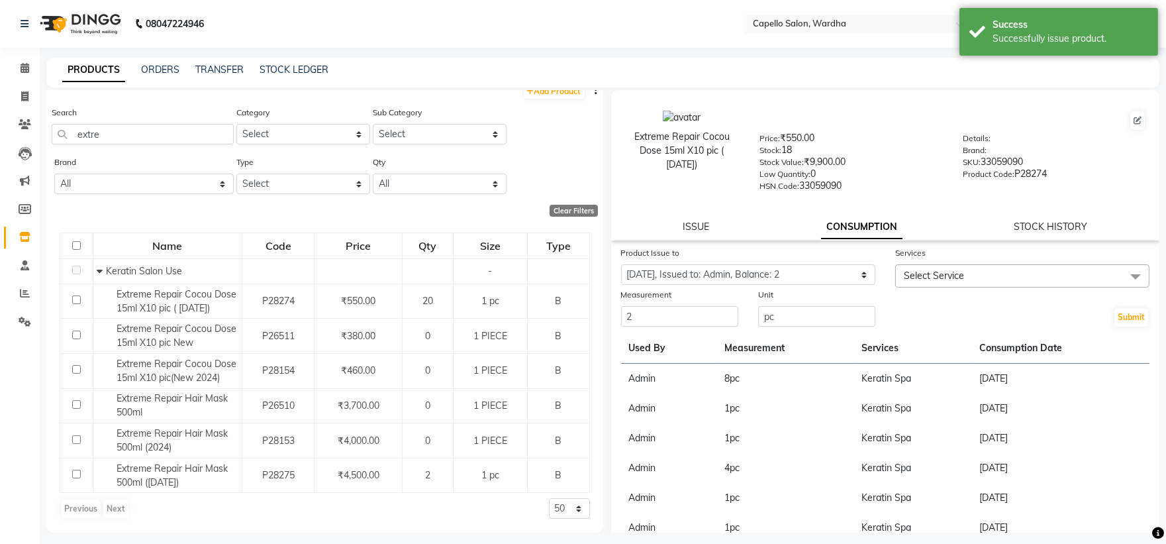
click at [961, 276] on span "Select Service" at bounding box center [1022, 275] width 254 height 23
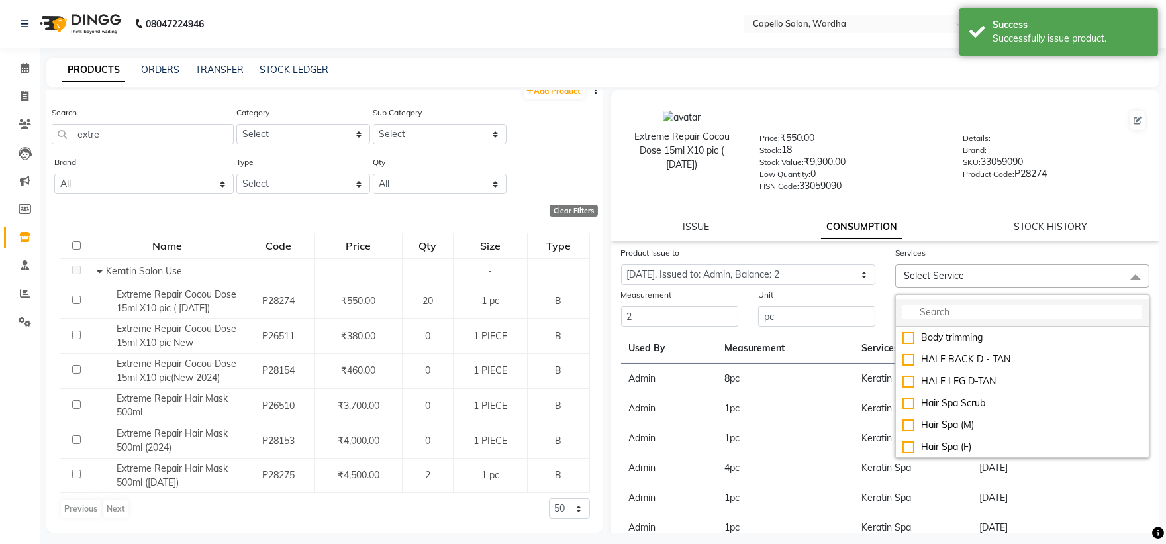
click at [896, 311] on li at bounding box center [1022, 313] width 253 height 28
click at [914, 318] on input "multiselect-search" at bounding box center [1022, 312] width 240 height 14
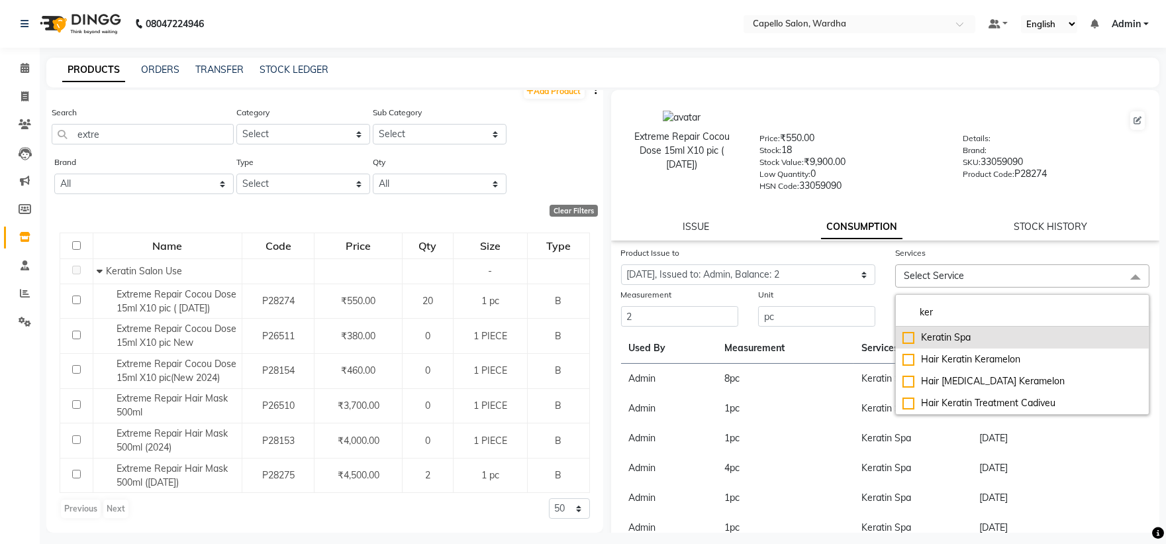
type input "ker"
click at [930, 340] on div "Keratin Spa" at bounding box center [1022, 337] width 240 height 14
checkbox input "true"
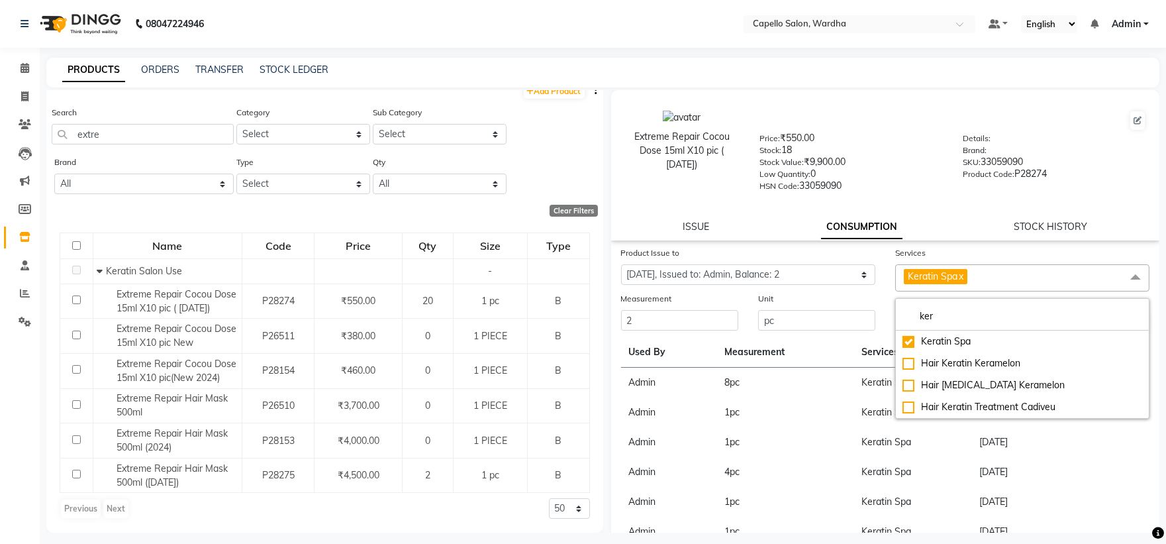
click at [879, 130] on div at bounding box center [952, 120] width 387 height 21
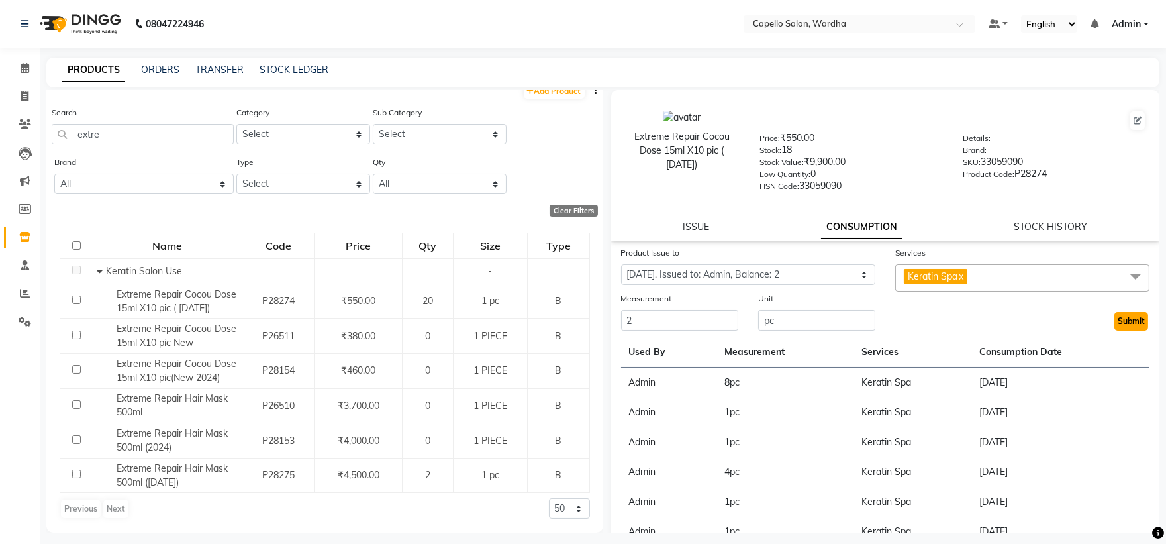
click at [1127, 328] on button "Submit" at bounding box center [1131, 321] width 34 height 19
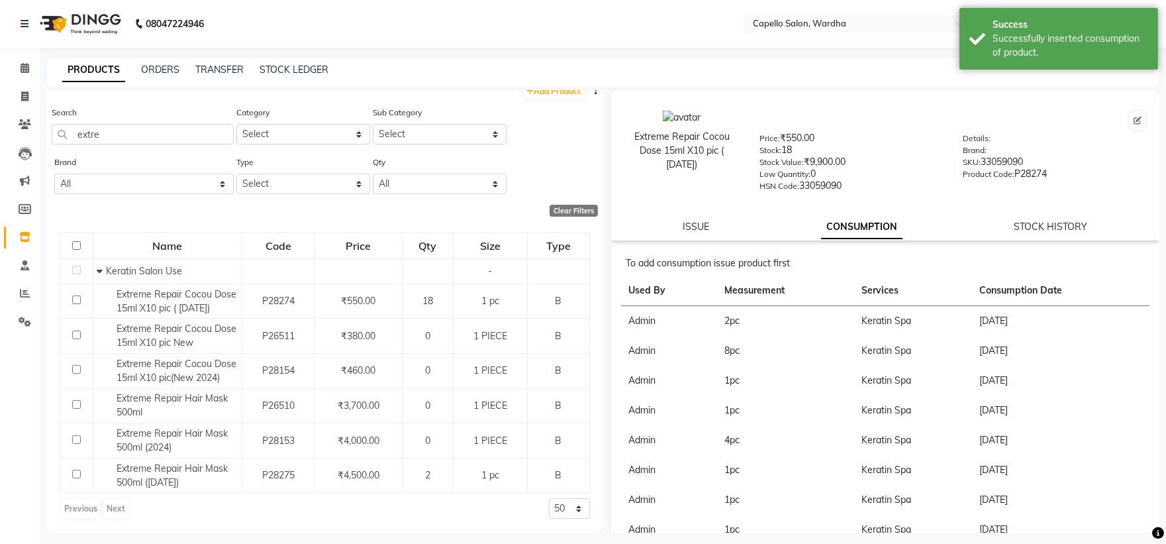
scroll to position [0, 0]
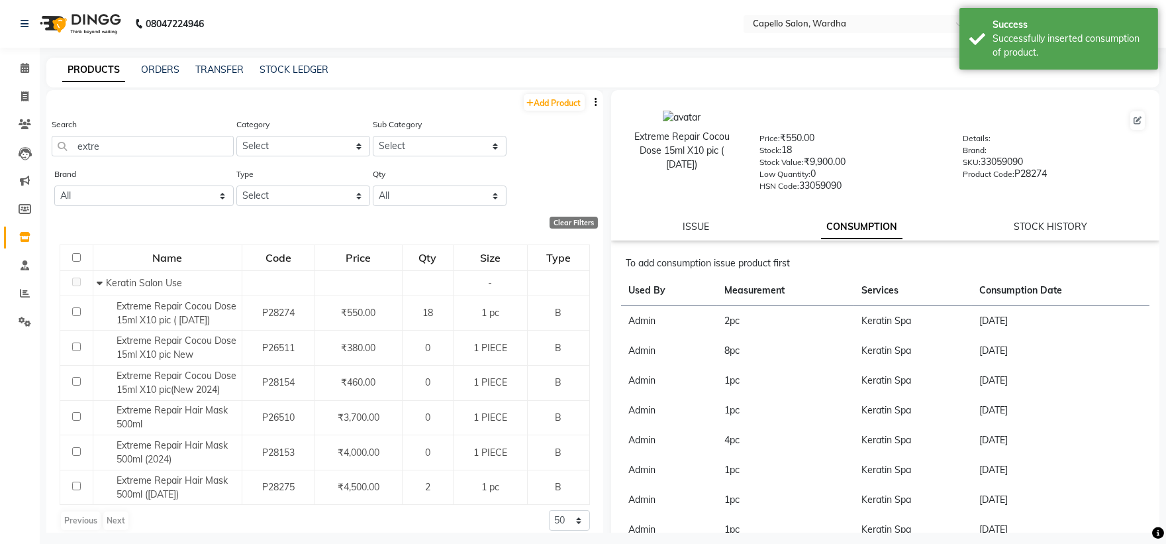
click at [151, 157] on div "Search extre" at bounding box center [143, 142] width 182 height 50
click at [141, 138] on input "extre" at bounding box center [143, 146] width 182 height 21
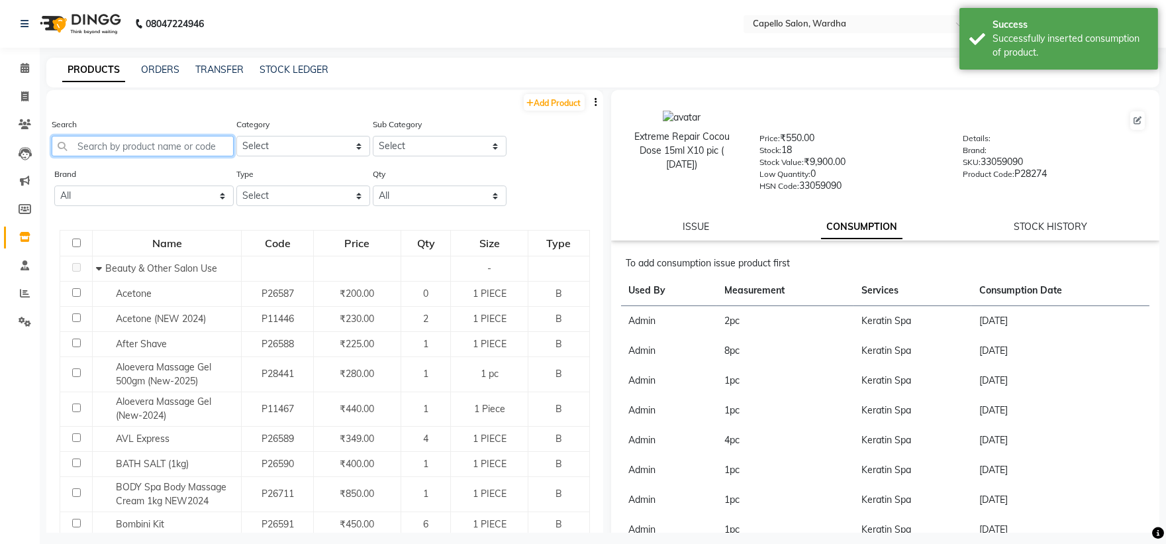
click at [141, 138] on input "text" at bounding box center [143, 146] width 182 height 21
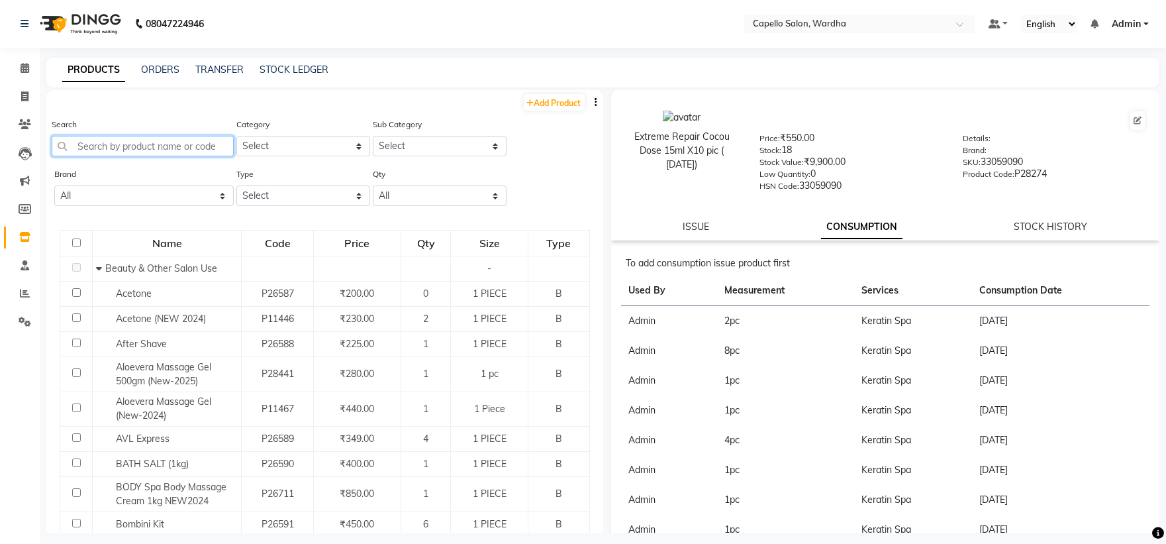
click at [136, 136] on input "text" at bounding box center [143, 146] width 182 height 21
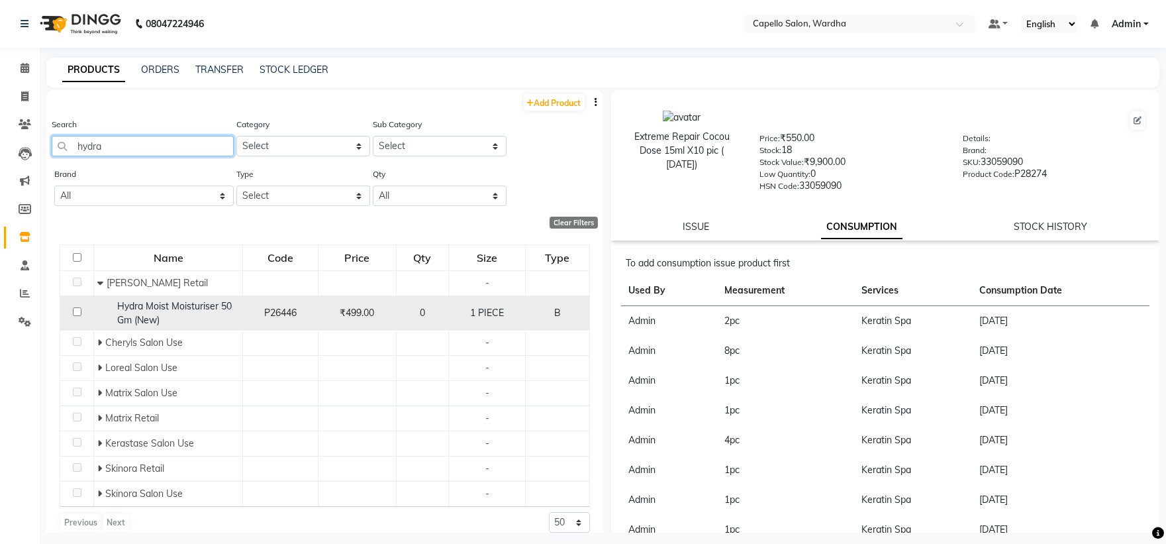
scroll to position [15, 0]
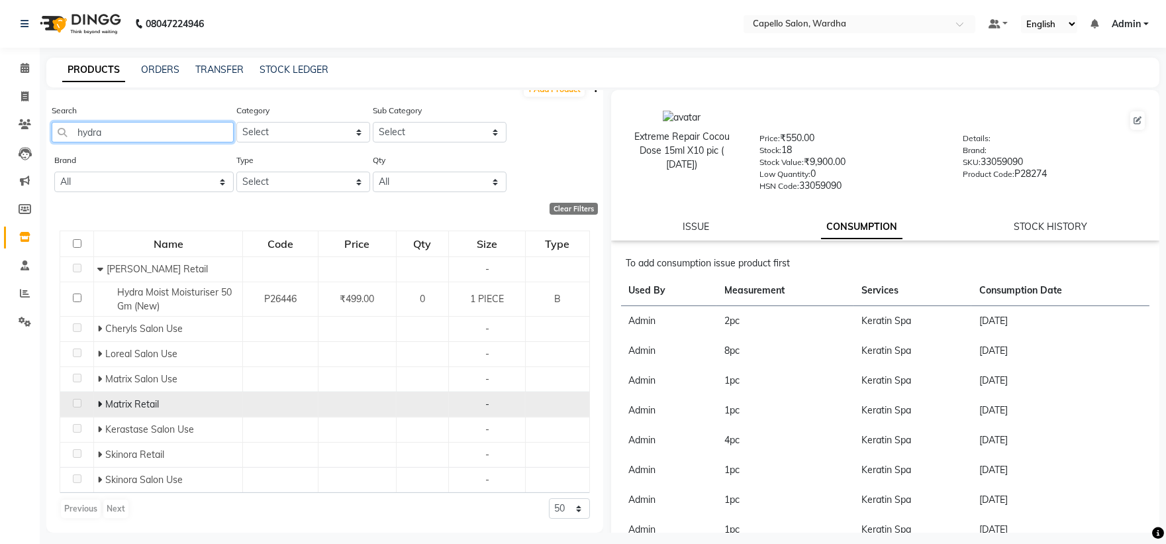
type input "hydra"
click at [107, 405] on span "Matrix Retail" at bounding box center [132, 404] width 54 height 12
click at [101, 408] on span at bounding box center [101, 404] width 8 height 12
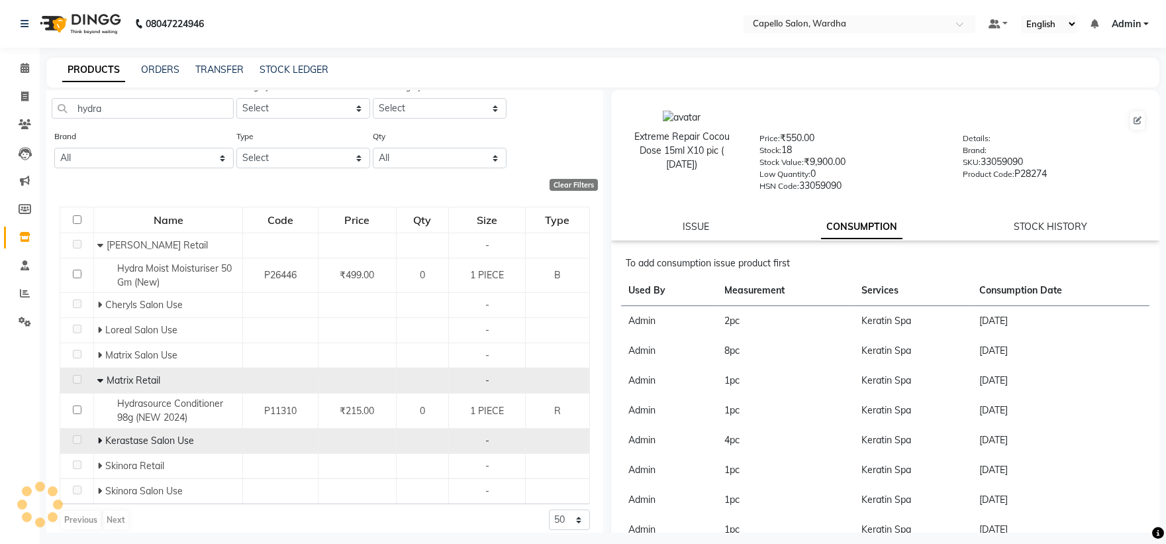
scroll to position [49, 0]
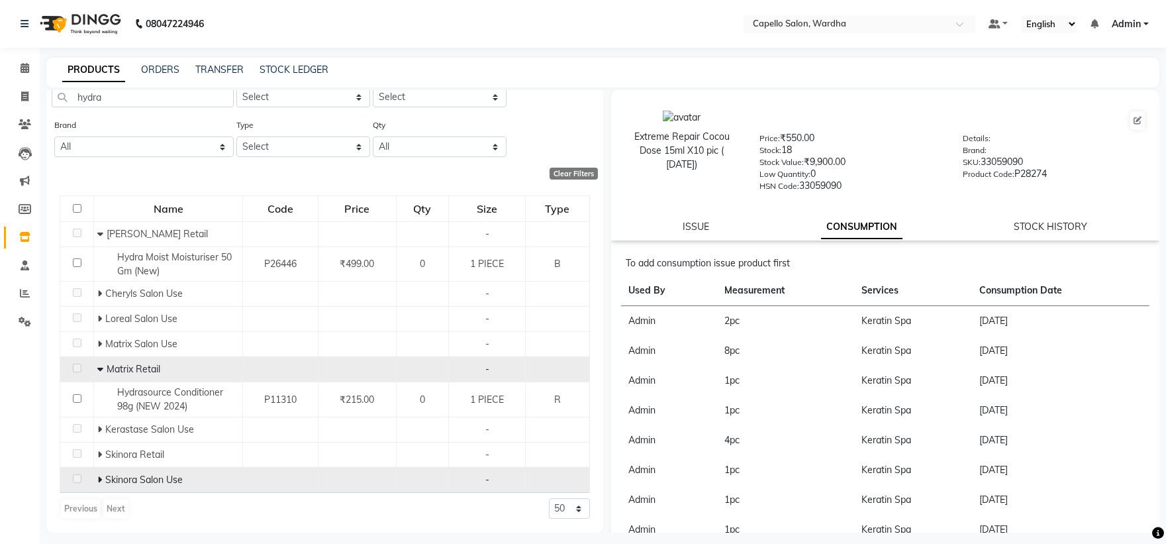
click at [103, 477] on span at bounding box center [101, 479] width 8 height 12
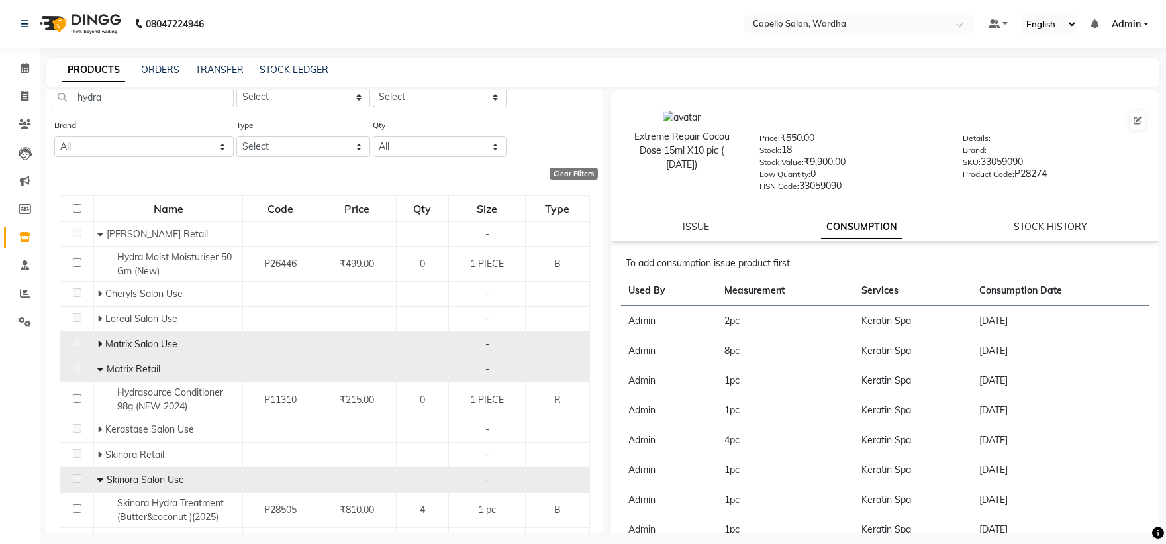
click at [111, 352] on td "Matrix Salon Use" at bounding box center [168, 344] width 149 height 25
click at [128, 342] on span "Matrix Salon Use" at bounding box center [141, 344] width 72 height 12
click at [100, 343] on icon at bounding box center [99, 343] width 5 height 9
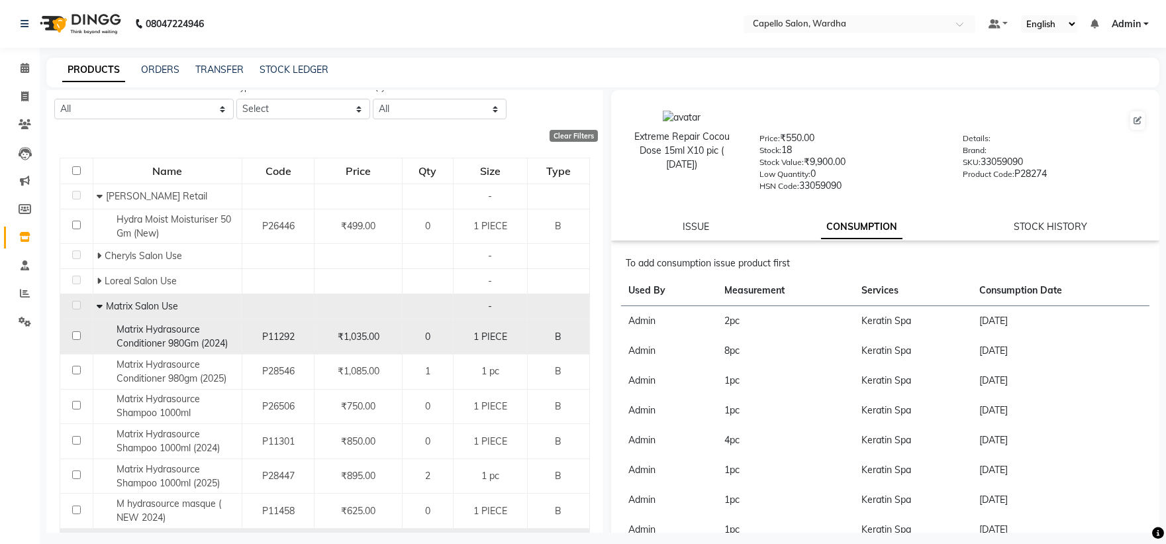
scroll to position [122, 0]
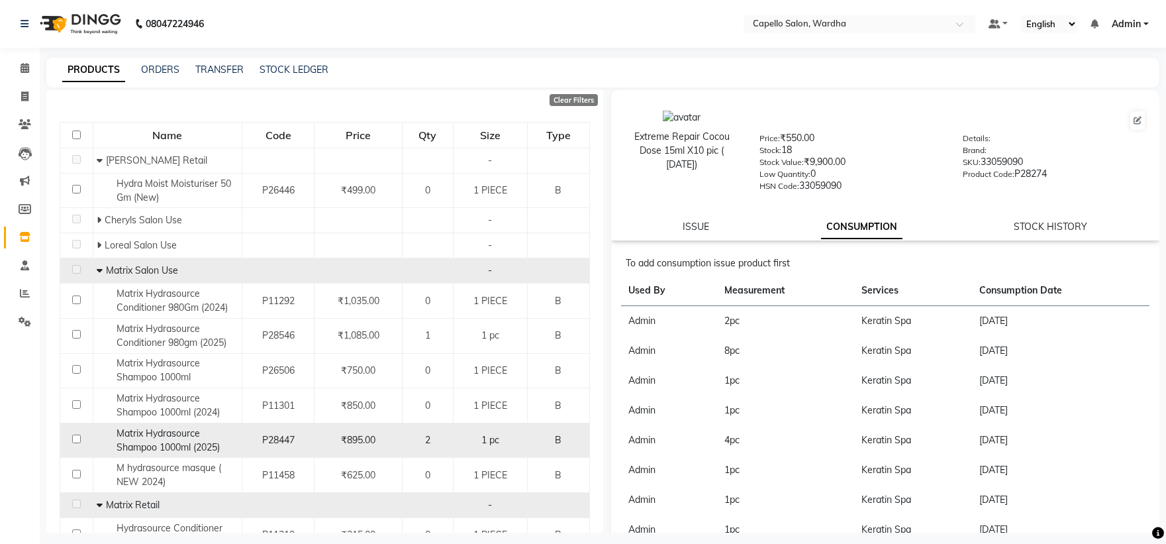
click at [156, 450] on span "Matrix Hydrasource Shampoo 1000ml (2025)" at bounding box center [168, 440] width 103 height 26
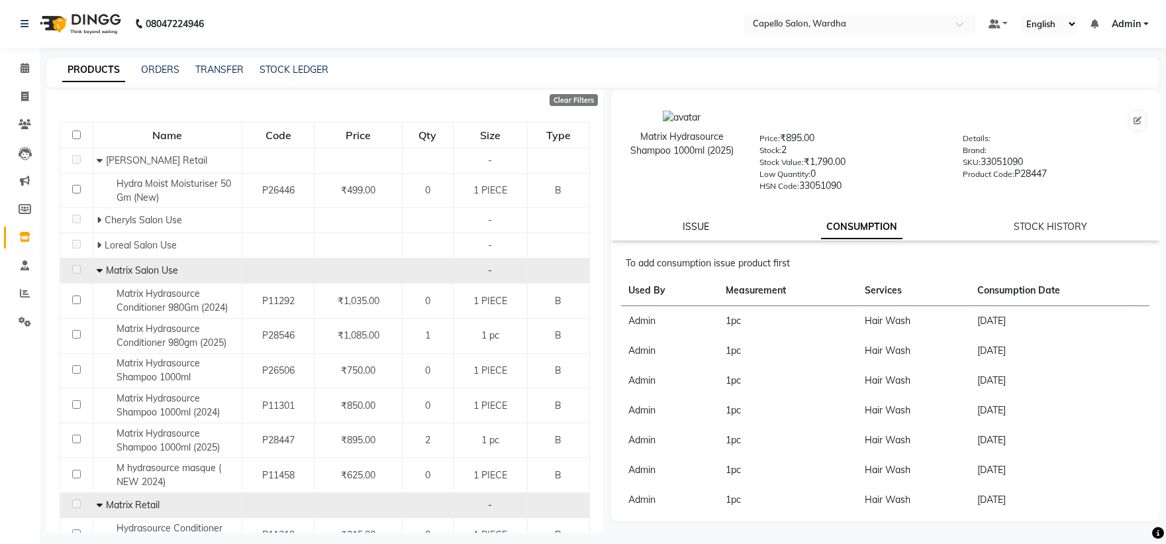
click at [697, 228] on link "ISSUE" at bounding box center [696, 226] width 26 height 12
select select
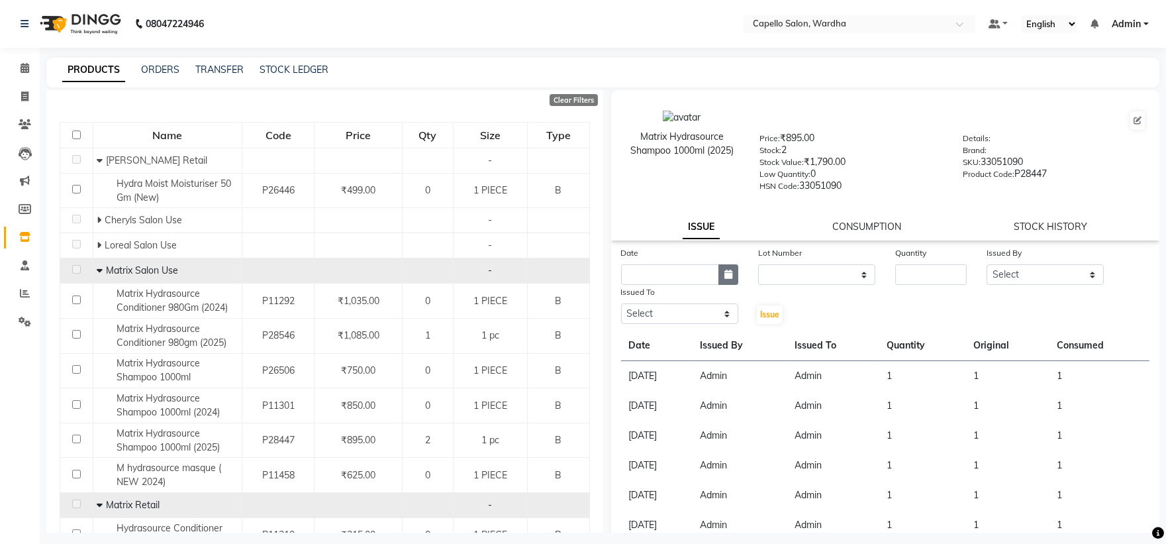
click at [726, 275] on icon "button" at bounding box center [728, 273] width 8 height 9
select select "9"
select select "2025"
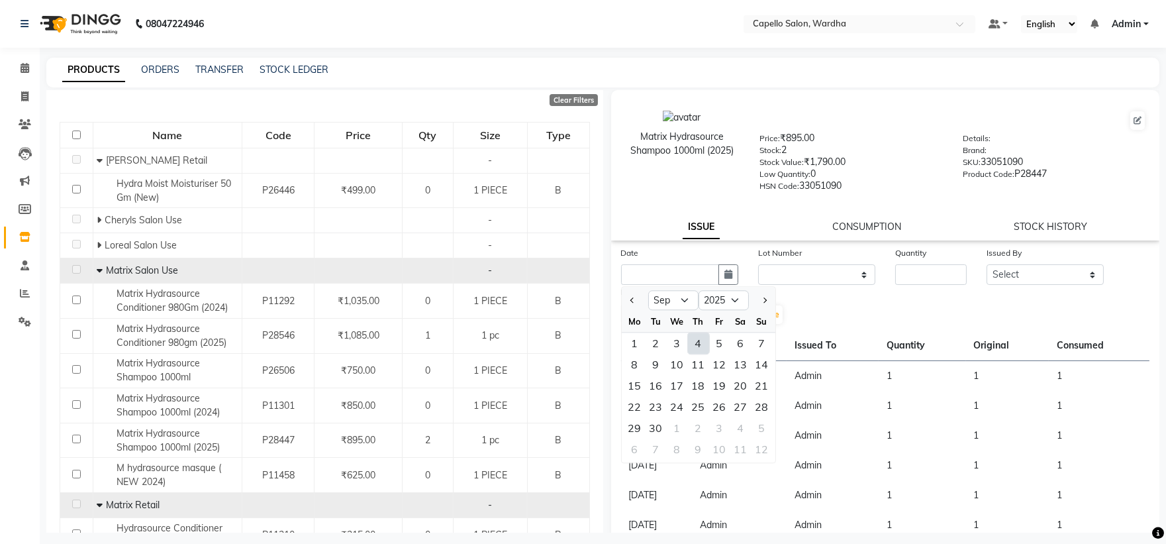
click at [693, 338] on div "4" at bounding box center [698, 342] width 21 height 21
type input "[DATE]"
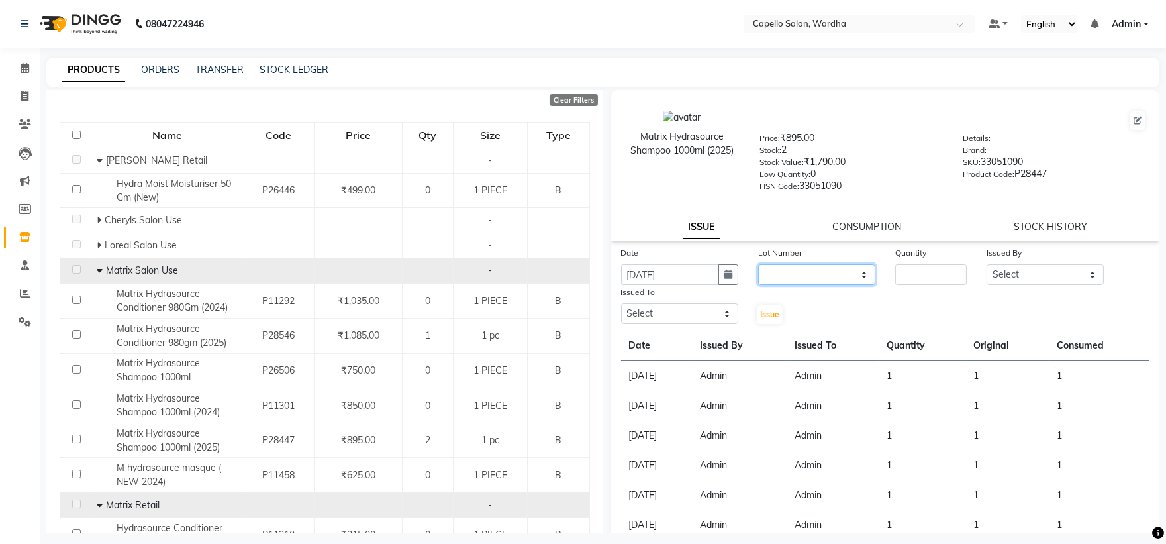
click at [791, 277] on select "None" at bounding box center [816, 274] width 117 height 21
select select "0: null"
click at [758, 265] on select "None" at bounding box center [816, 274] width 117 height 21
click at [917, 264] on div "Quantity" at bounding box center [931, 255] width 72 height 19
click at [914, 279] on input "number" at bounding box center [931, 274] width 72 height 21
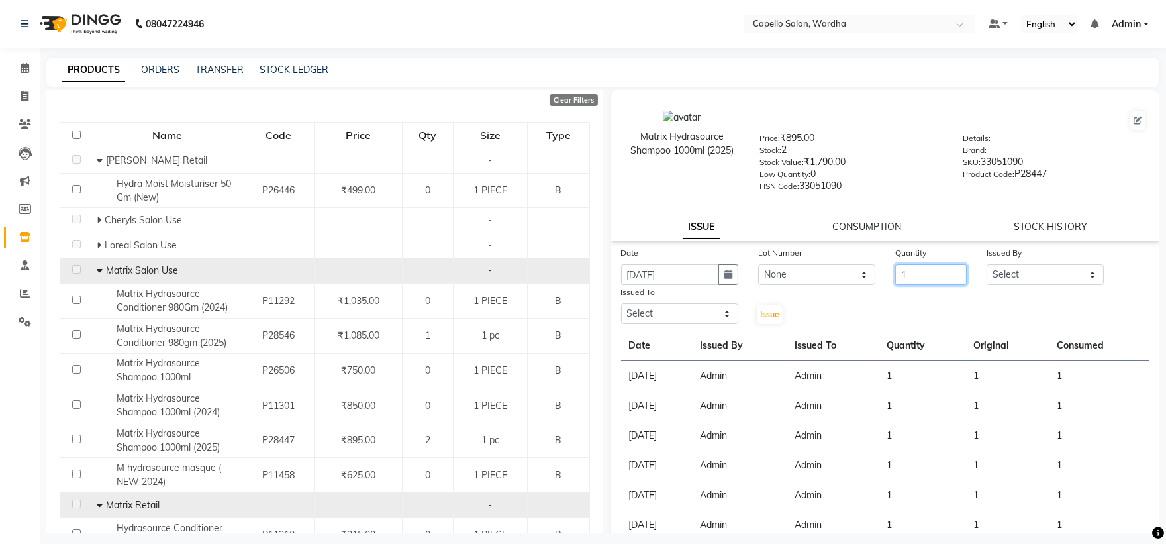
type input "1"
click at [1055, 286] on div "Date [DATE] Lot Number None Quantity 1 Issued By Select Admin [PERSON_NAME] [ME…" at bounding box center [885, 285] width 549 height 79
click at [1048, 275] on select "Select Admin [PERSON_NAME] [PERSON_NAME] nitim [PERSON_NAME] [PERSON_NAME] maha…" at bounding box center [1045, 274] width 117 height 21
select select "26829"
click at [987, 265] on select "Select Admin [PERSON_NAME] [PERSON_NAME] nitim [PERSON_NAME] [PERSON_NAME] maha…" at bounding box center [1045, 274] width 117 height 21
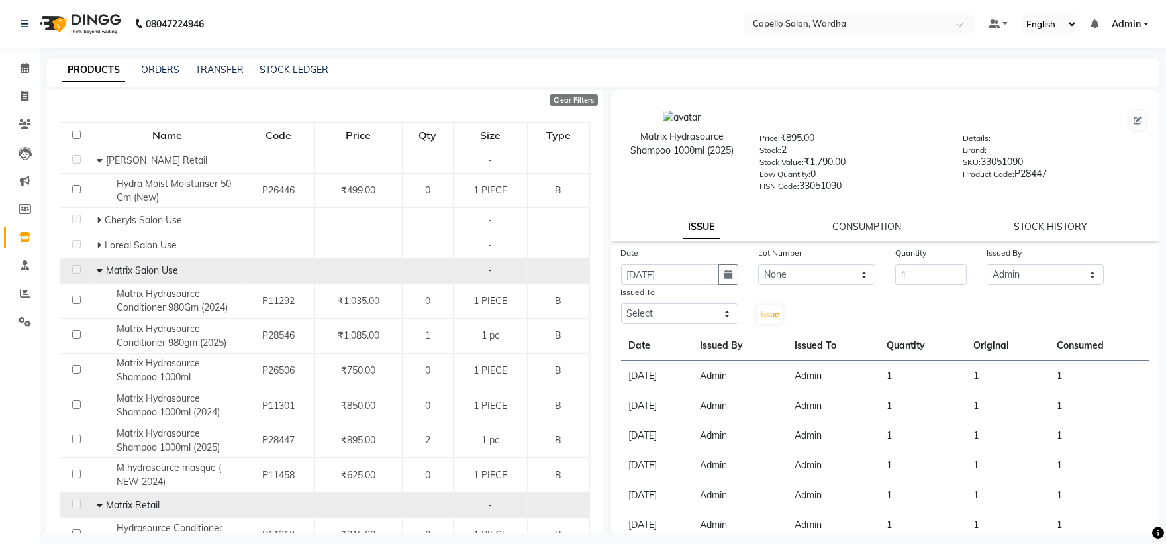
click at [691, 326] on div "Date [DATE] Lot Number None Quantity 1 Issued By Select Admin [PERSON_NAME] [ME…" at bounding box center [885, 408] width 549 height 324
click at [693, 312] on select "Select Admin [PERSON_NAME] [PERSON_NAME] nitim [PERSON_NAME] [PERSON_NAME] maha…" at bounding box center [679, 313] width 117 height 21
select select "26829"
click at [621, 304] on select "Select Admin [PERSON_NAME] [PERSON_NAME] nitim [PERSON_NAME] [PERSON_NAME] maha…" at bounding box center [679, 313] width 117 height 21
click at [773, 312] on span "Issue" at bounding box center [769, 314] width 19 height 10
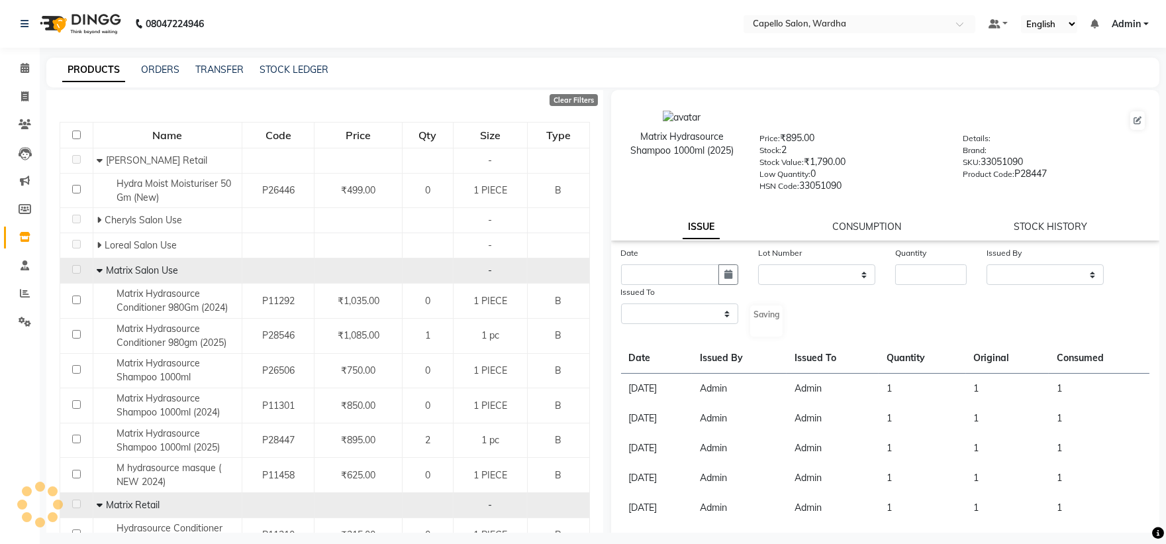
select select
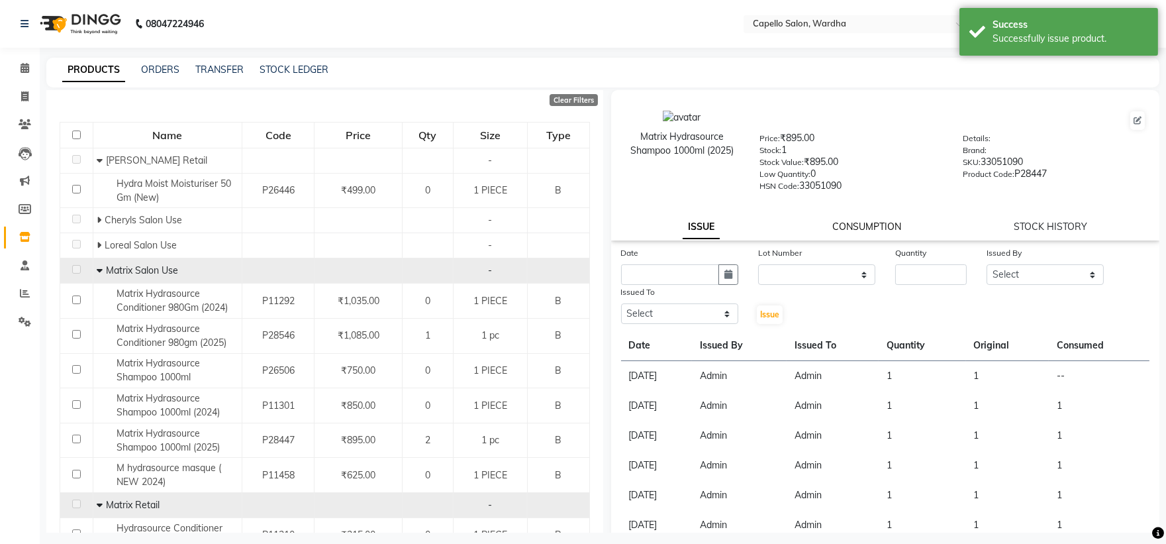
click at [866, 223] on link "CONSUMPTION" at bounding box center [866, 226] width 69 height 12
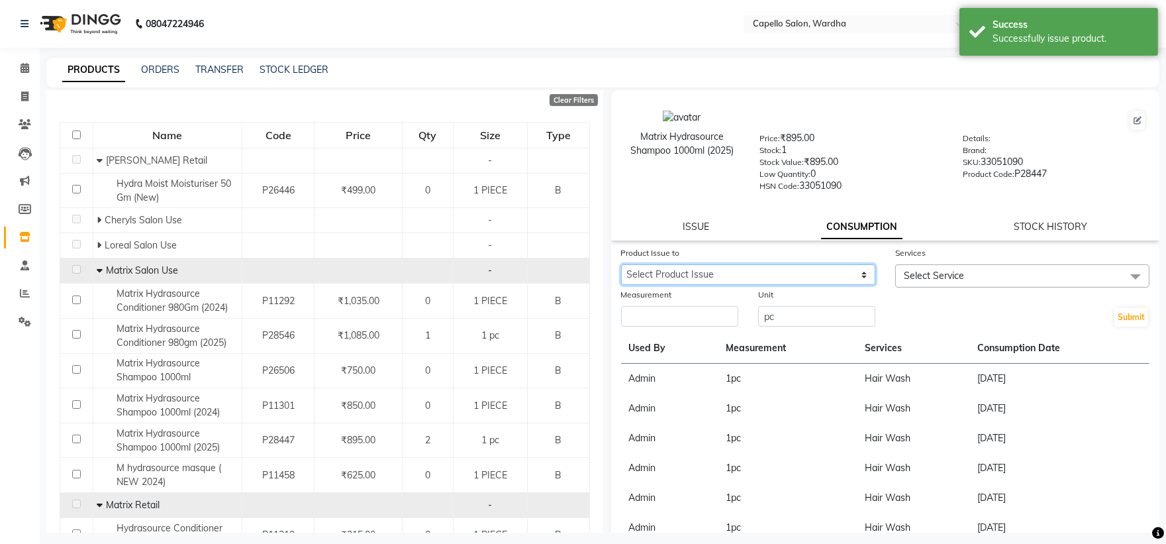
click at [767, 266] on select "Select Product Issue [DATE], Issued to: Admin, Balance: 1" at bounding box center [748, 274] width 254 height 21
select select "1203844"
click at [621, 265] on select "Select Product Issue [DATE], Issued to: Admin, Balance: 1" at bounding box center [748, 274] width 254 height 21
drag, startPoint x: 738, startPoint y: 307, endPoint x: 714, endPoint y: 324, distance: 29.9
click at [738, 307] on div "Measurement" at bounding box center [679, 307] width 137 height 40
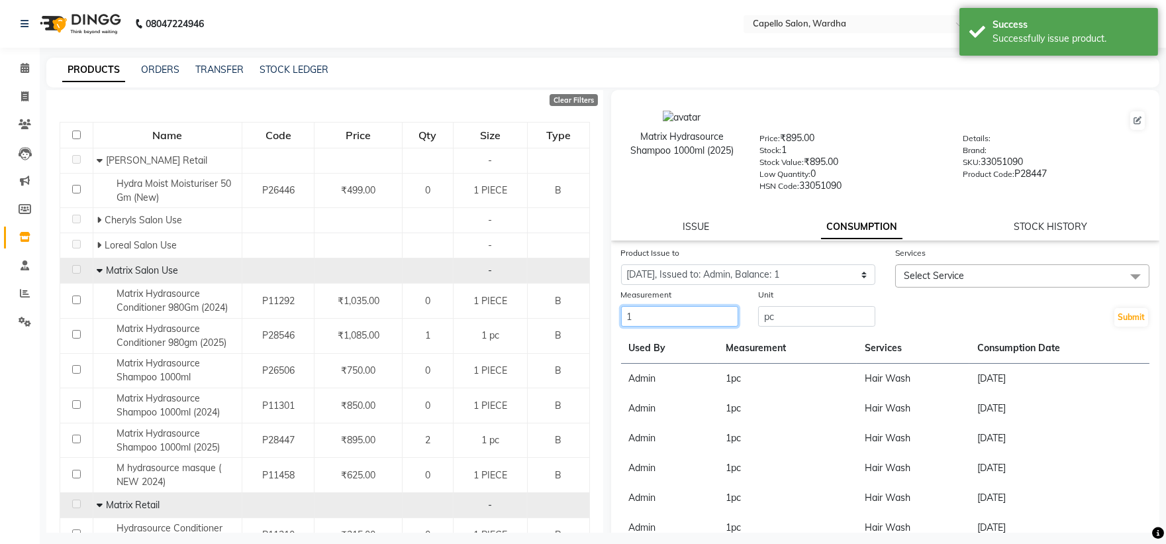
type input "1"
click at [906, 275] on span "Select Service" at bounding box center [934, 275] width 60 height 12
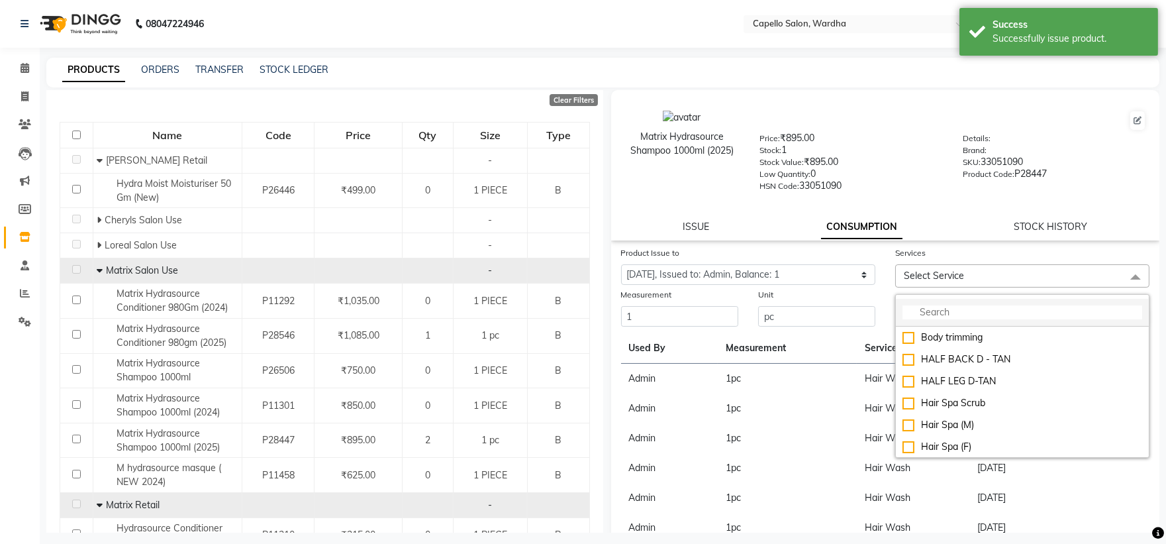
click at [921, 322] on li at bounding box center [1022, 313] width 253 height 28
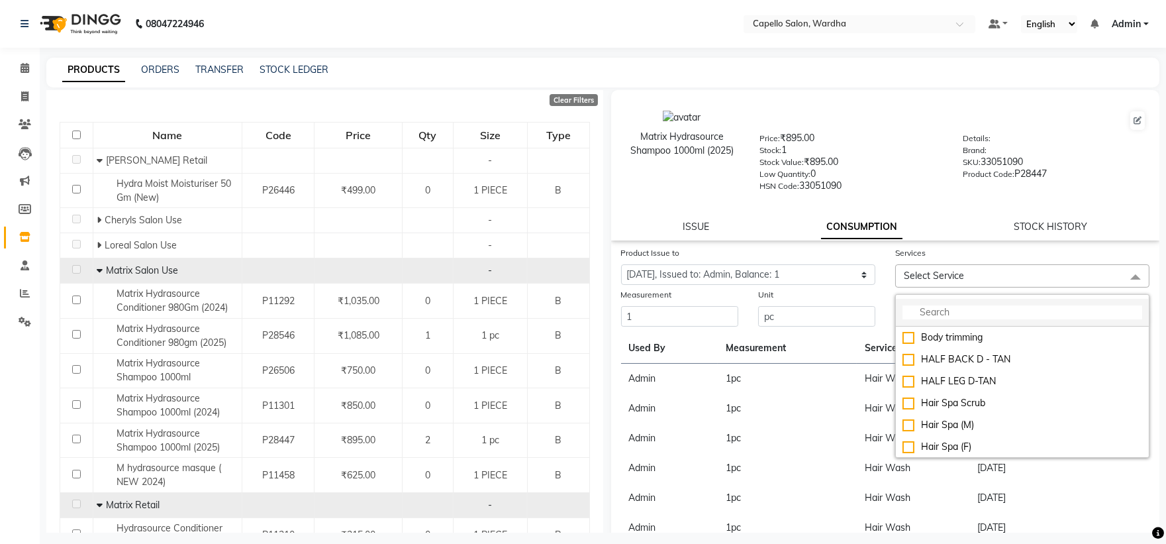
click at [935, 315] on input "multiselect-search" at bounding box center [1022, 312] width 240 height 14
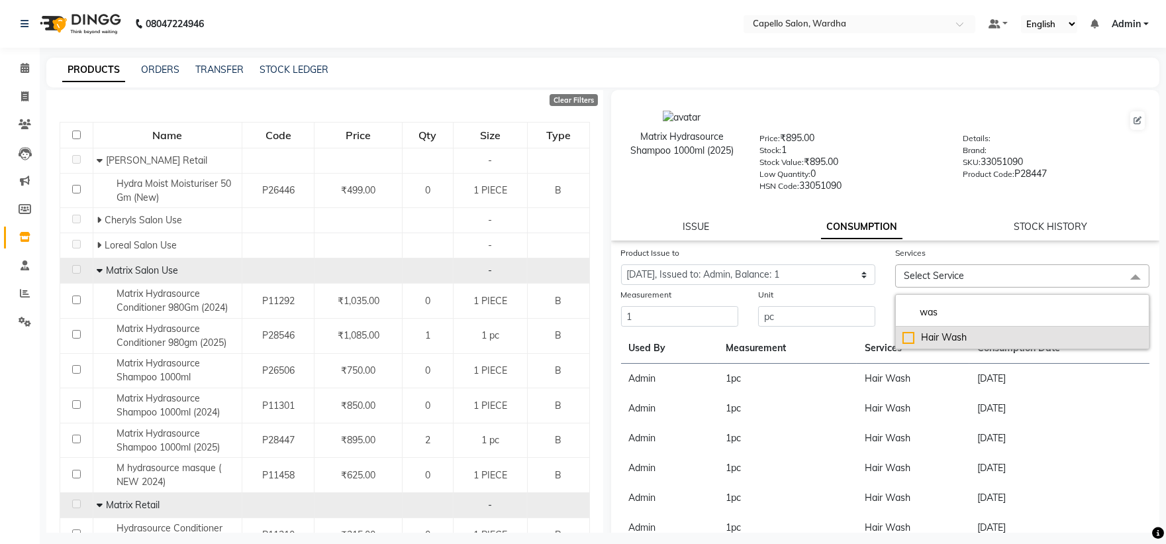
type input "was"
click at [951, 336] on div "Hair Wash" at bounding box center [1022, 337] width 240 height 14
checkbox input "true"
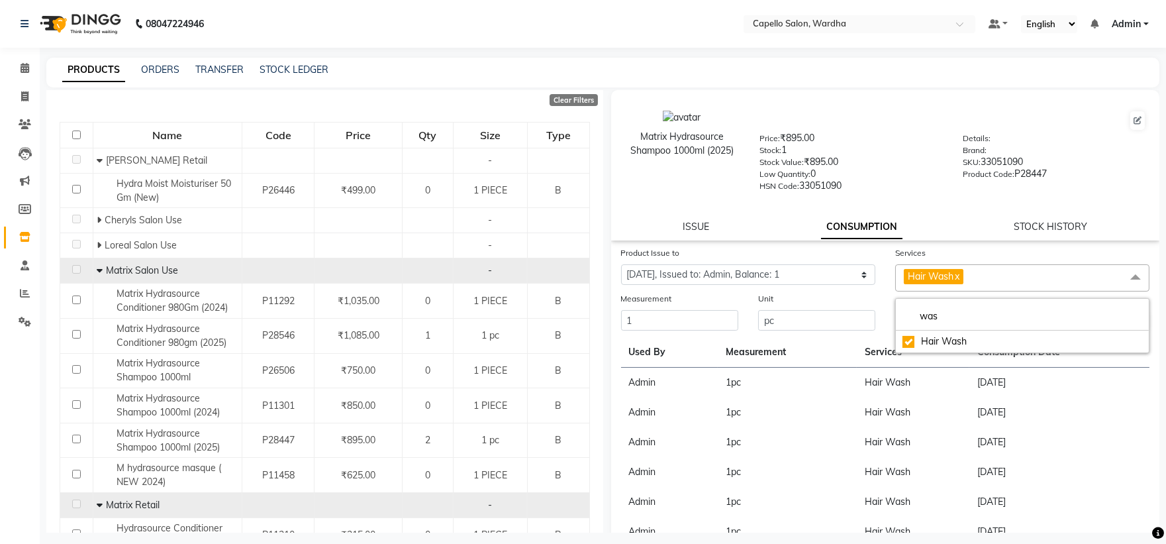
click at [940, 189] on div "Price: ₹895.00 Stock: 1 Stock Value: ₹895.00 Low Quantity: 0 HSN Code: 33051090" at bounding box center [851, 161] width 203 height 60
click at [1123, 322] on button "Submit" at bounding box center [1131, 321] width 34 height 19
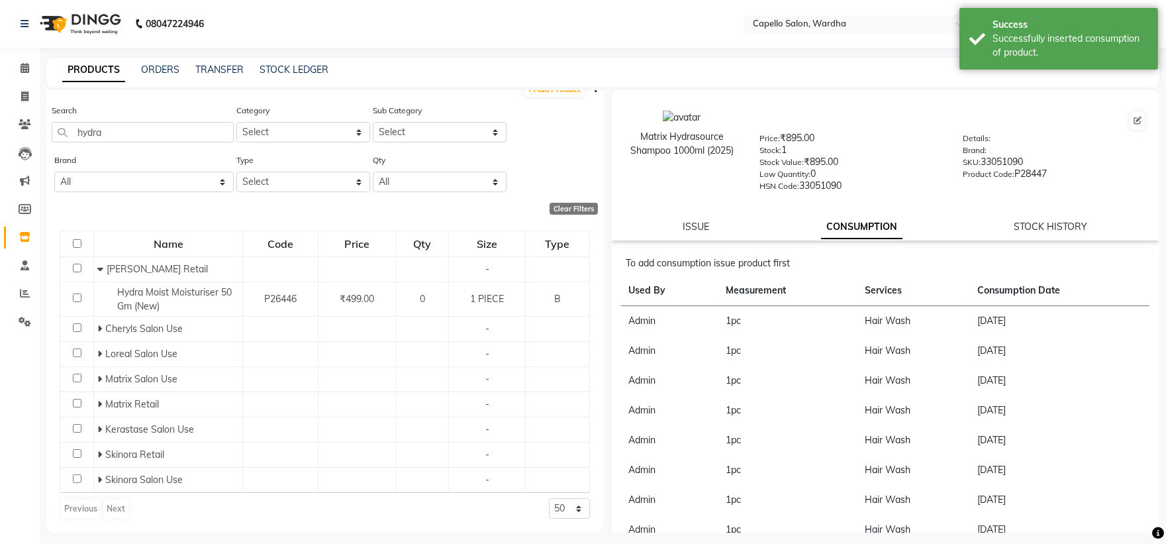
scroll to position [0, 0]
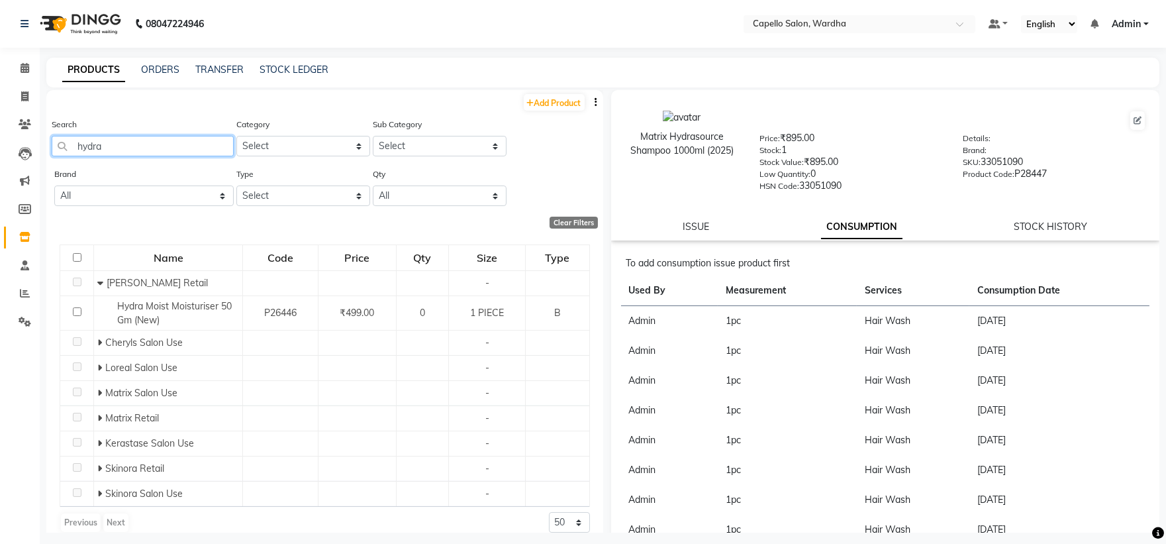
click at [122, 152] on input "hydra" at bounding box center [143, 146] width 182 height 21
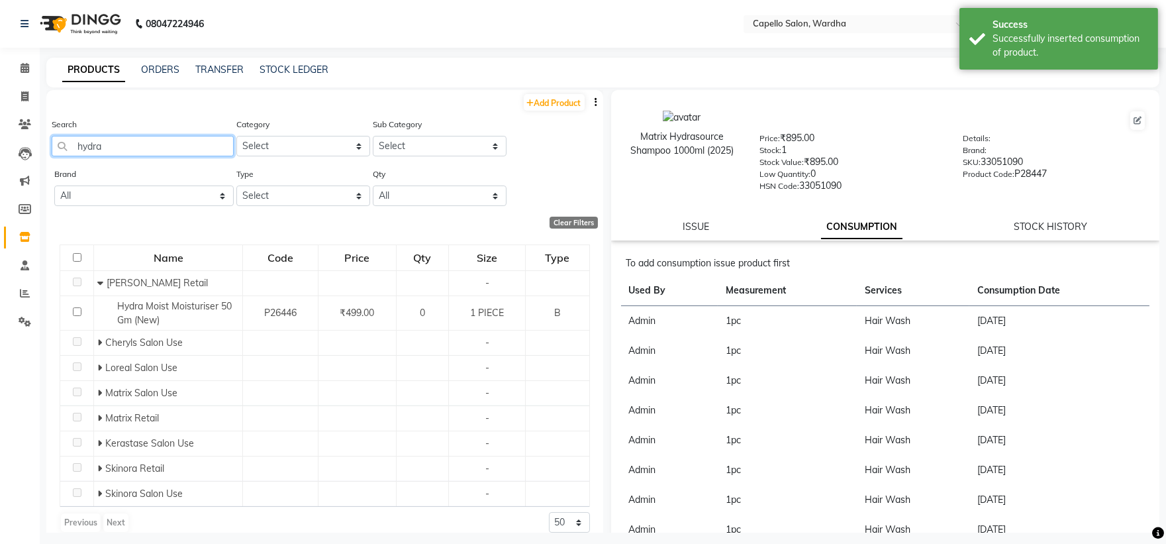
click at [122, 152] on input "hydra" at bounding box center [143, 146] width 182 height 21
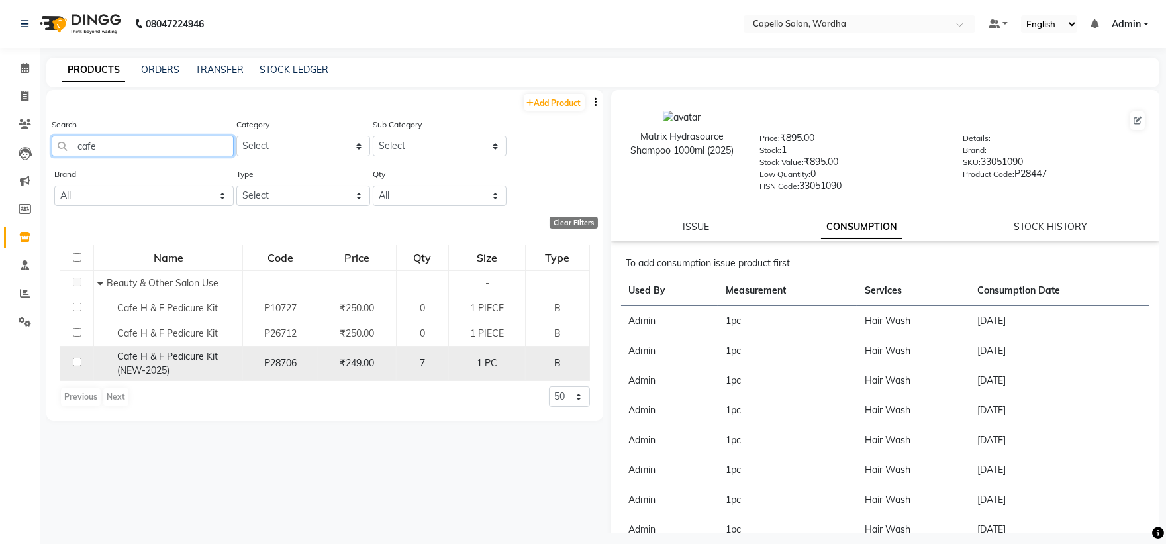
scroll to position [9, 0]
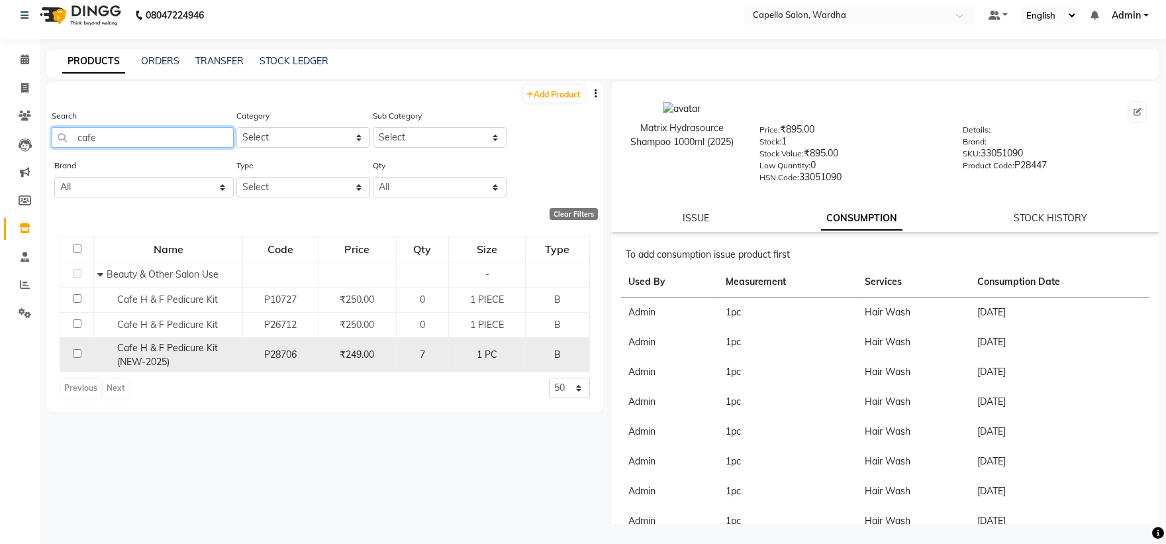
type input "cafe"
click at [168, 348] on span "Cafe H & F Pedicure Kit (NEW-2025)" at bounding box center [167, 355] width 101 height 26
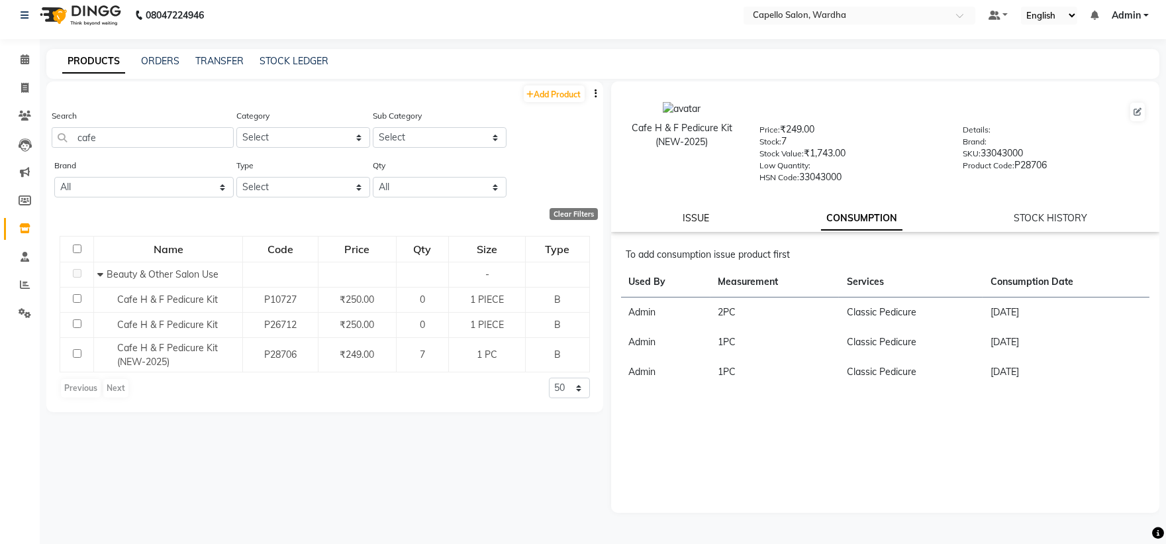
click at [697, 220] on link "ISSUE" at bounding box center [696, 218] width 26 height 12
select select
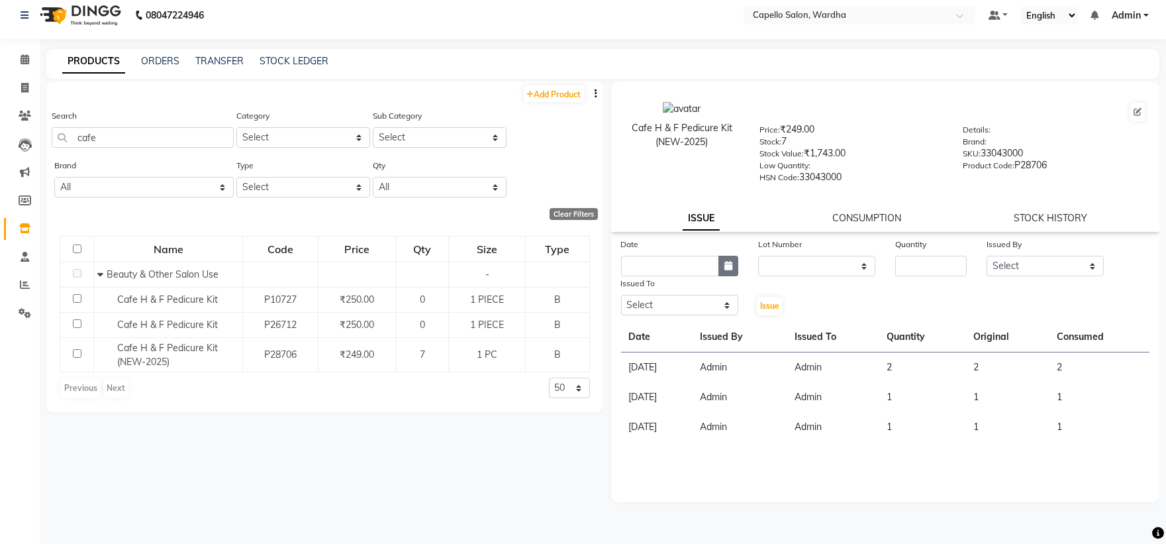
click at [724, 262] on icon "button" at bounding box center [728, 265] width 8 height 9
select select "9"
select select "2025"
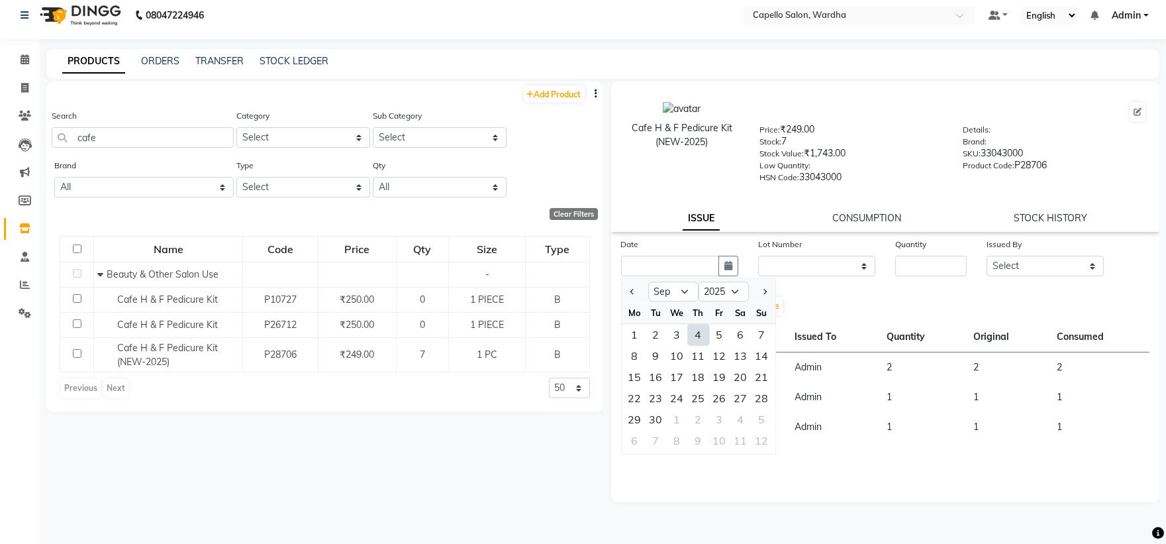
click at [697, 336] on div "4" at bounding box center [698, 334] width 21 height 21
type input "[DATE]"
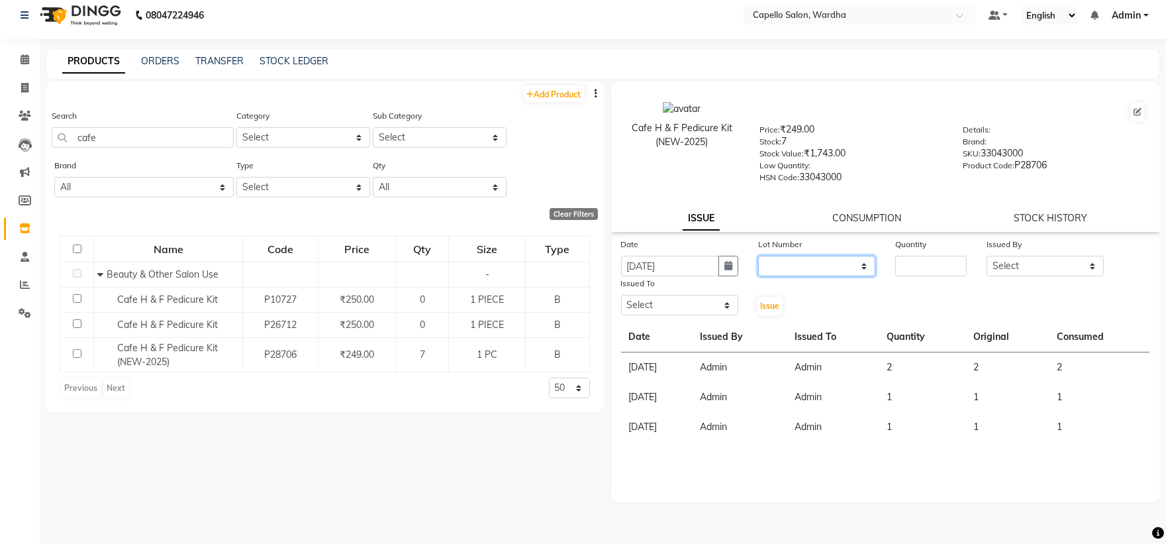
click at [793, 266] on select "None" at bounding box center [816, 266] width 117 height 21
select select "0: null"
click at [758, 256] on select "None" at bounding box center [816, 266] width 117 height 21
click at [923, 258] on input "number" at bounding box center [931, 266] width 72 height 21
type input "1"
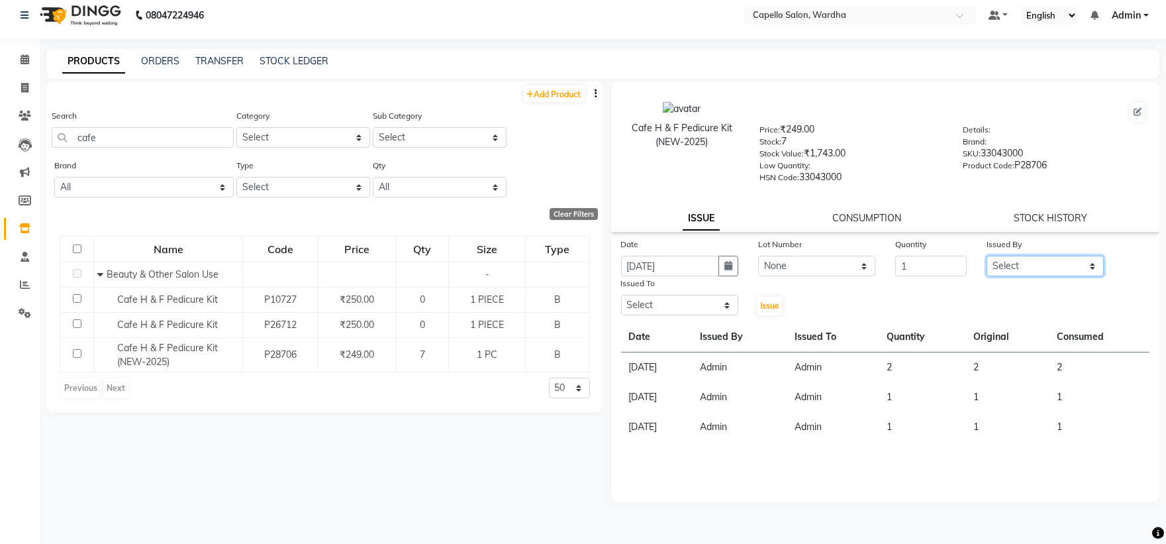
click at [1048, 269] on select "Select Admin [PERSON_NAME] [PERSON_NAME] nitim [PERSON_NAME] [PERSON_NAME] maha…" at bounding box center [1045, 266] width 117 height 21
select select "26829"
click at [987, 256] on select "Select Admin [PERSON_NAME] [PERSON_NAME] nitim [PERSON_NAME] [PERSON_NAME] maha…" at bounding box center [1045, 266] width 117 height 21
click at [667, 302] on select "Select Admin [PERSON_NAME] [PERSON_NAME] nitim [PERSON_NAME] [PERSON_NAME] maha…" at bounding box center [679, 305] width 117 height 21
select select "26829"
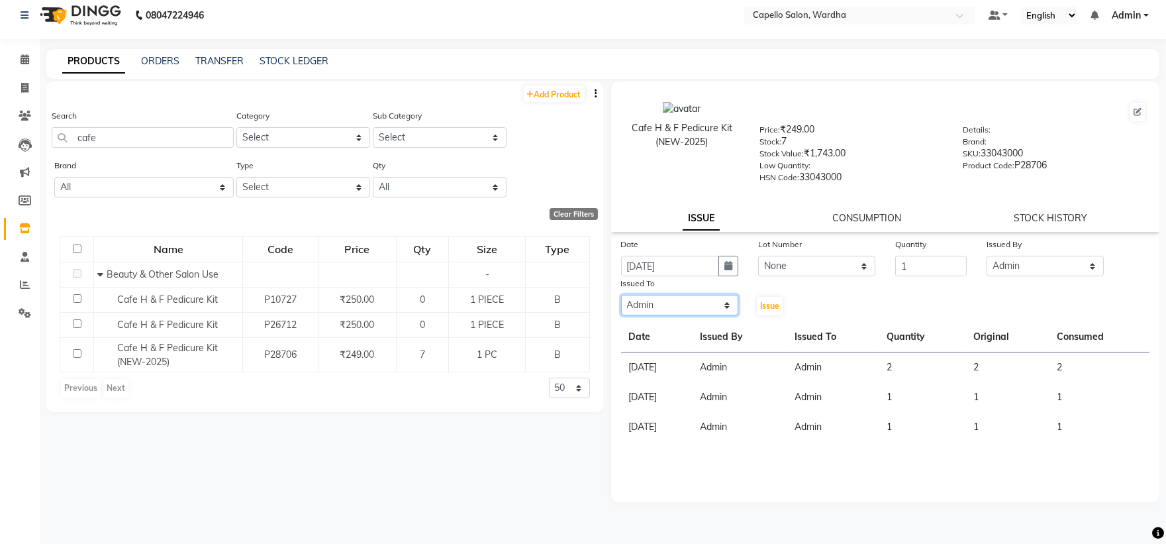
click at [621, 295] on select "Select Admin [PERSON_NAME] [PERSON_NAME] nitim [PERSON_NAME] [PERSON_NAME] maha…" at bounding box center [679, 305] width 117 height 21
click at [769, 301] on span "Issue" at bounding box center [769, 306] width 19 height 10
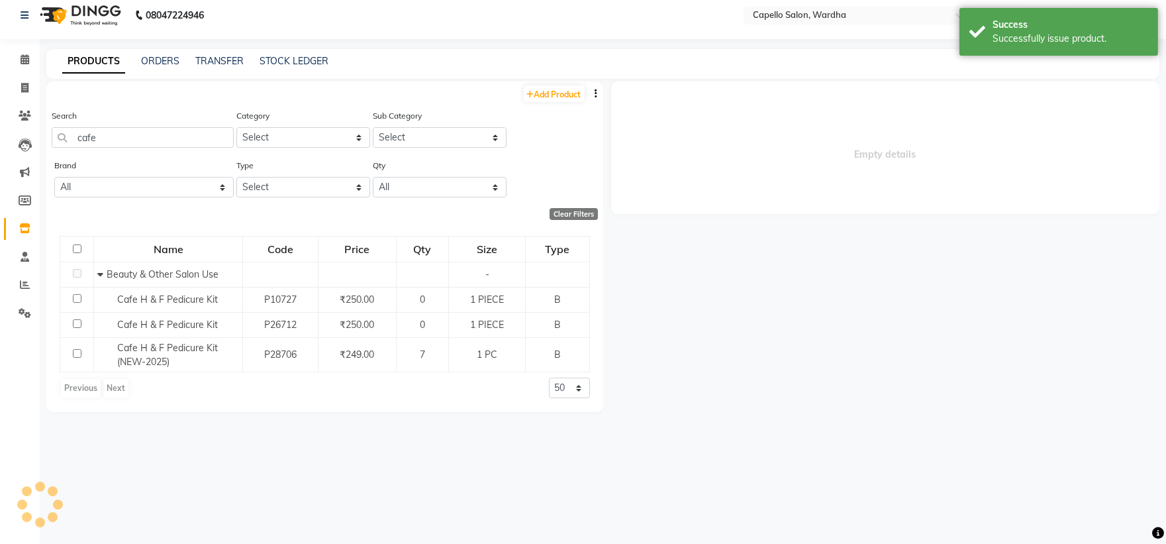
select select
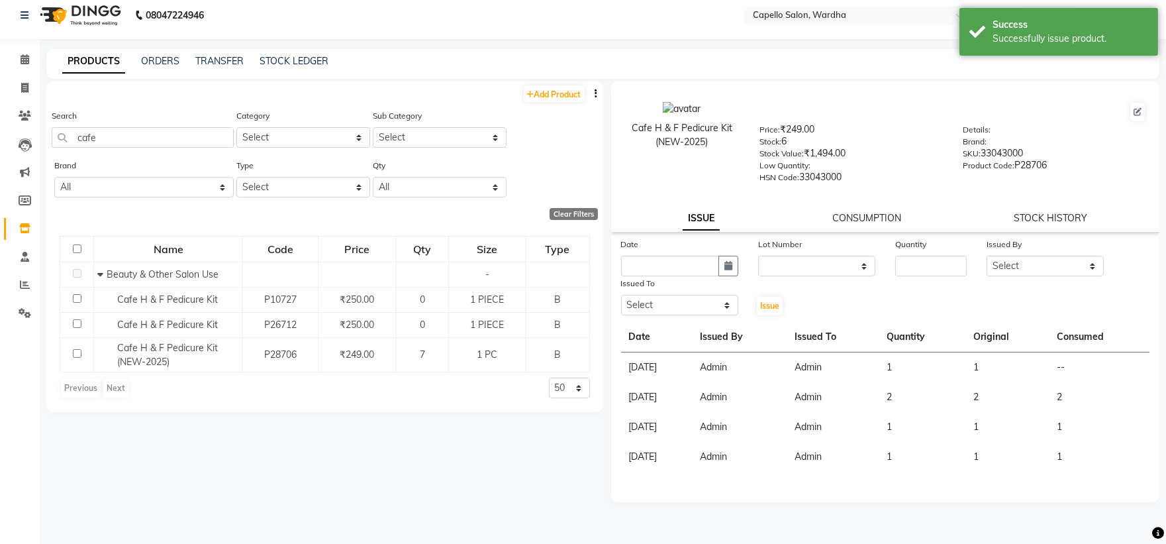
click at [872, 224] on div "CONSUMPTION" at bounding box center [866, 218] width 69 height 14
click at [882, 217] on link "CONSUMPTION" at bounding box center [866, 218] width 69 height 12
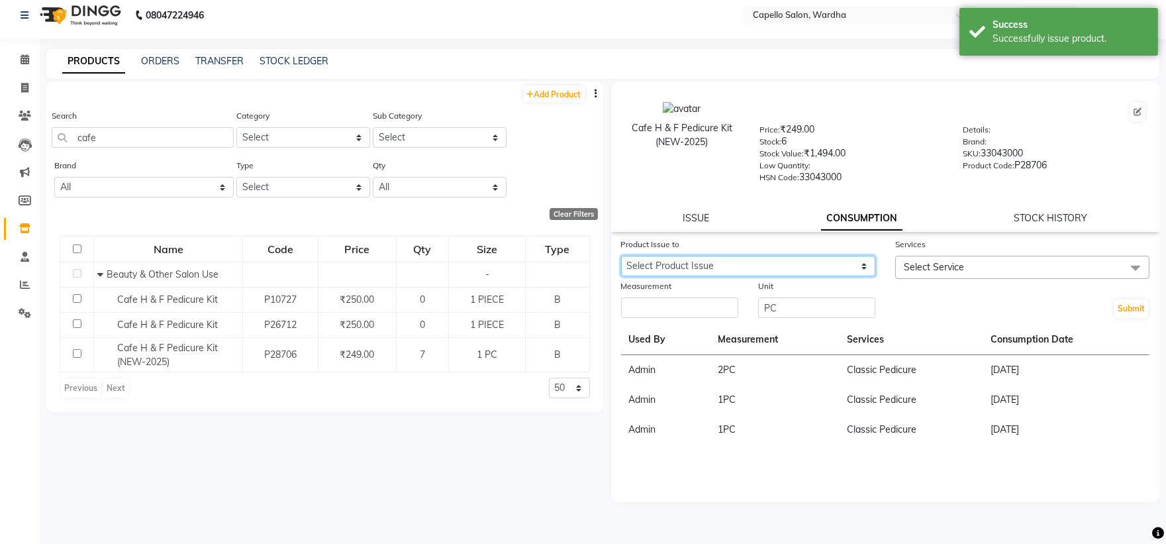
click at [731, 262] on select "Select Product Issue [DATE], Issued to: Admin, Balance: 1" at bounding box center [748, 266] width 254 height 21
select select "1203849"
click at [621, 256] on select "Select Product Issue [DATE], Issued to: Admin, Balance: 1" at bounding box center [748, 266] width 254 height 21
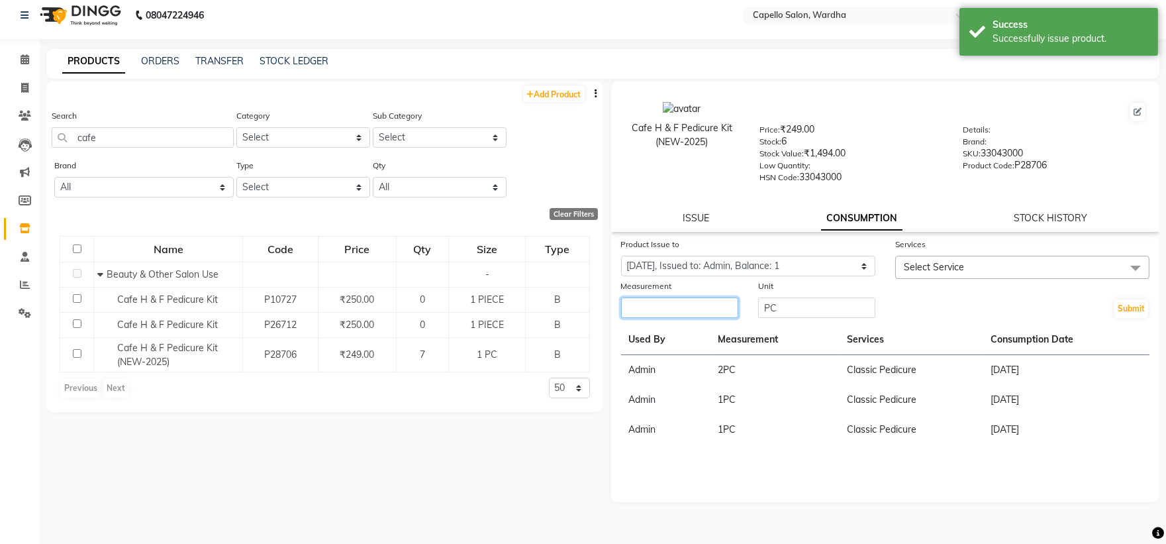
click at [707, 315] on input "number" at bounding box center [679, 307] width 117 height 21
type input "1"
click at [965, 264] on span "Select Service" at bounding box center [1022, 267] width 254 height 23
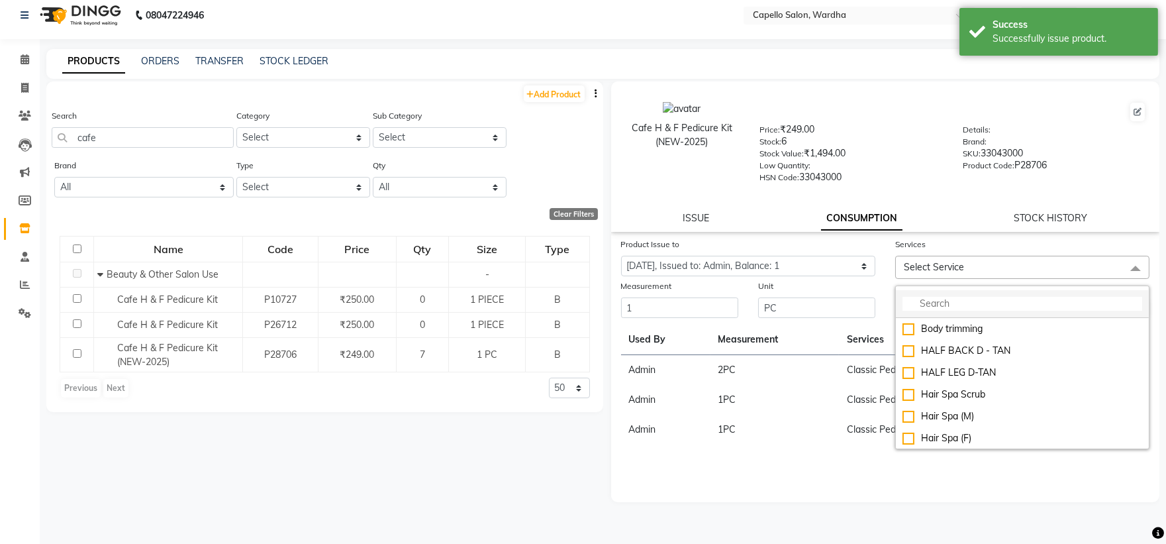
click at [963, 307] on input "multiselect-search" at bounding box center [1022, 304] width 240 height 14
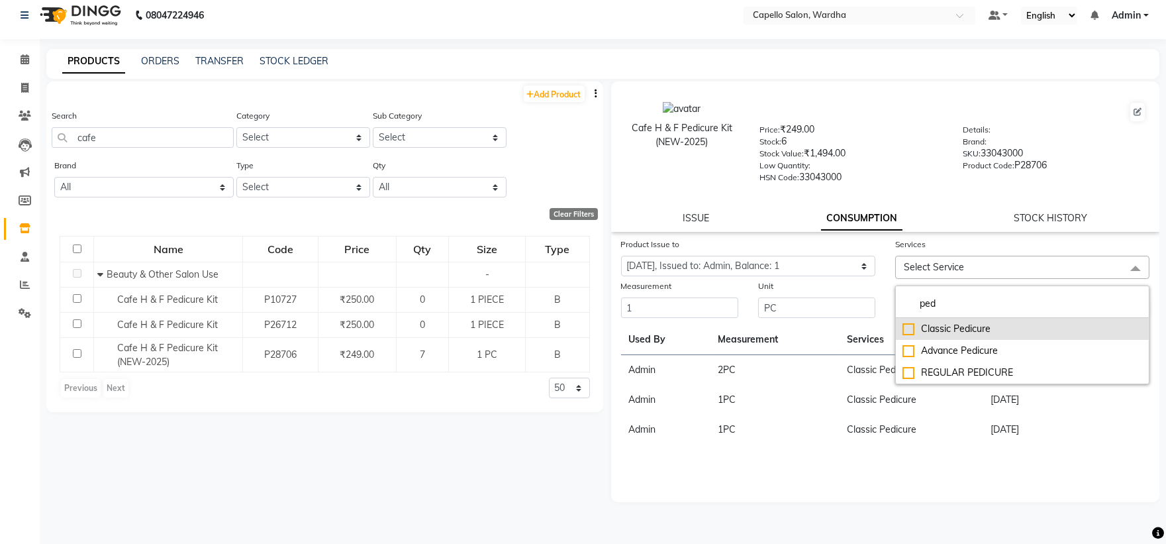
type input "ped"
click at [984, 329] on div "Classic Pedicure" at bounding box center [1022, 329] width 240 height 14
checkbox input "true"
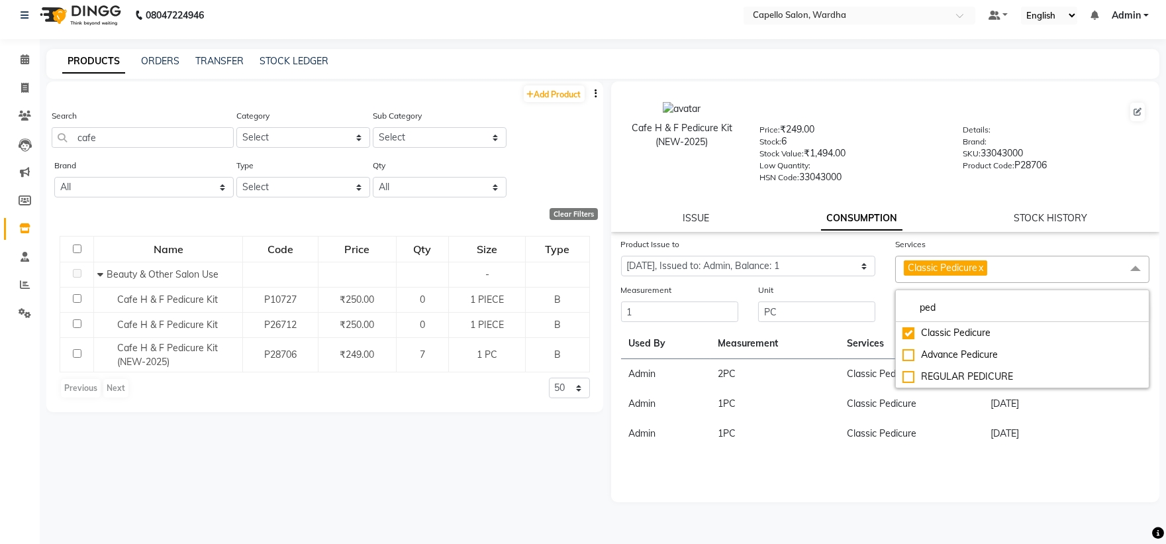
click at [953, 181] on div "Details: Brand: SKU: 33043000 Product Code: P28706" at bounding box center [1054, 152] width 203 height 60
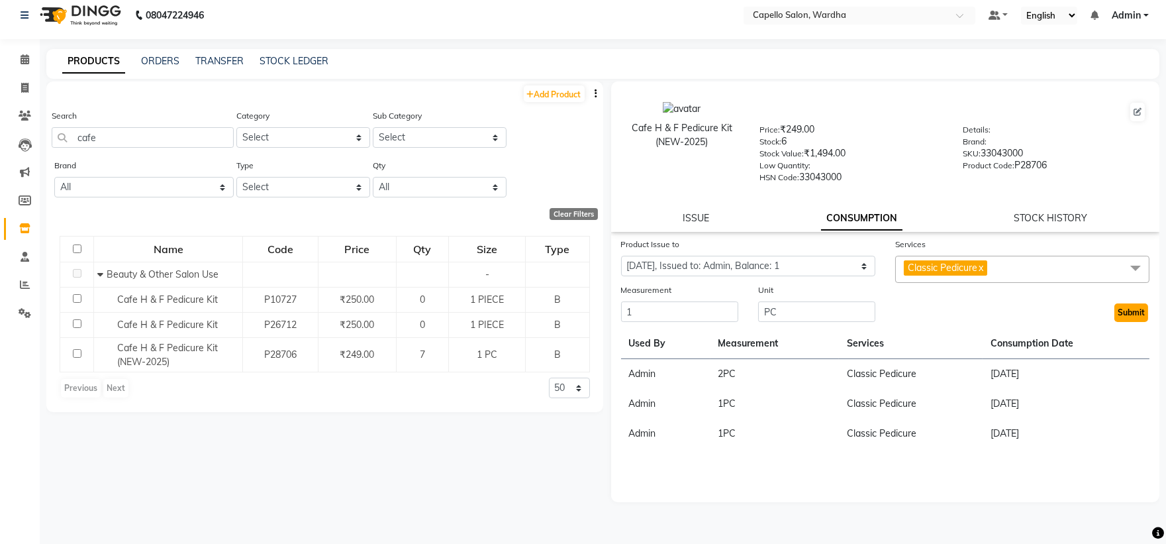
click at [1138, 313] on button "Submit" at bounding box center [1131, 312] width 34 height 19
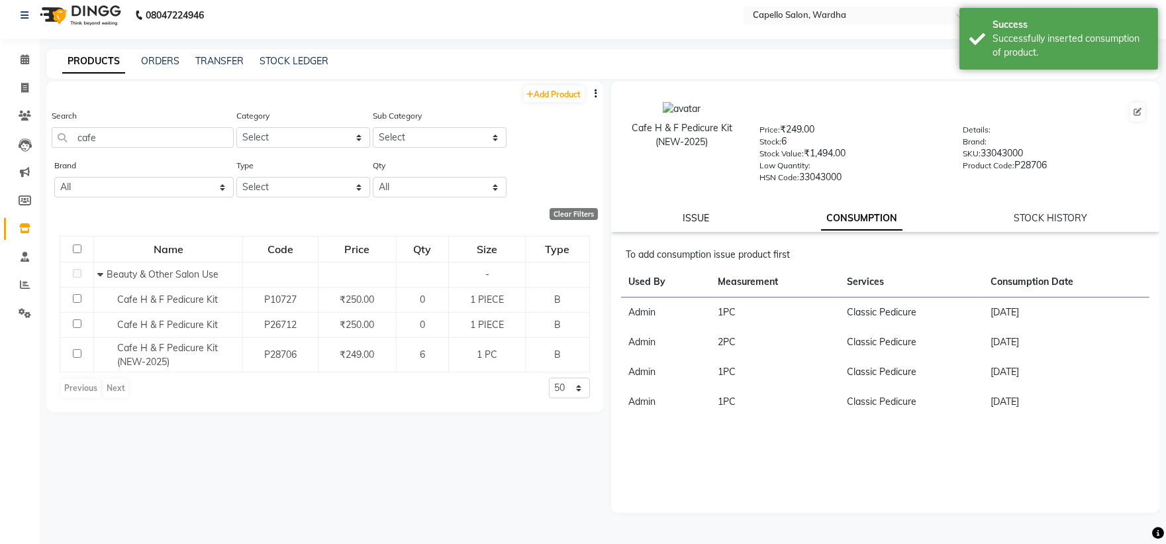
click at [696, 214] on link "ISSUE" at bounding box center [696, 218] width 26 height 12
select select
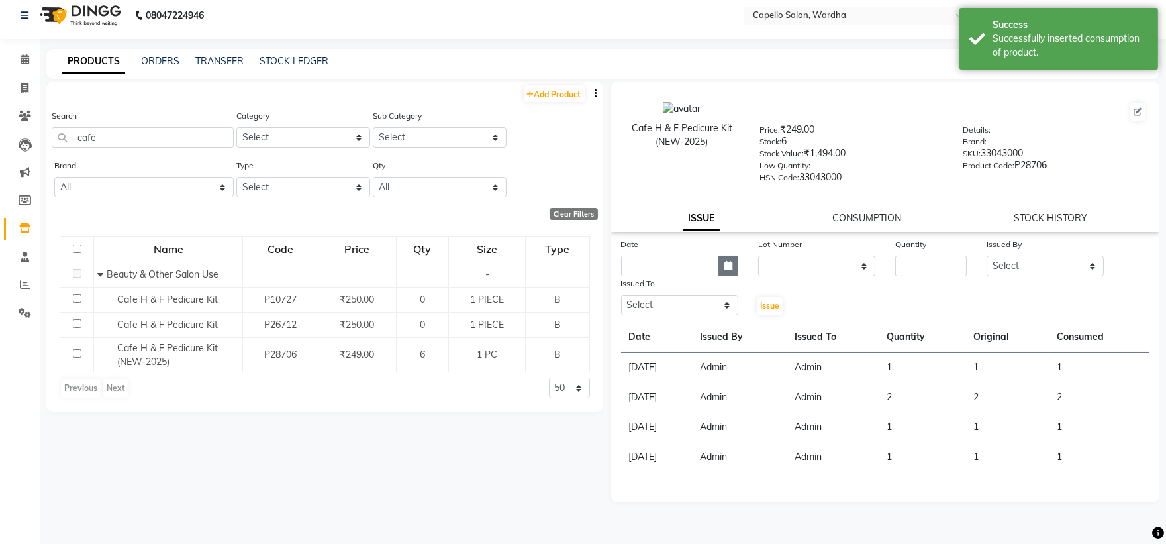
click at [726, 264] on icon "button" at bounding box center [728, 265] width 8 height 9
select select "9"
select select "2025"
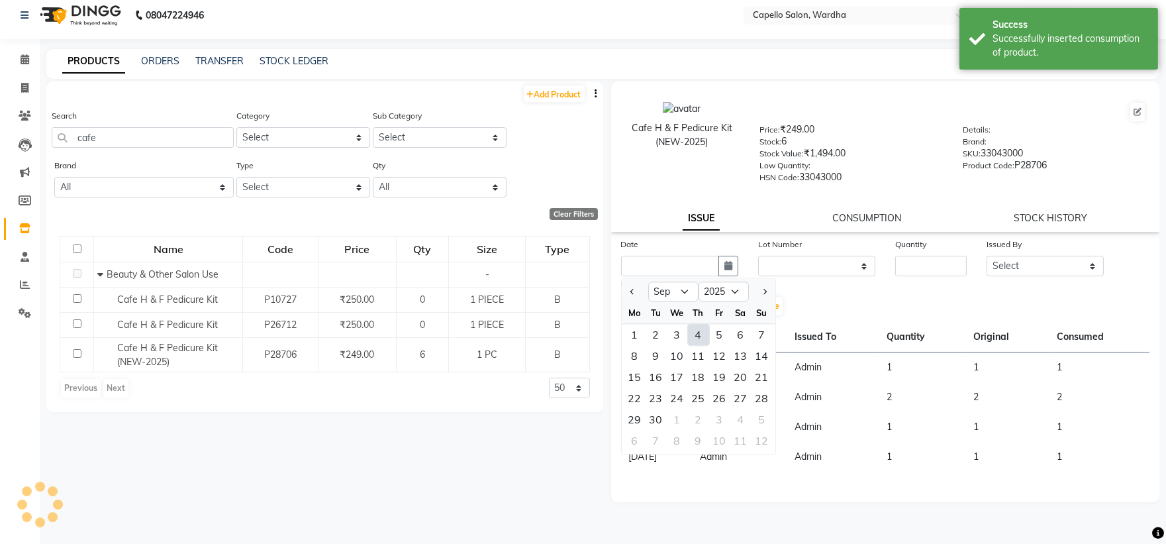
click at [708, 336] on div "4" at bounding box center [698, 334] width 21 height 21
type input "[DATE]"
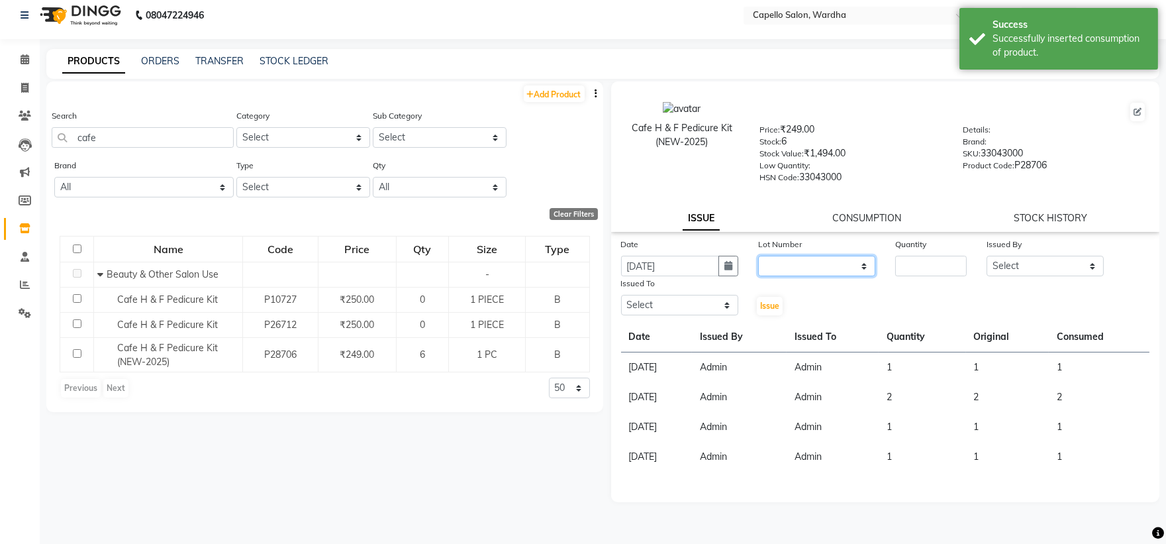
click at [791, 266] on select "None" at bounding box center [816, 266] width 117 height 21
select select "0: null"
click at [758, 256] on select "None" at bounding box center [816, 266] width 117 height 21
drag, startPoint x: 932, startPoint y: 265, endPoint x: 922, endPoint y: 268, distance: 10.3
click at [934, 265] on input "number" at bounding box center [931, 266] width 72 height 21
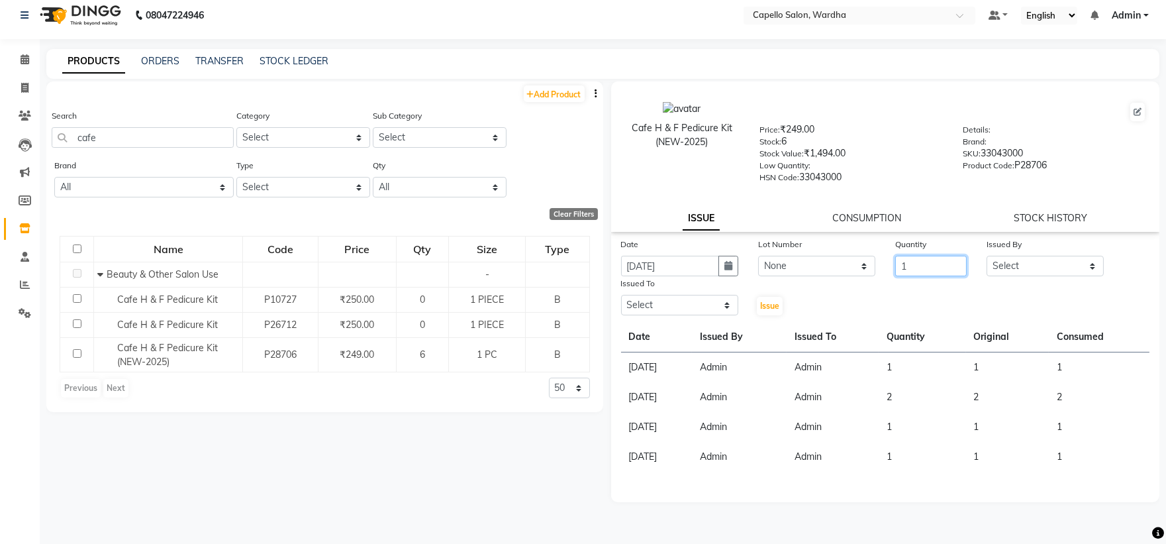
type input "1"
drag, startPoint x: 1055, startPoint y: 266, endPoint x: 1006, endPoint y: 175, distance: 103.1
click at [1055, 266] on select "Select Admin [PERSON_NAME] [PERSON_NAME] nitim [PERSON_NAME] [PERSON_NAME] maha…" at bounding box center [1045, 266] width 117 height 21
select select "26829"
click at [987, 256] on select "Select Admin [PERSON_NAME] [PERSON_NAME] nitim [PERSON_NAME] [PERSON_NAME] maha…" at bounding box center [1045, 266] width 117 height 21
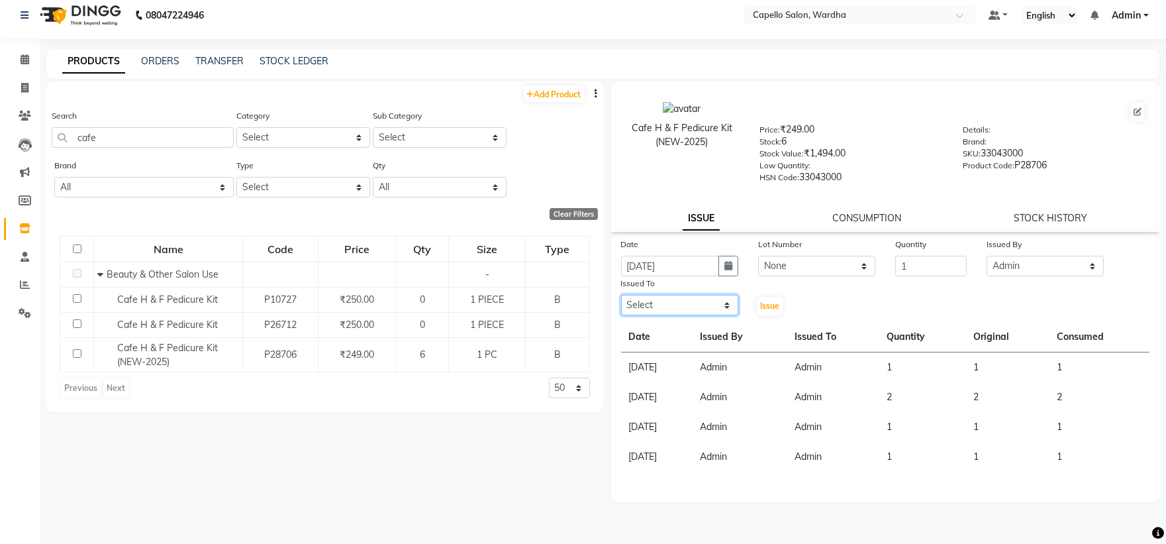
click at [663, 301] on select "Select Admin [PERSON_NAME] [PERSON_NAME] nitim [PERSON_NAME] [PERSON_NAME] maha…" at bounding box center [679, 305] width 117 height 21
select select "26829"
click at [621, 295] on select "Select Admin [PERSON_NAME] [PERSON_NAME] nitim [PERSON_NAME] [PERSON_NAME] maha…" at bounding box center [679, 305] width 117 height 21
click at [773, 309] on span "Issue" at bounding box center [769, 306] width 19 height 10
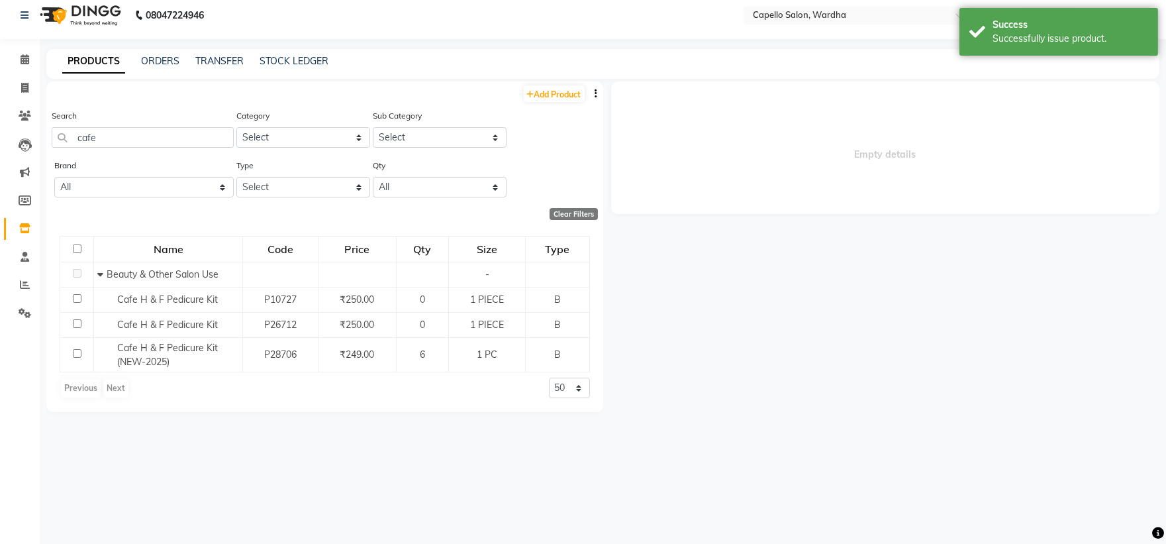
select select
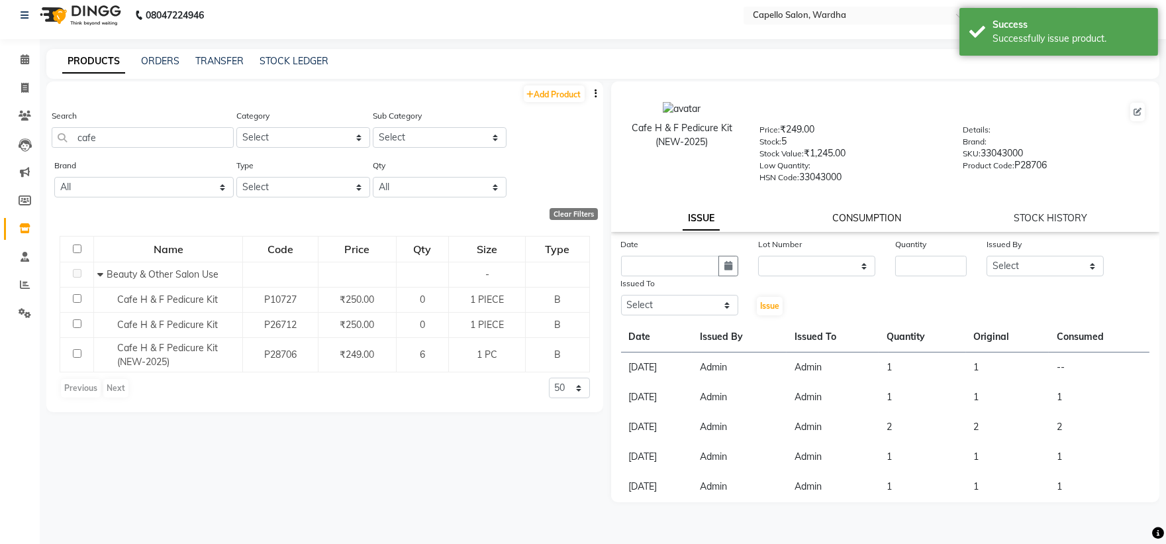
click at [881, 214] on link "CONSUMPTION" at bounding box center [866, 218] width 69 height 12
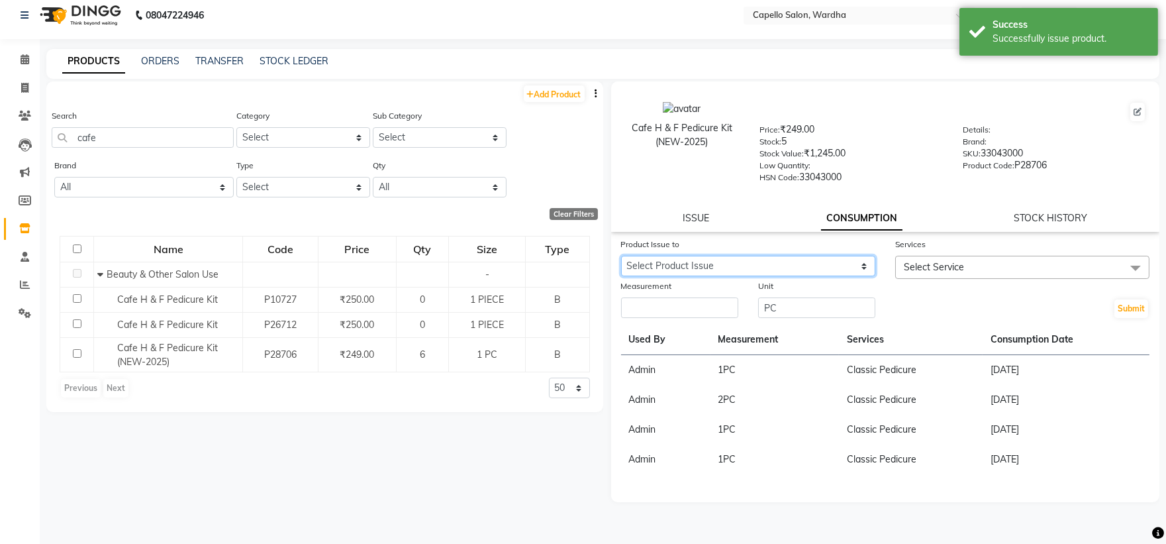
drag, startPoint x: 725, startPoint y: 257, endPoint x: 724, endPoint y: 268, distance: 11.3
click at [725, 257] on select "Select Product Issue [DATE], Issued to: Admin, Balance: 1" at bounding box center [748, 266] width 254 height 21
select select "1203850"
click at [621, 256] on select "Select Product Issue [DATE], Issued to: Admin, Balance: 1" at bounding box center [748, 266] width 254 height 21
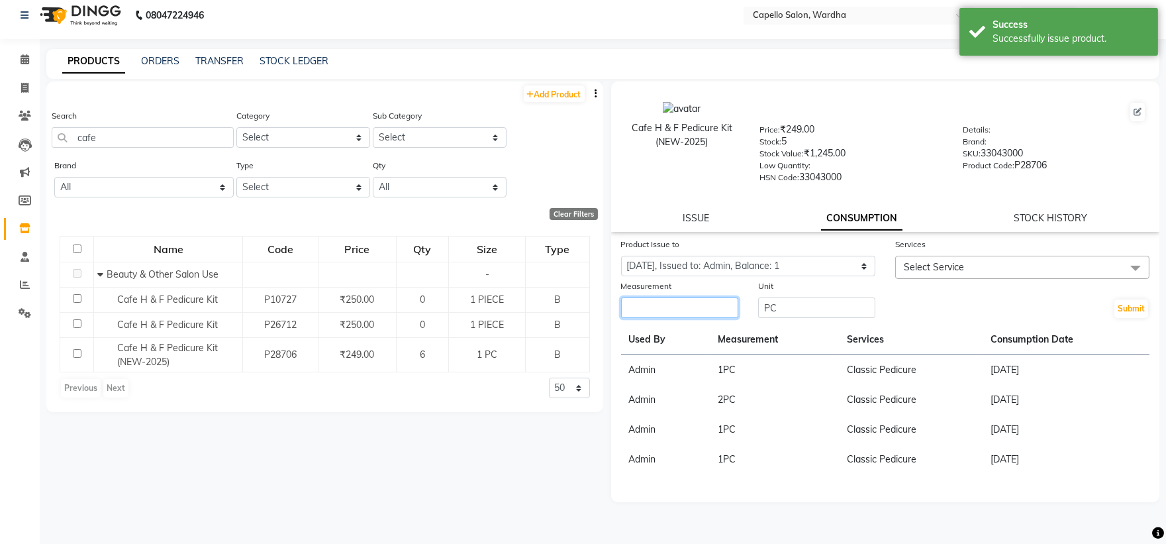
click at [680, 305] on input "number" at bounding box center [679, 307] width 117 height 21
type input "1"
click at [940, 267] on span "Select Service" at bounding box center [934, 267] width 60 height 12
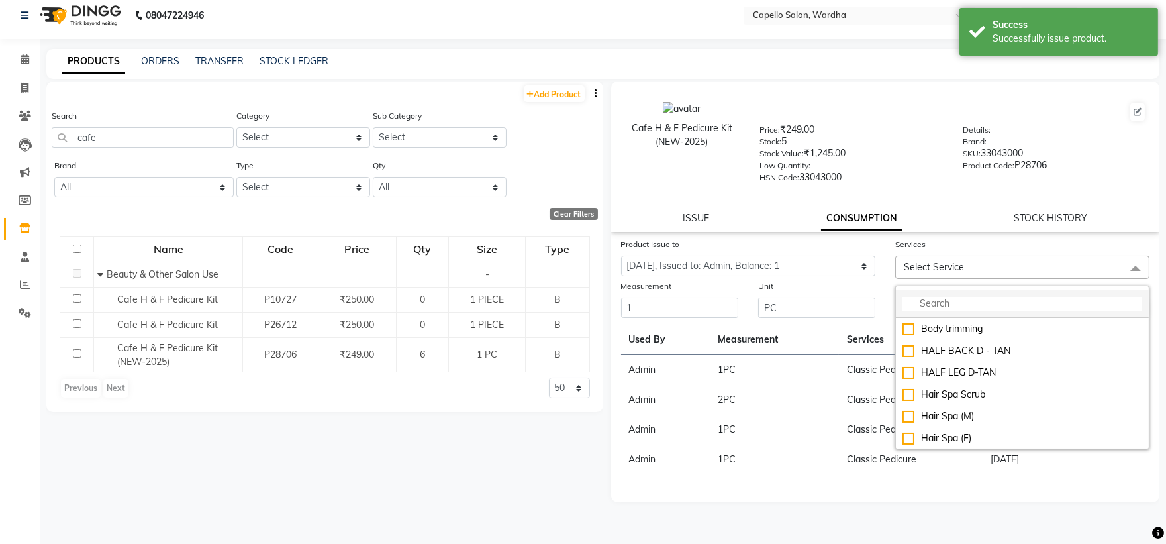
click at [934, 297] on input "multiselect-search" at bounding box center [1022, 304] width 240 height 14
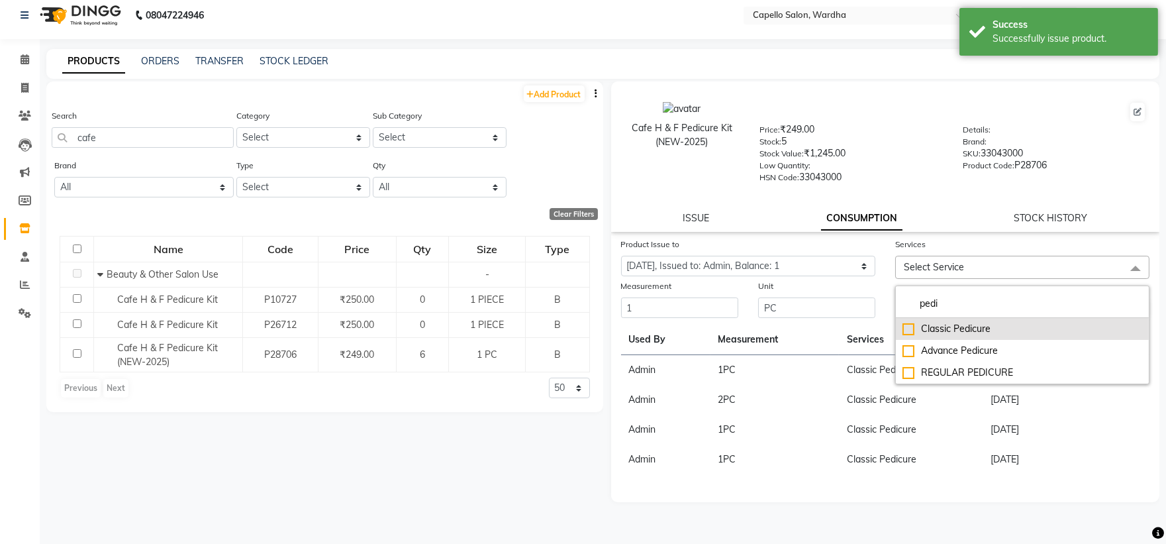
type input "pedi"
click at [955, 322] on div "Classic Pedicure" at bounding box center [1022, 329] width 240 height 14
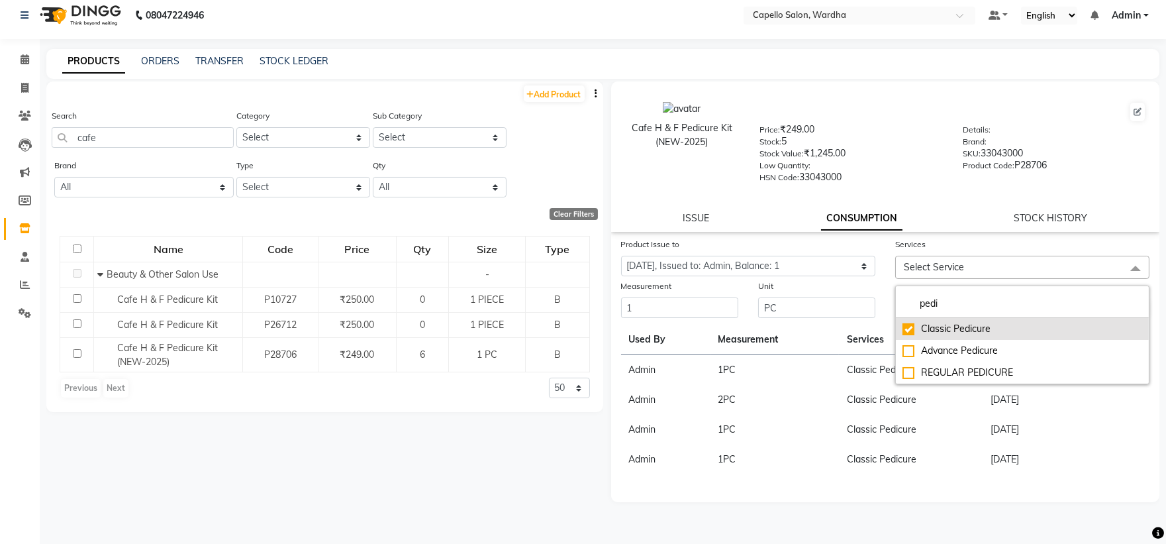
checkbox input "true"
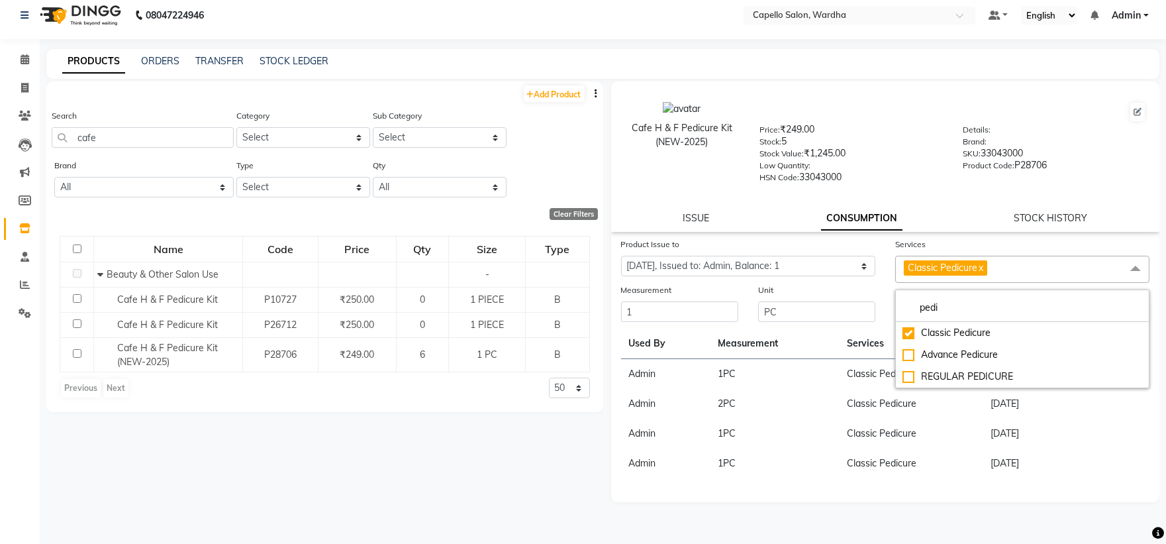
click at [890, 140] on div "Stock: 5" at bounding box center [850, 143] width 183 height 19
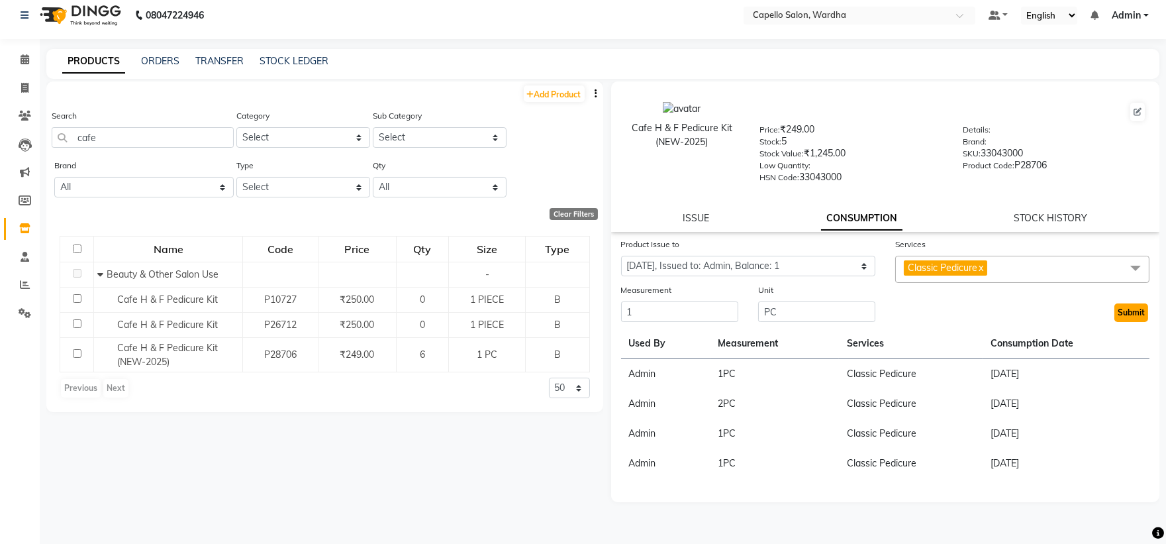
click at [1133, 311] on button "Submit" at bounding box center [1131, 312] width 34 height 19
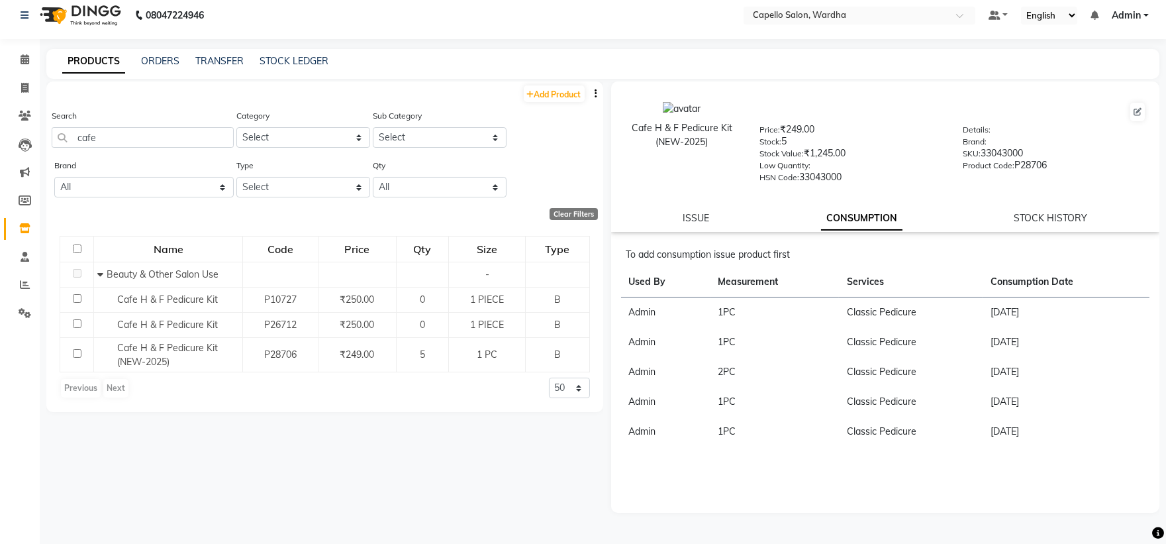
click at [156, 117] on div "Search cafe" at bounding box center [143, 128] width 182 height 39
click at [151, 135] on input "cafe" at bounding box center [143, 137] width 182 height 21
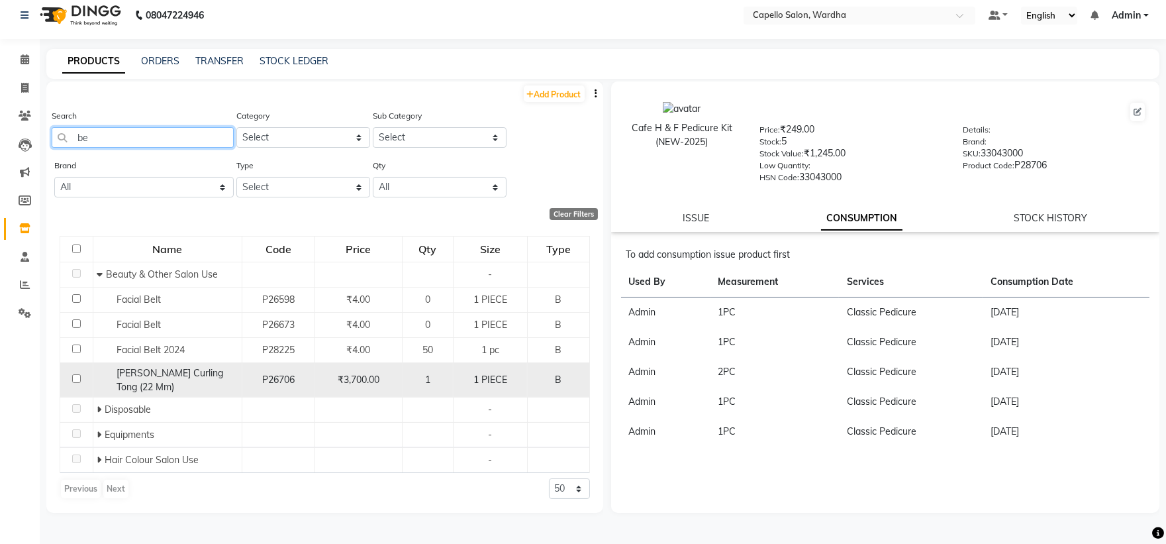
type input "b"
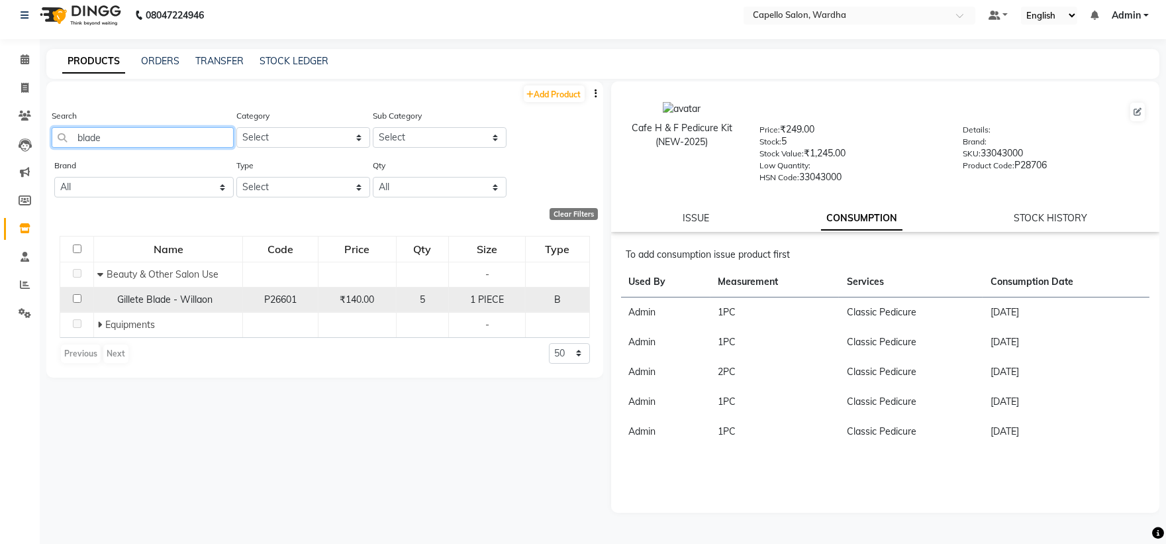
type input "blade"
click at [185, 300] on span "Gillete Blade - Willaon" at bounding box center [164, 299] width 95 height 12
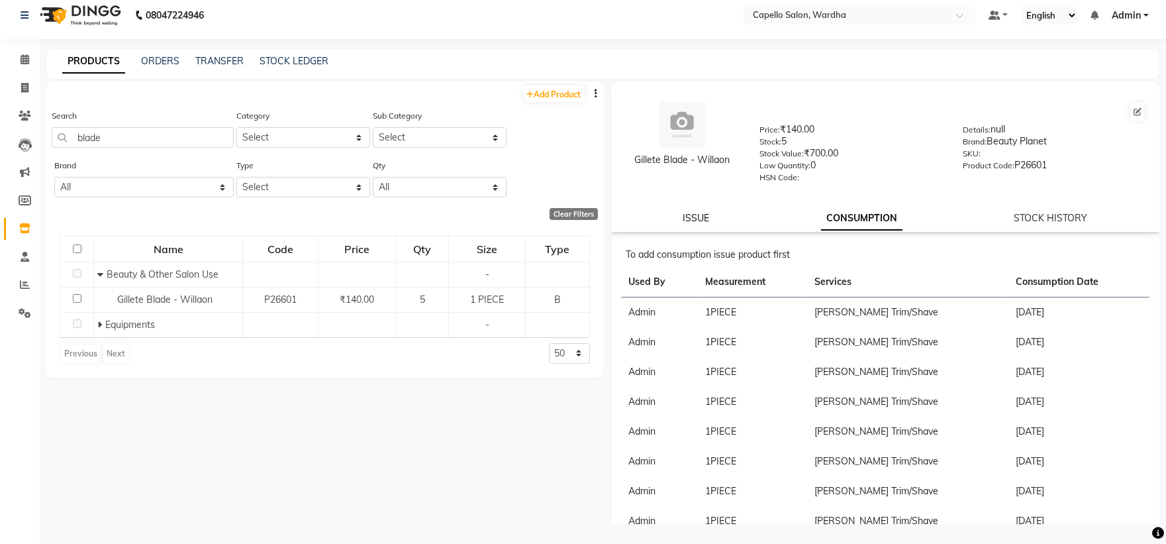
click at [699, 217] on link "ISSUE" at bounding box center [696, 218] width 26 height 12
select select
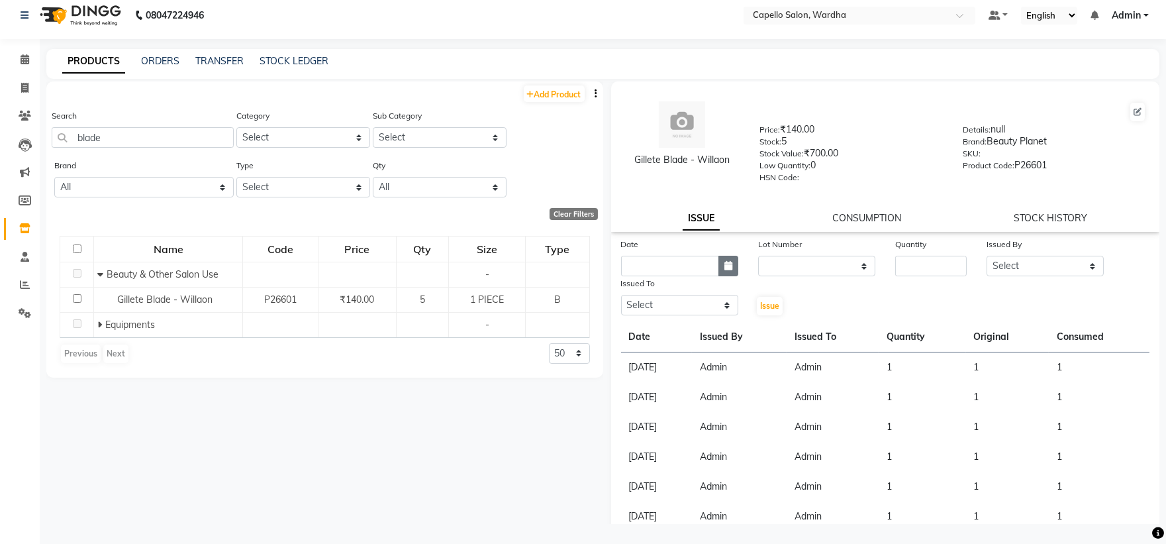
click at [720, 266] on button "button" at bounding box center [728, 266] width 20 height 21
select select "9"
select select "2025"
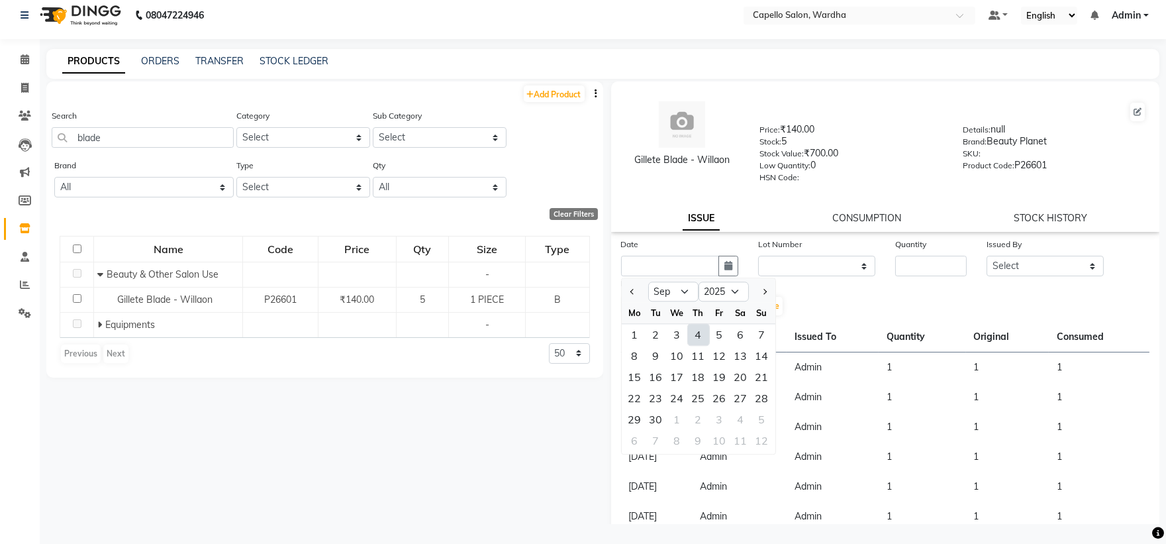
click at [697, 335] on div "4" at bounding box center [698, 334] width 21 height 21
type input "[DATE]"
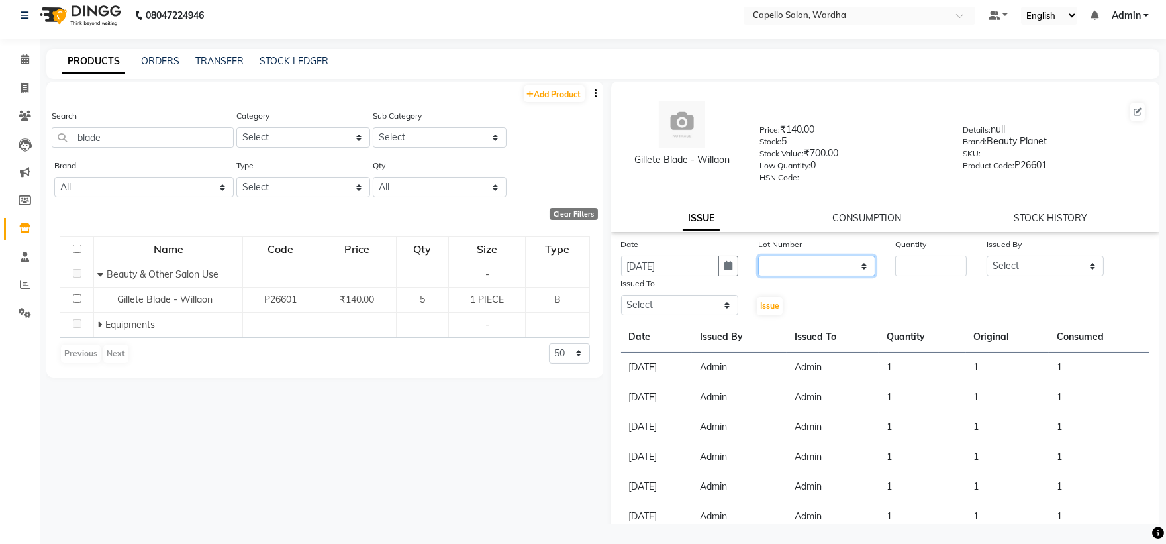
click at [783, 260] on select "None" at bounding box center [816, 266] width 117 height 21
select select "0: null"
click at [758, 256] on select "None" at bounding box center [816, 266] width 117 height 21
click at [957, 260] on input "number" at bounding box center [931, 266] width 72 height 21
type input "1"
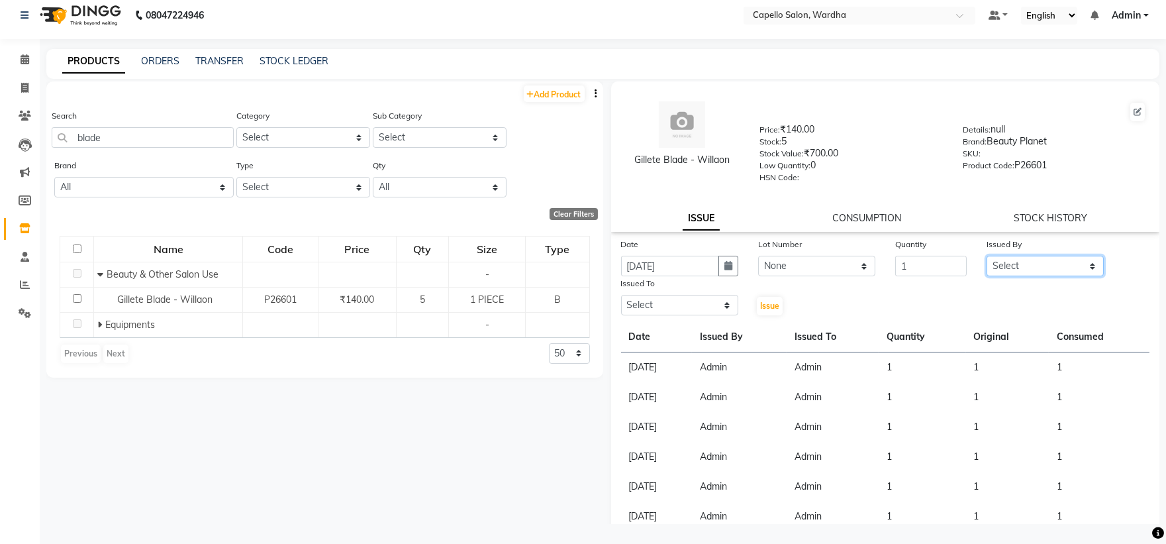
click at [1014, 265] on select "Select Admin [PERSON_NAME] [PERSON_NAME] nitim [PERSON_NAME] [PERSON_NAME] maha…" at bounding box center [1045, 266] width 117 height 21
select select "26829"
click at [987, 256] on select "Select Admin [PERSON_NAME] [PERSON_NAME] nitim [PERSON_NAME] [PERSON_NAME] maha…" at bounding box center [1045, 266] width 117 height 21
click at [692, 313] on select "Select Admin [PERSON_NAME] [PERSON_NAME] nitim [PERSON_NAME] [PERSON_NAME] maha…" at bounding box center [679, 305] width 117 height 21
select select "26829"
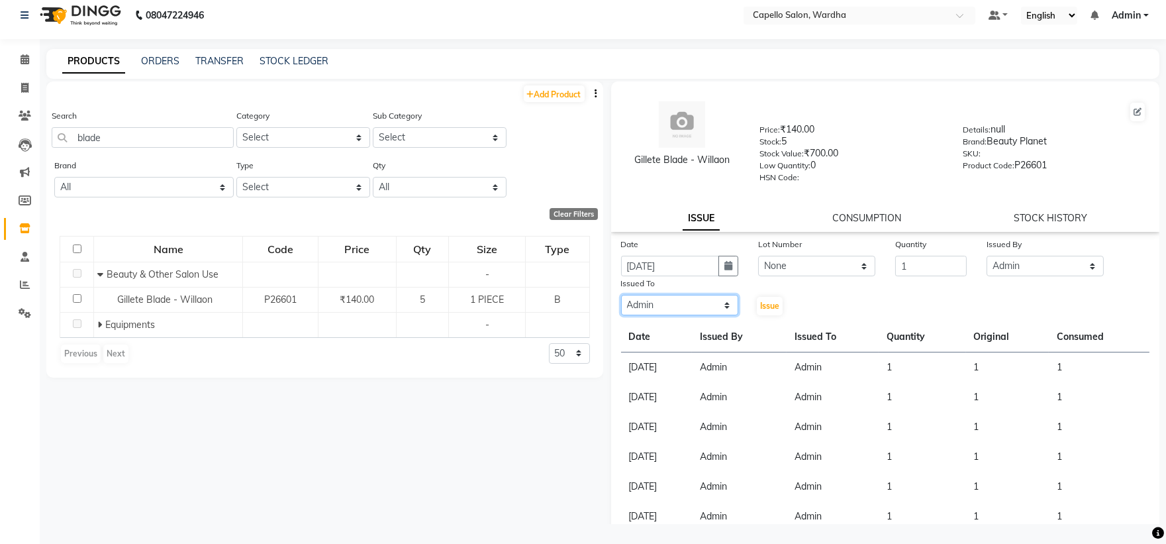
click at [621, 295] on select "Select Admin [PERSON_NAME] [PERSON_NAME] nitim [PERSON_NAME] [PERSON_NAME] maha…" at bounding box center [679, 305] width 117 height 21
click at [771, 301] on span "Issue" at bounding box center [769, 306] width 19 height 10
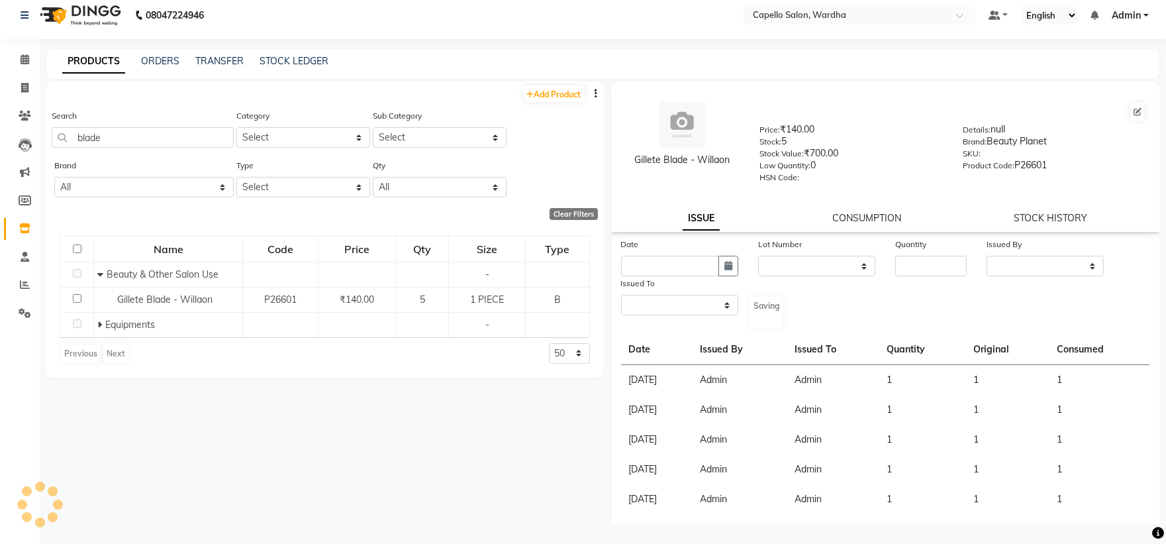
select select
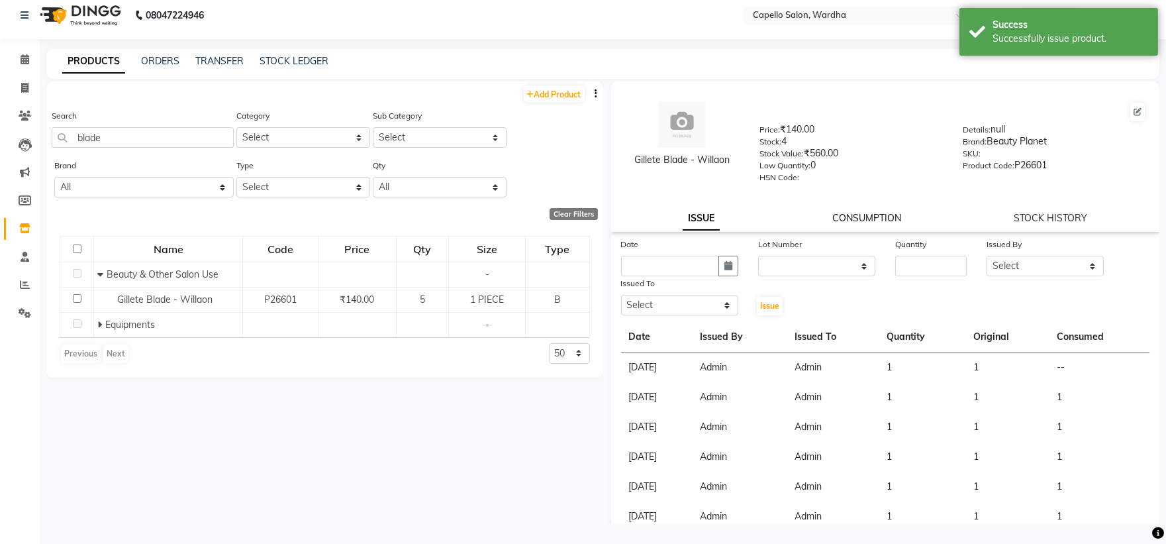
click at [883, 219] on link "CONSUMPTION" at bounding box center [866, 218] width 69 height 12
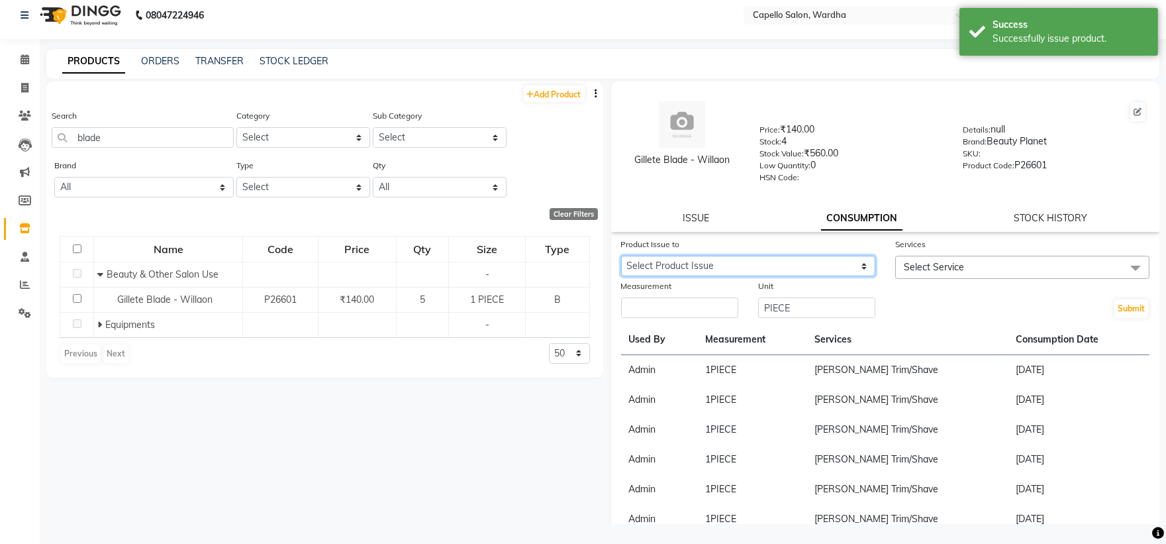
click at [804, 259] on select "Select Product Issue [DATE], Issued to: Admin, Balance: 1" at bounding box center [748, 266] width 254 height 21
select select "1203852"
click at [621, 256] on select "Select Product Issue [DATE], Issued to: Admin, Balance: 1" at bounding box center [748, 266] width 254 height 21
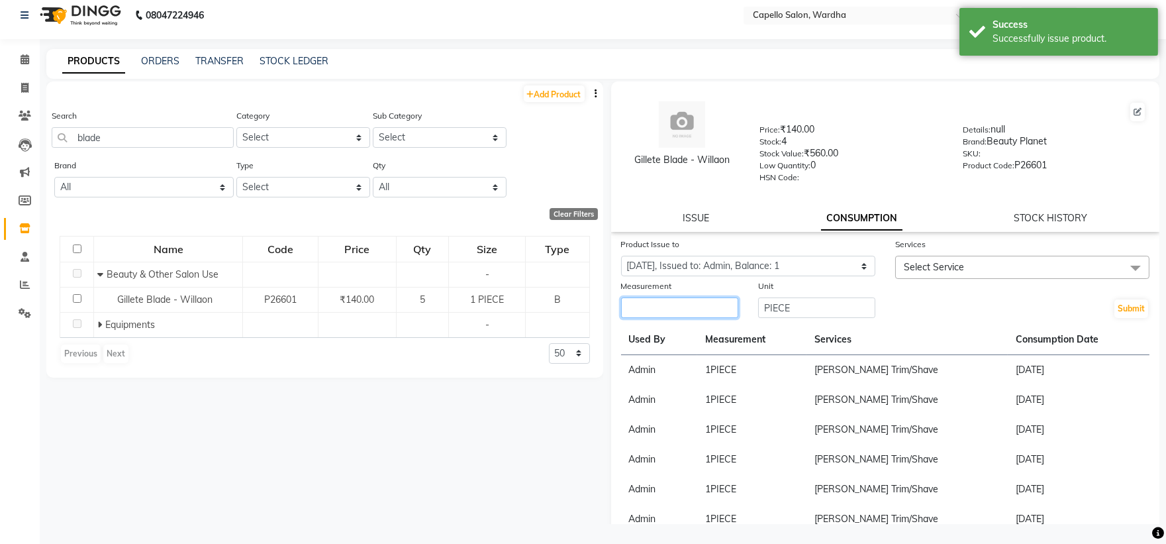
click at [685, 311] on input "number" at bounding box center [679, 307] width 117 height 21
type input "1"
click at [934, 273] on span "Select Service" at bounding box center [1022, 267] width 254 height 23
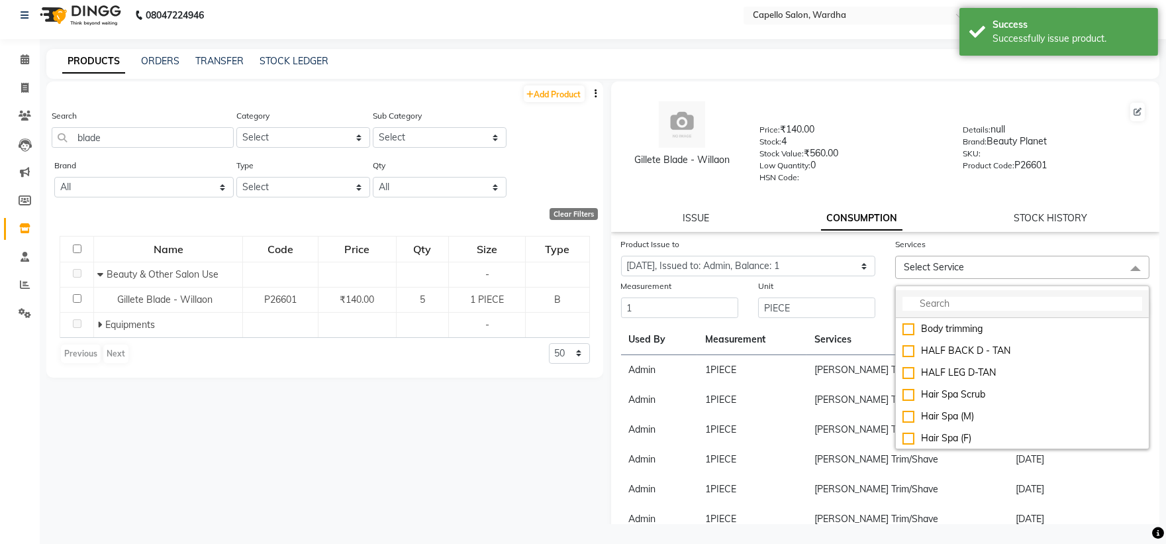
click at [937, 299] on input "multiselect-search" at bounding box center [1022, 304] width 240 height 14
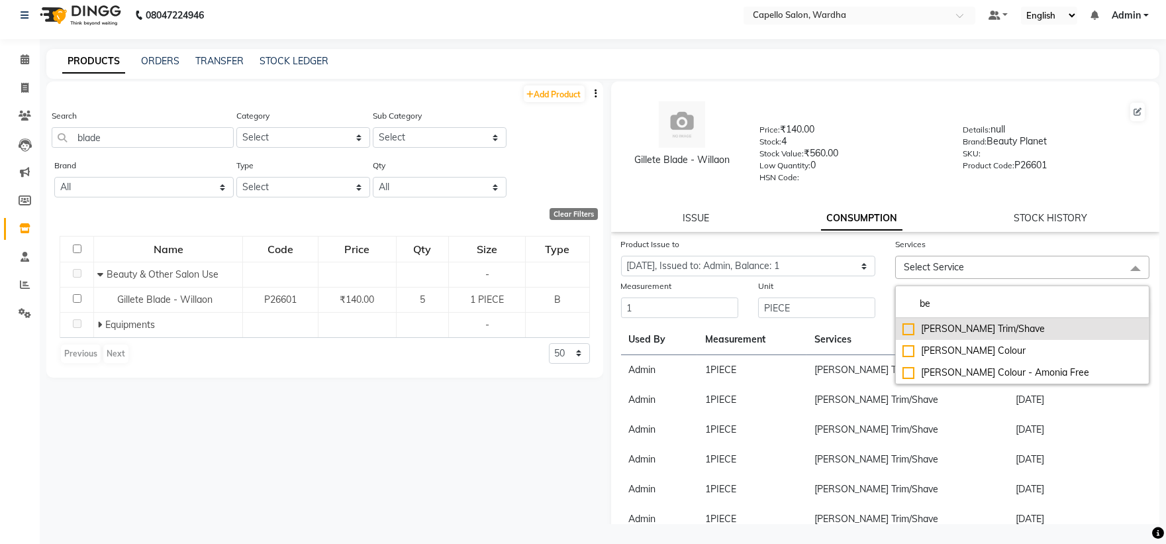
type input "be"
click at [976, 329] on div "[PERSON_NAME] Trim/Shave" at bounding box center [1022, 329] width 240 height 14
checkbox input "true"
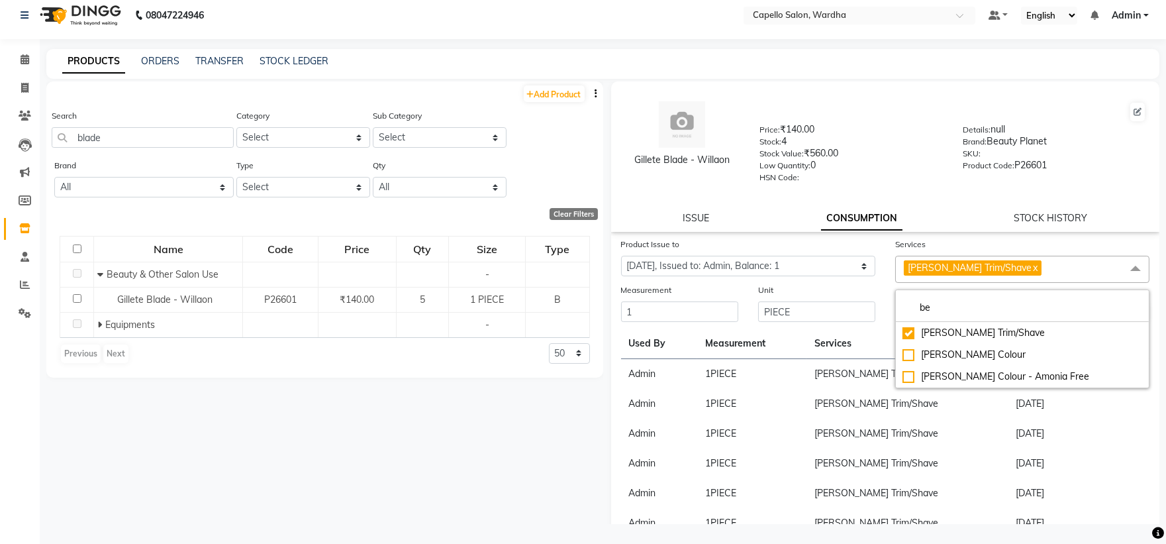
click at [953, 179] on div "Details: null Brand: Beauty Planet SKU: Product Code: P26601" at bounding box center [1054, 152] width 203 height 60
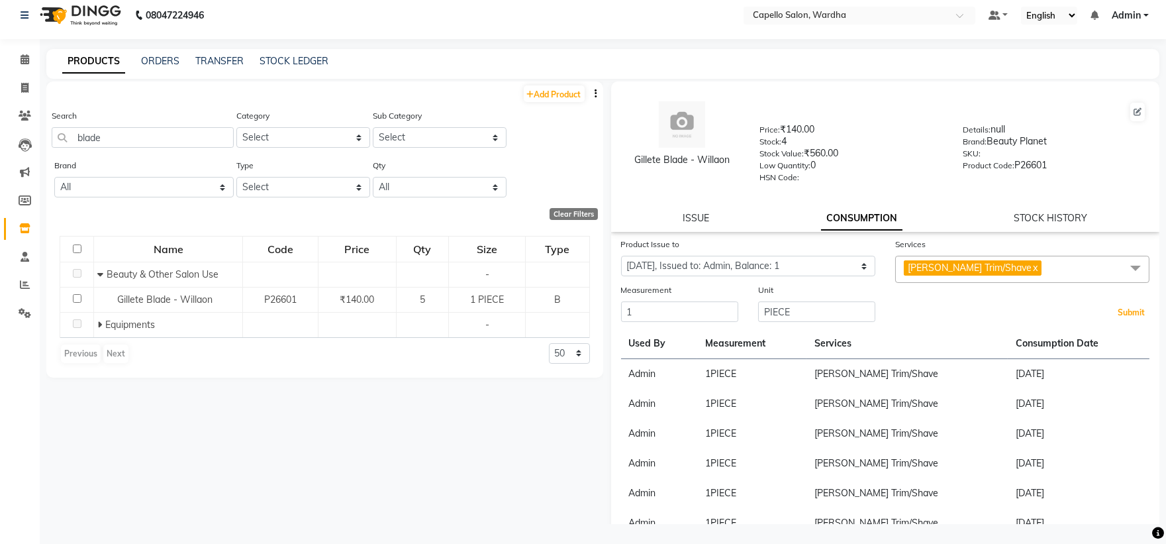
drag, startPoint x: 1113, startPoint y: 309, endPoint x: 1110, endPoint y: 301, distance: 9.0
click at [1114, 307] on button "Submit" at bounding box center [1131, 312] width 34 height 19
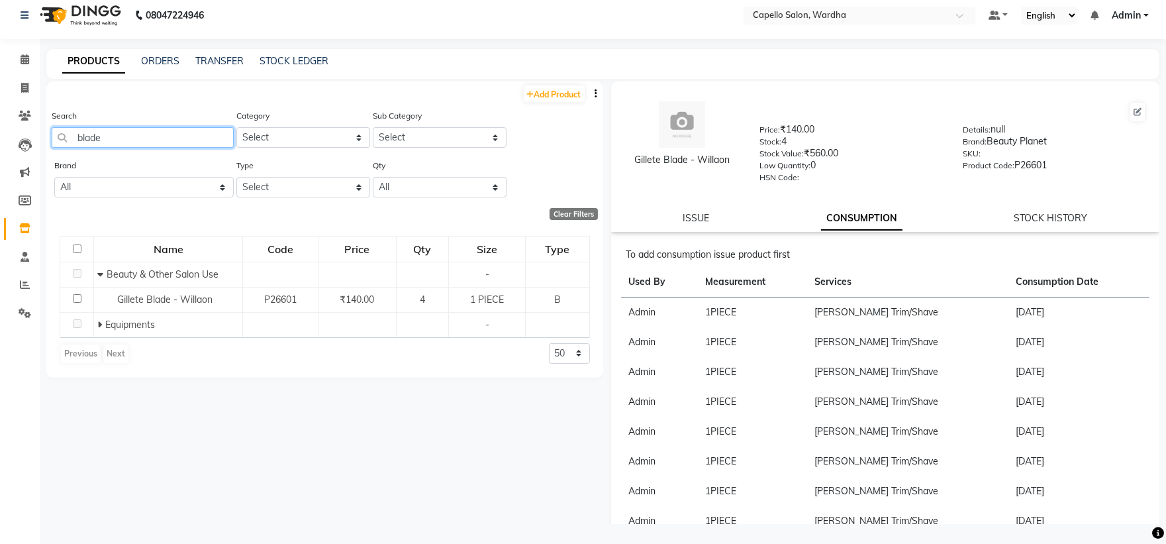
click at [156, 136] on input "blade" at bounding box center [143, 137] width 182 height 21
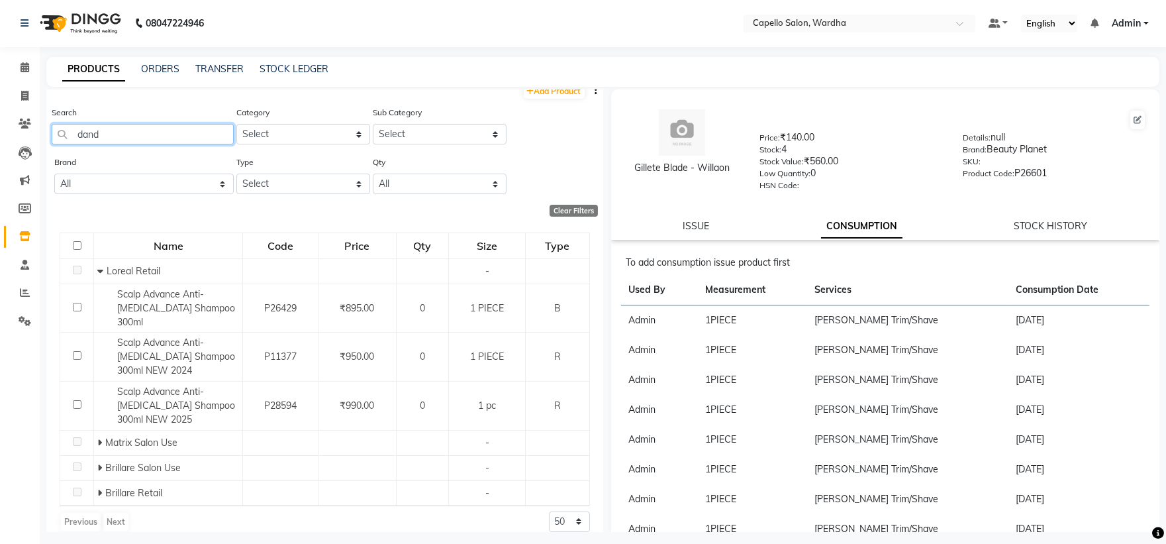
scroll to position [0, 0]
click at [201, 130] on input "dand" at bounding box center [143, 134] width 182 height 21
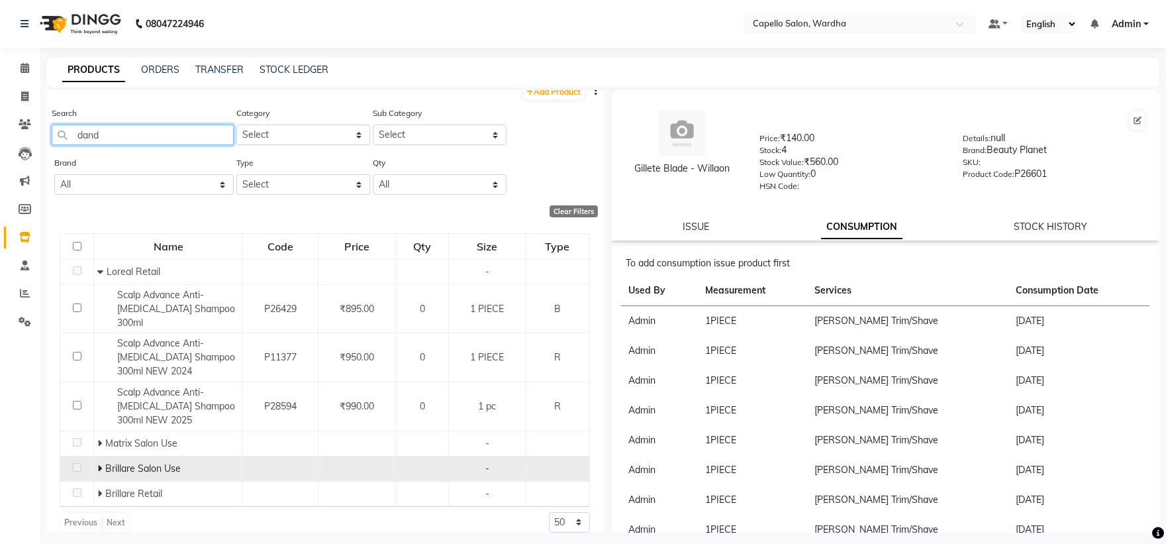
type input "dand"
click at [103, 462] on span at bounding box center [101, 468] width 8 height 12
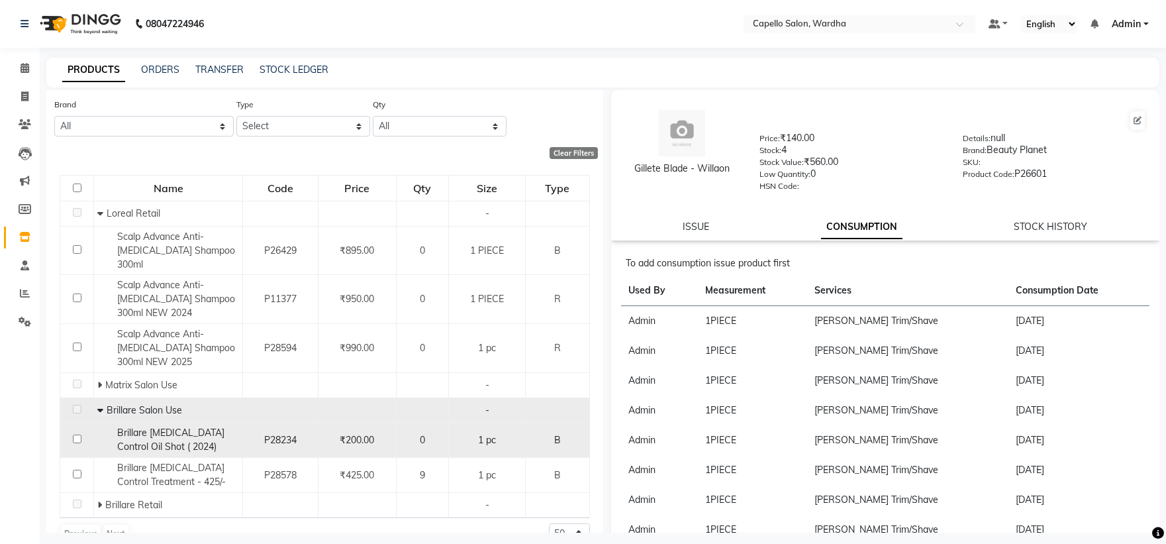
scroll to position [81, 0]
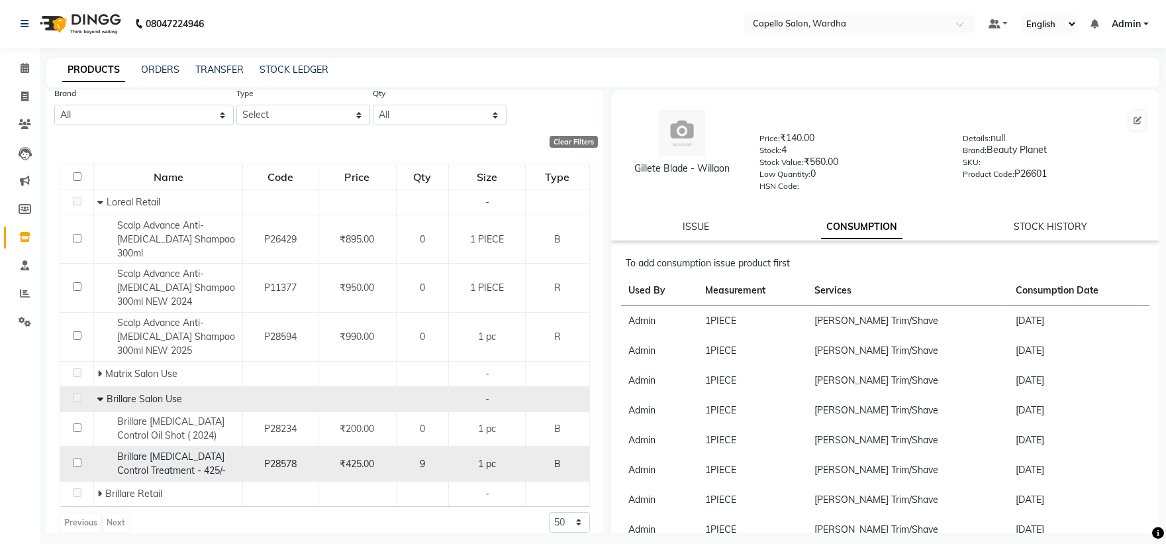
click at [193, 450] on span "Brillare [MEDICAL_DATA] Control Treatment - 425/-" at bounding box center [171, 463] width 109 height 26
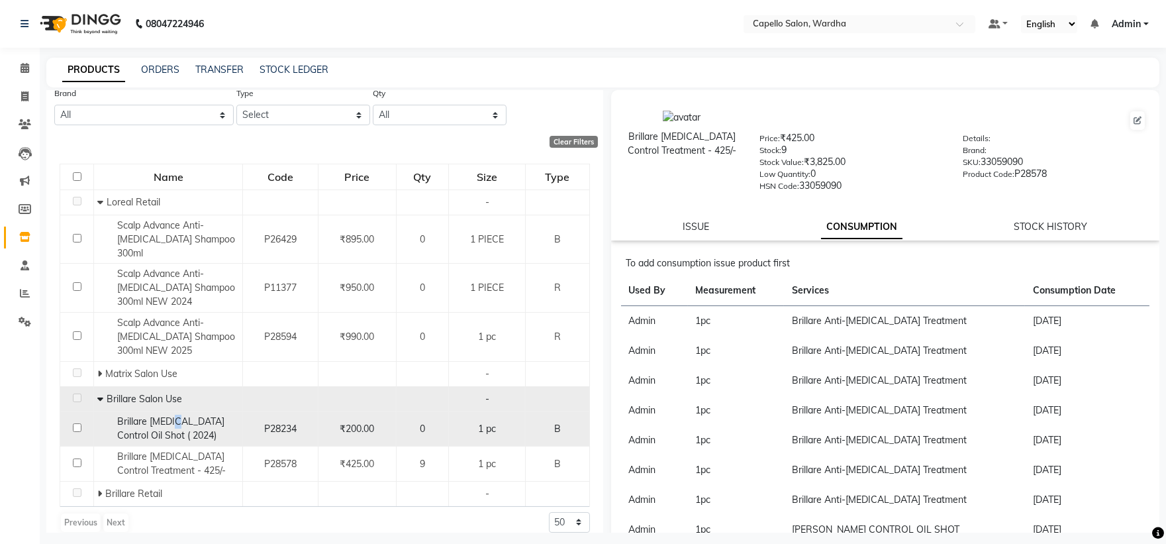
click at [179, 415] on span "Brillare [MEDICAL_DATA] Control Oil Shot ( 2024)" at bounding box center [170, 428] width 107 height 26
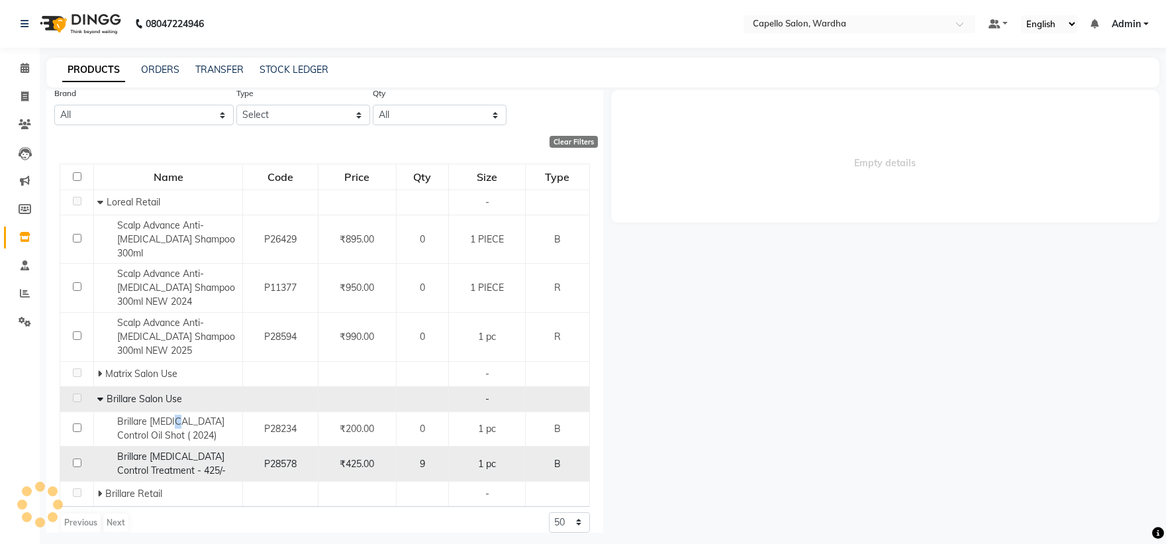
click at [189, 461] on span "Brillare [MEDICAL_DATA] Control Treatment - 425/-" at bounding box center [171, 463] width 109 height 26
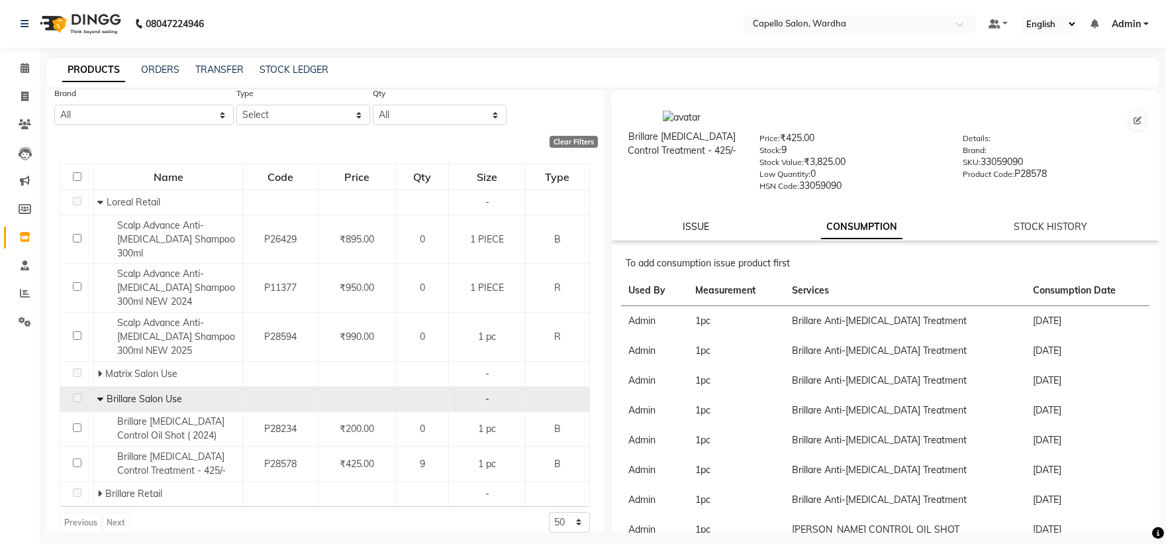
click at [687, 225] on link "ISSUE" at bounding box center [696, 226] width 26 height 12
select select
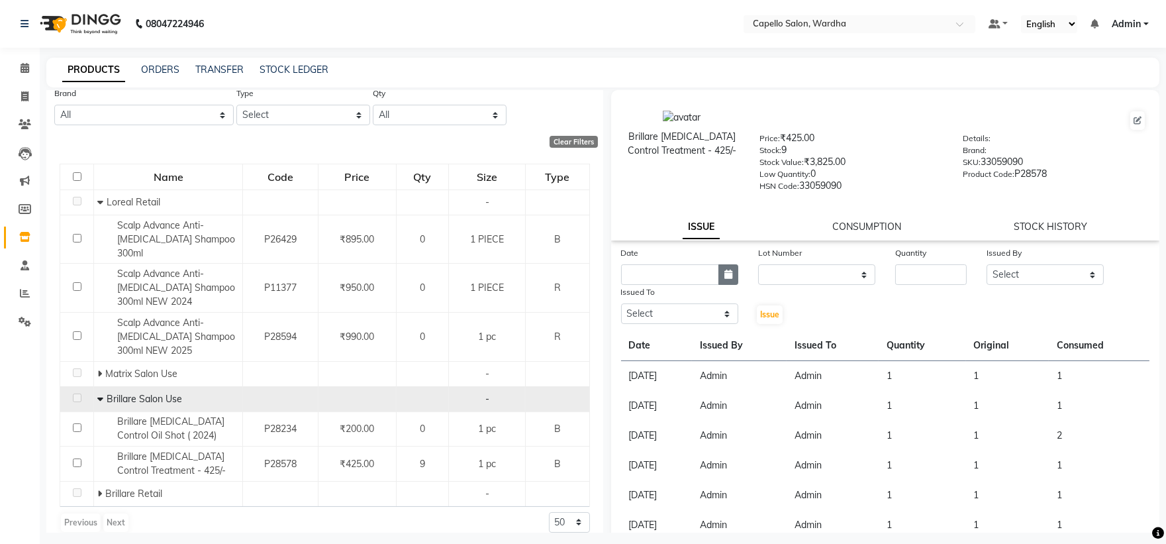
click at [720, 275] on button "button" at bounding box center [728, 274] width 20 height 21
select select "9"
select select "2025"
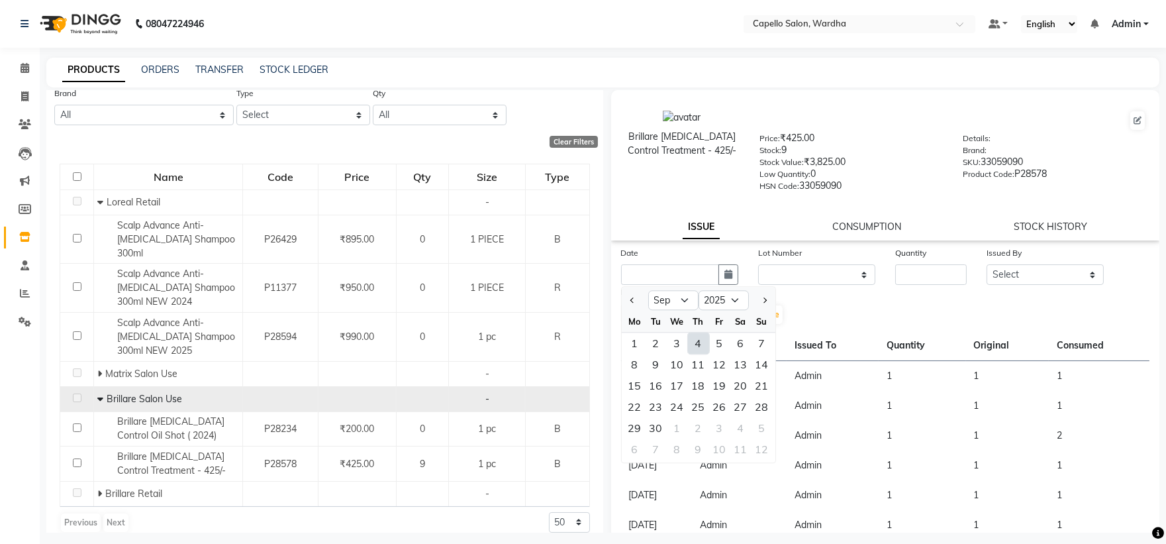
click at [697, 338] on div "4" at bounding box center [698, 342] width 21 height 21
type input "[DATE]"
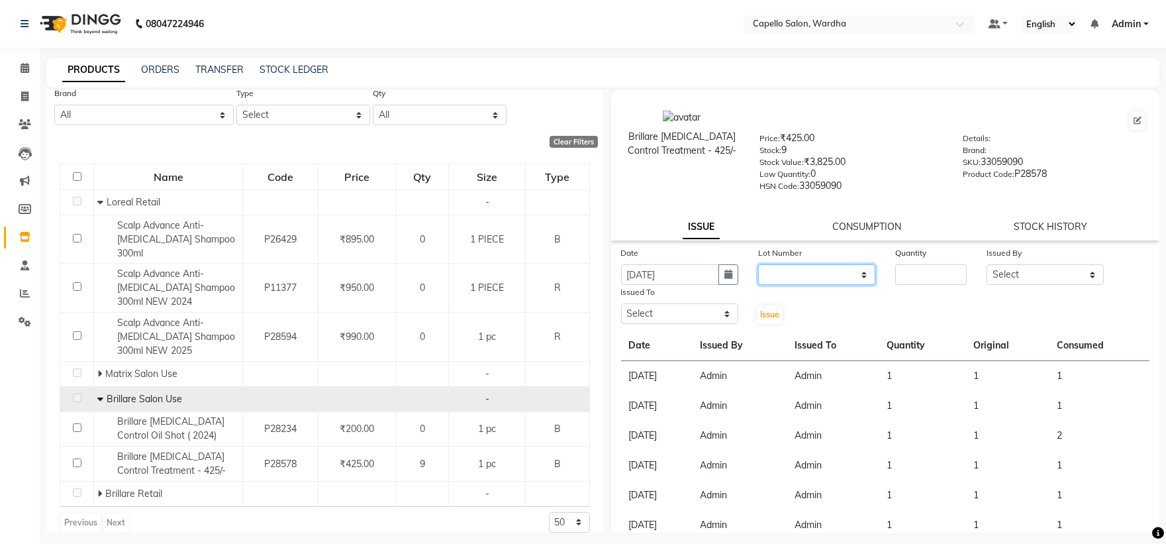
click at [777, 276] on select "None" at bounding box center [816, 274] width 117 height 21
select select "0: null"
click at [758, 265] on select "None" at bounding box center [816, 274] width 117 height 21
click at [904, 271] on input "number" at bounding box center [931, 274] width 72 height 21
click at [1030, 279] on select "Select Admin [PERSON_NAME] [PERSON_NAME] nitim [PERSON_NAME] [PERSON_NAME] maha…" at bounding box center [1045, 274] width 117 height 21
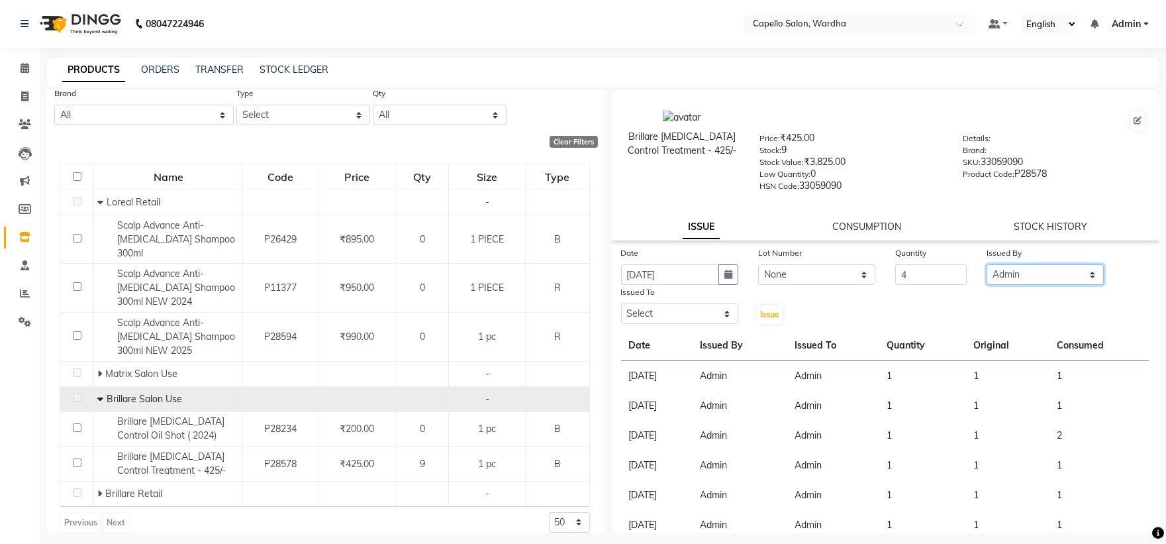
click at [987, 265] on select "Select Admin [PERSON_NAME] [PERSON_NAME] nitim [PERSON_NAME] [PERSON_NAME] maha…" at bounding box center [1045, 274] width 117 height 21
click at [690, 313] on select "Select Admin [PERSON_NAME] [PERSON_NAME] nitim [PERSON_NAME] [PERSON_NAME] maha…" at bounding box center [679, 313] width 117 height 21
click at [621, 304] on select "Select Admin [PERSON_NAME] [PERSON_NAME] nitim [PERSON_NAME] [PERSON_NAME] maha…" at bounding box center [679, 313] width 117 height 21
click at [772, 309] on button "Issue" at bounding box center [770, 314] width 26 height 19
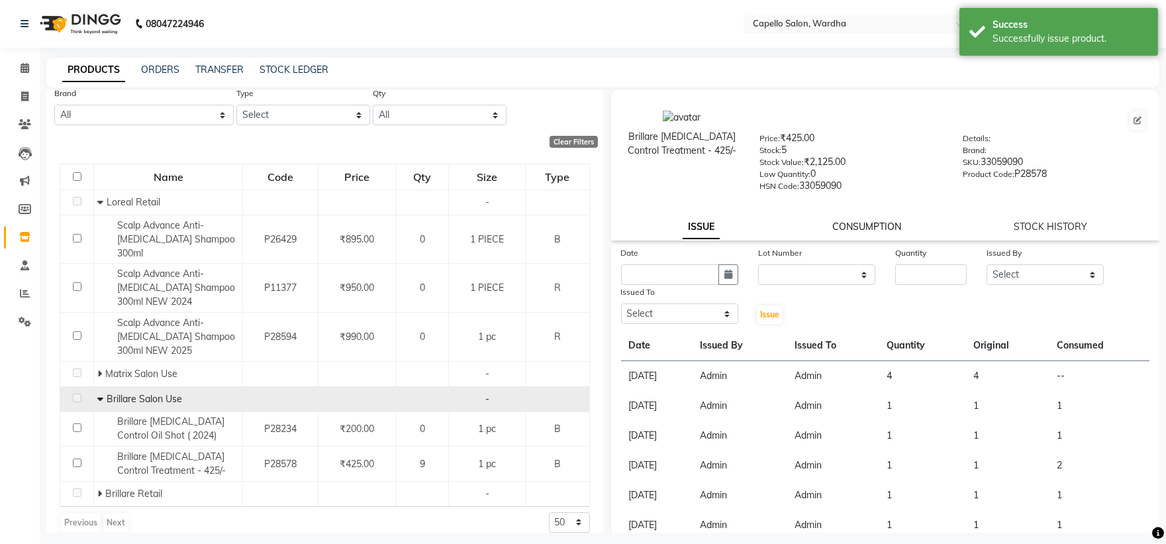
click at [868, 221] on link "CONSUMPTION" at bounding box center [866, 226] width 69 height 12
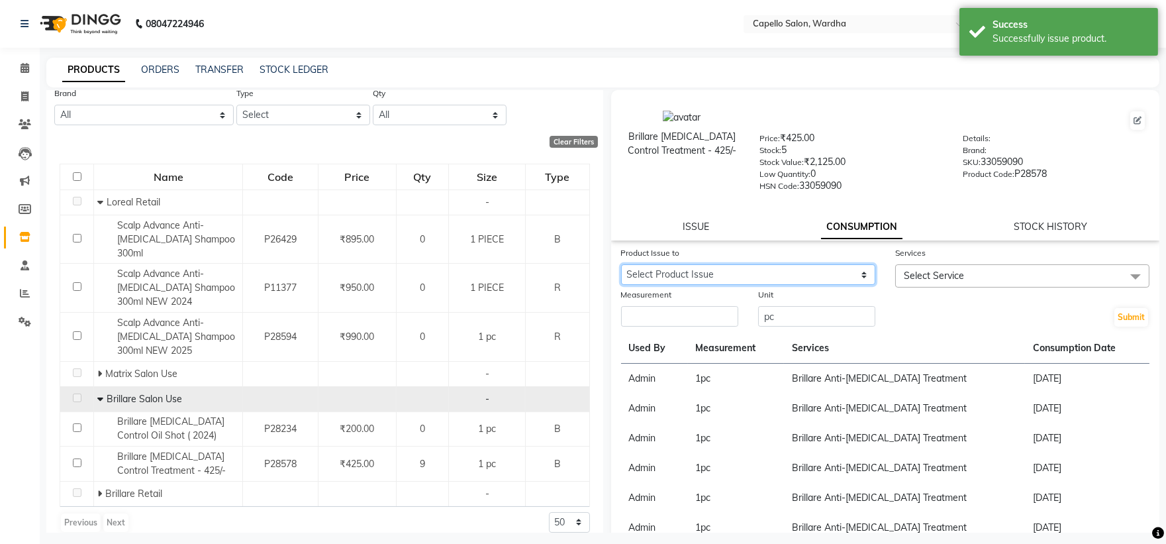
click at [761, 279] on select "Select Product Issue [DATE], Issued to: Admin, Balance: 4" at bounding box center [748, 274] width 254 height 21
click at [621, 265] on select "Select Product Issue [DATE], Issued to: Admin, Balance: 4" at bounding box center [748, 274] width 254 height 21
click at [705, 308] on input "number" at bounding box center [679, 316] width 117 height 21
click at [946, 260] on div "Services" at bounding box center [1022, 255] width 254 height 19
click at [944, 274] on span "Select Service" at bounding box center [934, 275] width 60 height 12
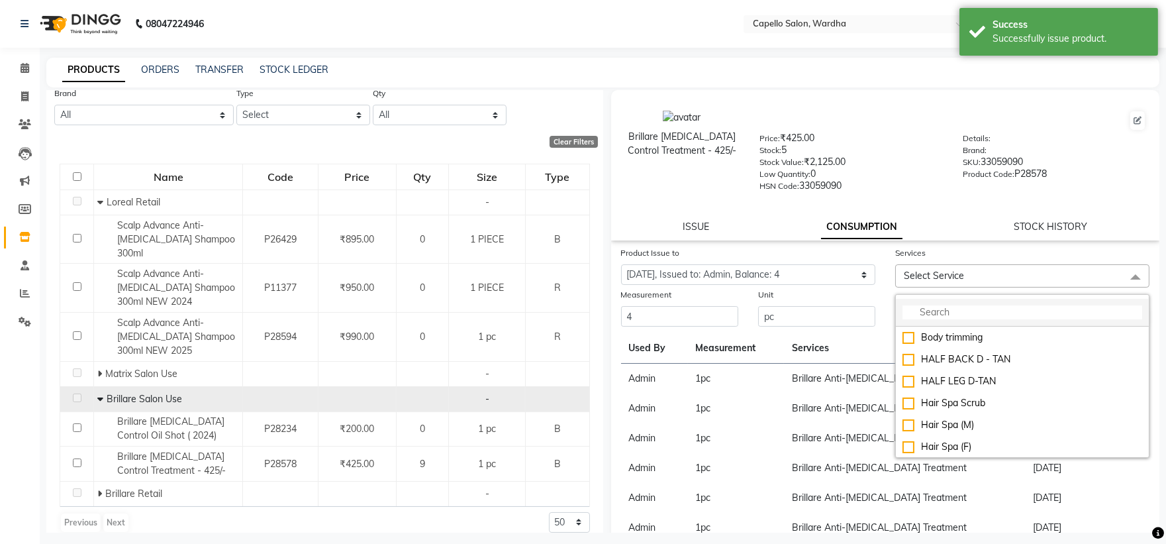
click at [946, 309] on input "multiselect-search" at bounding box center [1022, 312] width 240 height 14
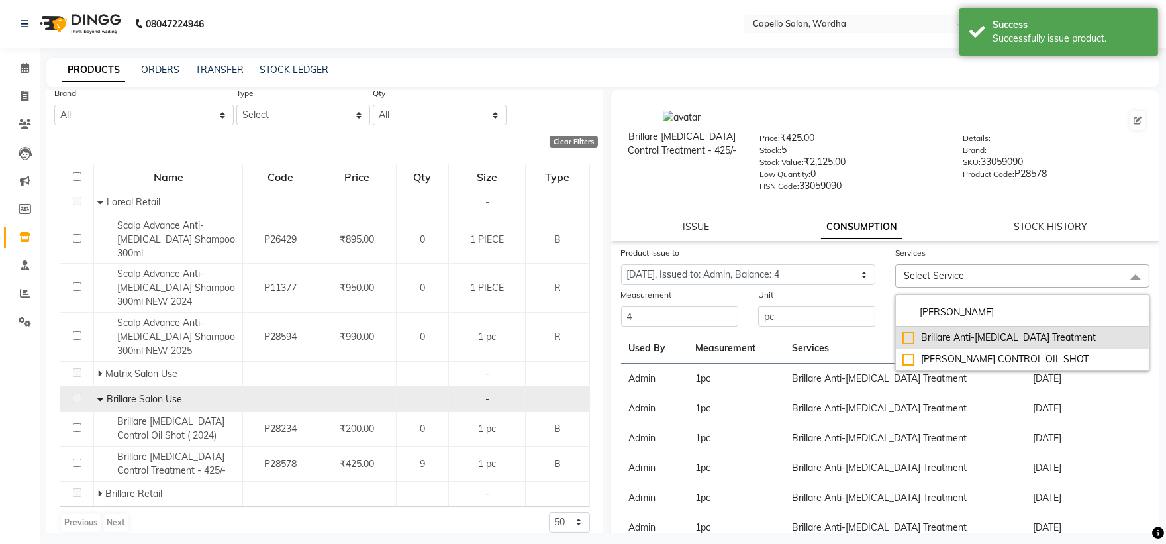
click at [1018, 336] on div "Brillare Anti-[MEDICAL_DATA] Treatment" at bounding box center [1022, 337] width 240 height 14
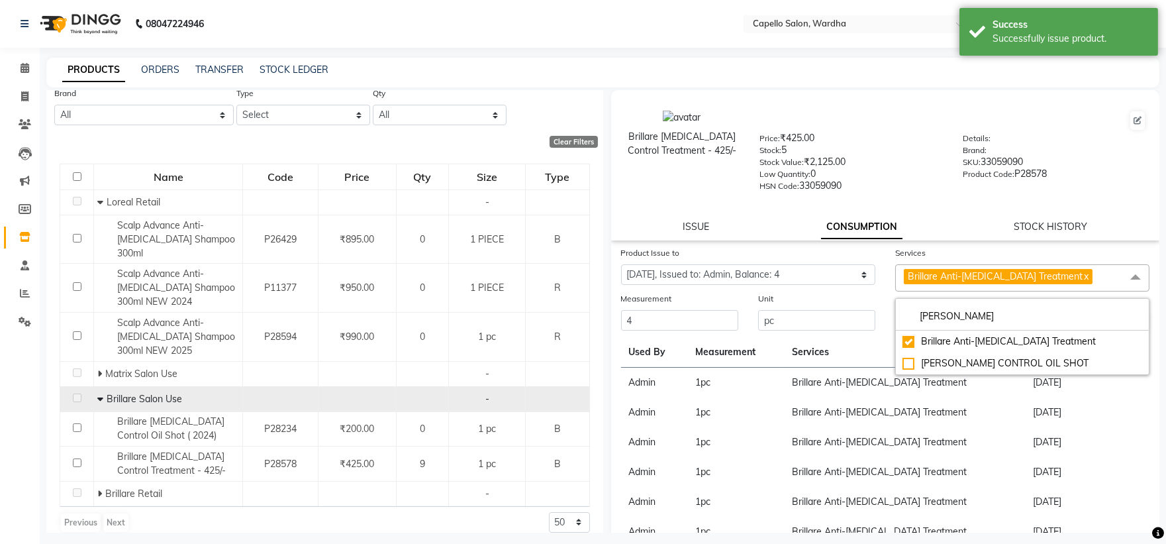
click at [975, 186] on div "Details: Brand: SKU: 33059090 Product Code: P28578" at bounding box center [1054, 161] width 203 height 60
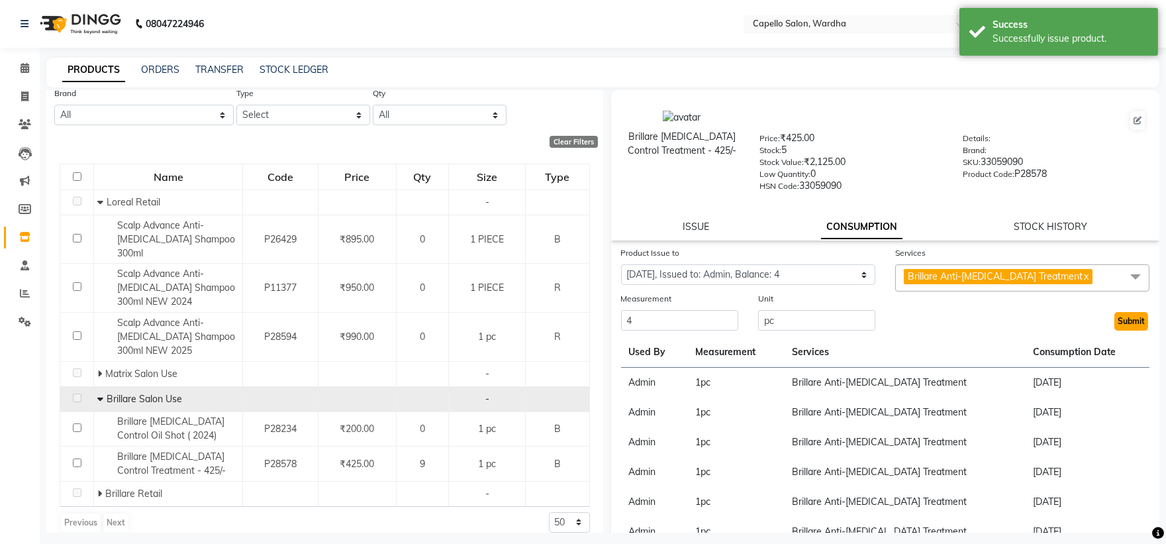
click at [1122, 326] on button "Submit" at bounding box center [1131, 321] width 34 height 19
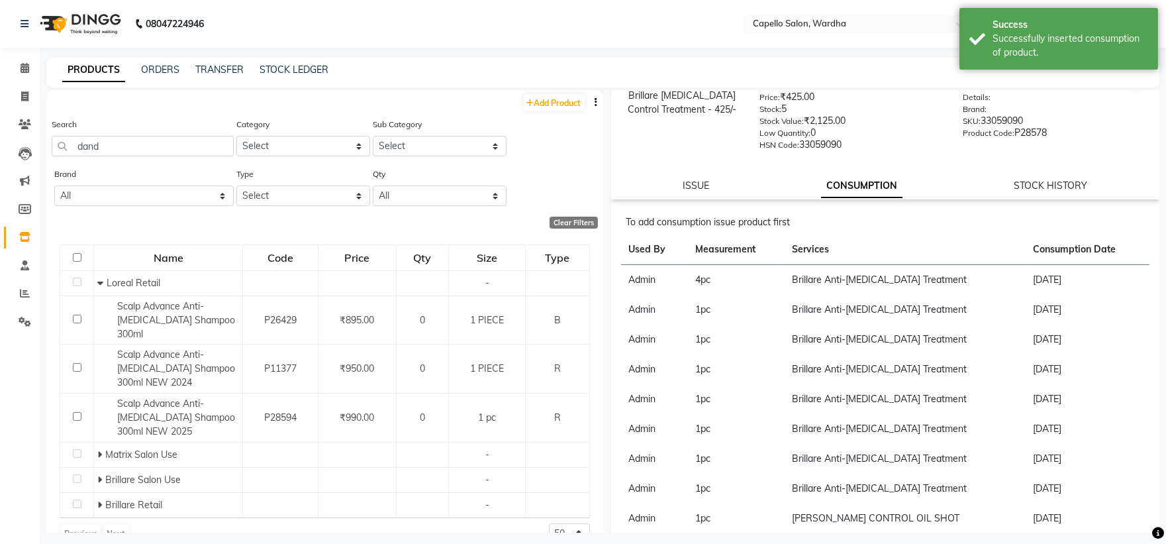
scroll to position [73, 0]
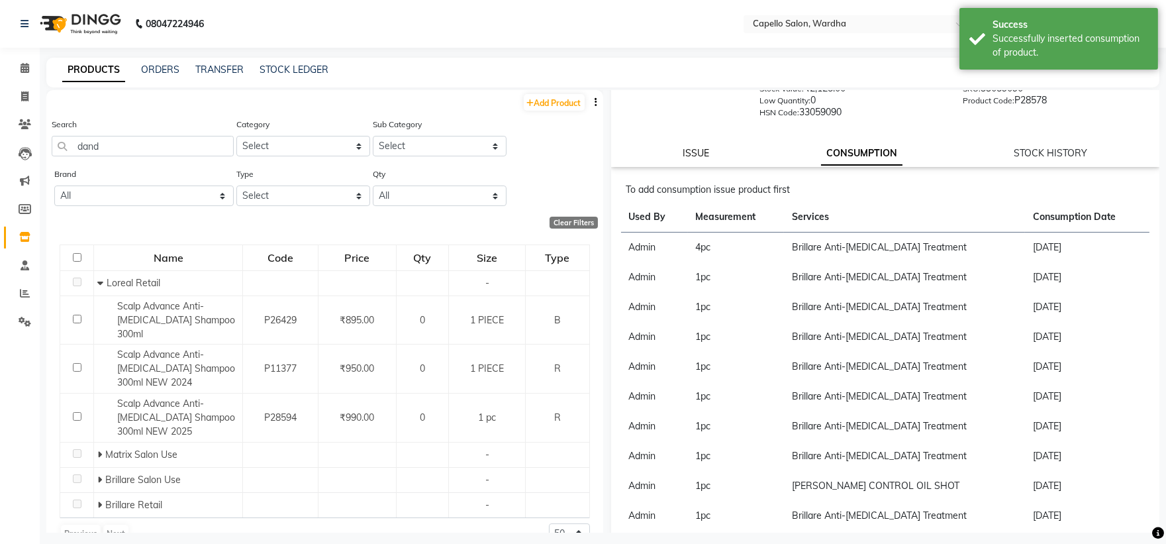
click at [699, 150] on link "ISSUE" at bounding box center [696, 153] width 26 height 12
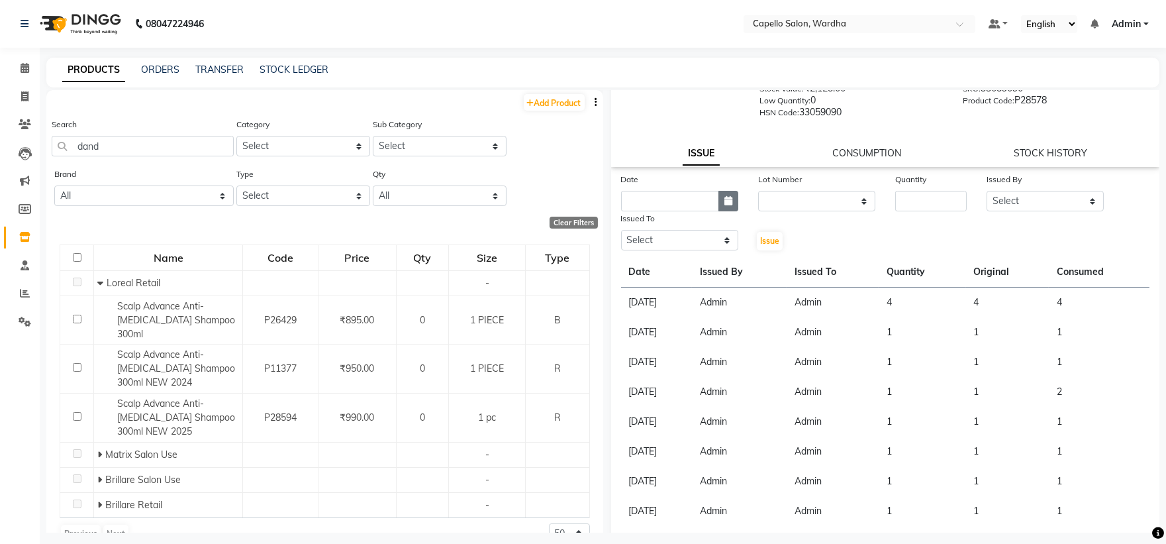
click at [724, 199] on icon "button" at bounding box center [728, 200] width 8 height 9
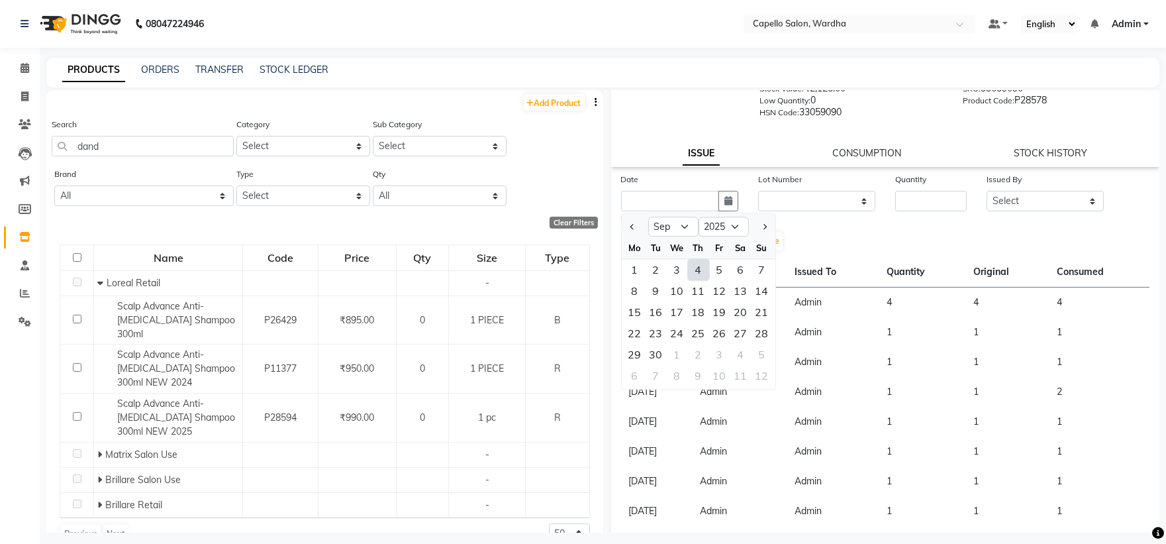
click at [696, 266] on div "4" at bounding box center [698, 269] width 21 height 21
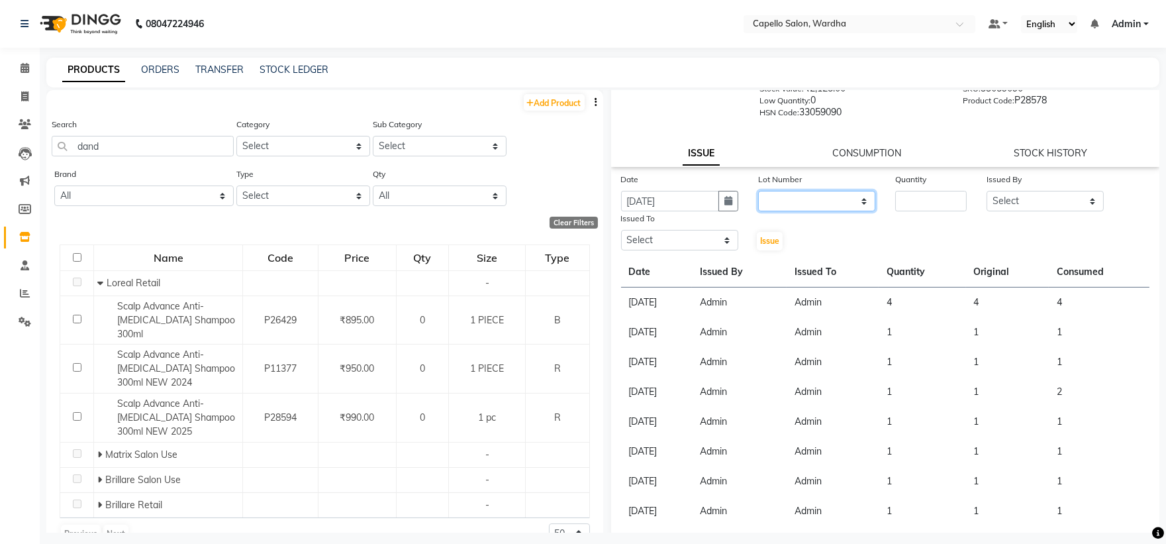
click at [781, 208] on select "None" at bounding box center [816, 201] width 117 height 21
click at [758, 191] on select "None" at bounding box center [816, 201] width 117 height 21
click at [922, 207] on input "number" at bounding box center [931, 201] width 72 height 21
click at [1051, 208] on select "Select Admin [PERSON_NAME] [PERSON_NAME] nitim [PERSON_NAME] [PERSON_NAME] maha…" at bounding box center [1045, 201] width 117 height 21
click at [987, 191] on select "Select Admin [PERSON_NAME] [PERSON_NAME] nitim [PERSON_NAME] [PERSON_NAME] maha…" at bounding box center [1045, 201] width 117 height 21
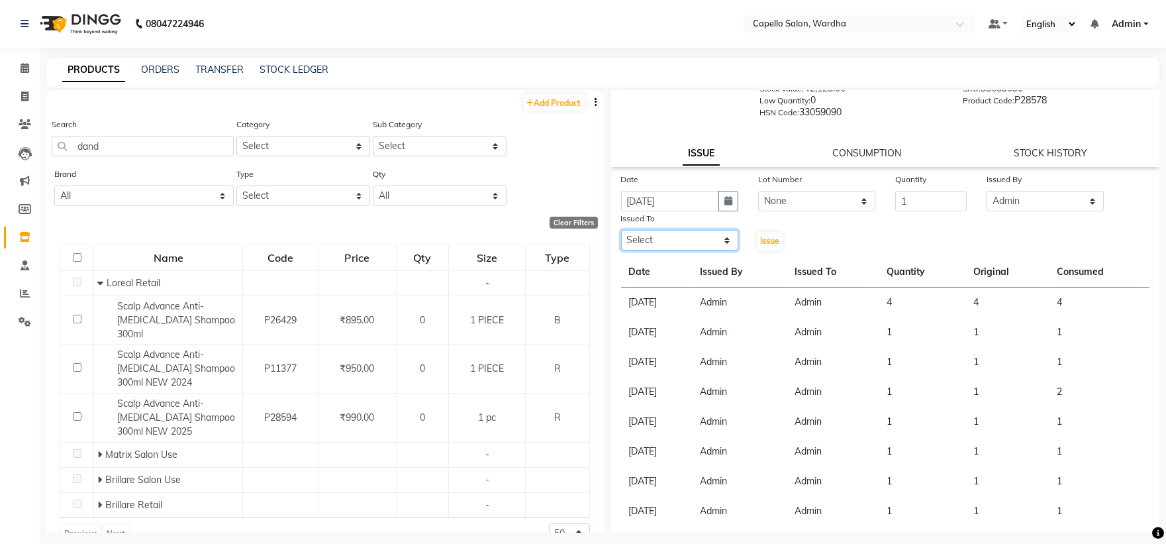
click at [690, 237] on select "Select Admin [PERSON_NAME] [PERSON_NAME] nitim [PERSON_NAME] [PERSON_NAME] maha…" at bounding box center [679, 240] width 117 height 21
click at [621, 230] on select "Select Admin [PERSON_NAME] [PERSON_NAME] nitim [PERSON_NAME] [PERSON_NAME] maha…" at bounding box center [679, 240] width 117 height 21
drag, startPoint x: 759, startPoint y: 242, endPoint x: 758, endPoint y: 234, distance: 8.1
click at [759, 235] on button "Issue" at bounding box center [770, 241] width 26 height 19
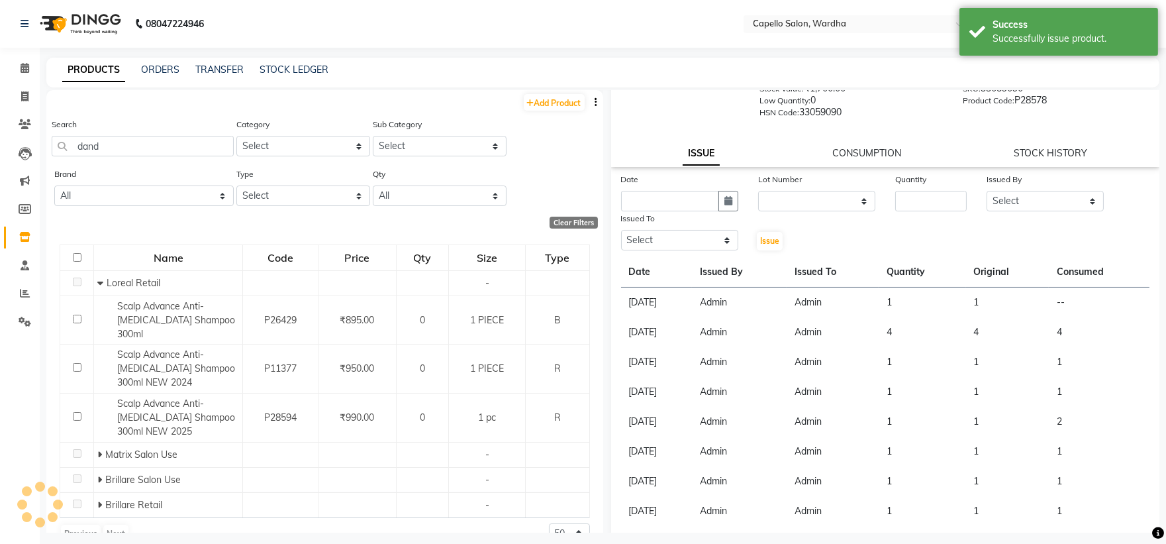
scroll to position [0, 0]
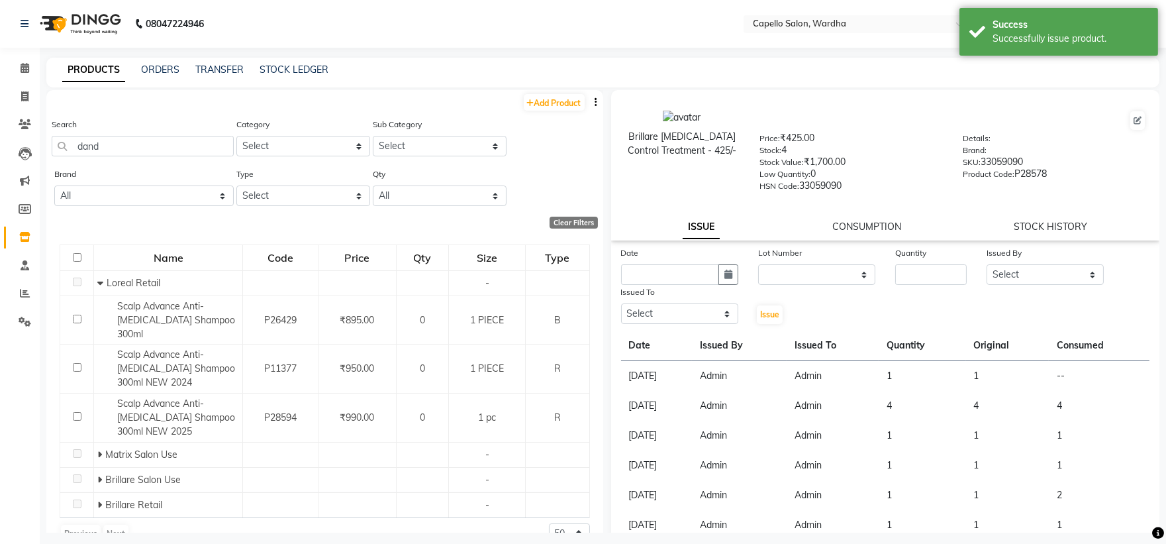
click at [889, 220] on div "CONSUMPTION" at bounding box center [866, 227] width 69 height 14
click at [883, 228] on link "CONSUMPTION" at bounding box center [866, 226] width 69 height 12
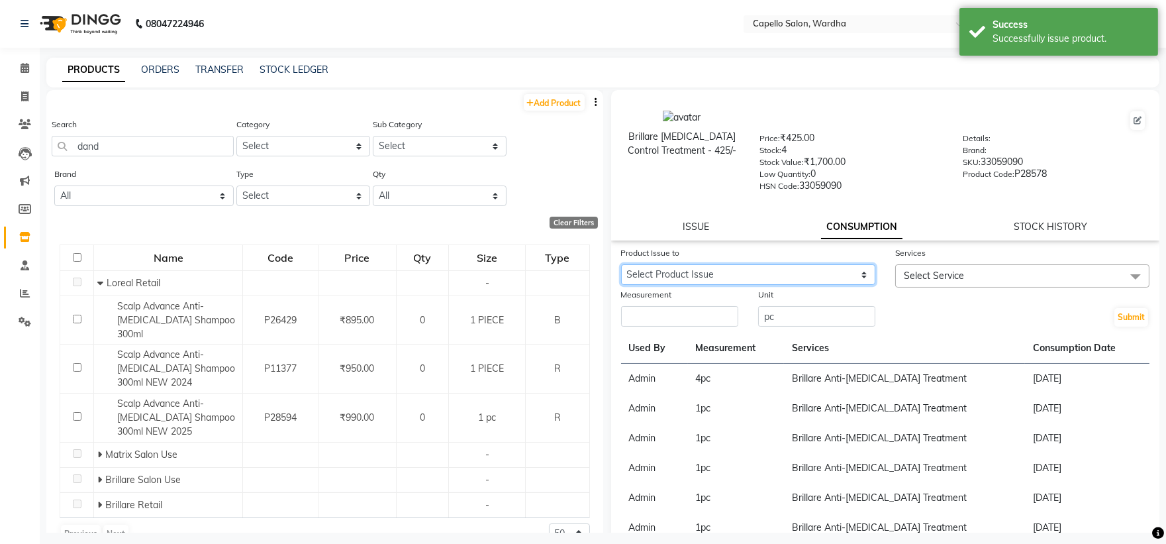
click at [739, 276] on select "Select Product Issue [DATE], Issued to: Admin, Balance: 1" at bounding box center [748, 274] width 254 height 21
click at [621, 265] on select "Select Product Issue [DATE], Issued to: Admin, Balance: 1" at bounding box center [748, 274] width 254 height 21
click at [677, 268] on select "Select Product Issue [DATE], Issued to: Admin, Balance: 1" at bounding box center [748, 274] width 254 height 21
click at [621, 265] on select "Select Product Issue [DATE], Issued to: Admin, Balance: 1" at bounding box center [748, 274] width 254 height 21
click at [653, 309] on input "number" at bounding box center [679, 316] width 117 height 21
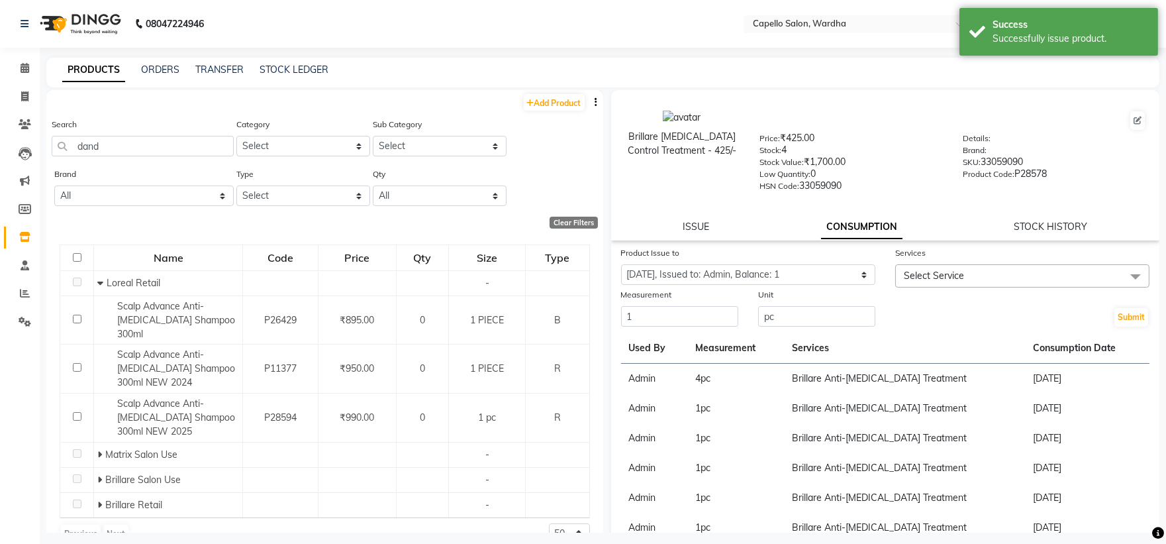
click at [989, 272] on span "Select Service" at bounding box center [1022, 275] width 254 height 23
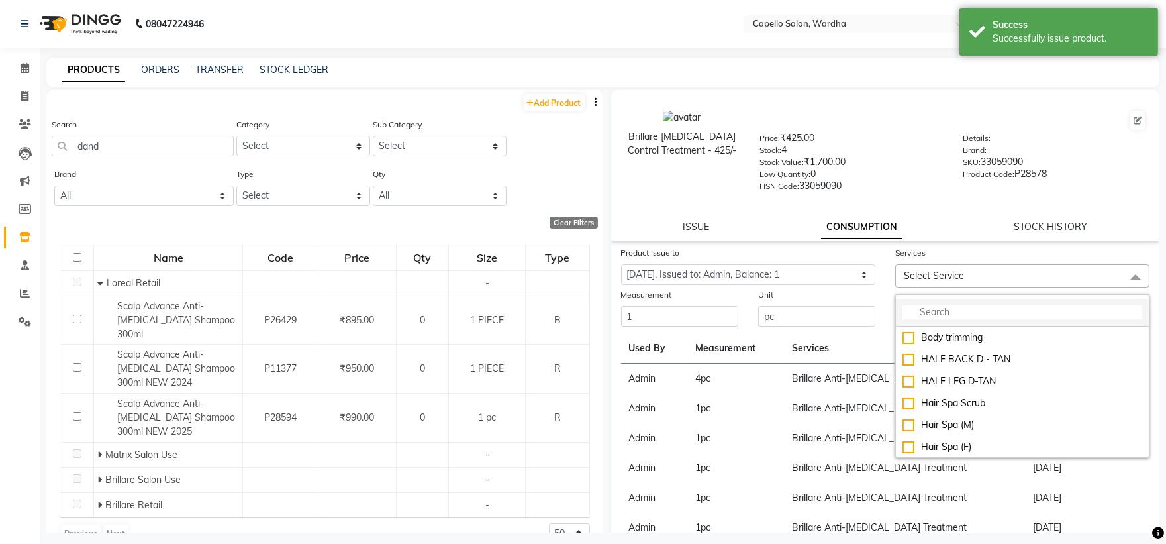
click at [951, 312] on input "multiselect-search" at bounding box center [1022, 312] width 240 height 14
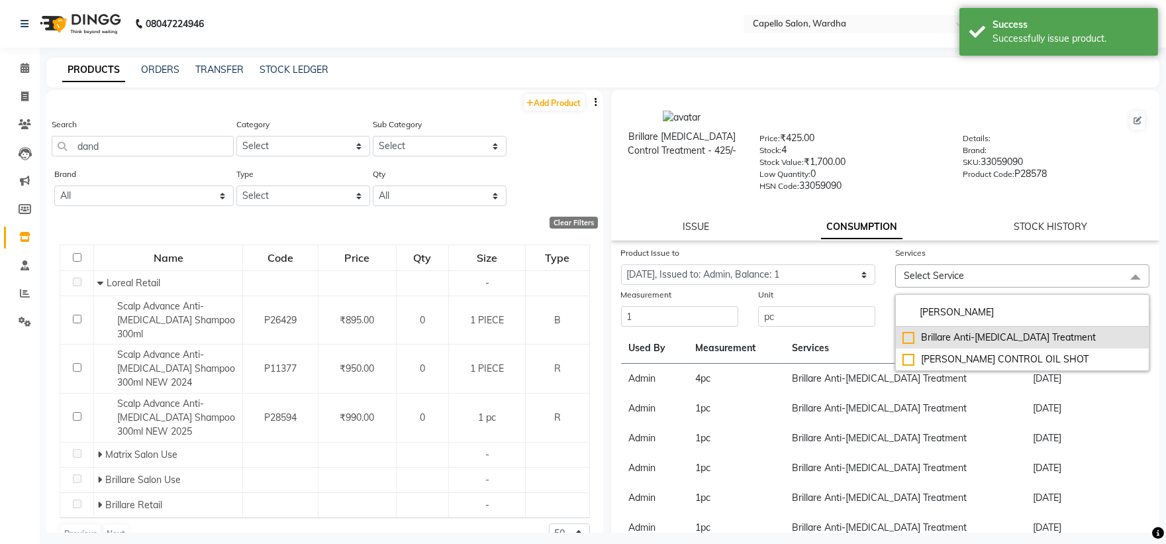
click at [975, 346] on li "Brillare Anti-[MEDICAL_DATA] Treatment" at bounding box center [1022, 337] width 253 height 22
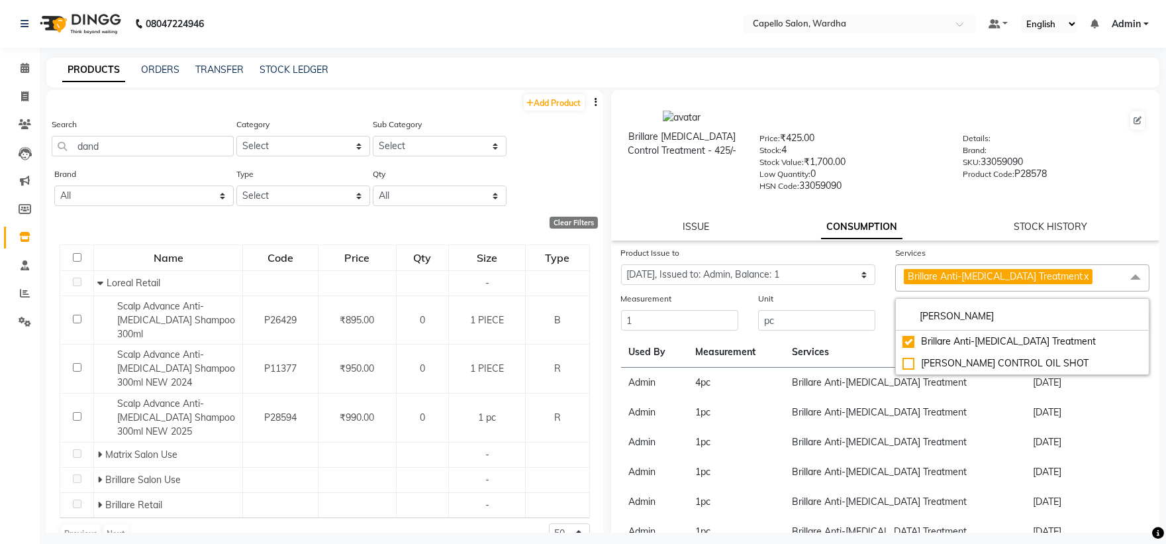
click at [983, 183] on div "Product Code: P28578" at bounding box center [1054, 176] width 183 height 19
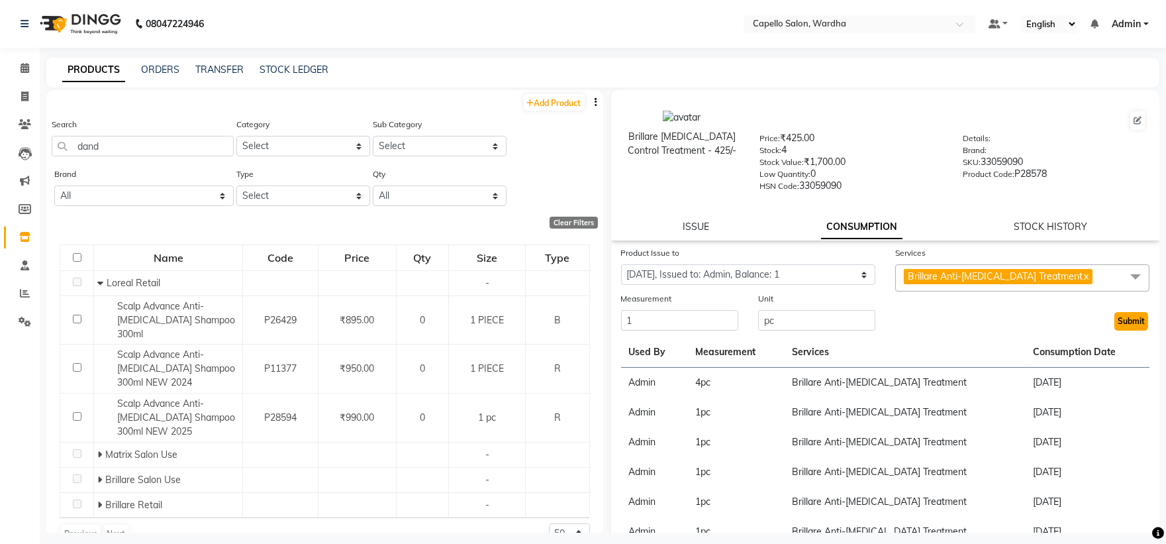
click at [1134, 324] on button "Submit" at bounding box center [1131, 321] width 34 height 19
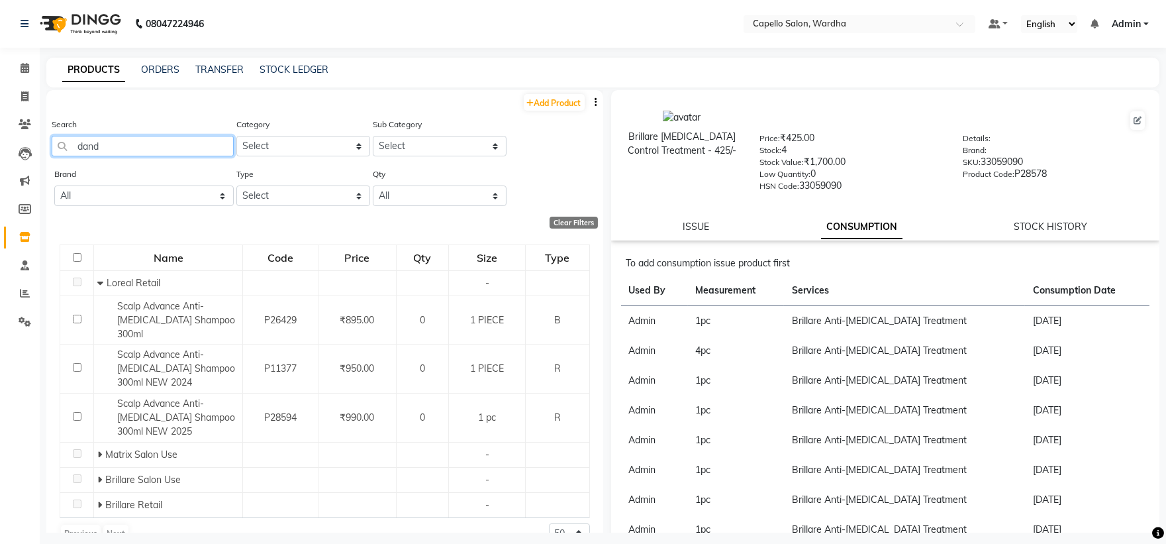
click at [113, 149] on input "dand" at bounding box center [143, 146] width 182 height 21
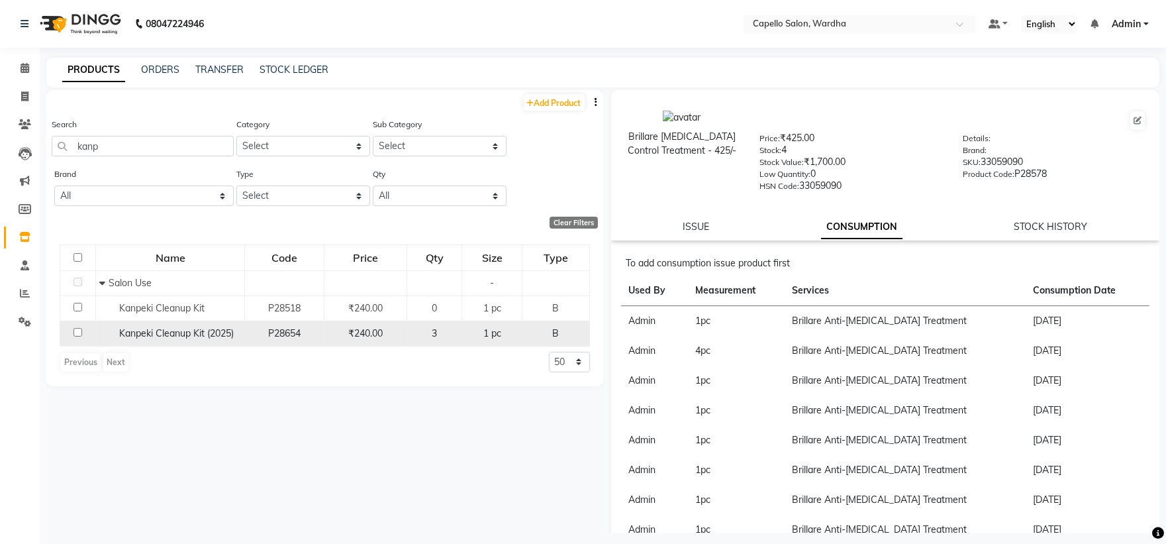
click at [202, 339] on span "Kanpeki Cleanup Kit (2025)" at bounding box center [176, 333] width 115 height 12
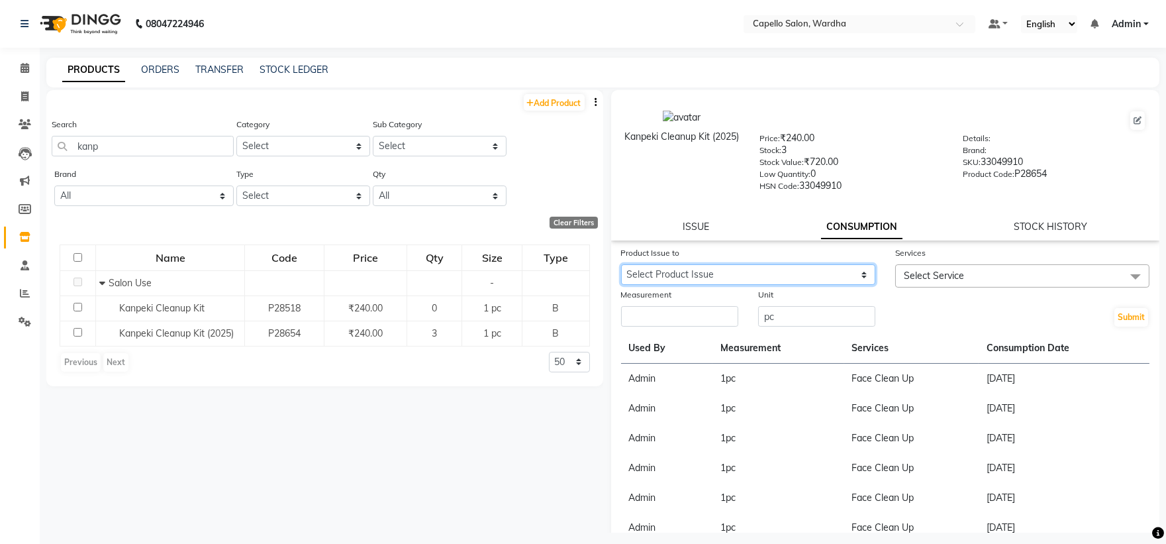
click at [718, 277] on select "Select Product Issue [DATE], Issued to: Admin, Balance: 1" at bounding box center [748, 274] width 254 height 21
click at [621, 265] on select "Select Product Issue [DATE], Issued to: Admin, Balance: 1" at bounding box center [748, 274] width 254 height 21
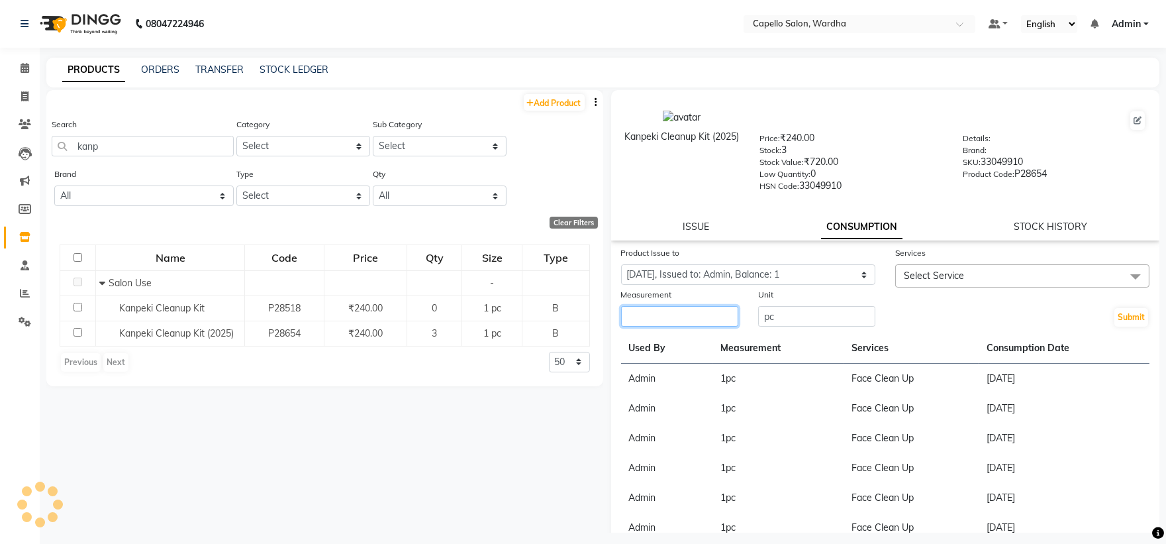
click at [689, 314] on input "number" at bounding box center [679, 316] width 117 height 21
click at [989, 261] on div "Services" at bounding box center [1022, 255] width 254 height 19
click at [981, 272] on span "Select Service" at bounding box center [1022, 275] width 254 height 23
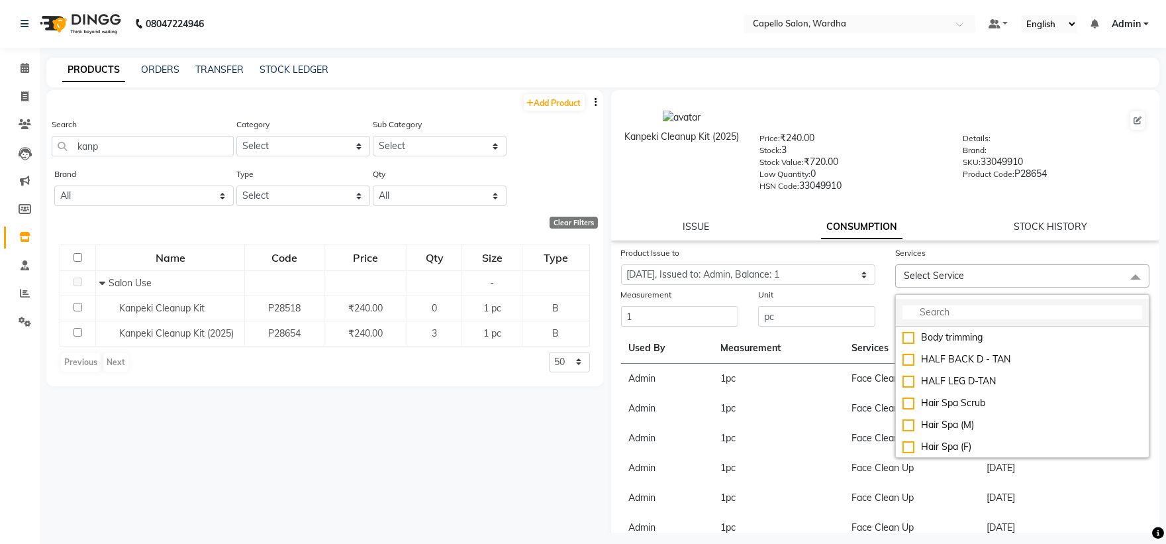
click at [946, 318] on input "multiselect-search" at bounding box center [1022, 312] width 240 height 14
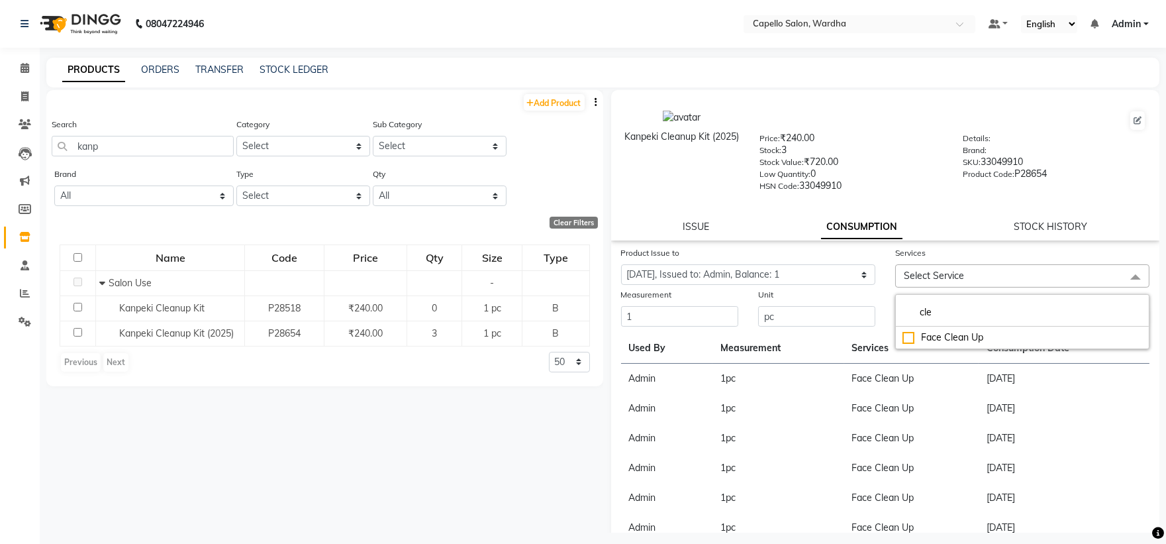
click at [949, 356] on th "Services" at bounding box center [911, 348] width 135 height 30
click at [967, 269] on span "Select Service" at bounding box center [1022, 275] width 254 height 23
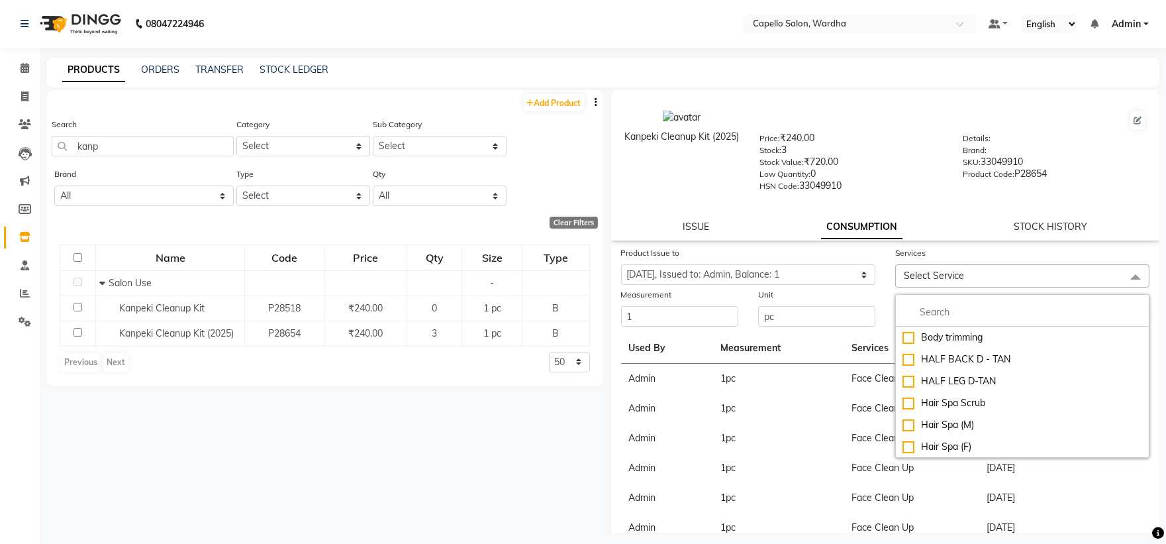
click at [961, 299] on div "Body trimming HALF BACK D - TAN HALF LEG D-TAN Hair Spa Scrub Hair Spa (M) Hair…" at bounding box center [1022, 376] width 254 height 164
click at [975, 310] on input "multiselect-search" at bounding box center [1022, 312] width 240 height 14
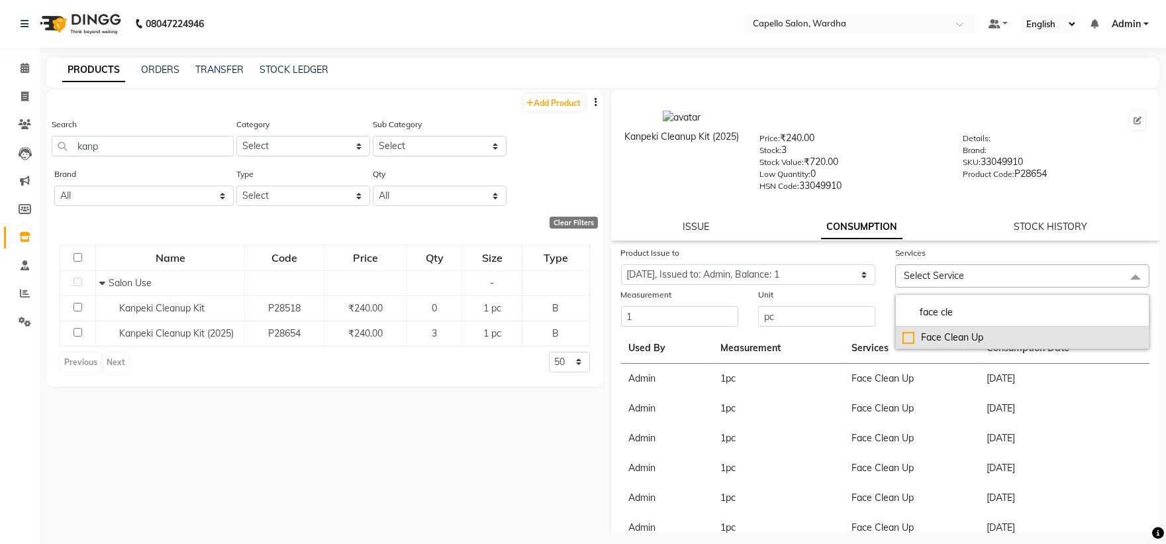
click at [951, 336] on div "Face Clean Up" at bounding box center [1022, 337] width 240 height 14
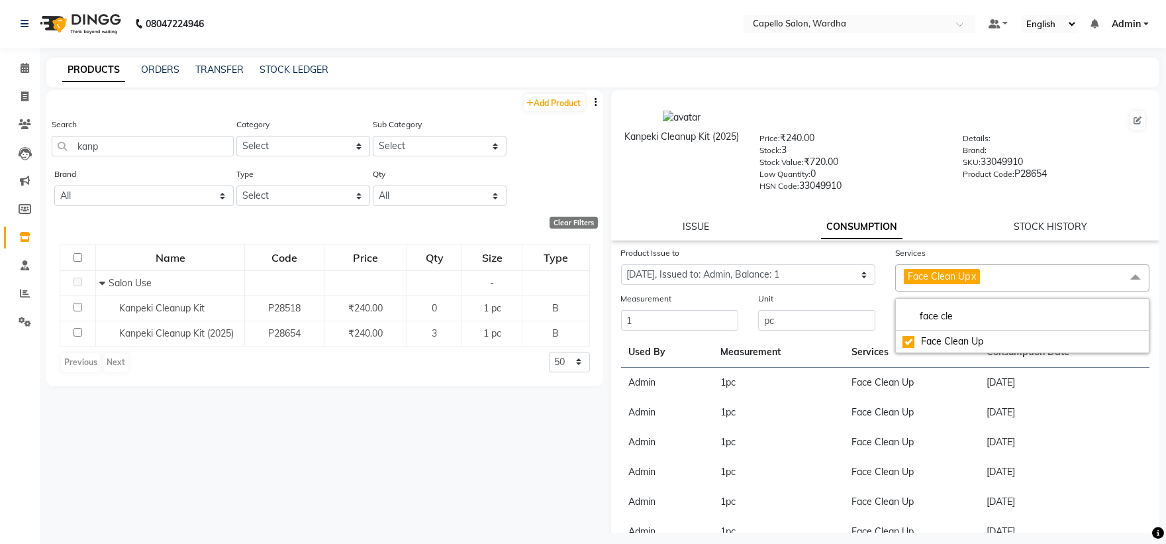
click at [922, 240] on div "Kanpeki Cleanup Kit (2025) Price: ₹240.00 Stock: 3 Stock Value: ₹720.00 Low Qua…" at bounding box center [885, 165] width 549 height 150
click at [1120, 319] on button "Submit" at bounding box center [1131, 321] width 34 height 19
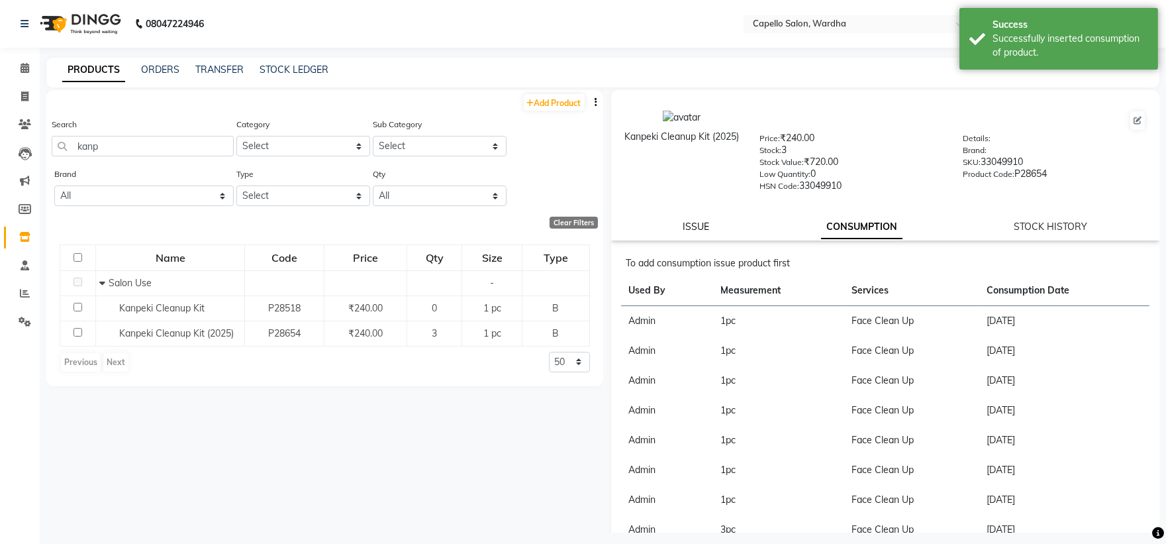
click at [699, 227] on link "ISSUE" at bounding box center [696, 226] width 26 height 12
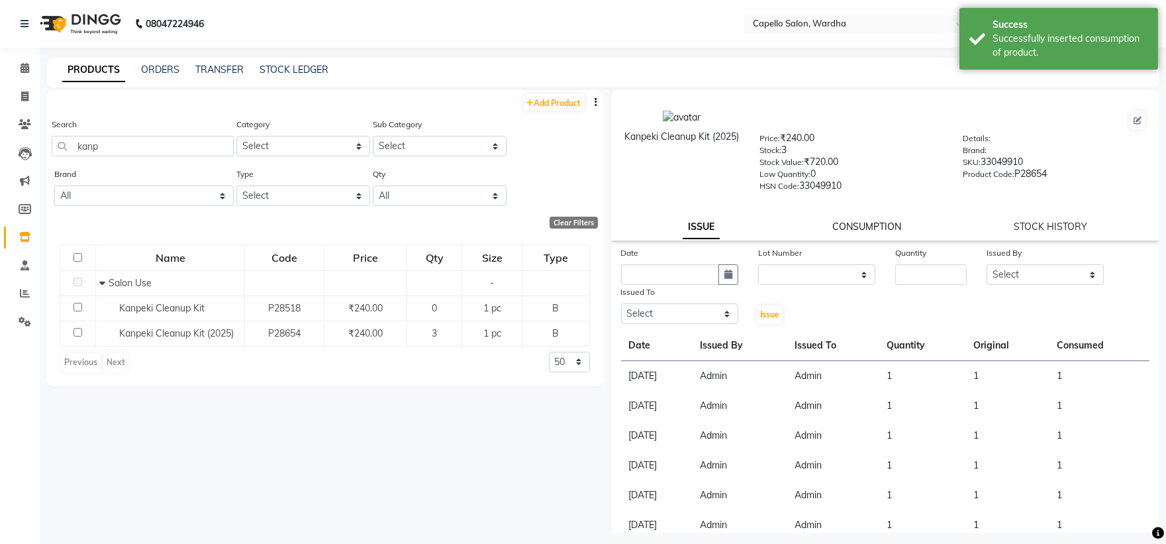
drag, startPoint x: 868, startPoint y: 223, endPoint x: 863, endPoint y: 233, distance: 11.3
click at [867, 223] on link "CONSUMPTION" at bounding box center [866, 226] width 69 height 12
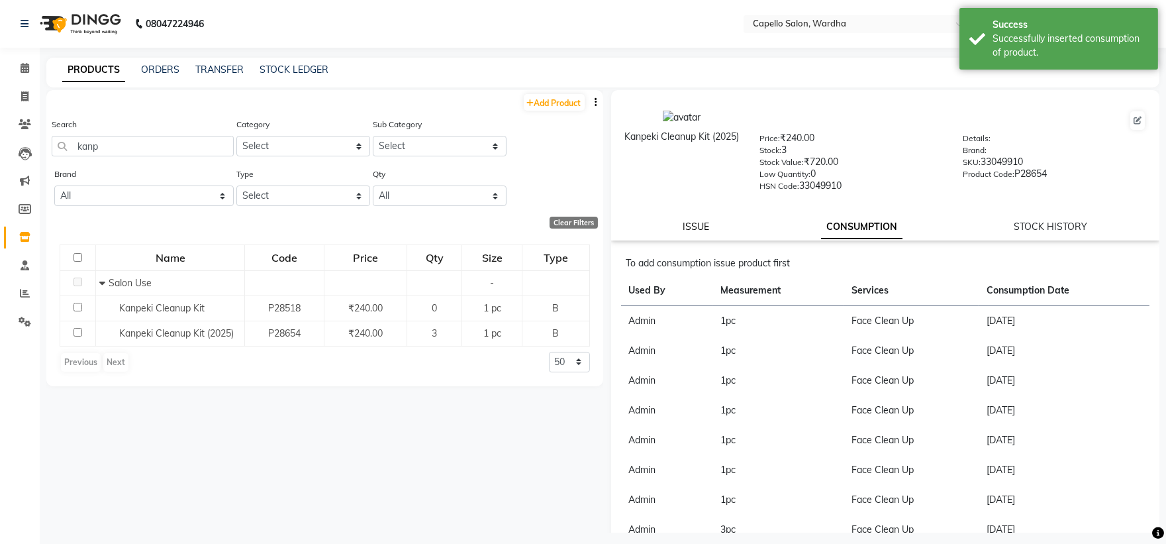
click at [690, 223] on link "ISSUE" at bounding box center [696, 226] width 26 height 12
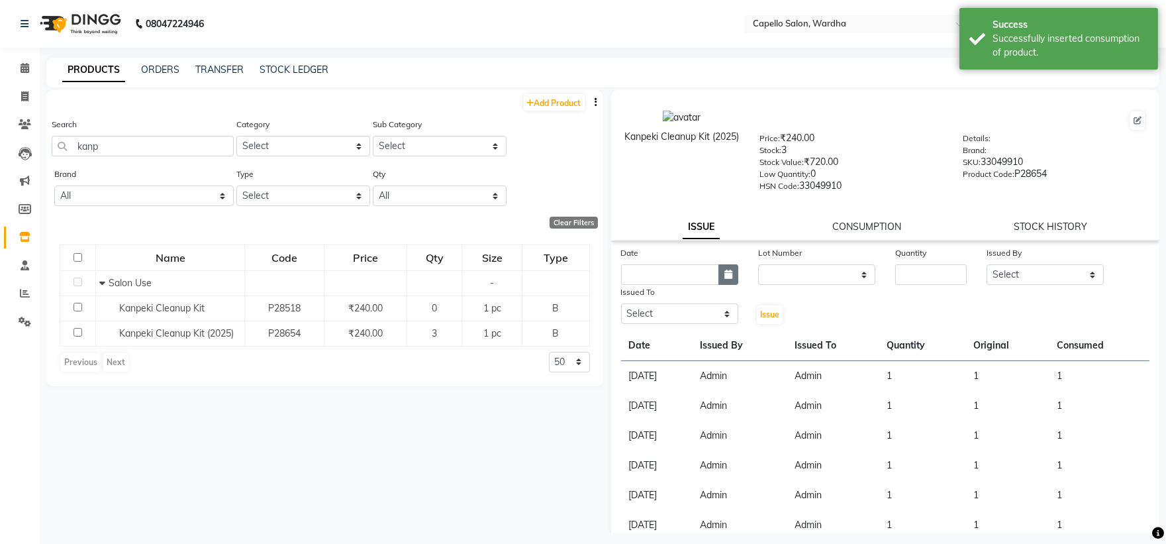
click at [727, 285] on button "button" at bounding box center [728, 274] width 20 height 21
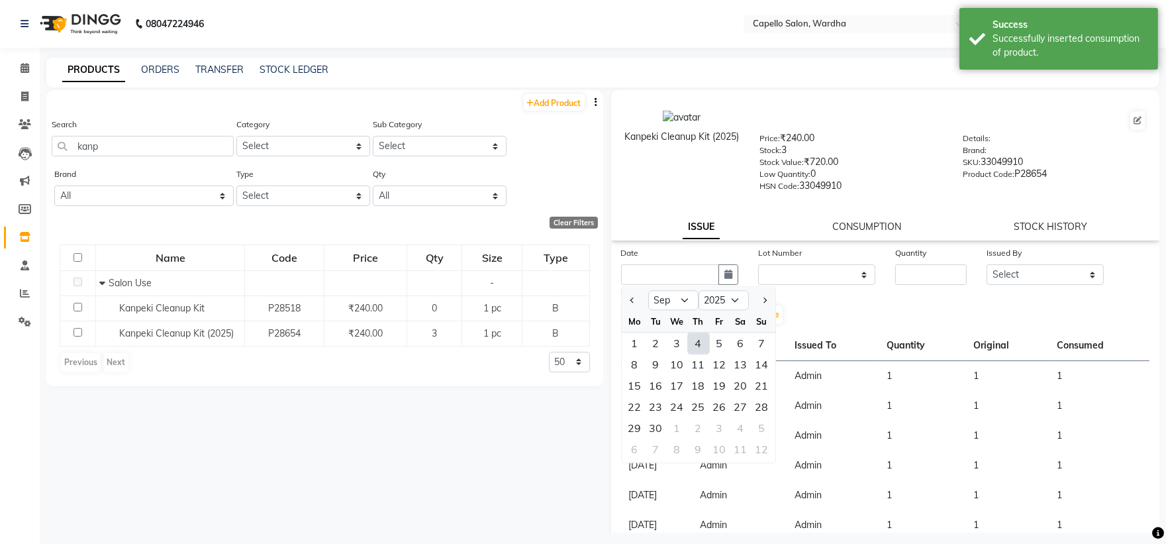
click at [693, 342] on div "4" at bounding box center [698, 342] width 21 height 21
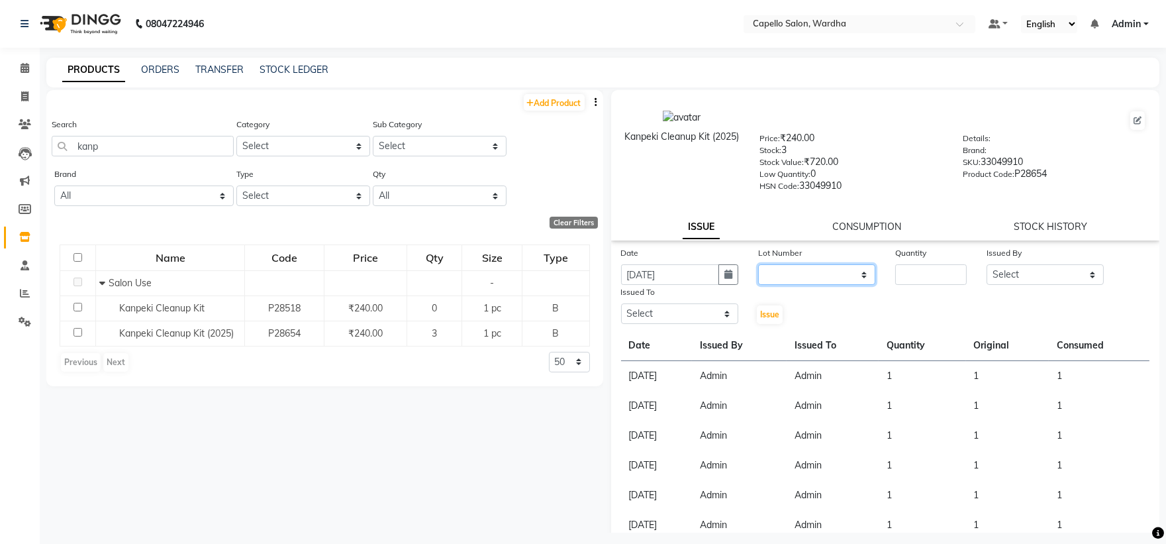
click at [791, 278] on select "None" at bounding box center [816, 274] width 117 height 21
click at [758, 265] on select "None" at bounding box center [816, 274] width 117 height 21
click at [898, 274] on input "number" at bounding box center [931, 274] width 72 height 21
drag, startPoint x: 1056, startPoint y: 269, endPoint x: 1002, endPoint y: -53, distance: 326.9
click at [1002, 0] on html "08047224946 Select Location × Capello Salon, Wardha Default Panel My Panel Engl…" at bounding box center [583, 272] width 1166 height 544
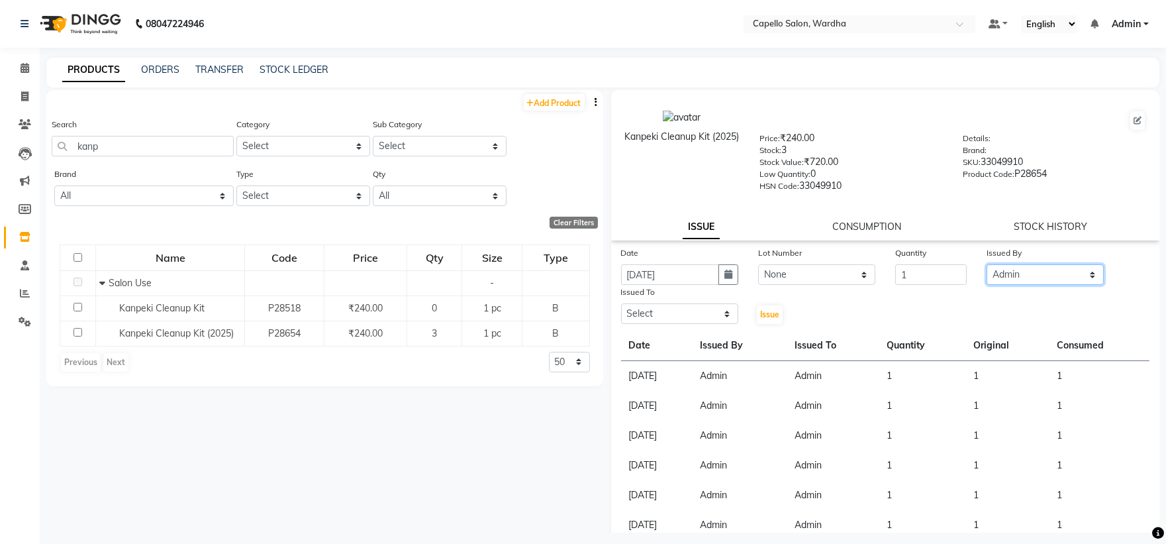
click at [987, 265] on select "Select Admin [PERSON_NAME] [PERSON_NAME] nitim [PERSON_NAME] [PERSON_NAME] maha…" at bounding box center [1045, 274] width 117 height 21
click at [686, 313] on select "Select Admin [PERSON_NAME] [PERSON_NAME] nitim [PERSON_NAME] [PERSON_NAME] maha…" at bounding box center [679, 313] width 117 height 21
click at [621, 304] on select "Select Admin [PERSON_NAME] [PERSON_NAME] nitim [PERSON_NAME] [PERSON_NAME] maha…" at bounding box center [679, 313] width 117 height 21
click at [689, 313] on select "Select Admin [PERSON_NAME] [PERSON_NAME] nitim [PERSON_NAME] [PERSON_NAME] maha…" at bounding box center [679, 313] width 117 height 21
click at [621, 304] on select "Select Admin [PERSON_NAME] [PERSON_NAME] nitim [PERSON_NAME] [PERSON_NAME] maha…" at bounding box center [679, 313] width 117 height 21
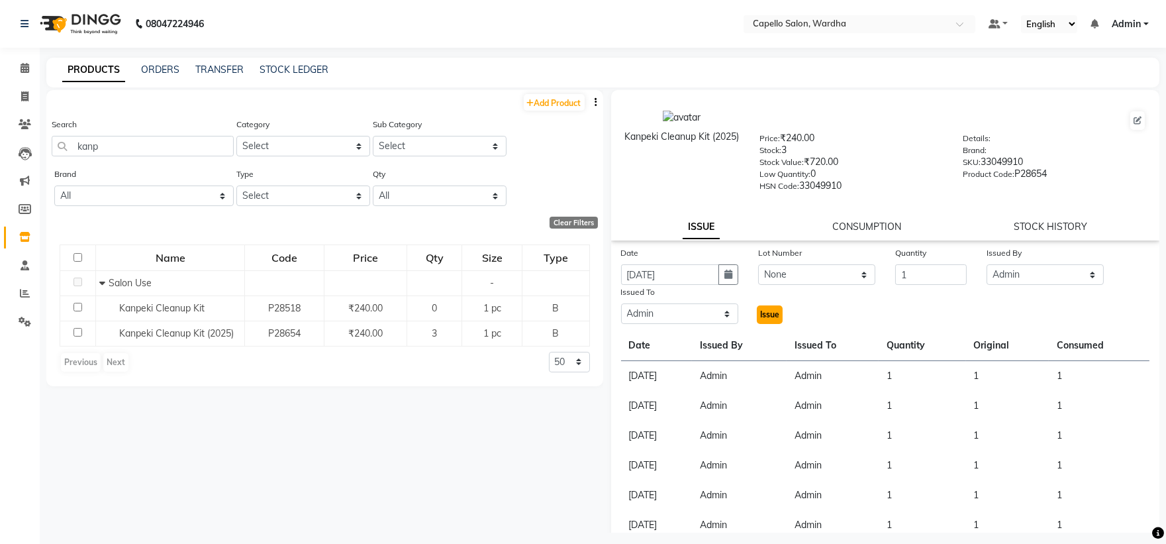
click at [765, 322] on button "Issue" at bounding box center [770, 314] width 26 height 19
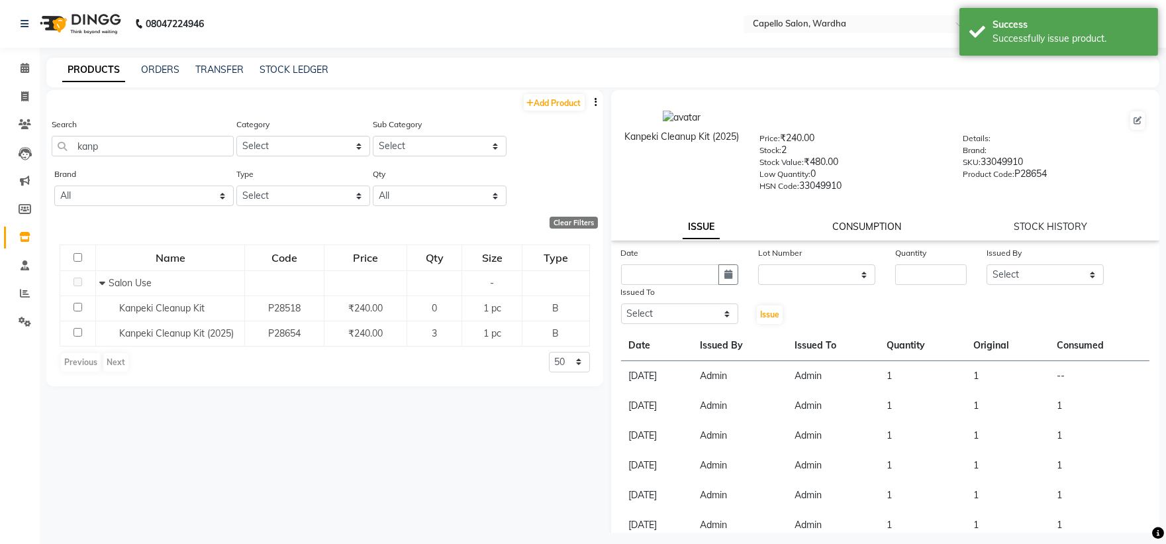
click at [852, 228] on link "CONSUMPTION" at bounding box center [866, 226] width 69 height 12
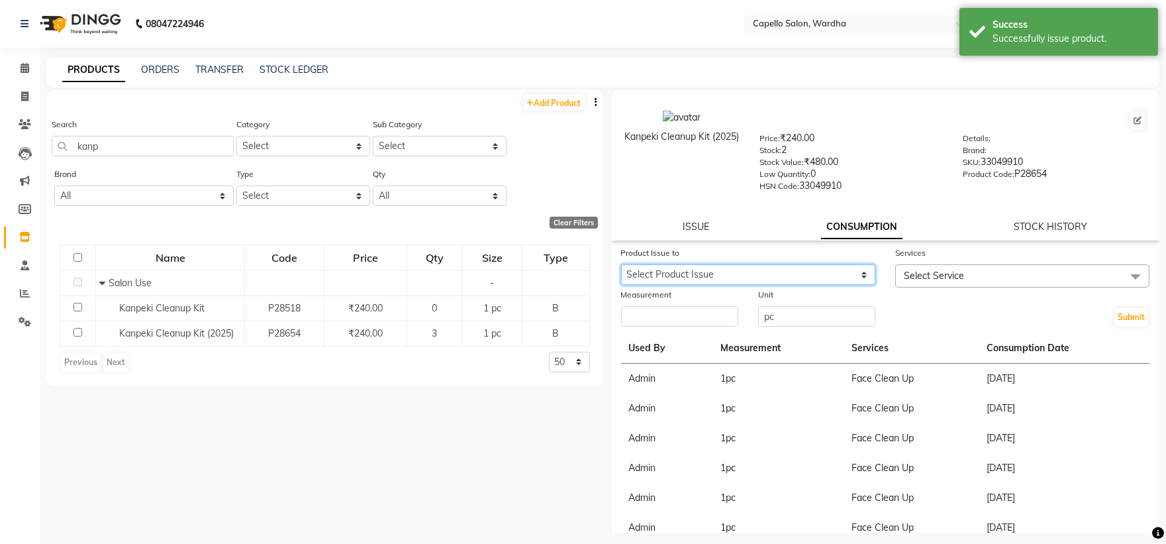
click at [750, 274] on select "Select Product Issue [DATE], Issued to: Admin, Balance: 1" at bounding box center [748, 274] width 254 height 21
click at [621, 265] on select "Select Product Issue [DATE], Issued to: Admin, Balance: 1" at bounding box center [748, 274] width 254 height 21
click at [724, 313] on input "number" at bounding box center [679, 316] width 117 height 21
click at [942, 275] on span "Select Service" at bounding box center [934, 275] width 60 height 12
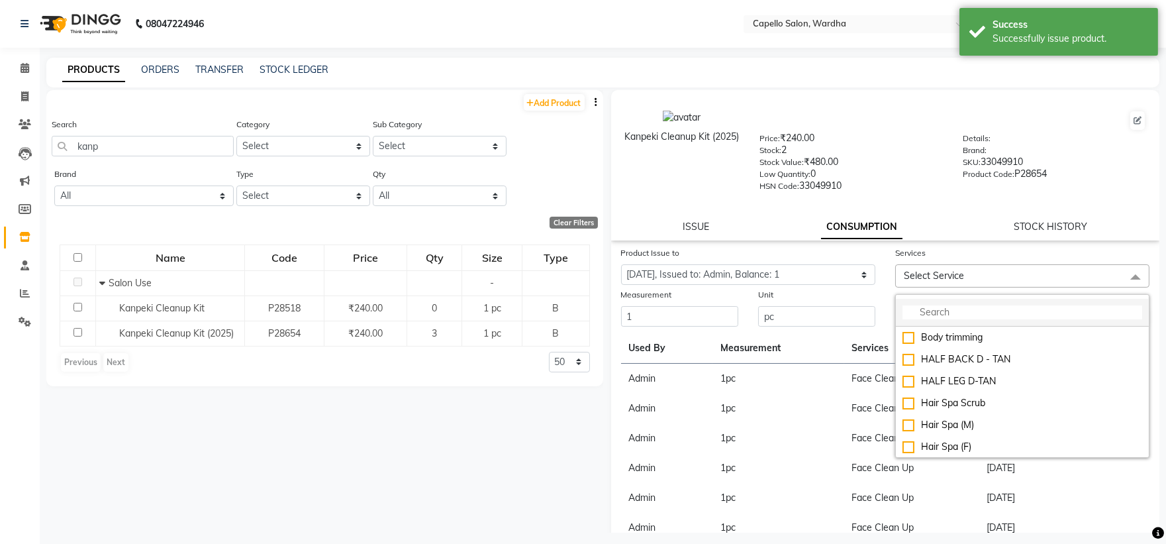
click at [930, 309] on input "multiselect-search" at bounding box center [1022, 312] width 240 height 14
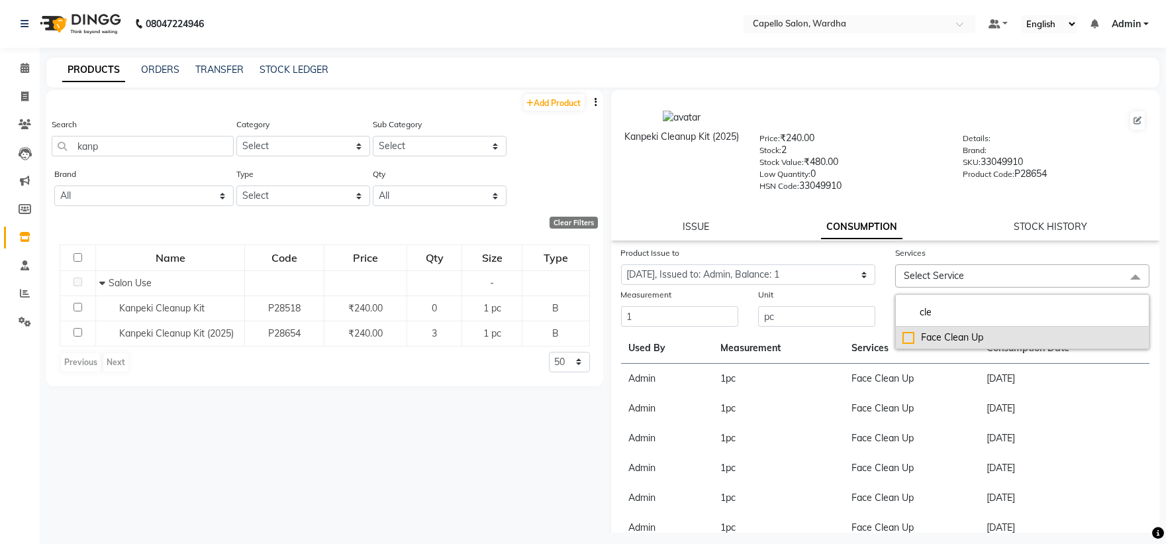
click at [936, 340] on div "Face Clean Up" at bounding box center [1022, 337] width 240 height 14
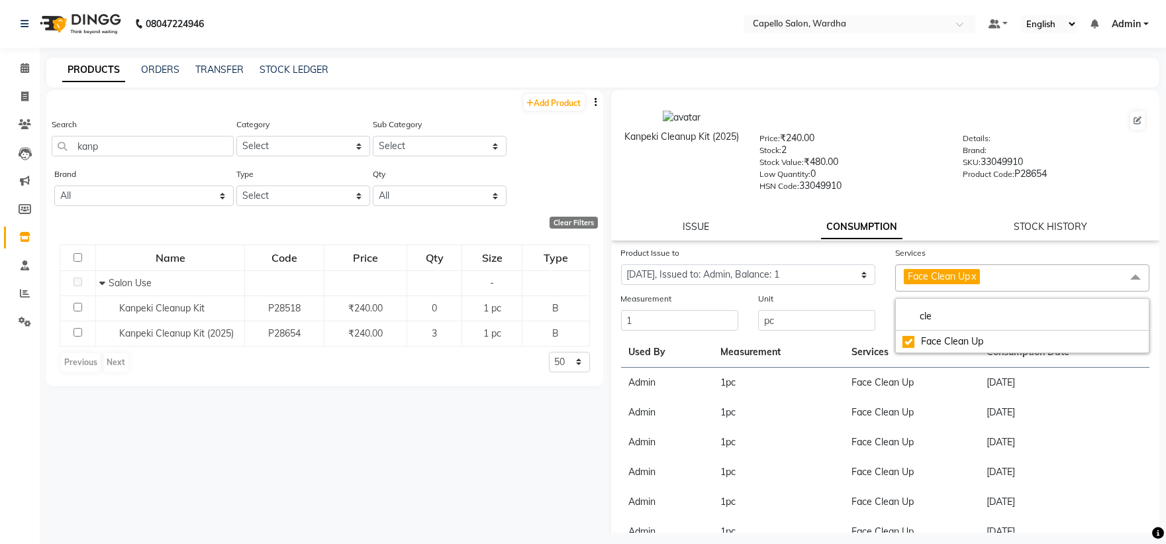
click at [932, 230] on div "ISSUE CONSUMPTION STOCK HISTORY" at bounding box center [885, 227] width 517 height 14
click at [1127, 322] on button "Submit" at bounding box center [1131, 321] width 34 height 19
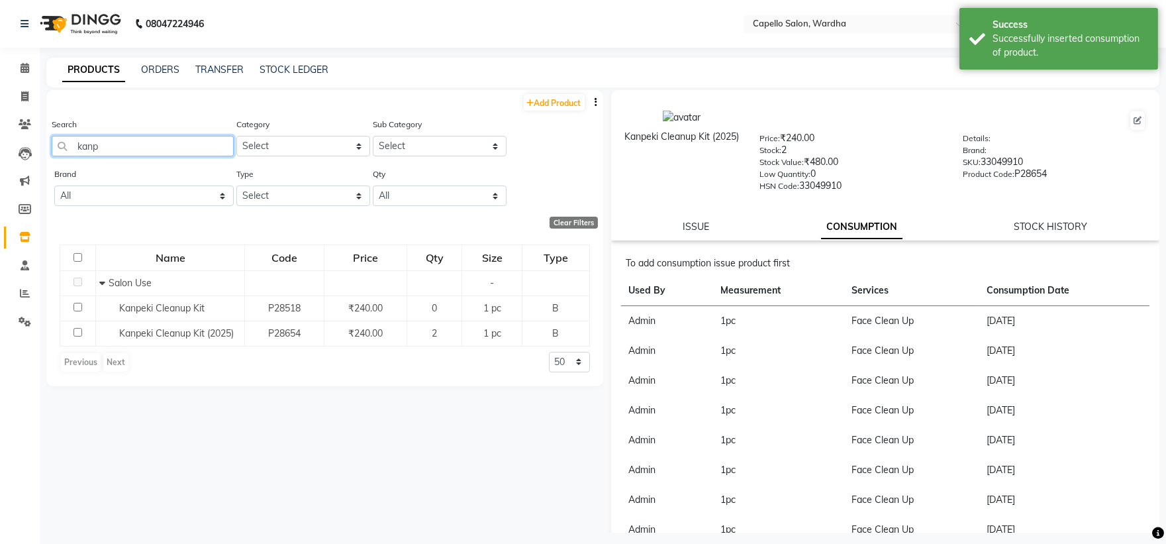
click at [158, 148] on input "kanp" at bounding box center [143, 146] width 182 height 21
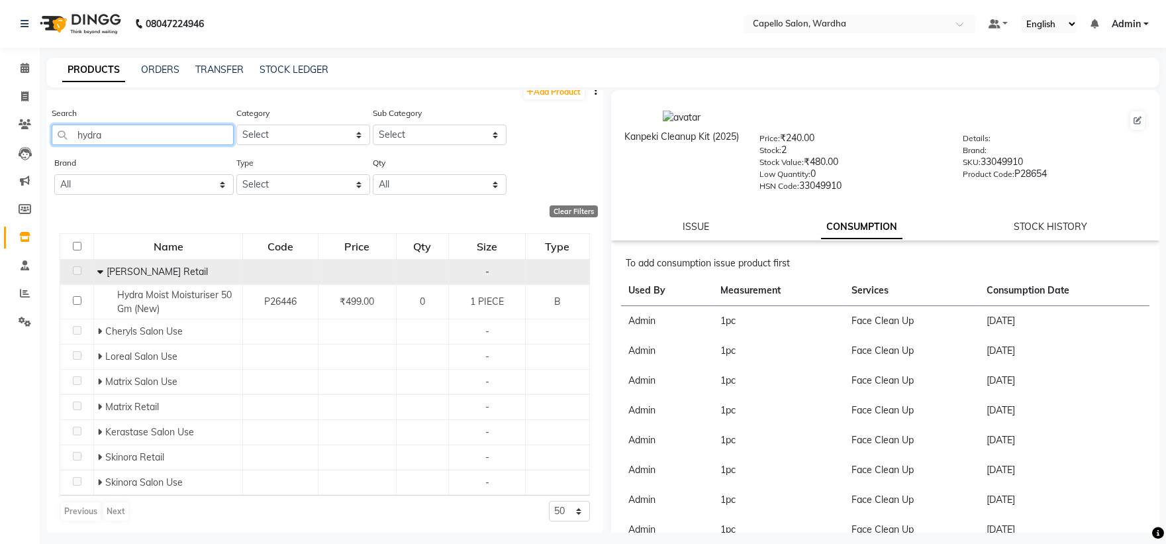
scroll to position [15, 0]
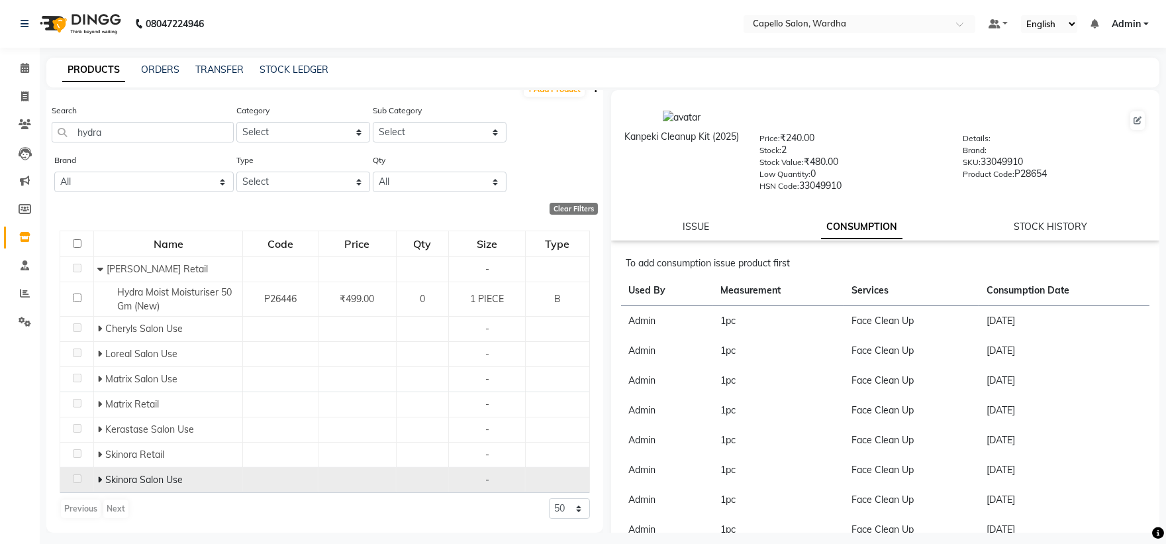
click at [100, 480] on icon at bounding box center [99, 479] width 5 height 9
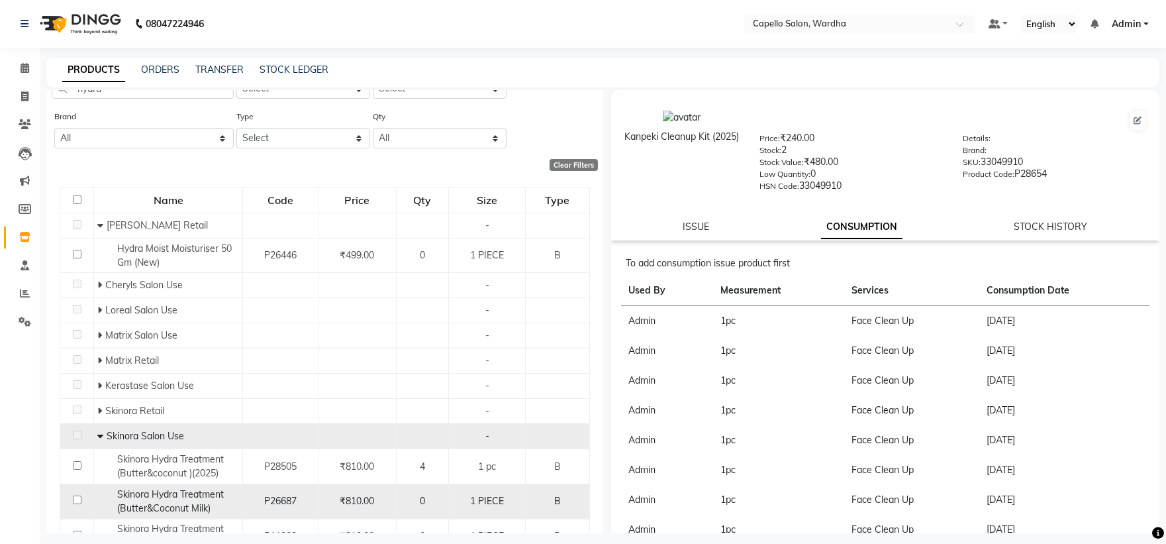
scroll to position [119, 0]
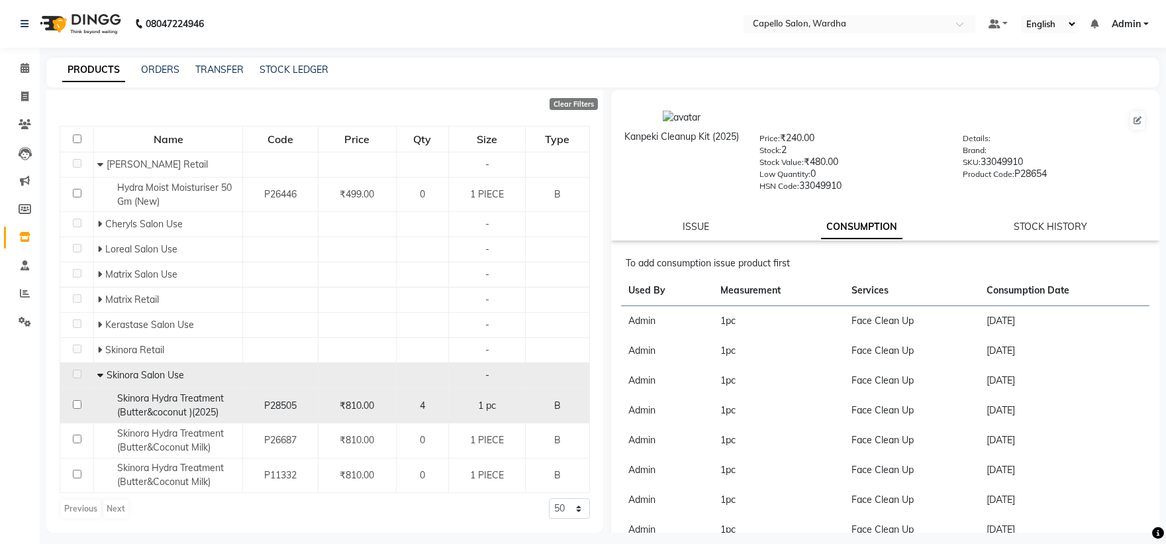
click at [199, 409] on span "Skinora Hydra Treatment (Butter&coconut )(2025)" at bounding box center [170, 405] width 107 height 26
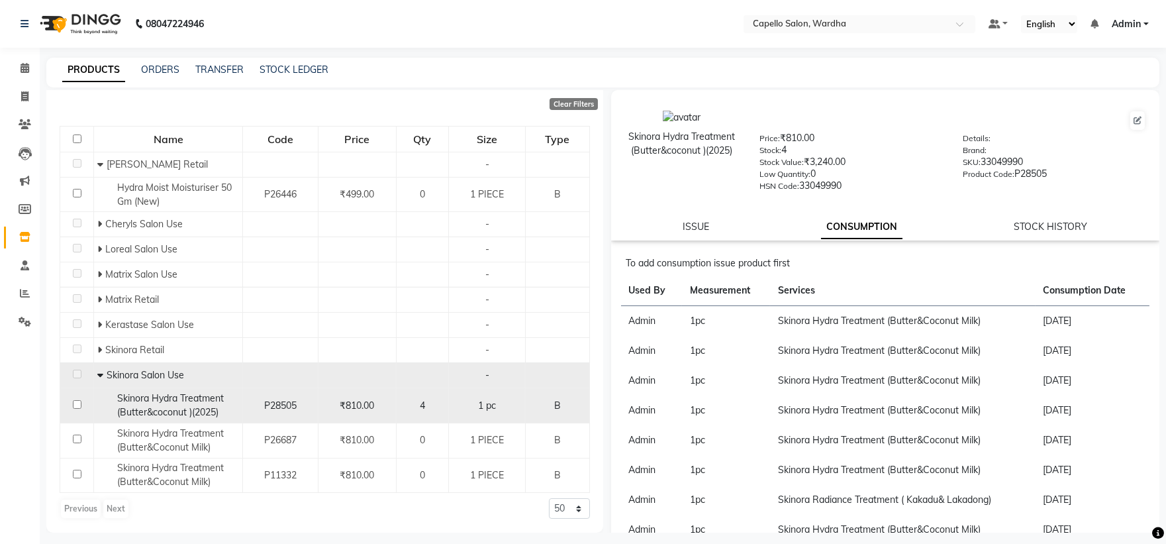
click at [121, 395] on span "Skinora Hydra Treatment (Butter&coconut )(2025)" at bounding box center [170, 405] width 107 height 26
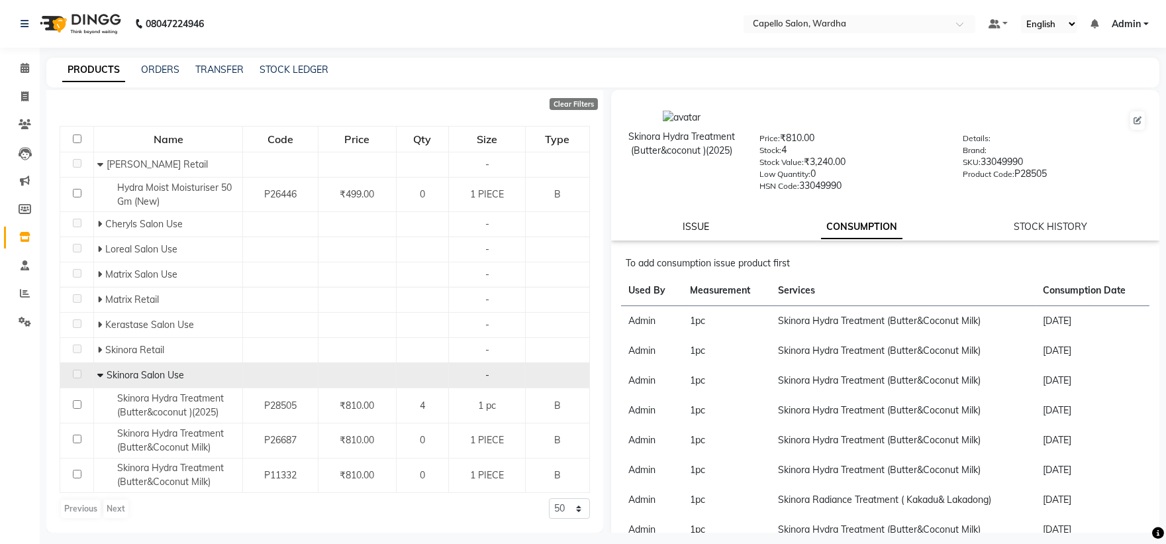
click at [690, 228] on link "ISSUE" at bounding box center [696, 226] width 26 height 12
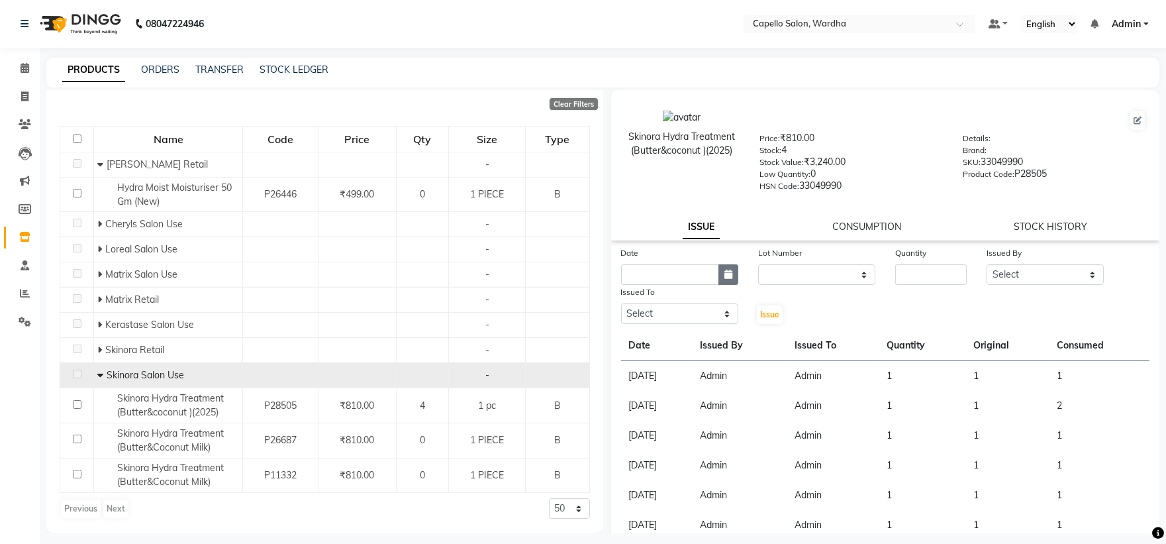
click at [724, 274] on icon "button" at bounding box center [728, 273] width 8 height 9
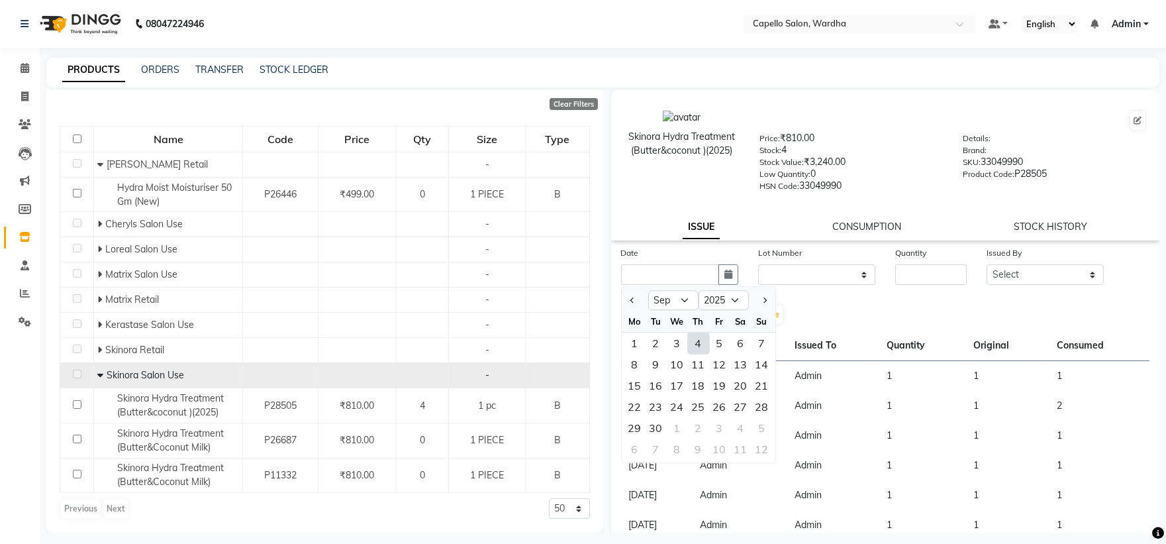
click at [701, 347] on div "4" at bounding box center [698, 342] width 21 height 21
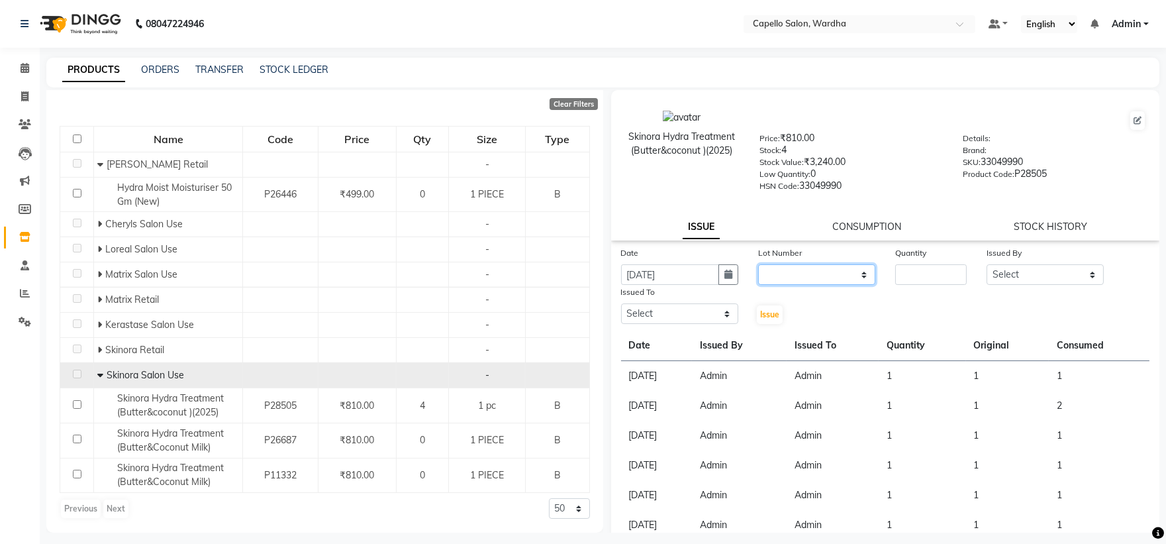
click at [795, 265] on select "None" at bounding box center [816, 274] width 117 height 21
click at [758, 265] on select "None" at bounding box center [816, 274] width 117 height 21
click at [943, 274] on input "number" at bounding box center [931, 274] width 72 height 21
click at [1043, 269] on select "Select Admin [PERSON_NAME] [PERSON_NAME] nitim [PERSON_NAME] [PERSON_NAME] maha…" at bounding box center [1045, 274] width 117 height 21
click at [987, 265] on select "Select Admin [PERSON_NAME] [PERSON_NAME] nitim [PERSON_NAME] [PERSON_NAME] maha…" at bounding box center [1045, 274] width 117 height 21
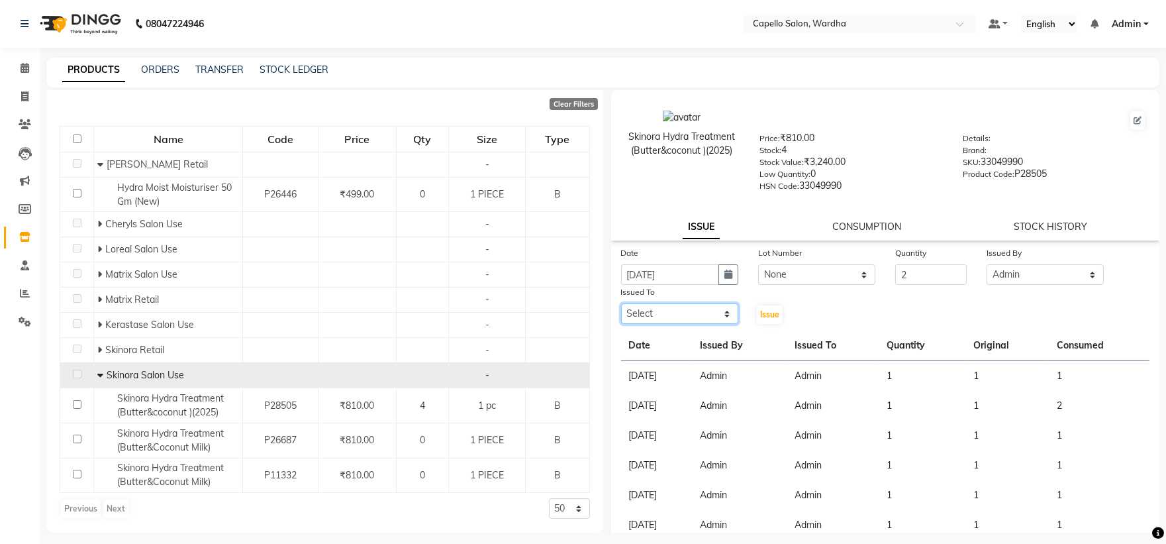
click at [648, 318] on select "Select Admin [PERSON_NAME] [PERSON_NAME] nitim [PERSON_NAME] [PERSON_NAME] maha…" at bounding box center [679, 313] width 117 height 21
click at [621, 304] on select "Select Admin [PERSON_NAME] [PERSON_NAME] nitim [PERSON_NAME] [PERSON_NAME] maha…" at bounding box center [679, 313] width 117 height 21
click at [772, 306] on button "Issue" at bounding box center [770, 314] width 26 height 19
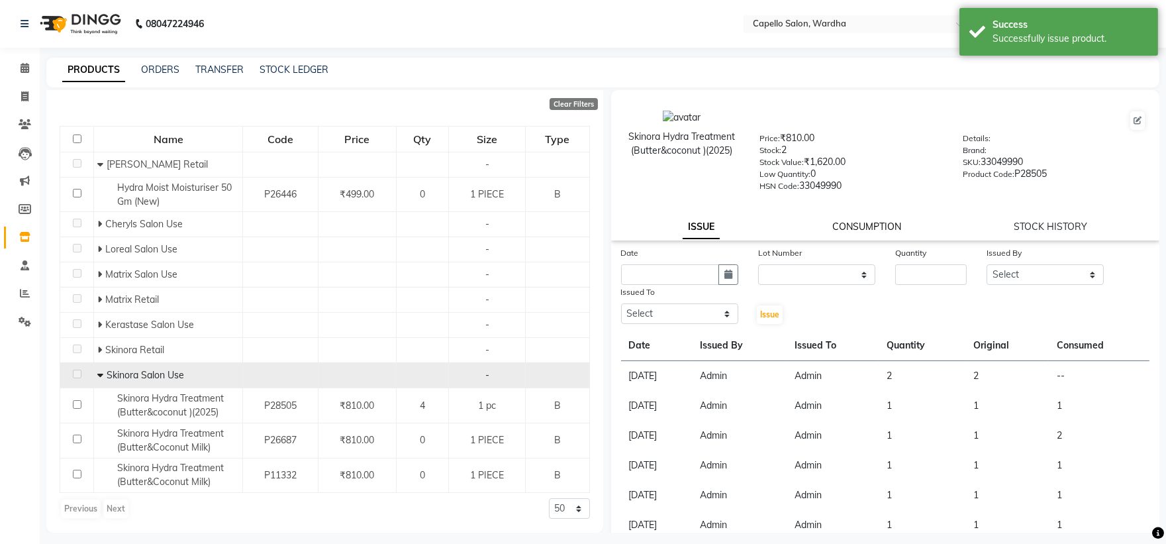
click at [867, 230] on link "CONSUMPTION" at bounding box center [866, 226] width 69 height 12
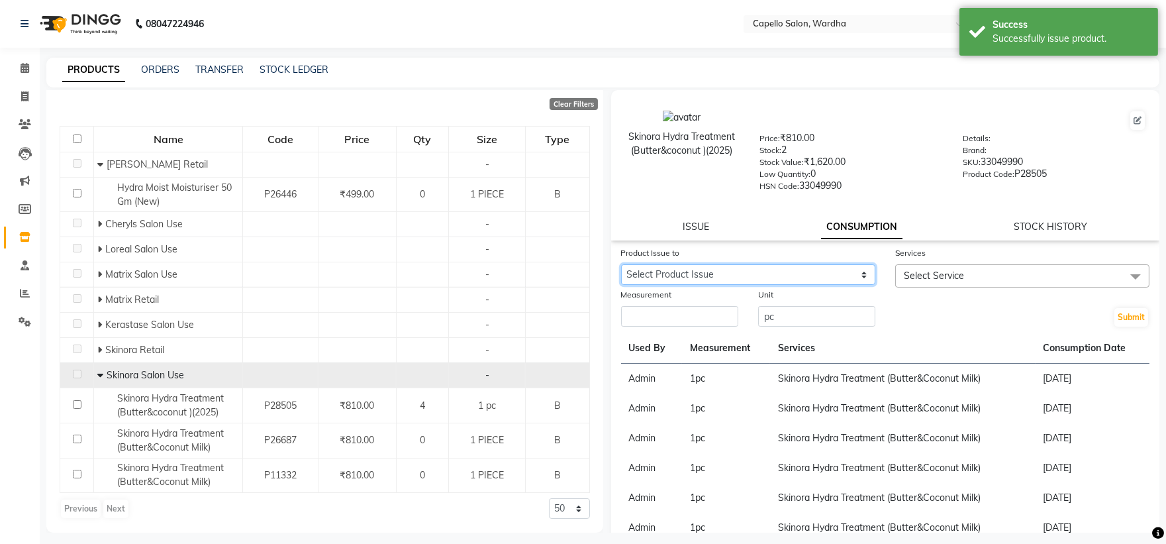
click at [737, 279] on select "Select Product Issue [DATE], Issued to: Admin, Balance: 2" at bounding box center [748, 274] width 254 height 21
click at [621, 265] on select "Select Product Issue [DATE], Issued to: Admin, Balance: 2" at bounding box center [748, 274] width 254 height 21
click at [695, 326] on input "number" at bounding box center [679, 316] width 117 height 21
click at [948, 282] on span "Select Service" at bounding box center [1022, 275] width 254 height 23
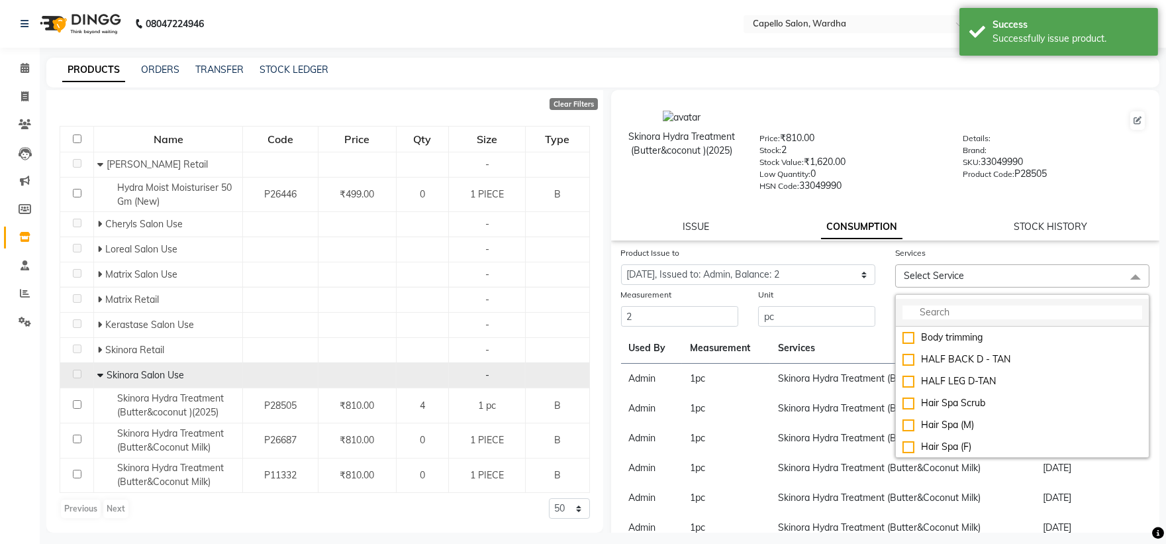
click at [948, 312] on input "multiselect-search" at bounding box center [1022, 312] width 240 height 14
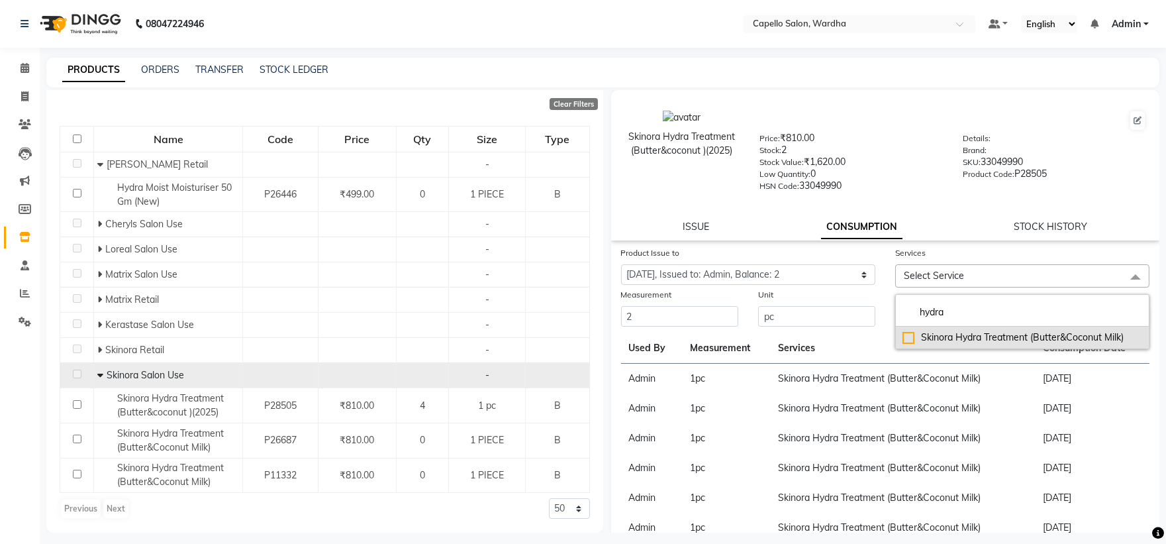
click at [1022, 328] on li "Skinora Hydra Treatment (Butter&Coconut Milk)" at bounding box center [1022, 337] width 253 height 22
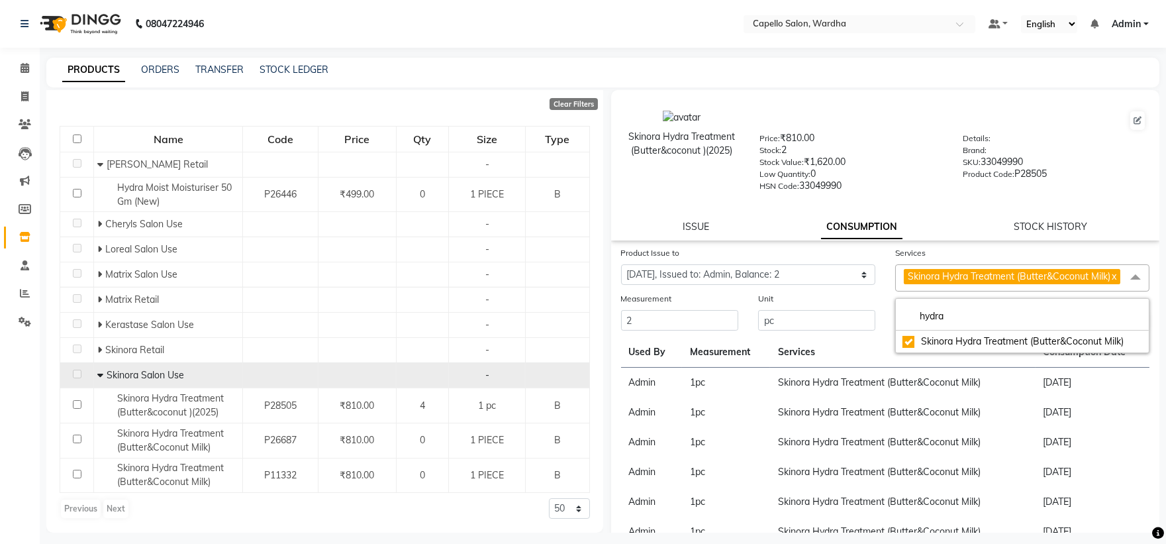
click at [912, 177] on div "Low Quantity: 0" at bounding box center [850, 176] width 183 height 19
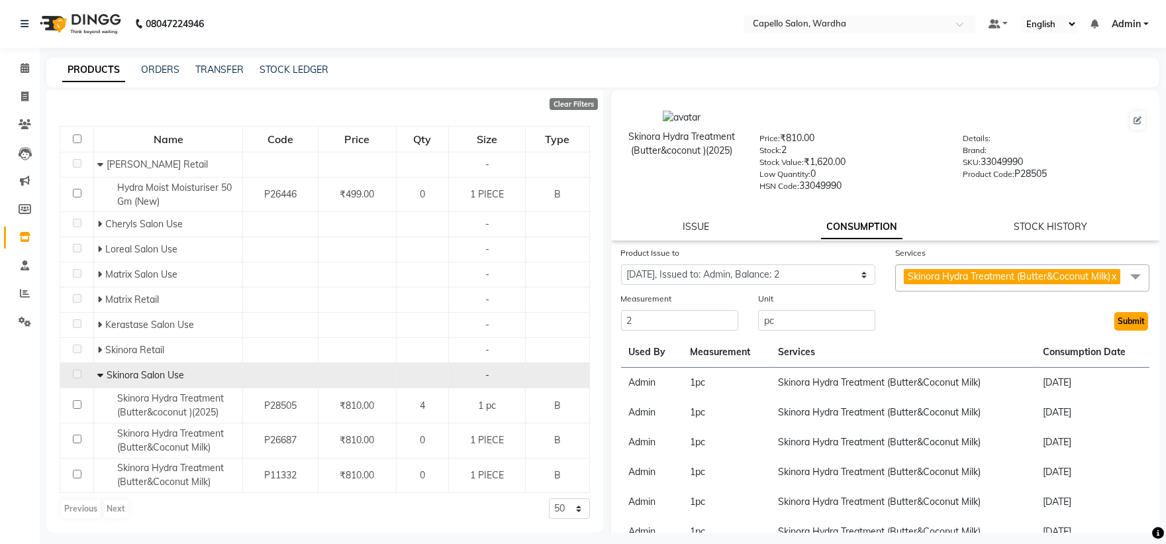
click at [1129, 330] on button "Submit" at bounding box center [1131, 321] width 34 height 19
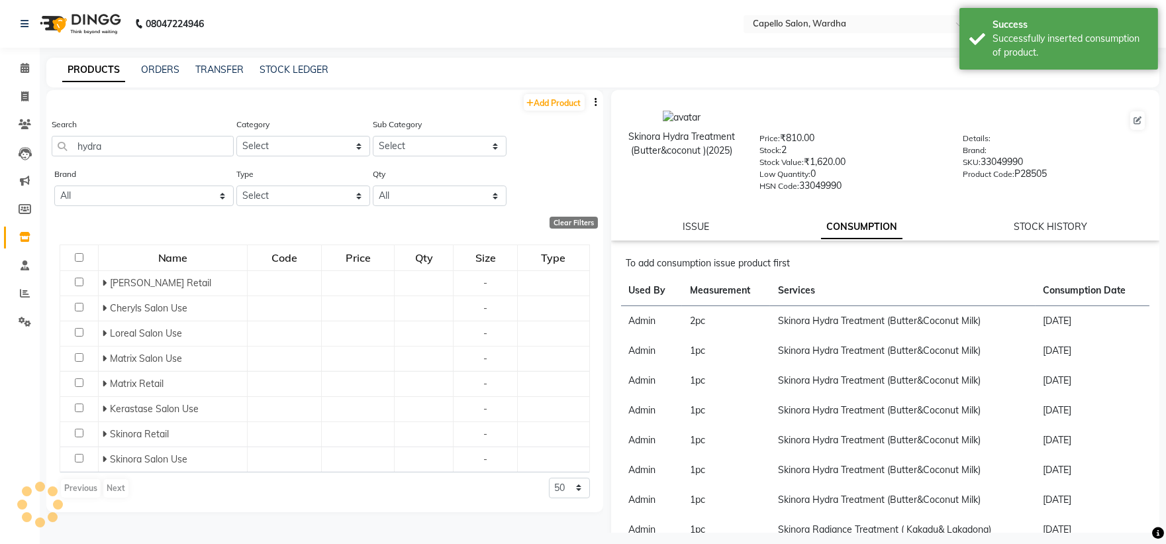
scroll to position [0, 0]
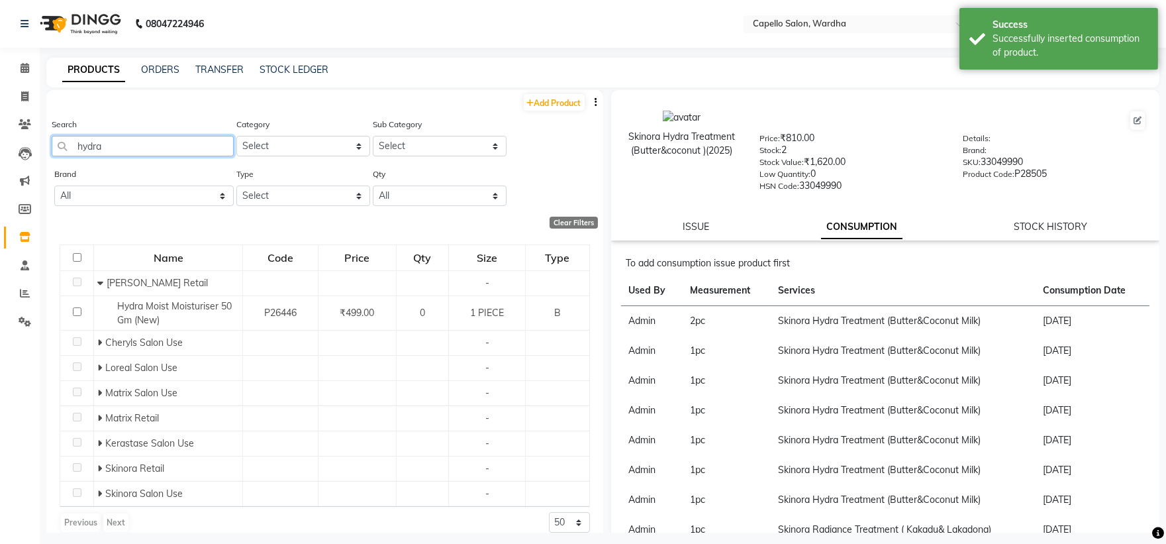
click at [197, 141] on input "hydra" at bounding box center [143, 146] width 182 height 21
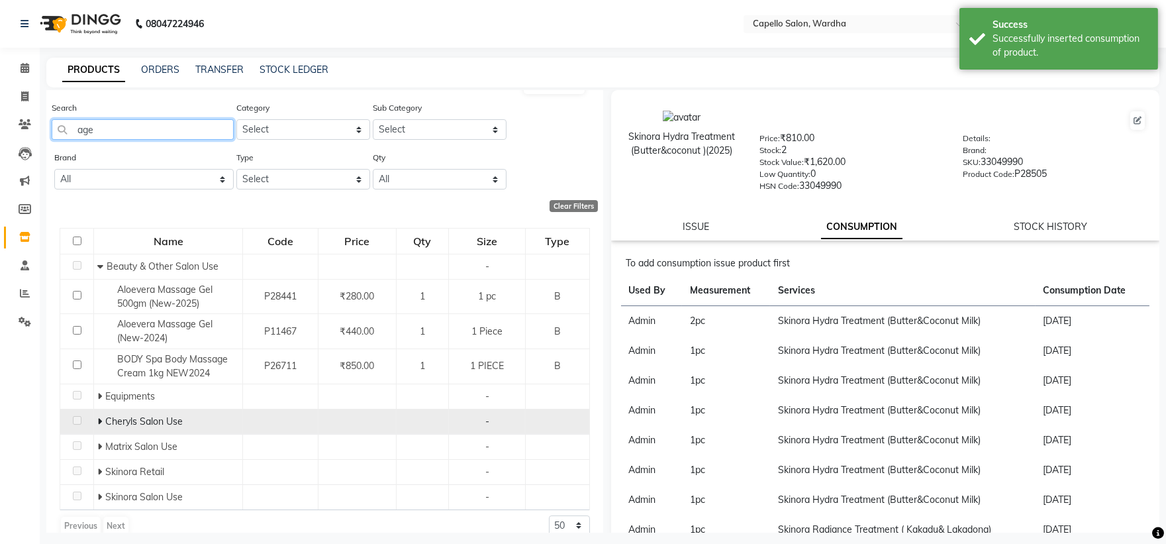
scroll to position [34, 0]
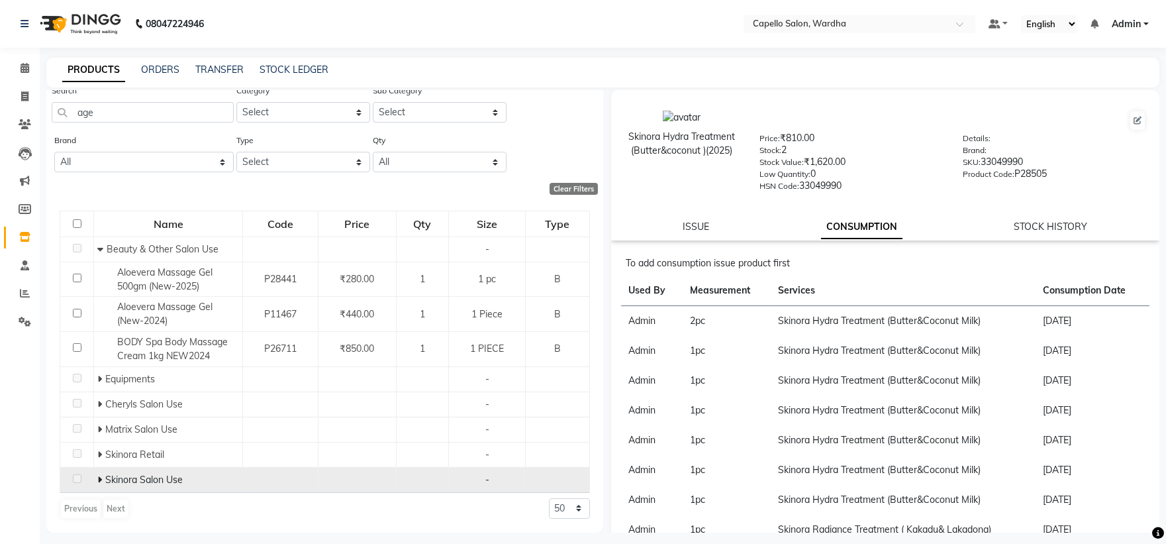
click at [101, 477] on icon at bounding box center [99, 479] width 5 height 9
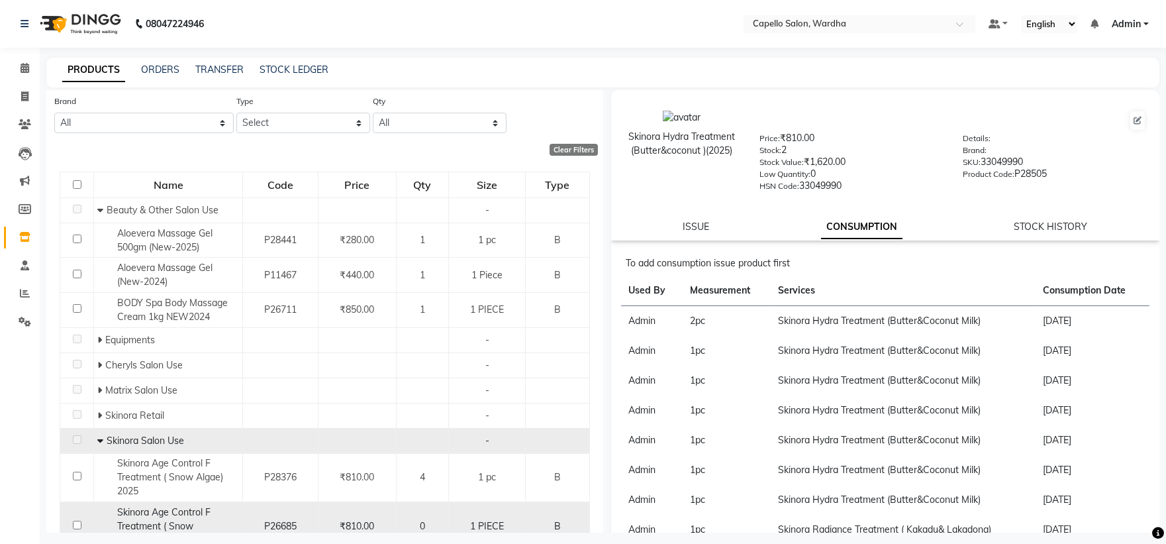
scroll to position [107, 0]
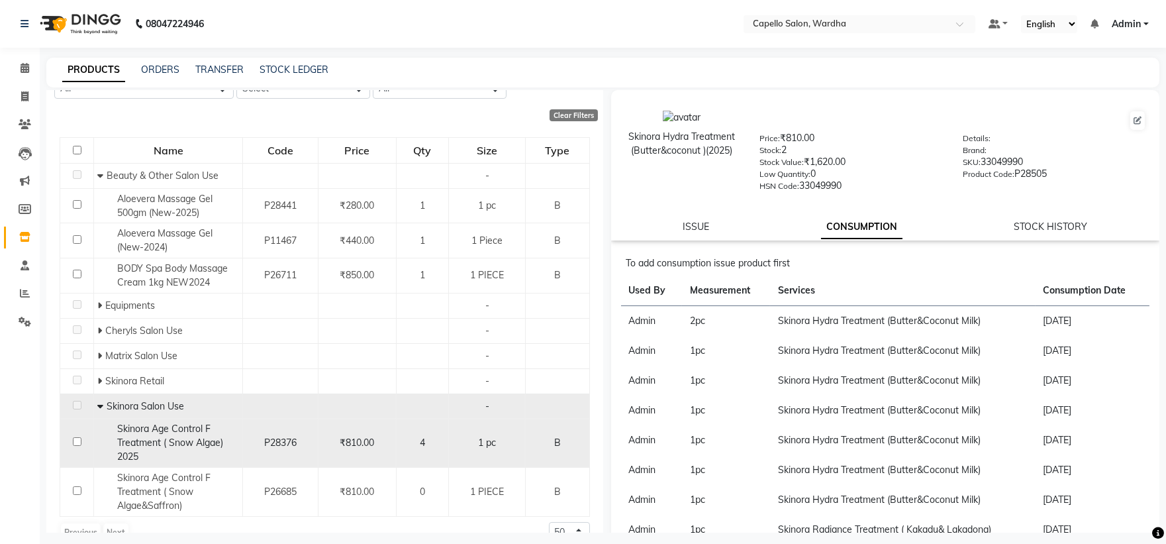
click at [173, 442] on span "Skinora Age Control F Treatment ( Snow Algae) 2025" at bounding box center [170, 442] width 106 height 40
click at [184, 440] on span "Skinora Age Control F Treatment ( Snow Algae) 2025" at bounding box center [170, 442] width 106 height 40
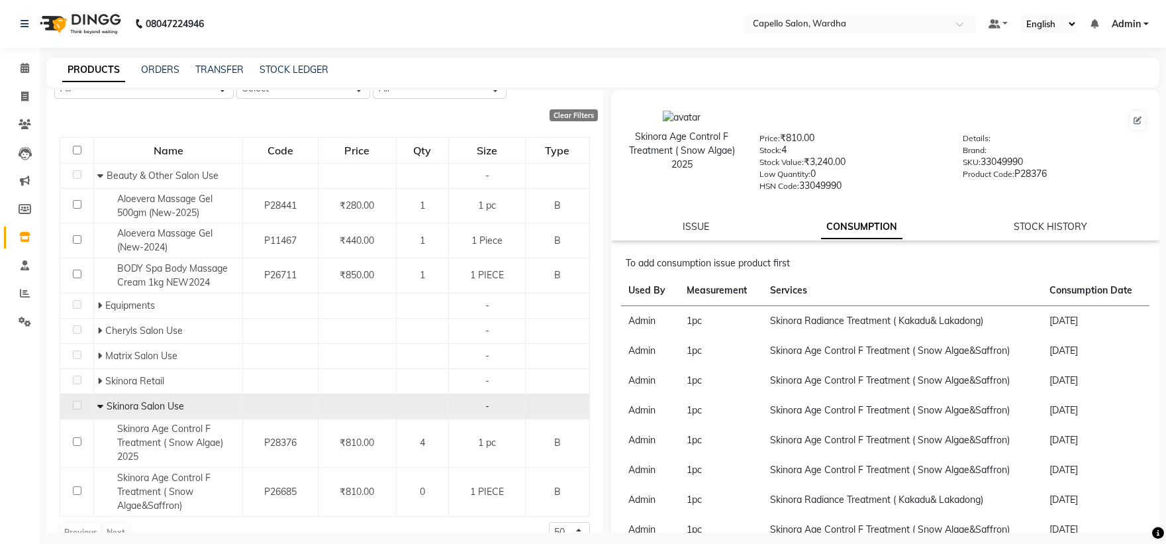
click at [684, 219] on div "Skinora Age Control F Treatment ( Snow Algae) 2025 Price: ₹810.00 Stock: 4 Stoc…" at bounding box center [885, 165] width 549 height 150
click at [697, 228] on link "ISSUE" at bounding box center [696, 226] width 26 height 12
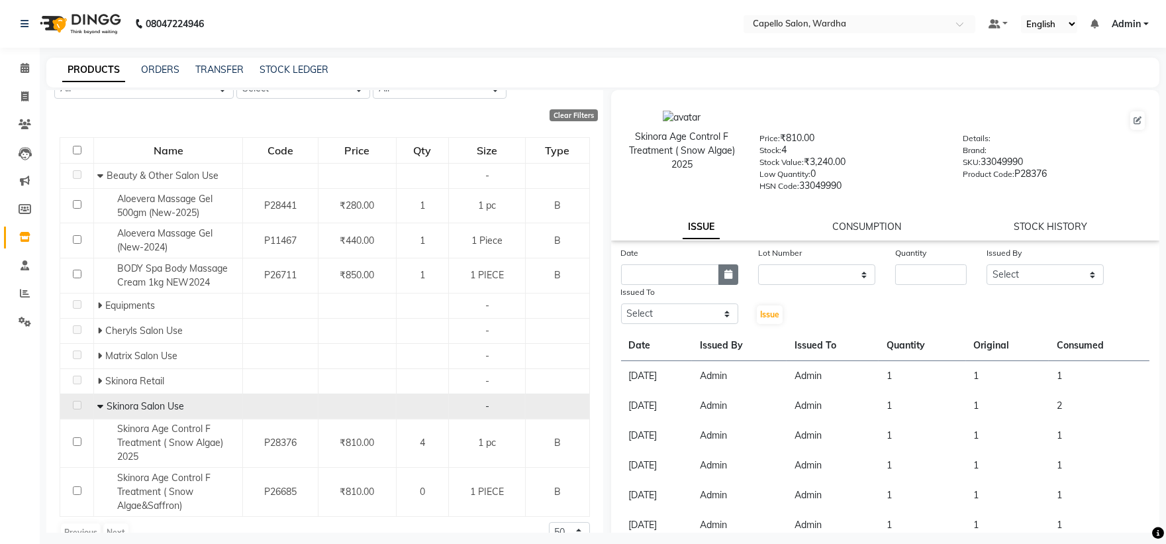
click at [724, 277] on icon "button" at bounding box center [728, 273] width 8 height 9
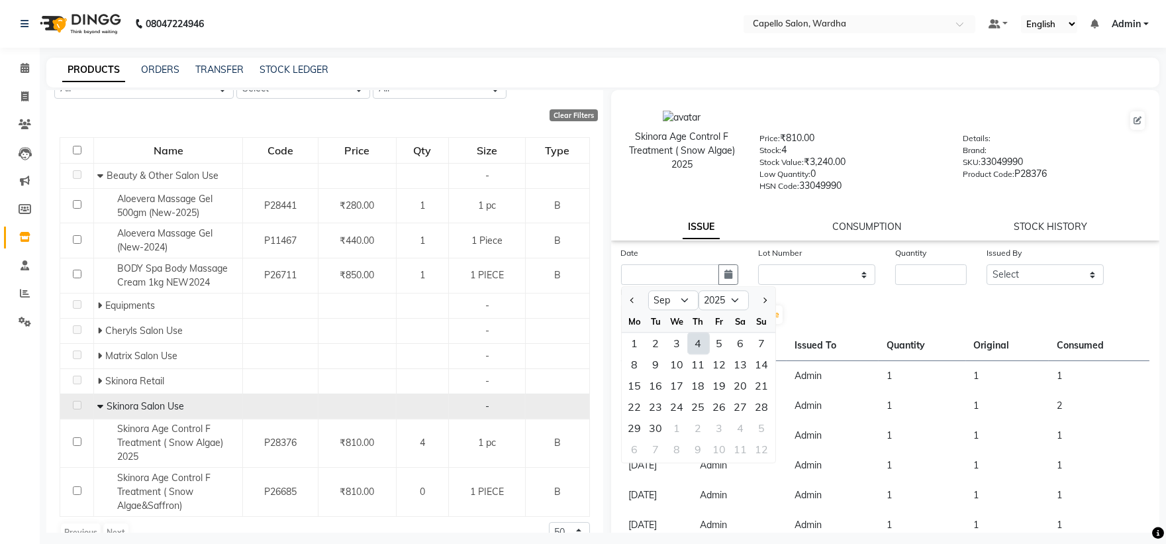
click at [701, 340] on div "4" at bounding box center [698, 342] width 21 height 21
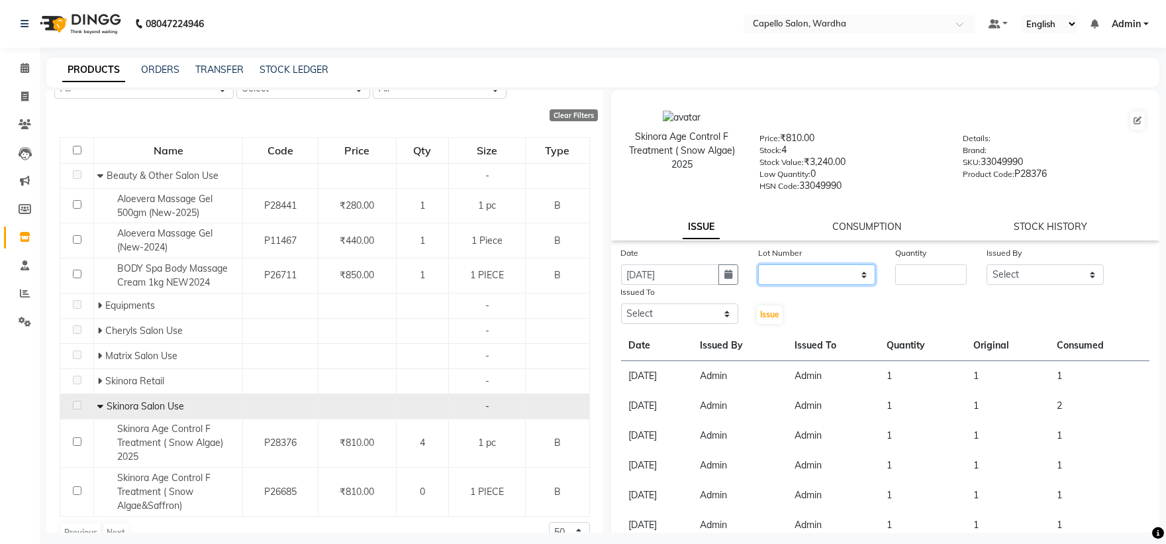
click at [796, 272] on select "None" at bounding box center [816, 274] width 117 height 21
click at [758, 265] on select "None" at bounding box center [816, 274] width 117 height 21
click at [914, 274] on input "number" at bounding box center [931, 274] width 72 height 21
click at [1040, 274] on select "Select Admin [PERSON_NAME] [PERSON_NAME] nitim [PERSON_NAME] [PERSON_NAME] maha…" at bounding box center [1045, 274] width 117 height 21
click at [987, 265] on select "Select Admin [PERSON_NAME] [PERSON_NAME] nitim [PERSON_NAME] [PERSON_NAME] maha…" at bounding box center [1045, 274] width 117 height 21
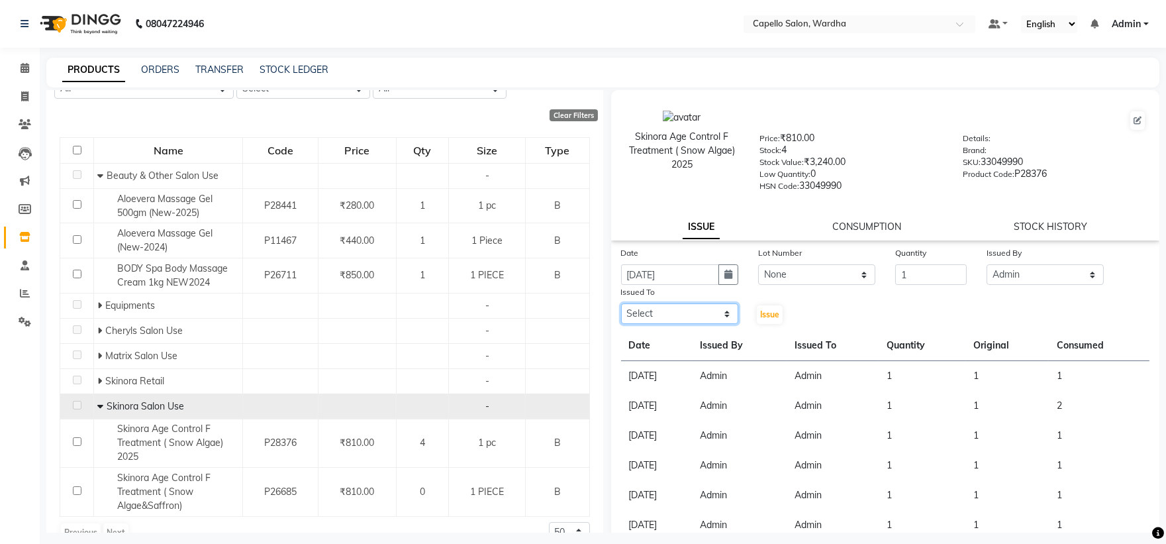
click at [684, 314] on select "Select Admin [PERSON_NAME] [PERSON_NAME] nitim [PERSON_NAME] [PERSON_NAME] maha…" at bounding box center [679, 313] width 117 height 21
click at [621, 304] on select "Select Admin [PERSON_NAME] [PERSON_NAME] nitim [PERSON_NAME] [PERSON_NAME] maha…" at bounding box center [679, 313] width 117 height 21
click at [769, 309] on button "Issue" at bounding box center [770, 314] width 26 height 19
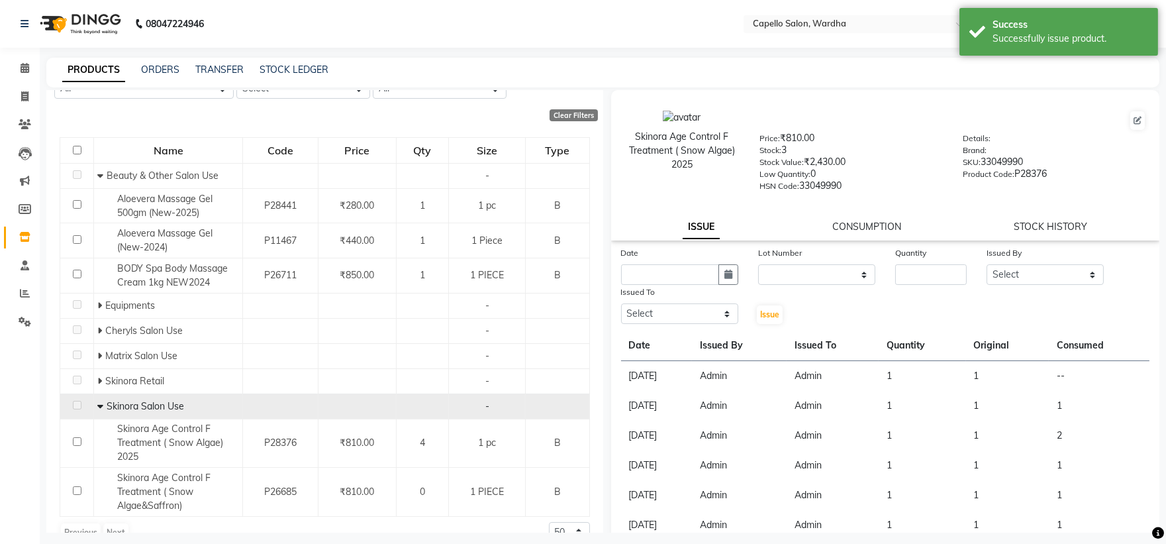
click at [857, 216] on div "Skinora Age Control F Treatment ( Snow Algae) 2025 Price: ₹810.00 Stock: 3 Stoc…" at bounding box center [885, 165] width 549 height 150
click at [857, 230] on link "CONSUMPTION" at bounding box center [866, 226] width 69 height 12
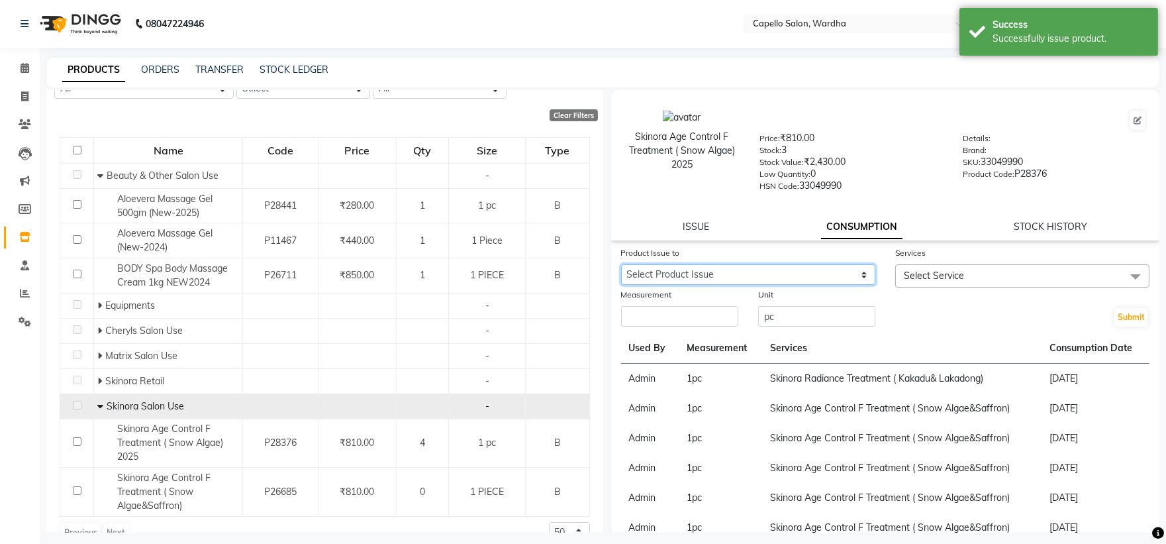
click at [641, 275] on select "Select Product Issue [DATE], Issued to: Admin, Balance: 1" at bounding box center [748, 274] width 254 height 21
click at [621, 265] on select "Select Product Issue [DATE], Issued to: Admin, Balance: 1" at bounding box center [748, 274] width 254 height 21
click at [658, 315] on input "number" at bounding box center [679, 316] width 117 height 21
click at [1022, 271] on span "Select Service" at bounding box center [1022, 275] width 254 height 23
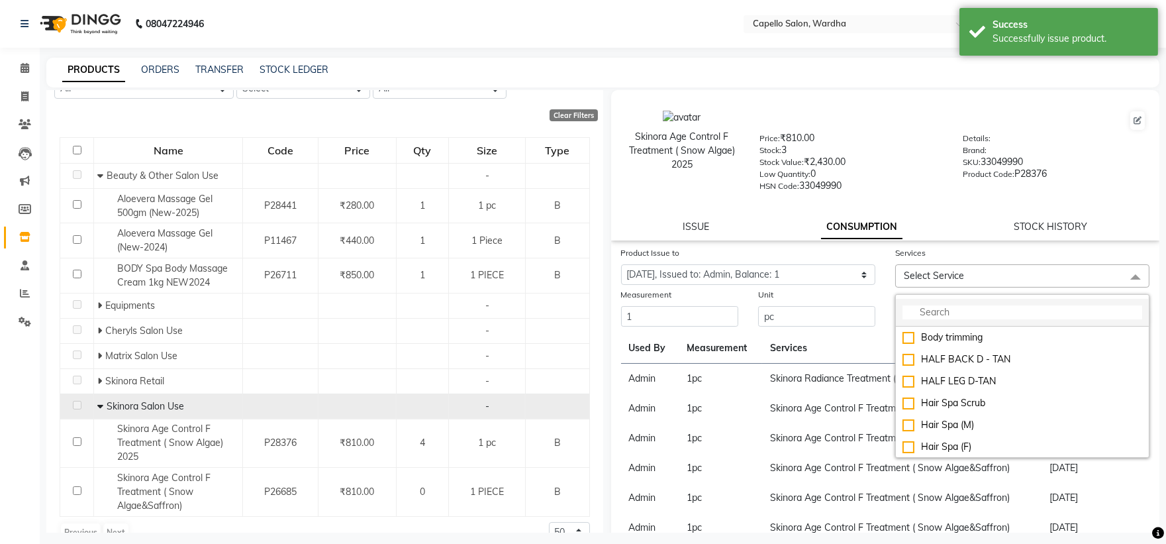
click at [931, 314] on input "multiselect-search" at bounding box center [1022, 312] width 240 height 14
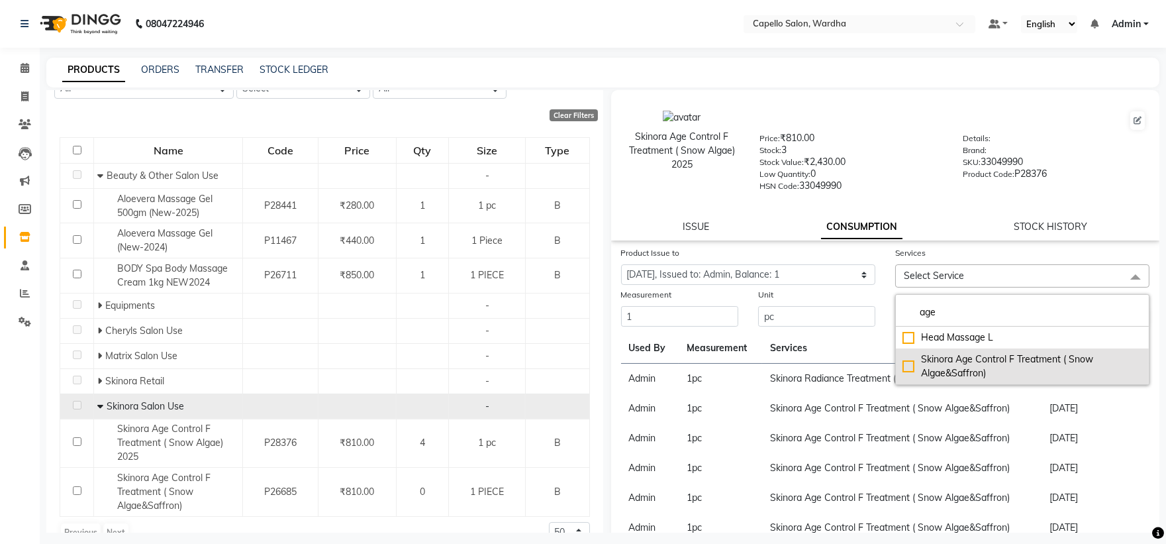
click at [944, 362] on div "Skinora Age Control F Treatment ( Snow Algae&Saffron)" at bounding box center [1022, 366] width 240 height 28
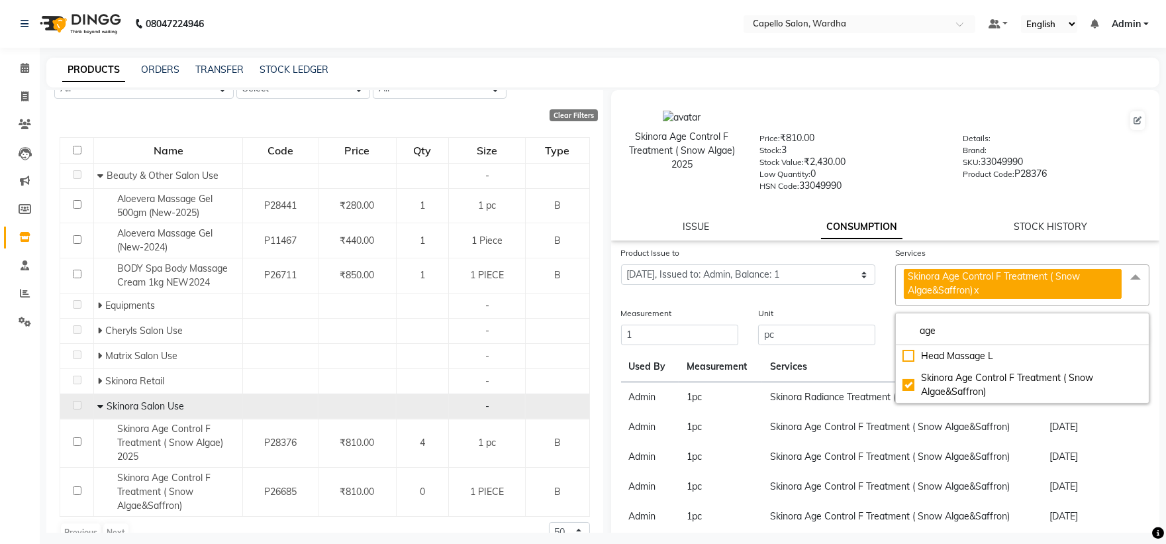
click at [942, 142] on div "Price: ₹810.00 Stock: 3 Stock Value: ₹2,430.00 Low Quantity: 0 HSN Code: 330499…" at bounding box center [851, 161] width 203 height 60
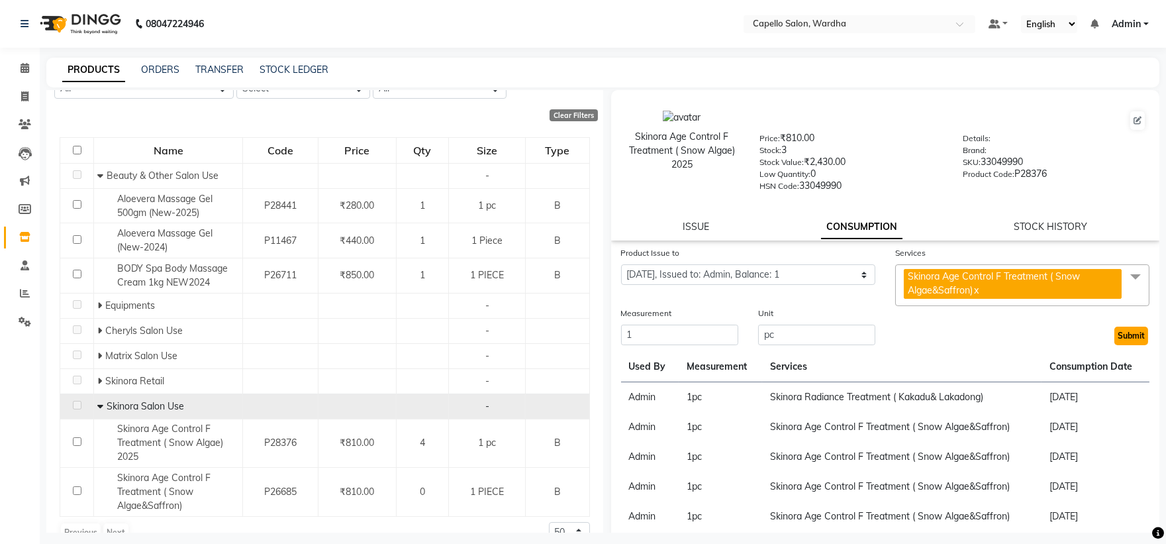
click at [1128, 336] on button "Submit" at bounding box center [1131, 335] width 34 height 19
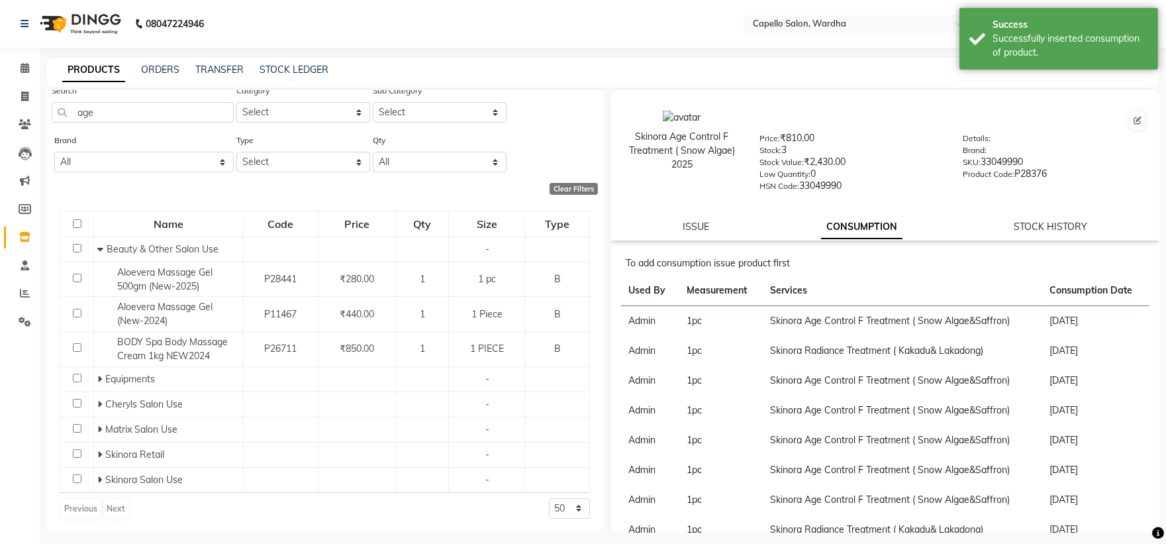
scroll to position [0, 0]
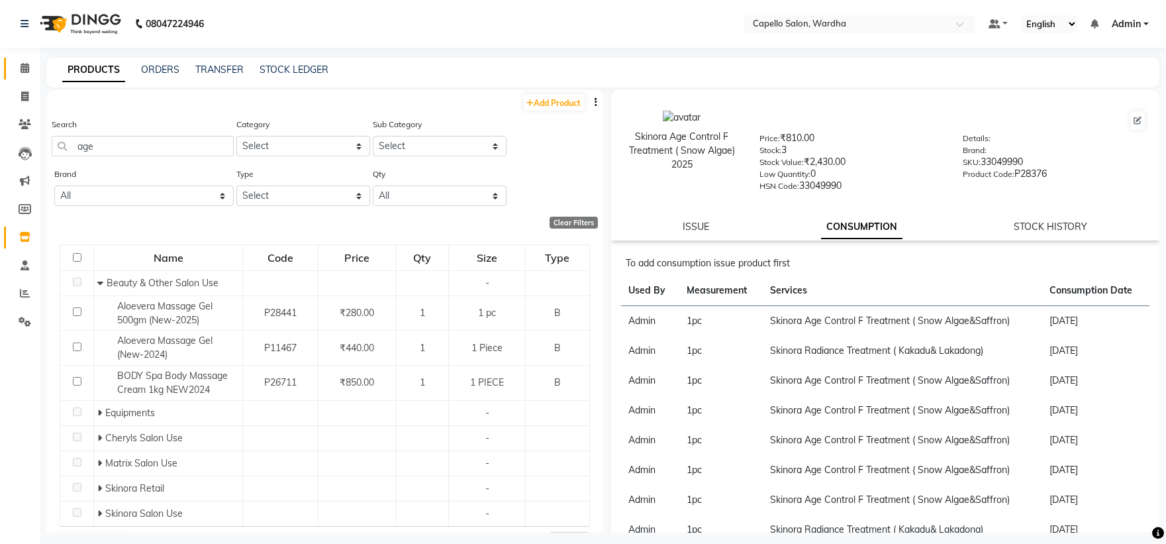
drag, startPoint x: 1126, startPoint y: 334, endPoint x: 23, endPoint y: 70, distance: 1135.1
click at [23, 70] on icon at bounding box center [25, 68] width 9 height 10
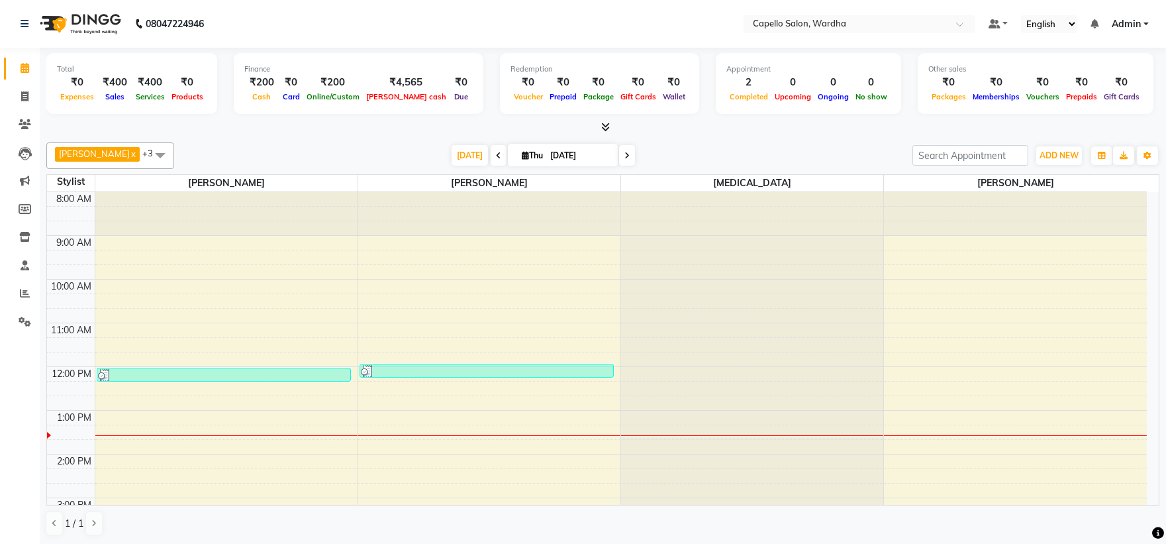
click at [671, 192] on div at bounding box center [752, 192] width 262 height 0
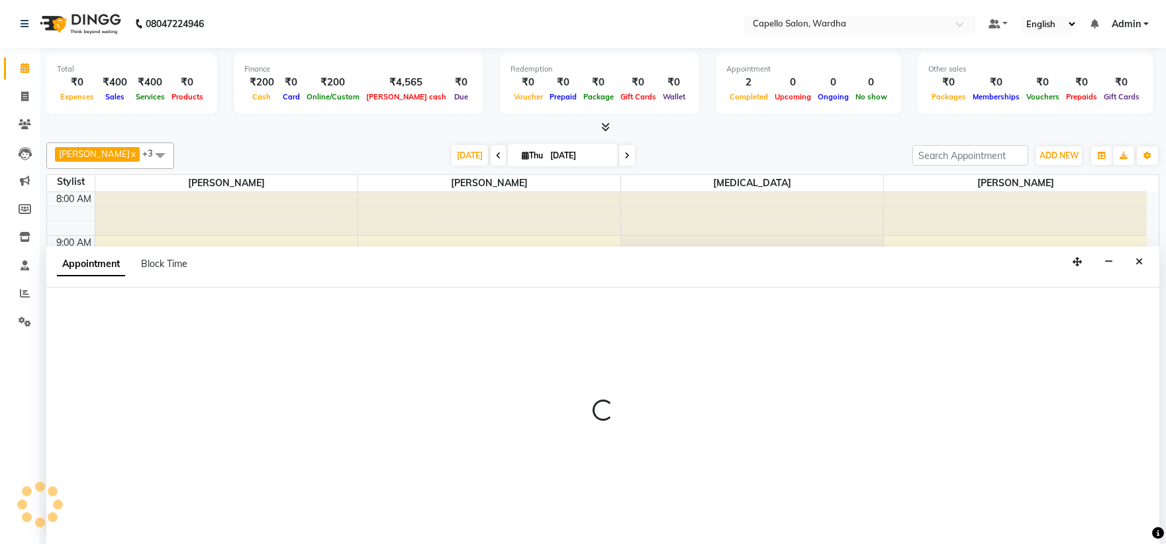
scroll to position [1, 0]
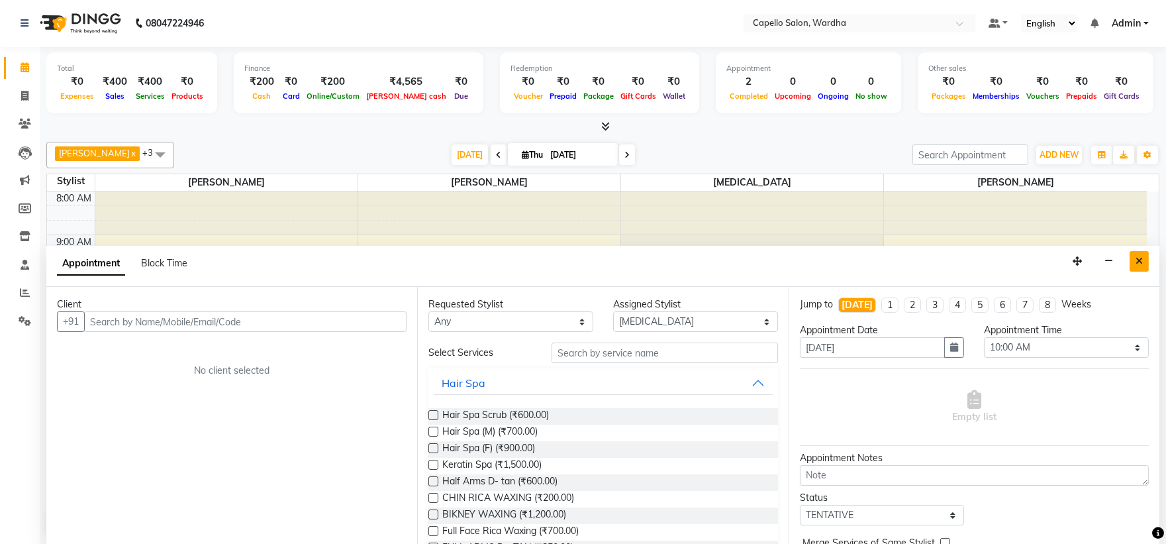
click at [1142, 269] on button "Close" at bounding box center [1139, 261] width 19 height 21
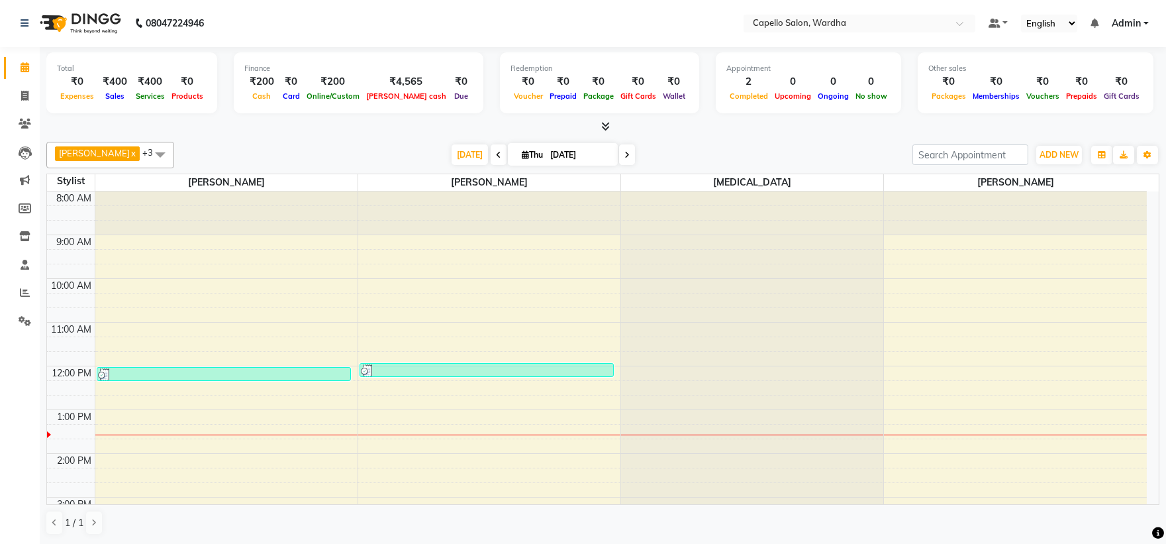
click at [921, 266] on div "8:00 AM 9:00 AM 10:00 AM 11:00 AM 12:00 PM 1:00 PM 2:00 PM 3:00 PM 4:00 PM 5:00…" at bounding box center [597, 474] width 1100 height 567
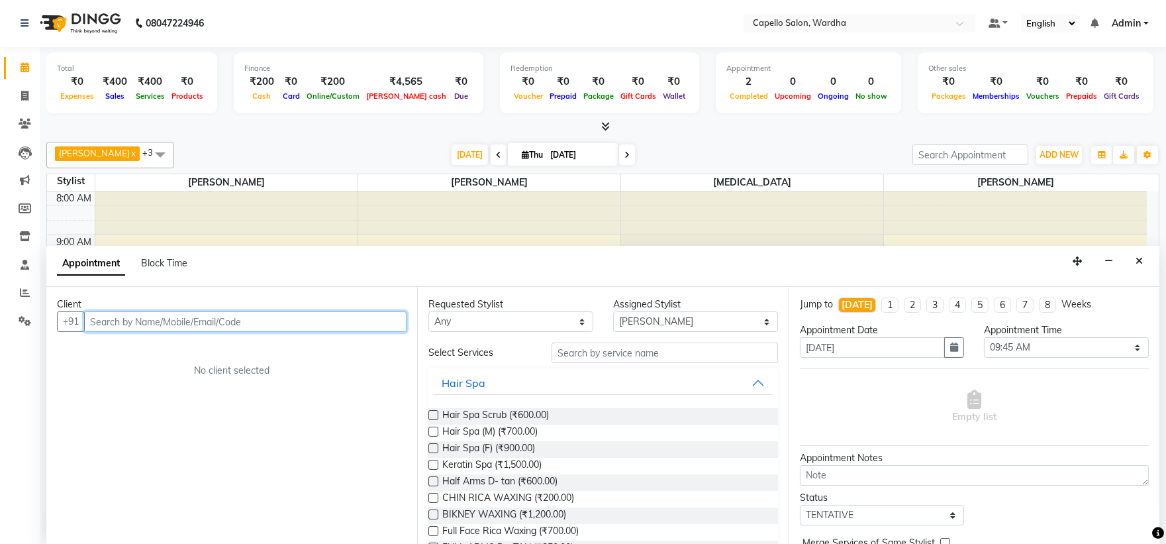
click at [215, 327] on input "text" at bounding box center [245, 321] width 322 height 21
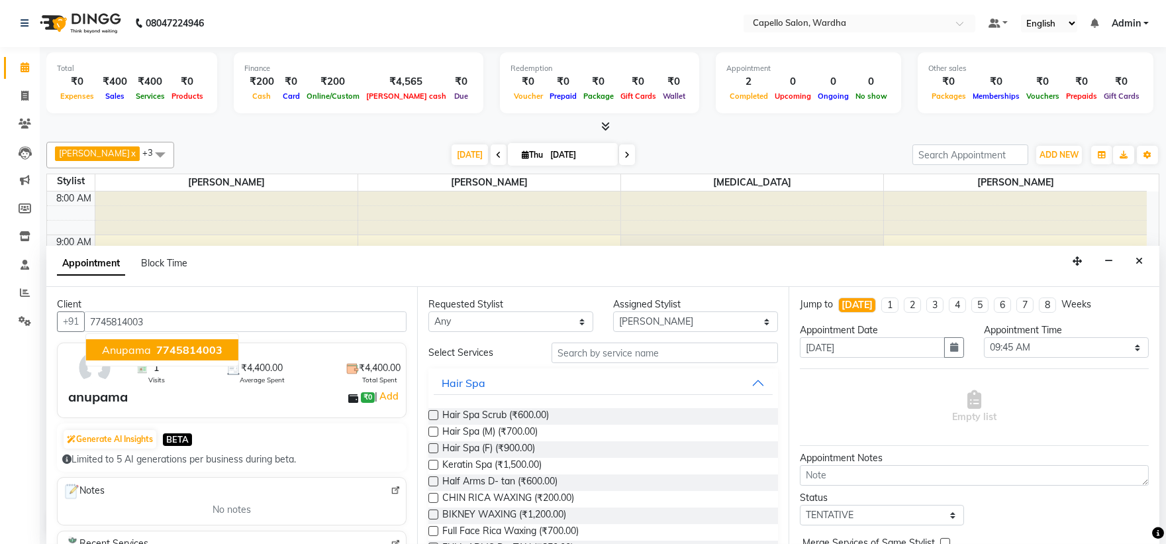
click at [166, 403] on div "anupama ₹0 | Add" at bounding box center [234, 397] width 332 height 20
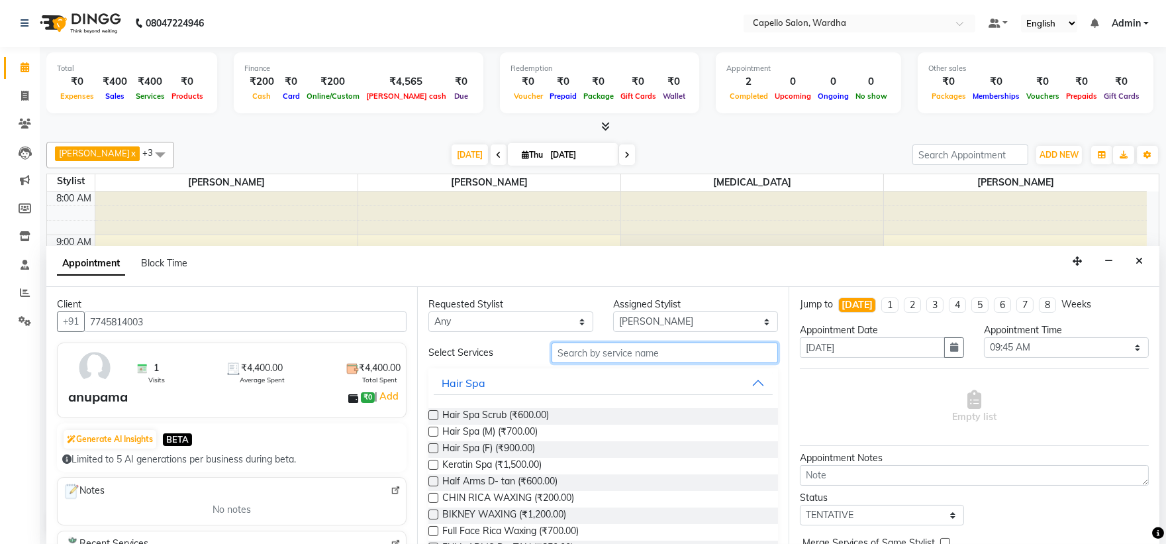
click at [657, 355] on input "text" at bounding box center [665, 352] width 226 height 21
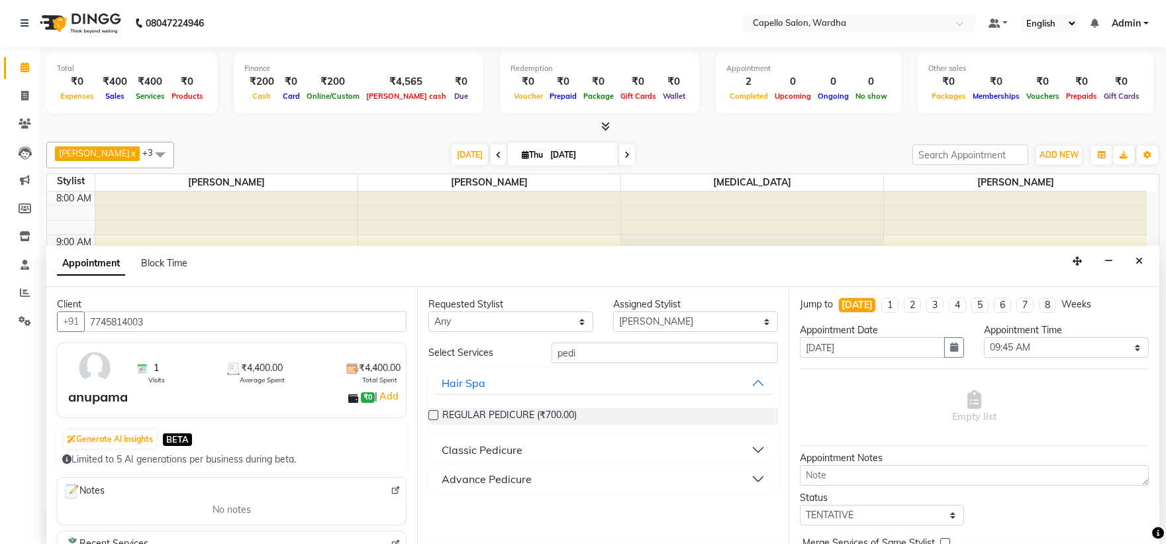
click at [756, 448] on button "Classic Pedicure" at bounding box center [603, 450] width 338 height 24
click at [450, 479] on span "Classic Pedicure (₹600.00)" at bounding box center [498, 483] width 112 height 17
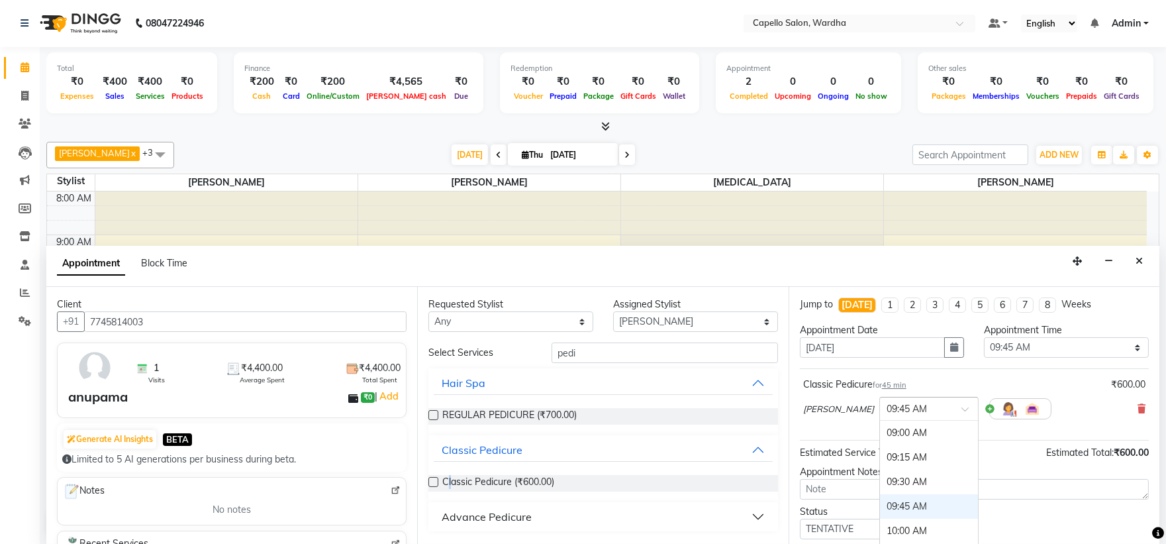
click at [961, 413] on span at bounding box center [969, 413] width 17 height 14
click at [880, 505] on div "12:00 PM" at bounding box center [929, 506] width 98 height 24
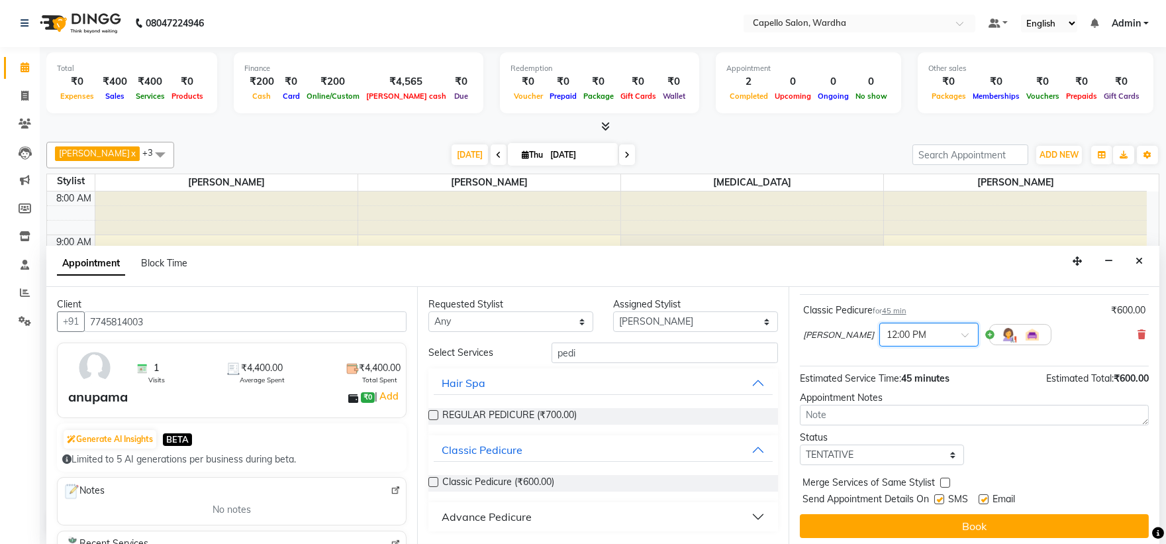
scroll to position [78, 0]
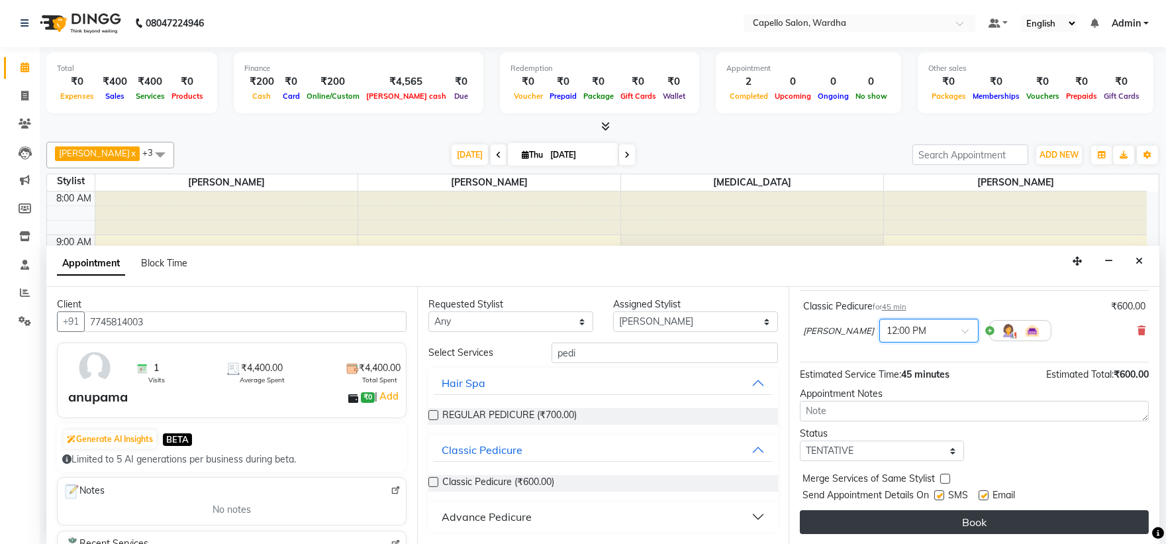
click at [964, 513] on button "Book" at bounding box center [974, 522] width 349 height 24
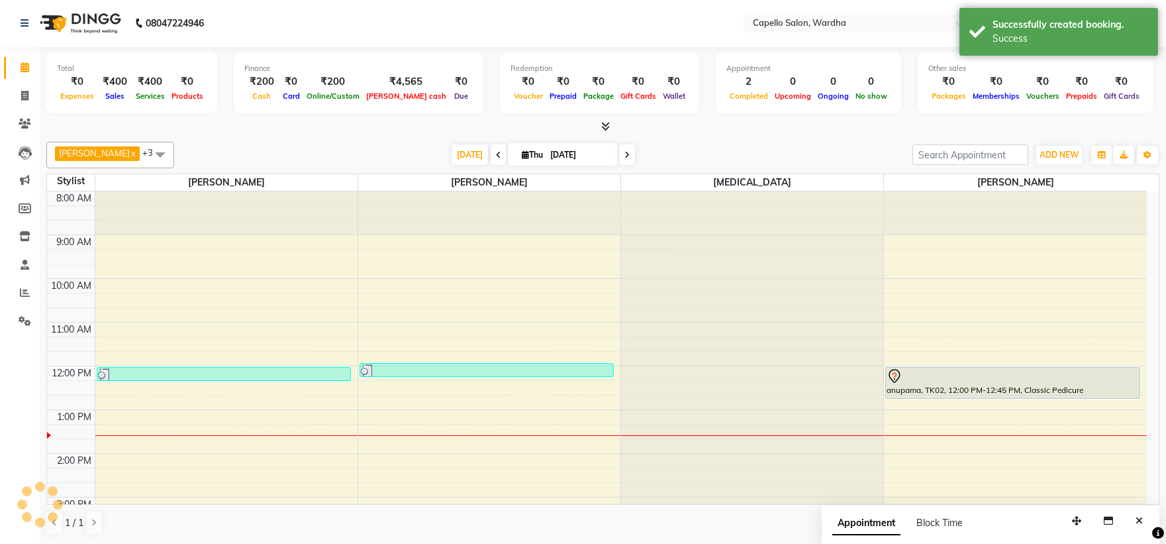
scroll to position [0, 0]
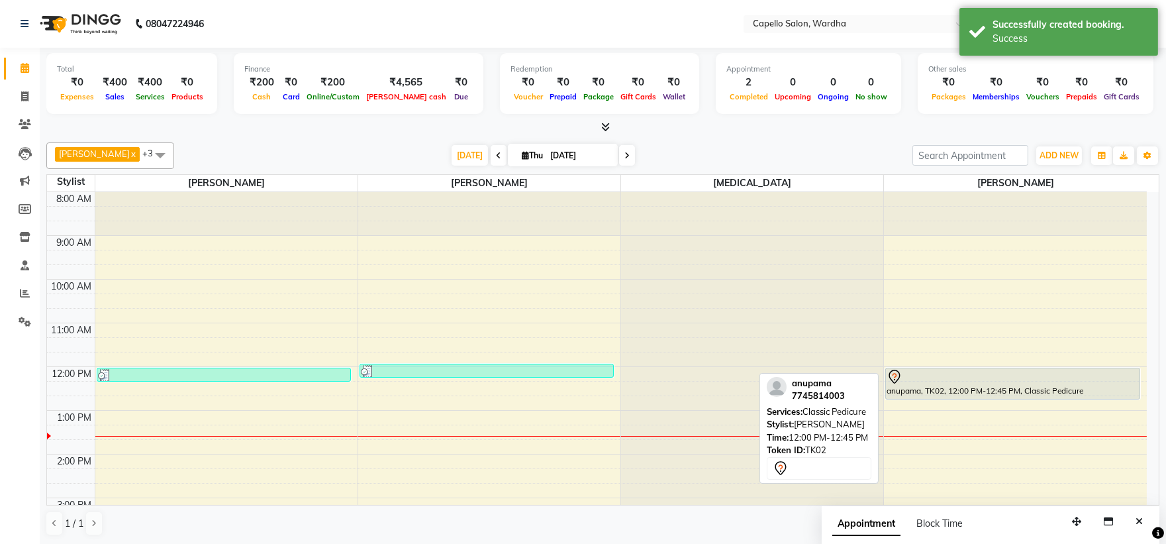
click at [1015, 397] on div at bounding box center [1013, 398] width 254 height 5
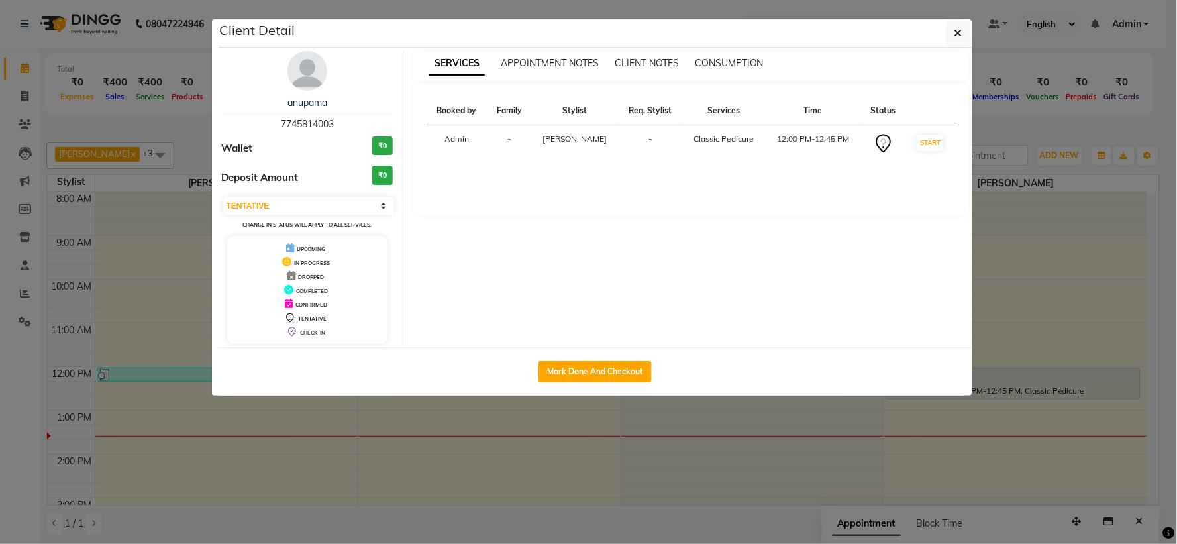
click at [84, 481] on ngb-modal-window "Client Detail anupama 7745814003 Wallet ₹0 Deposit Amount ₹0 Select IN SERVICE …" at bounding box center [588, 272] width 1177 height 544
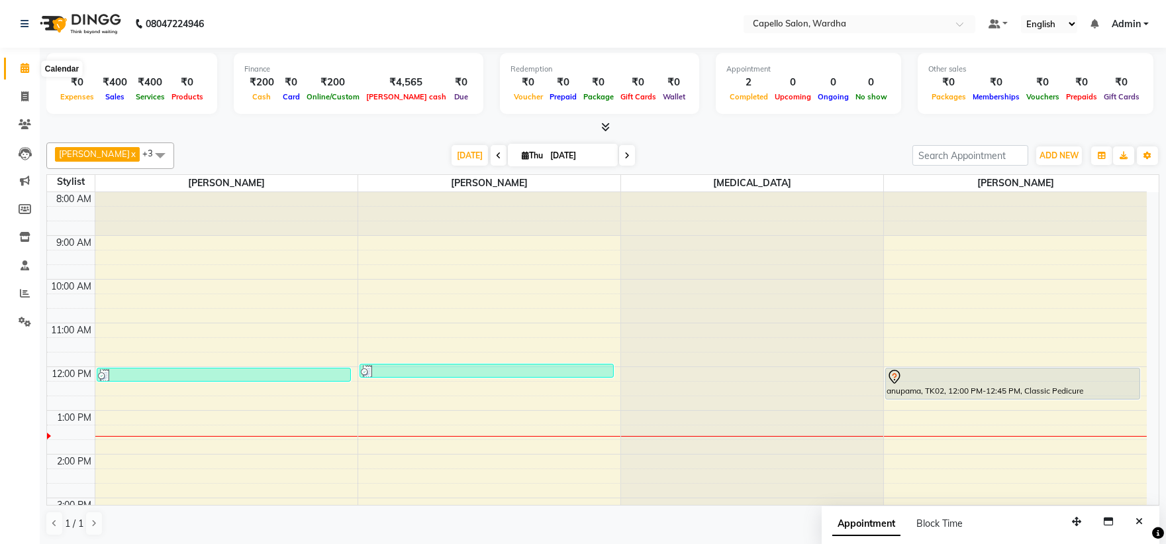
click at [22, 64] on icon at bounding box center [25, 68] width 9 height 10
click at [26, 295] on icon at bounding box center [25, 293] width 10 height 10
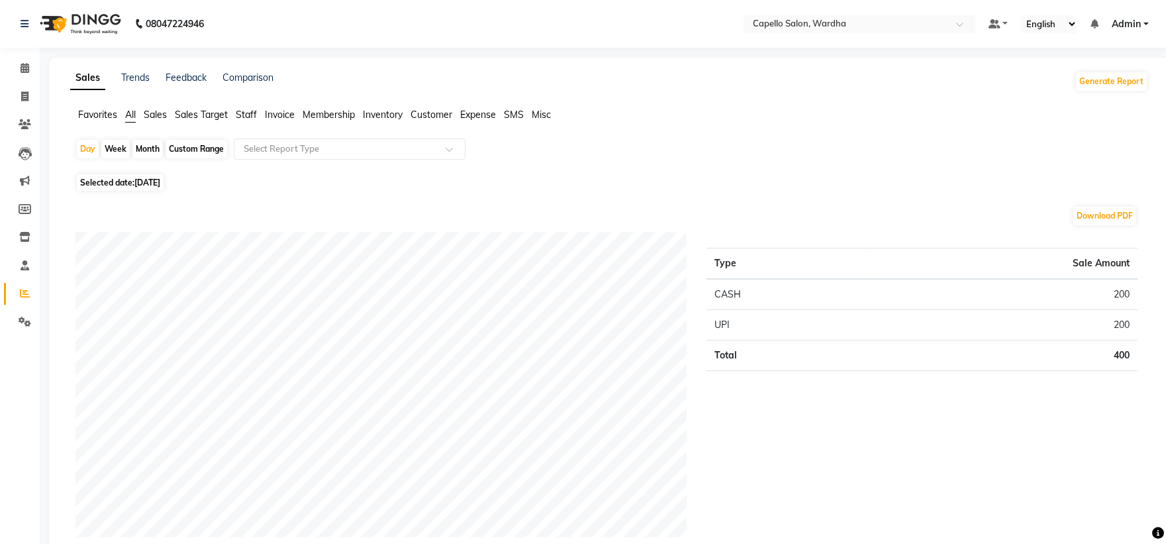
click at [246, 114] on span "Staff" at bounding box center [246, 115] width 21 height 12
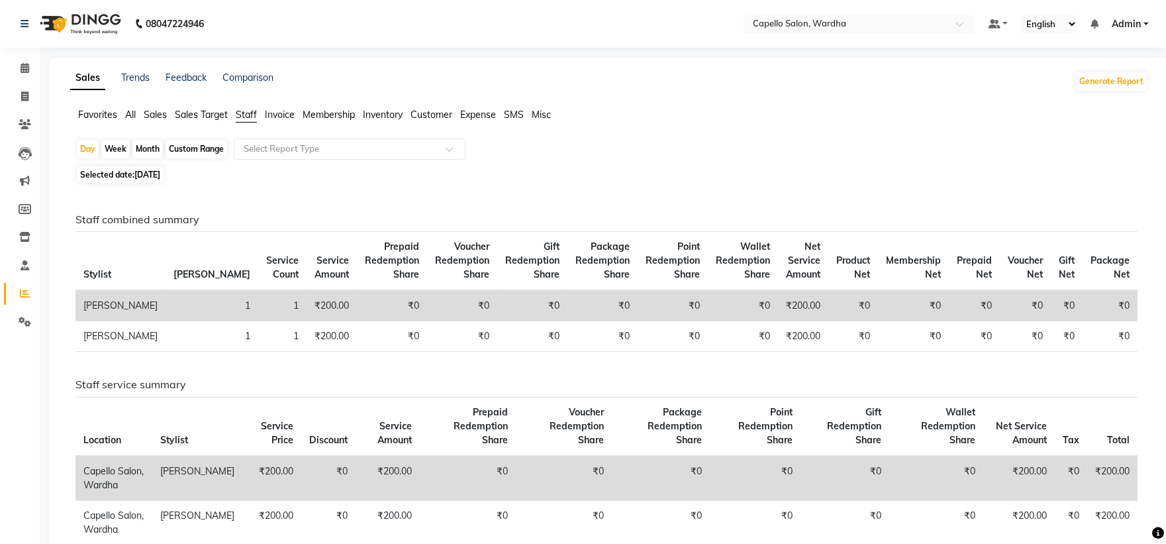
click at [147, 151] on div "Month" at bounding box center [147, 149] width 30 height 19
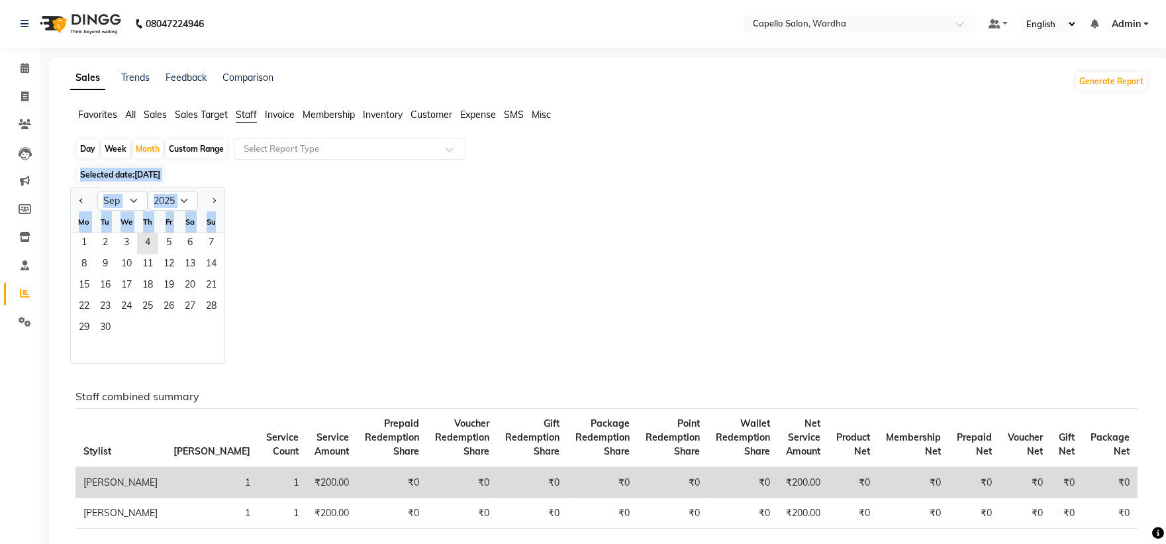
drag, startPoint x: 83, startPoint y: 250, endPoint x: 285, endPoint y: 134, distance: 232.8
click at [286, 134] on app-reports "Favorites All Sales Sales Target Staff Invoice Membership Inventory Customer Ex…" at bounding box center [609, 473] width 1094 height 730
click at [342, 154] on input "text" at bounding box center [336, 148] width 191 height 13
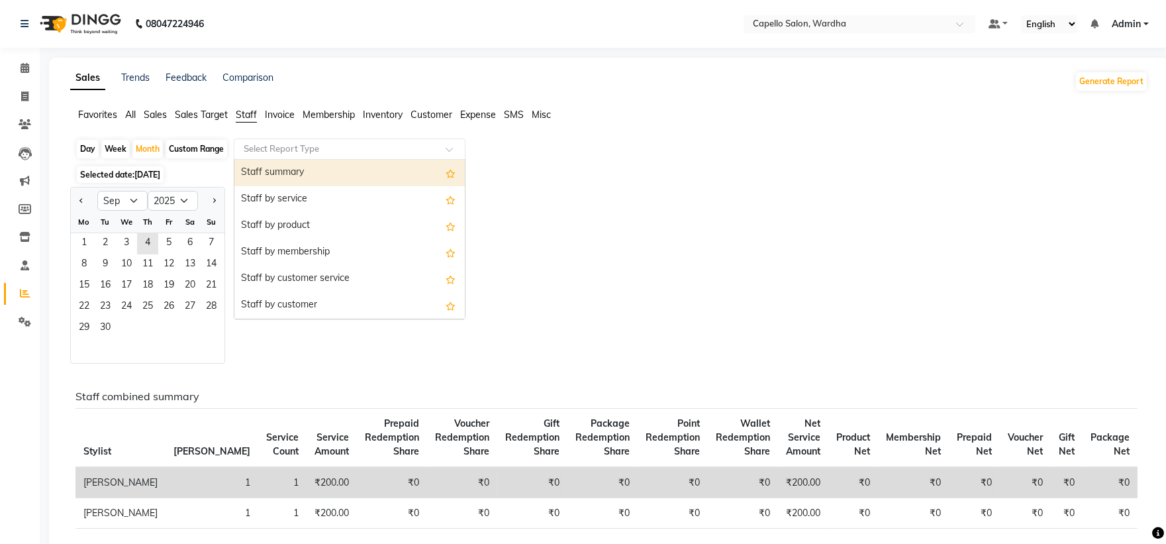
click at [355, 166] on div "Staff summary" at bounding box center [349, 173] width 230 height 26
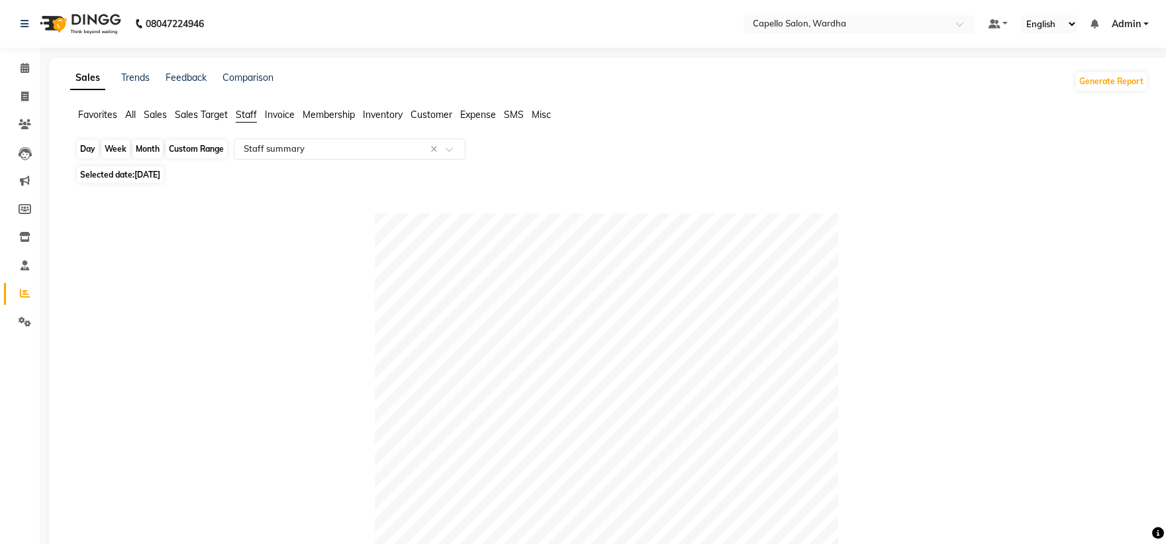
click at [154, 151] on div "Month" at bounding box center [147, 149] width 30 height 19
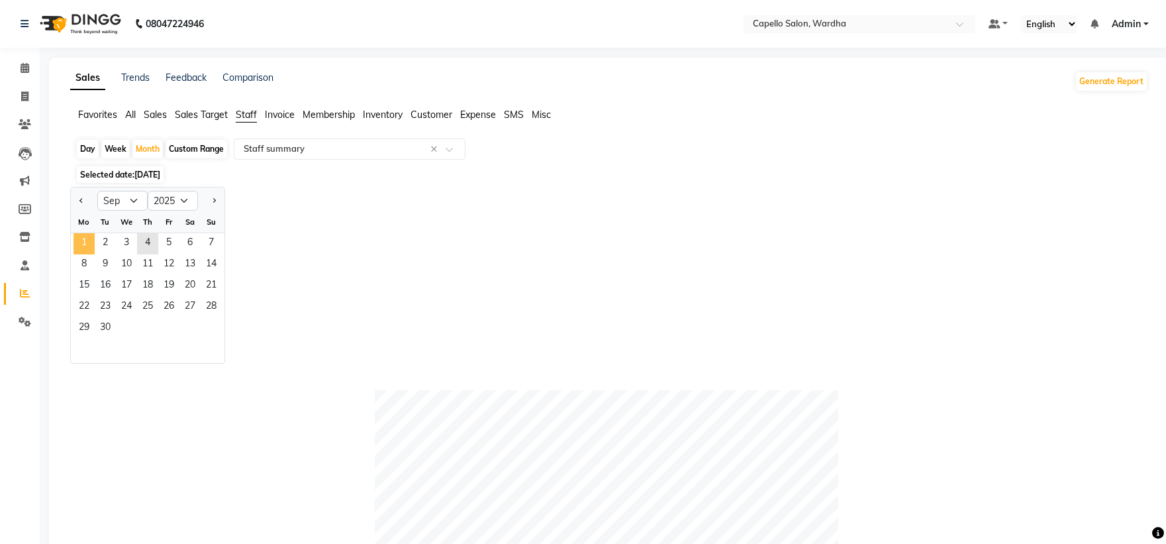
click at [87, 240] on span "1" at bounding box center [83, 243] width 21 height 21
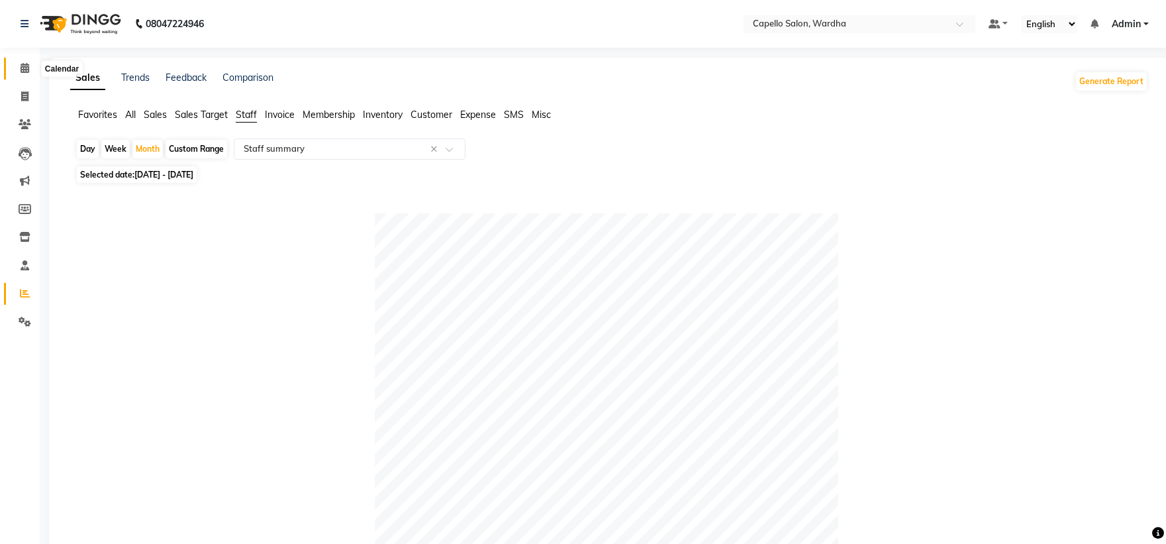
click at [23, 70] on icon at bounding box center [25, 68] width 9 height 10
